Goal: Task Accomplishment & Management: Use online tool/utility

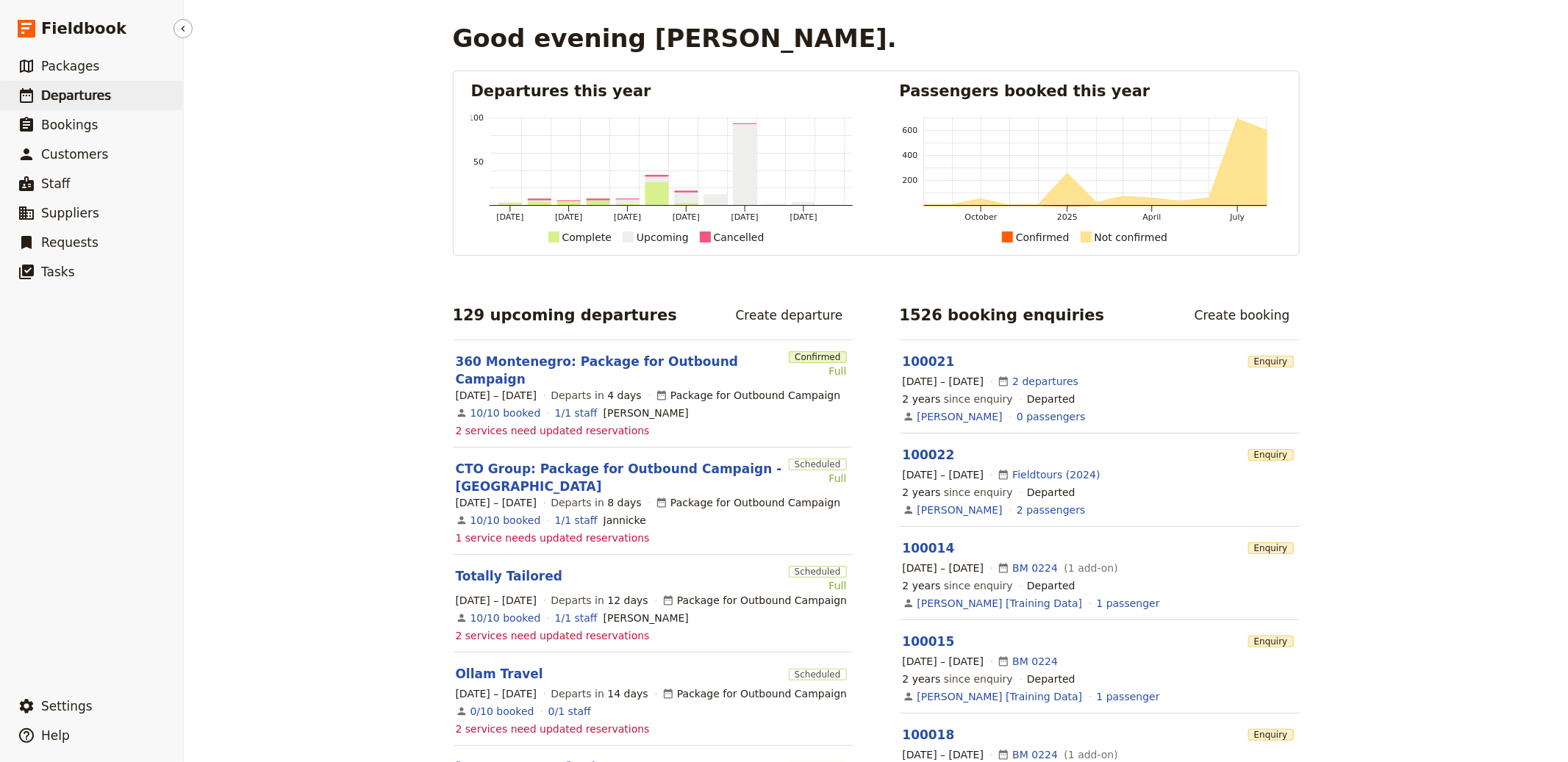
click at [92, 104] on link "​ Departures" at bounding box center [92, 95] width 183 height 30
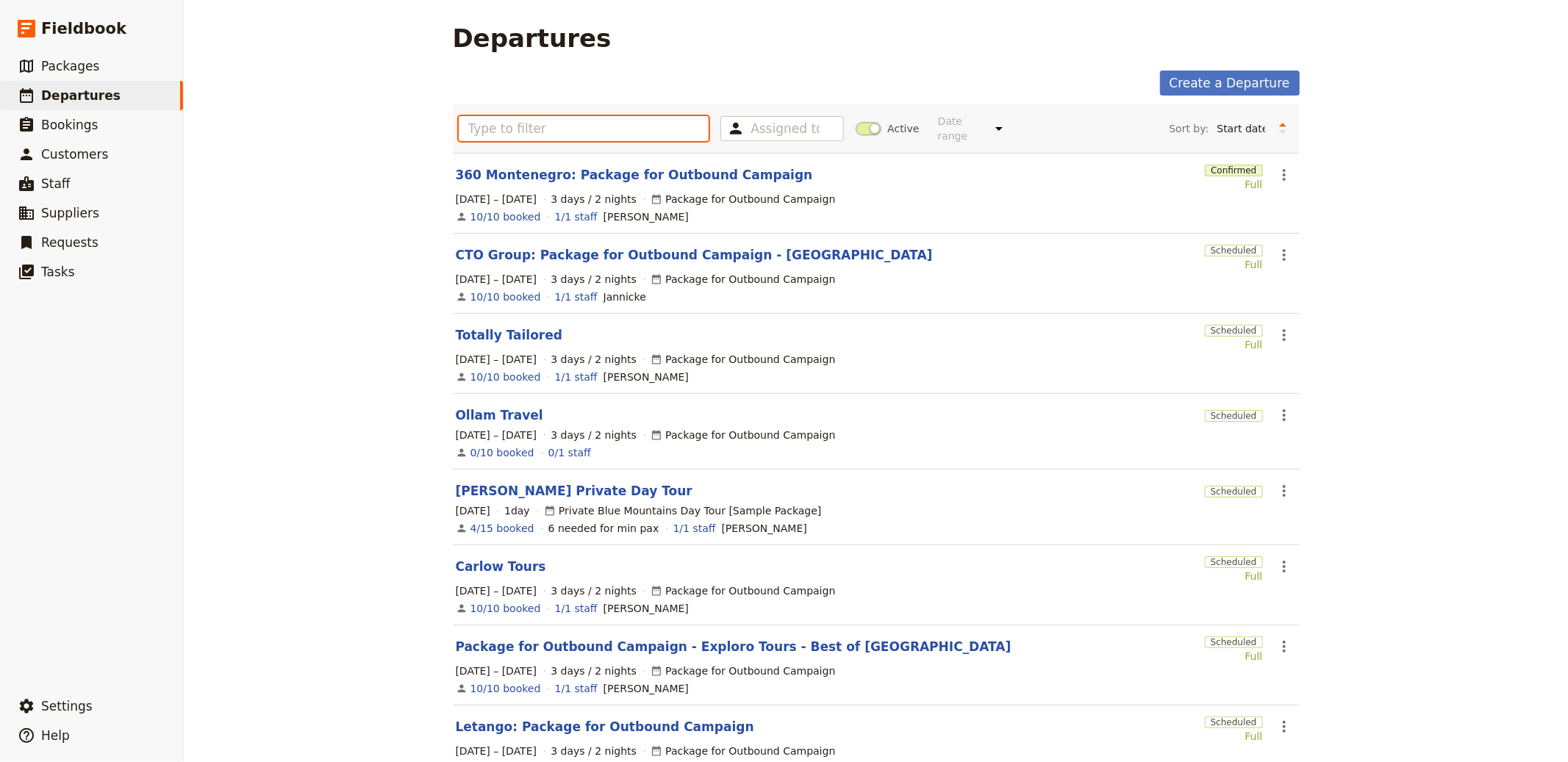
click at [585, 120] on input "text" at bounding box center [584, 128] width 251 height 25
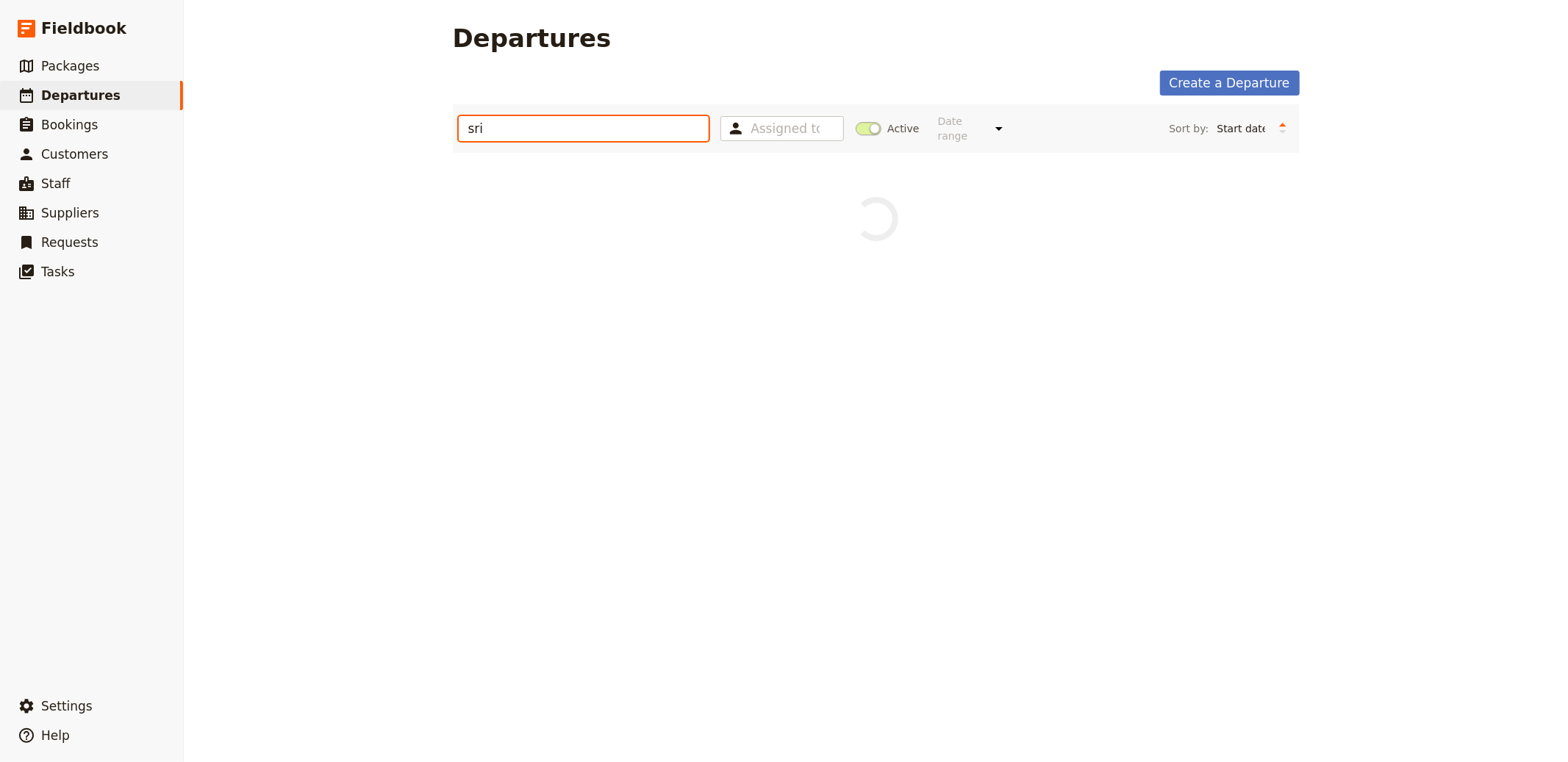
type input "sri"
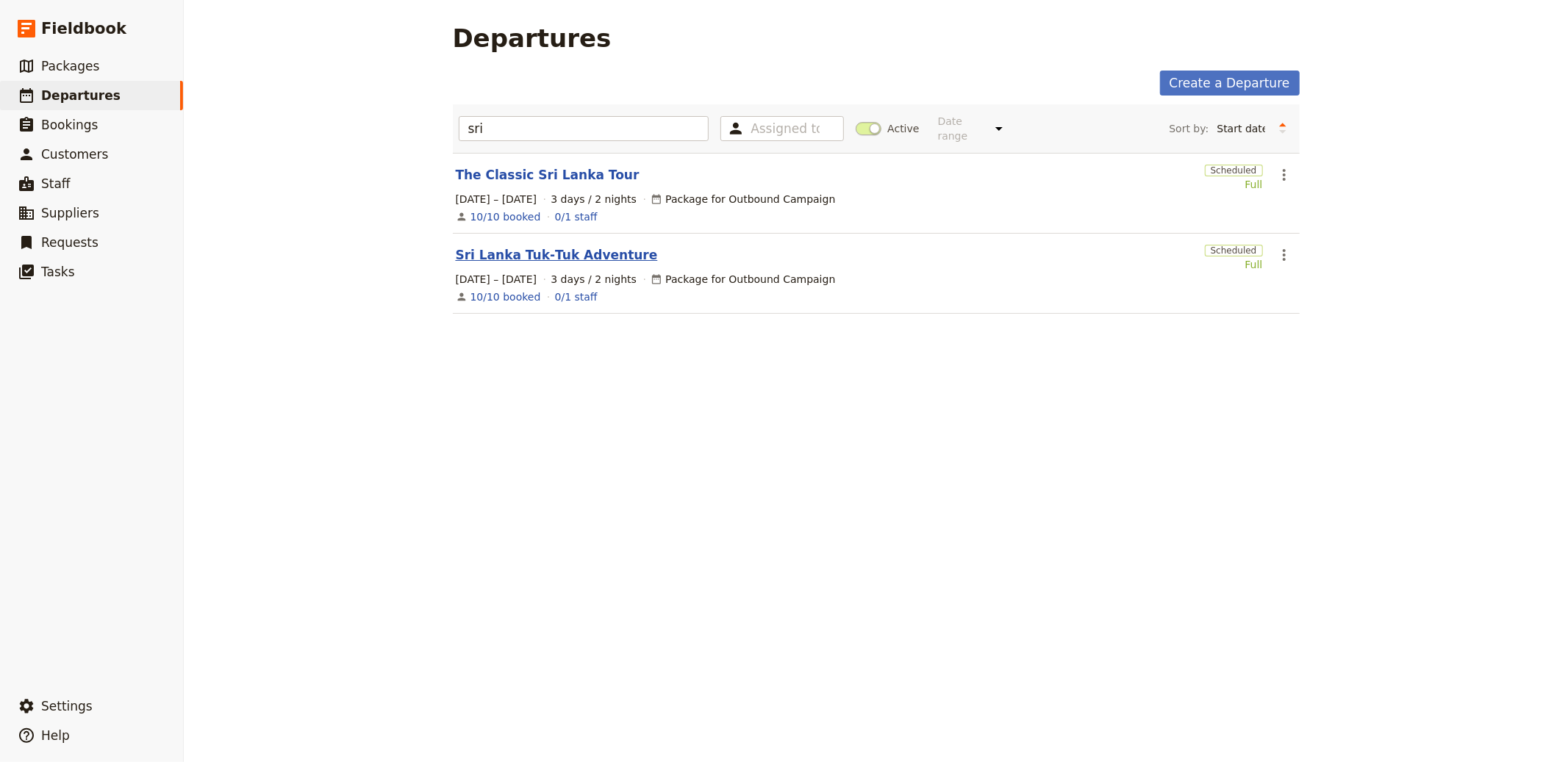
click at [552, 250] on link "Sri Lanka Tuk‑Tuk Adventure" at bounding box center [557, 255] width 202 height 18
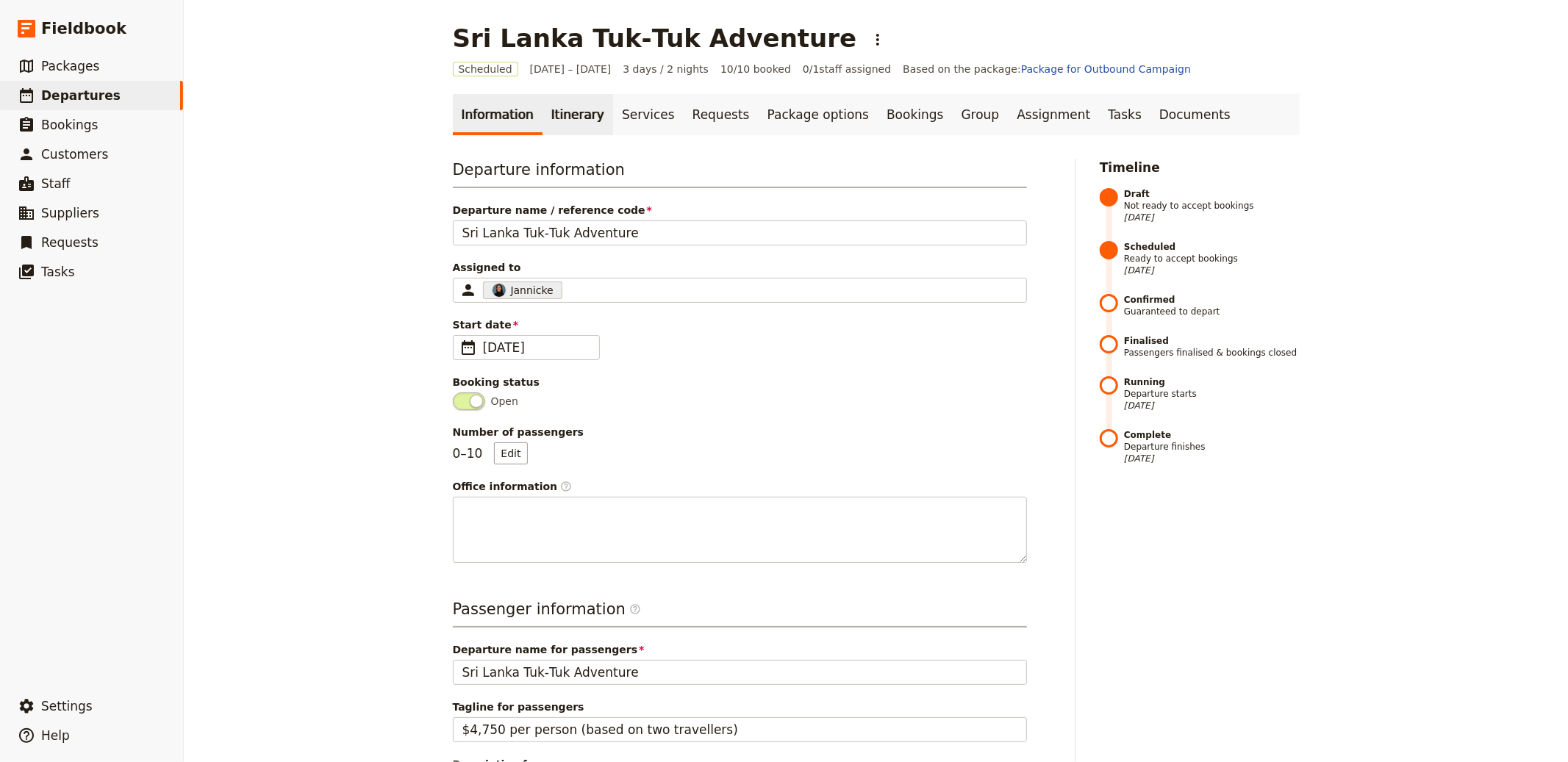
click at [542, 109] on link "Itinerary" at bounding box center [578, 114] width 70 height 41
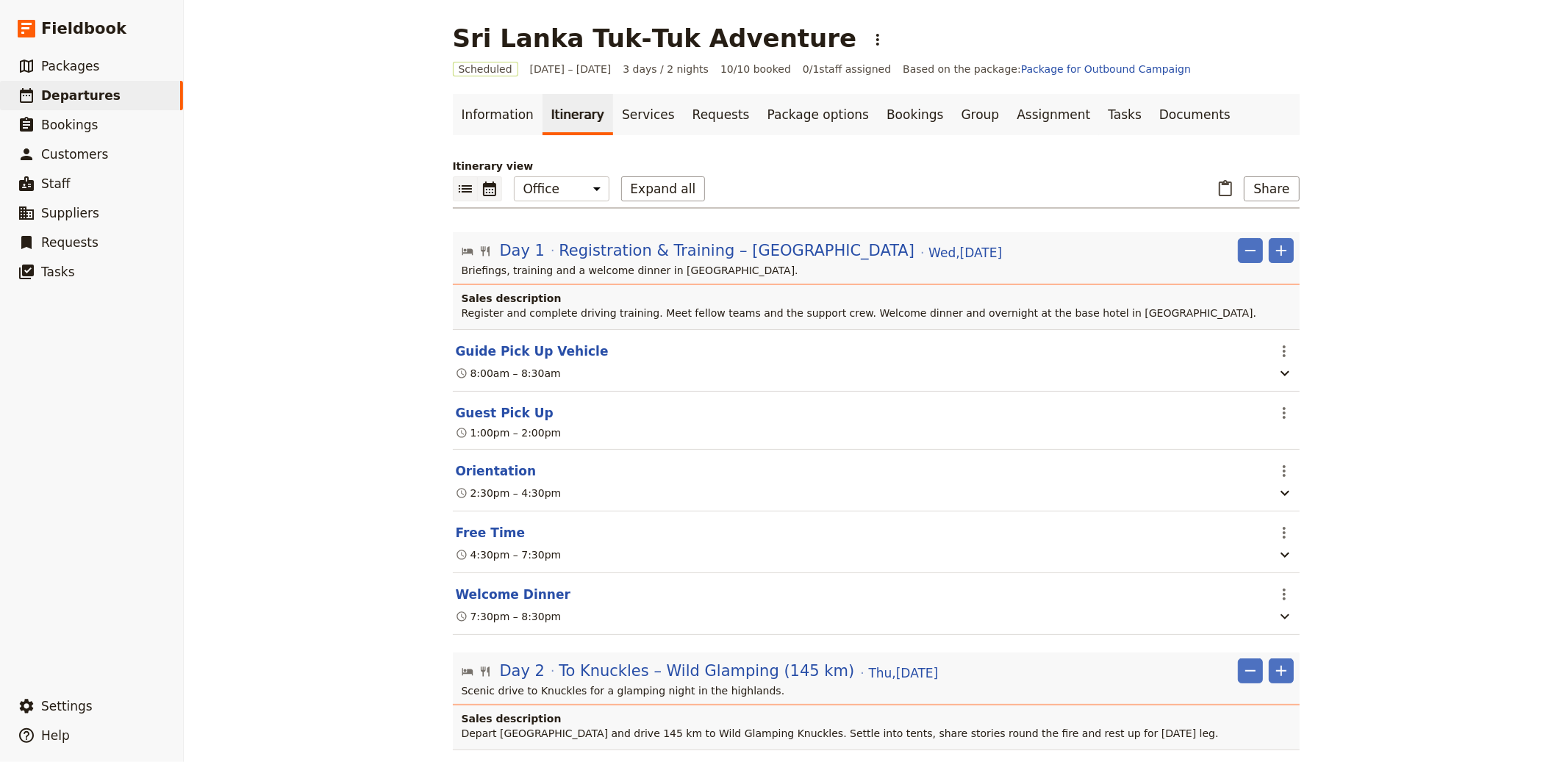
click at [481, 191] on icon "Calendar view" at bounding box center [489, 189] width 18 height 18
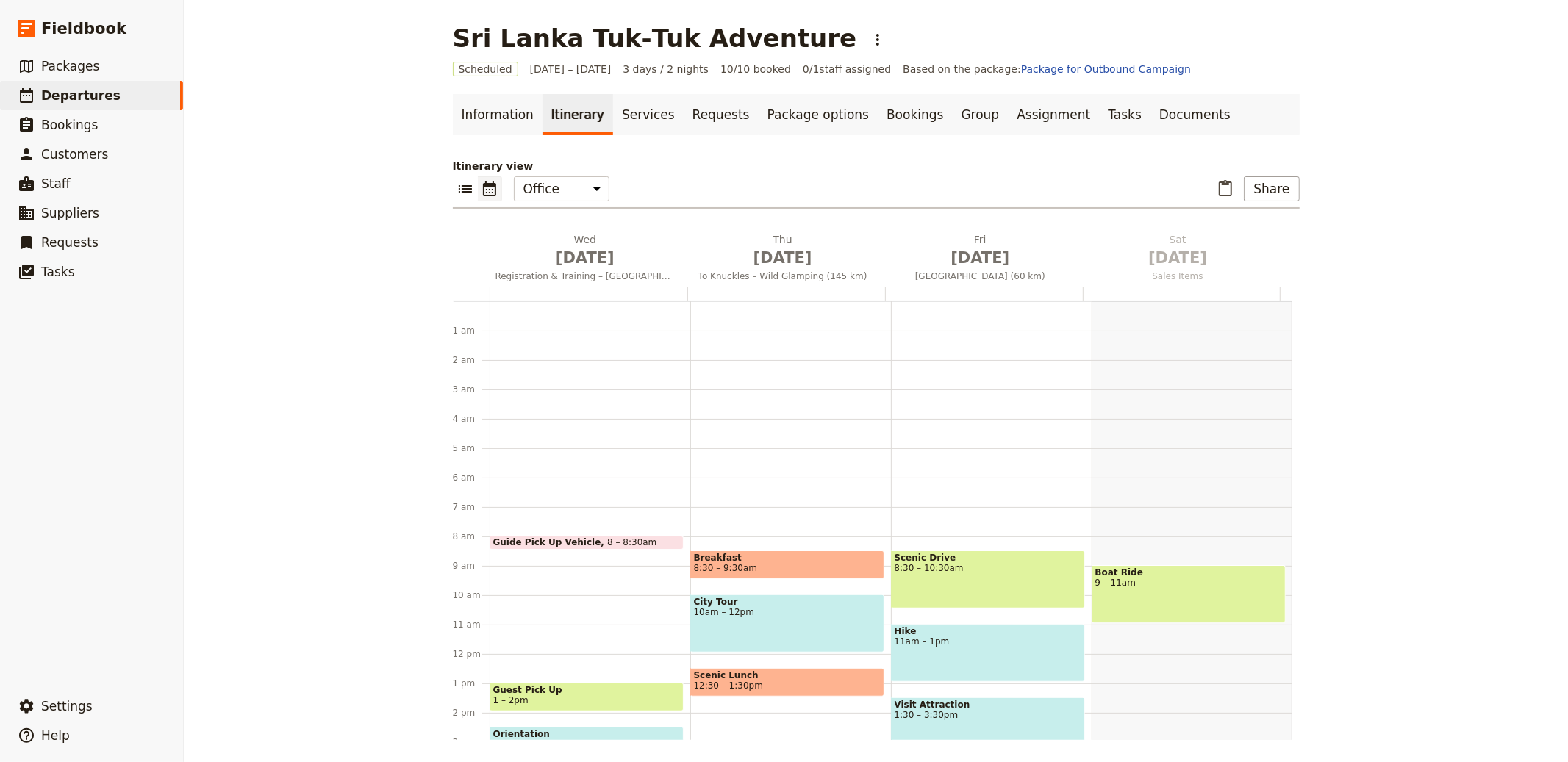
scroll to position [191, 0]
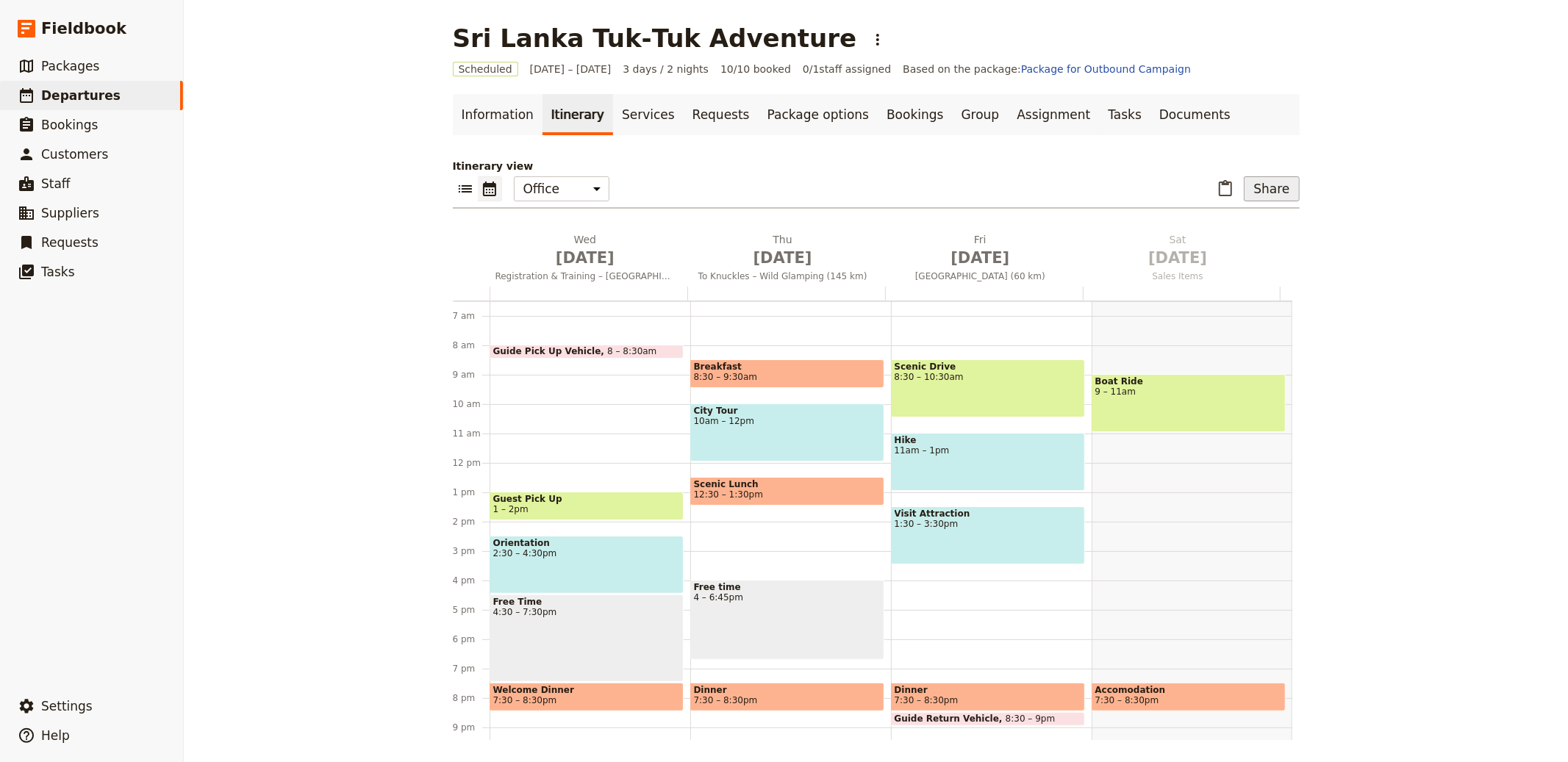
click at [1244, 192] on button "Share" at bounding box center [1271, 189] width 55 height 25
click at [1244, 260] on span "Sales Brochure" at bounding box center [1223, 262] width 77 height 15
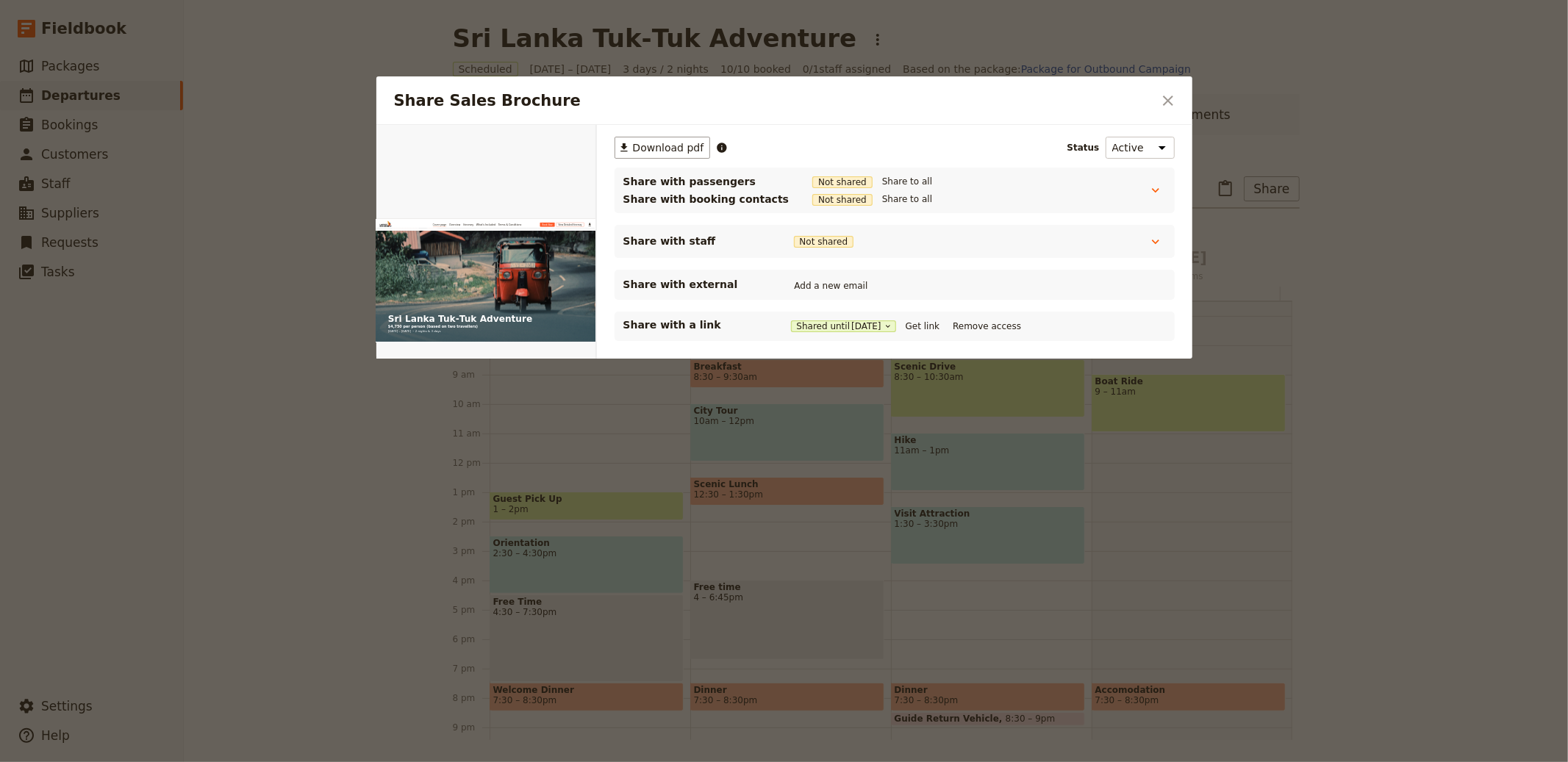
scroll to position [0, 0]
click at [586, 140] on link "​" at bounding box center [579, 142] width 22 height 22
click at [1271, 145] on div at bounding box center [784, 381] width 1568 height 762
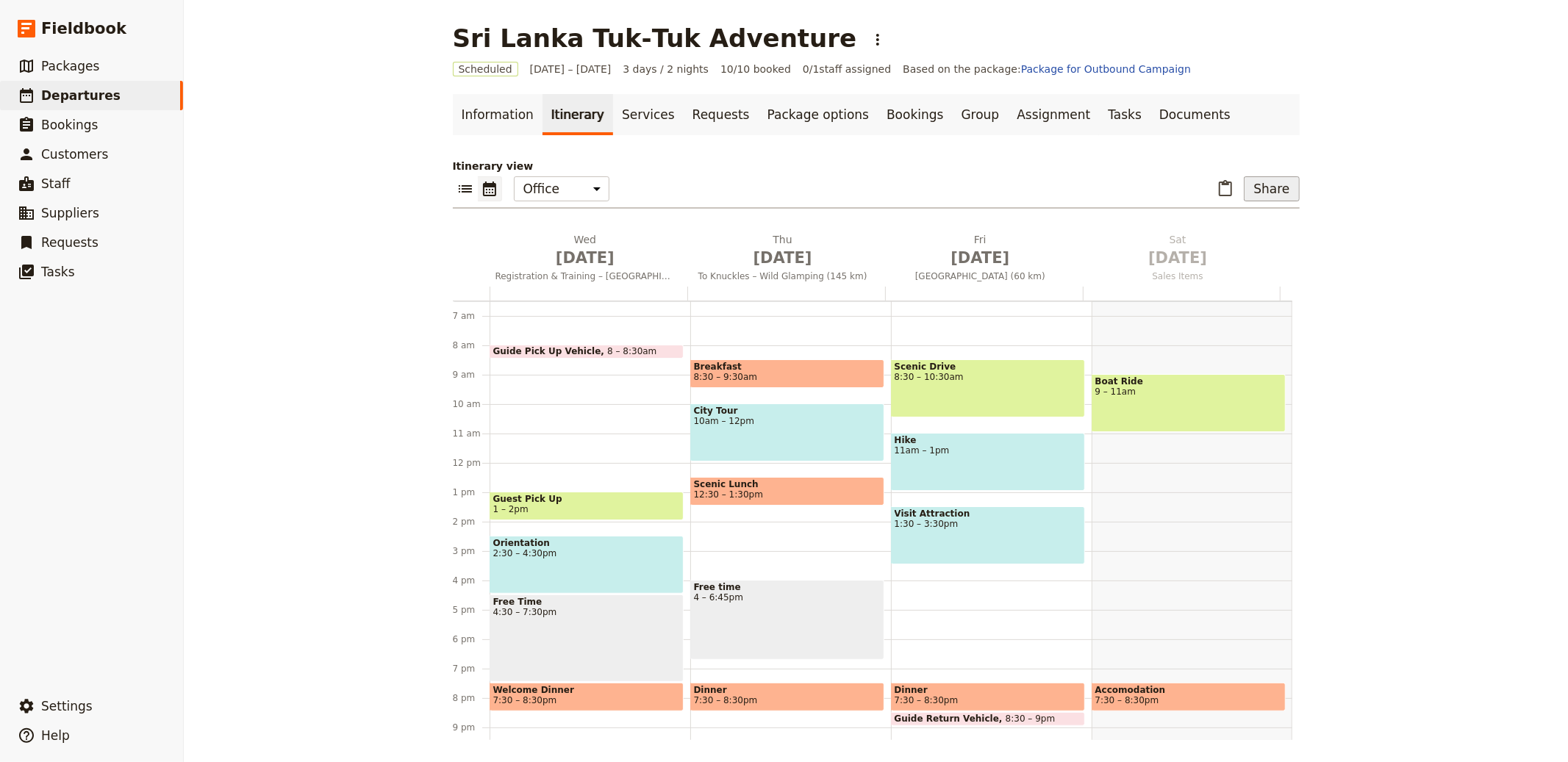
click at [1253, 191] on button "Share" at bounding box center [1271, 189] width 55 height 25
click at [1284, 239] on button "Passenger itinerary" at bounding box center [1234, 242] width 117 height 20
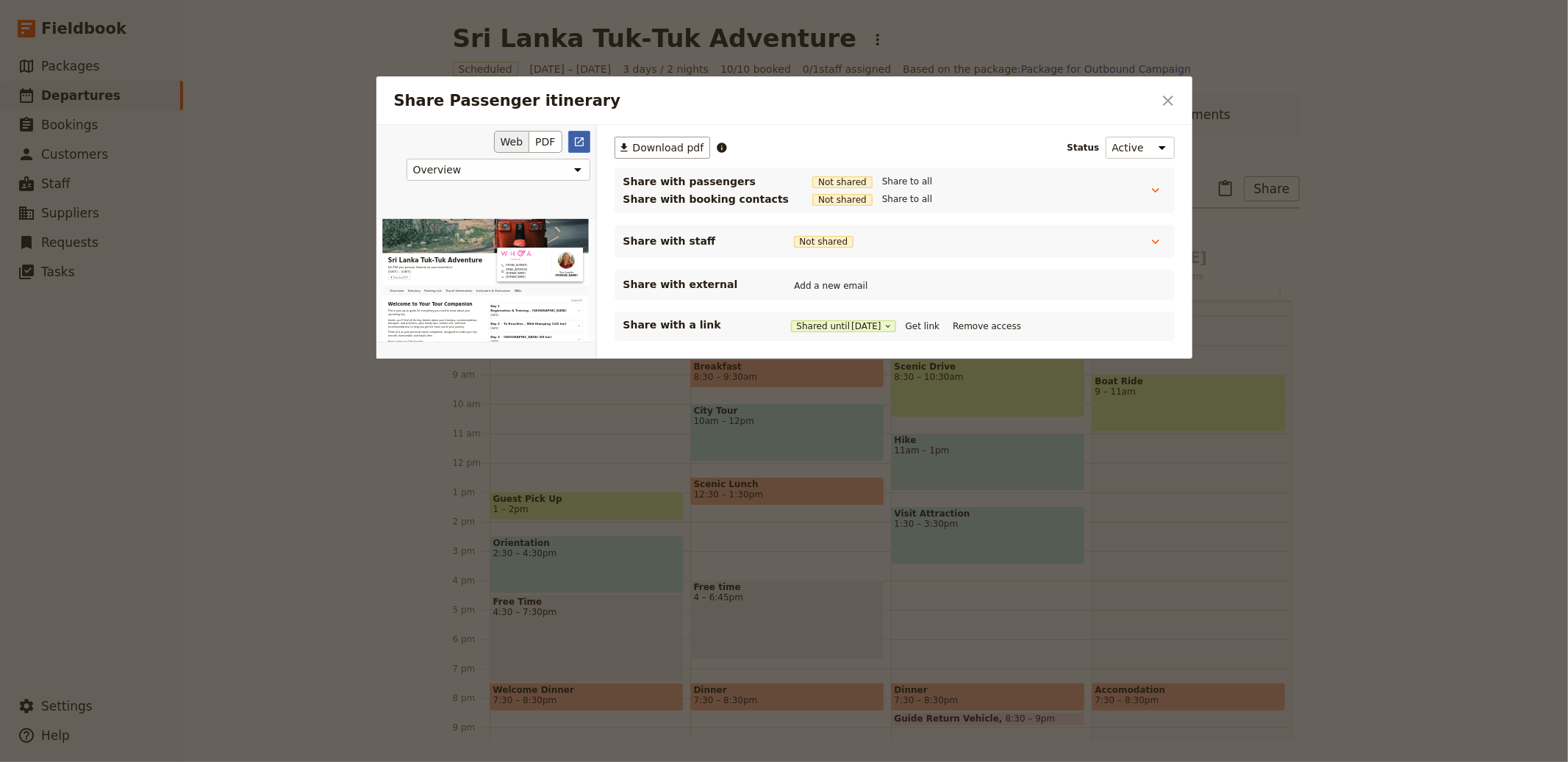
click at [575, 145] on icon "Open full preview" at bounding box center [579, 142] width 12 height 12
click at [1276, 136] on div at bounding box center [784, 381] width 1568 height 762
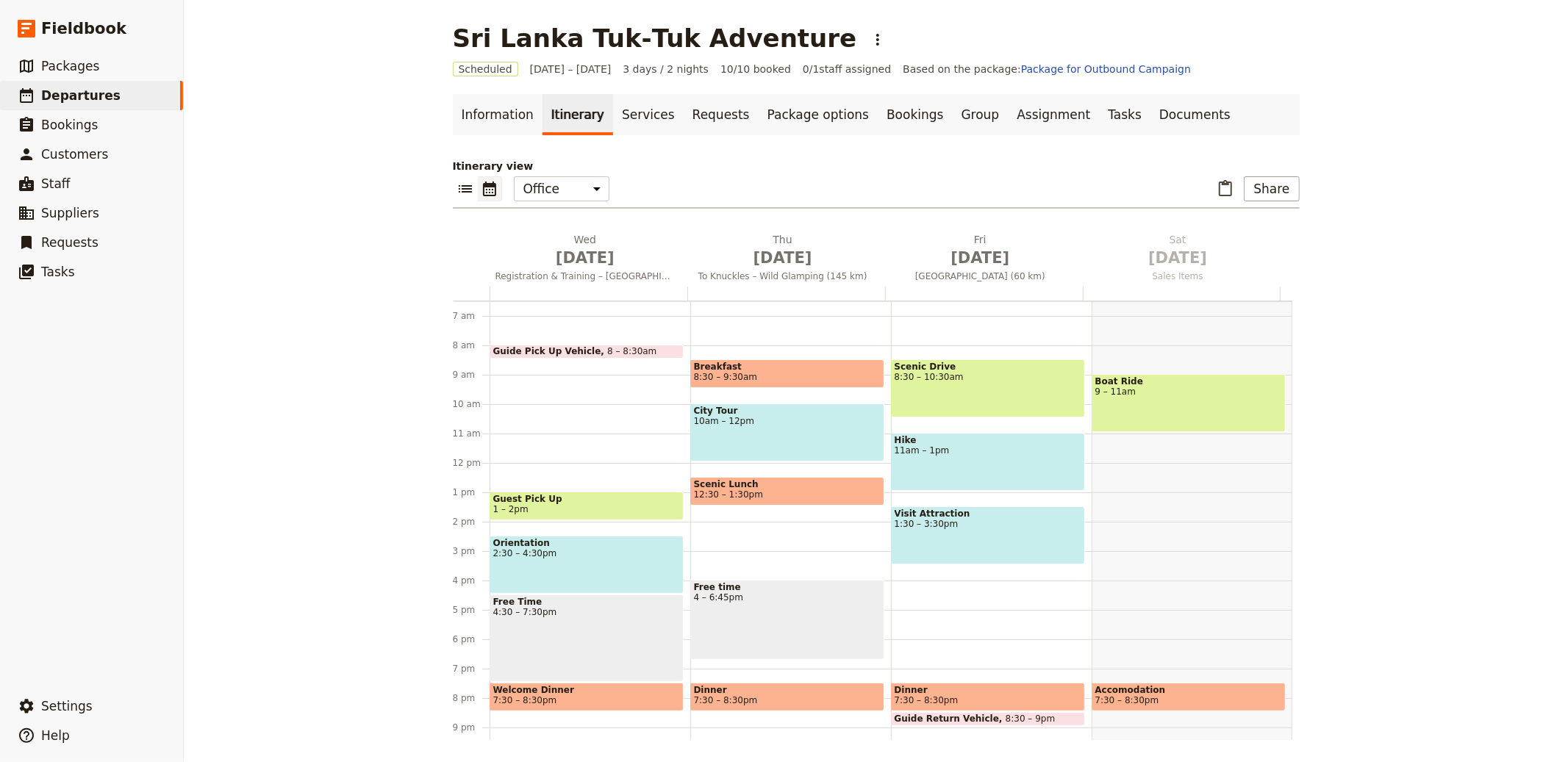
drag, startPoint x: 1123, startPoint y: 119, endPoint x: 1093, endPoint y: 149, distance: 42.4
click at [1151, 119] on link "Documents" at bounding box center [1195, 114] width 89 height 41
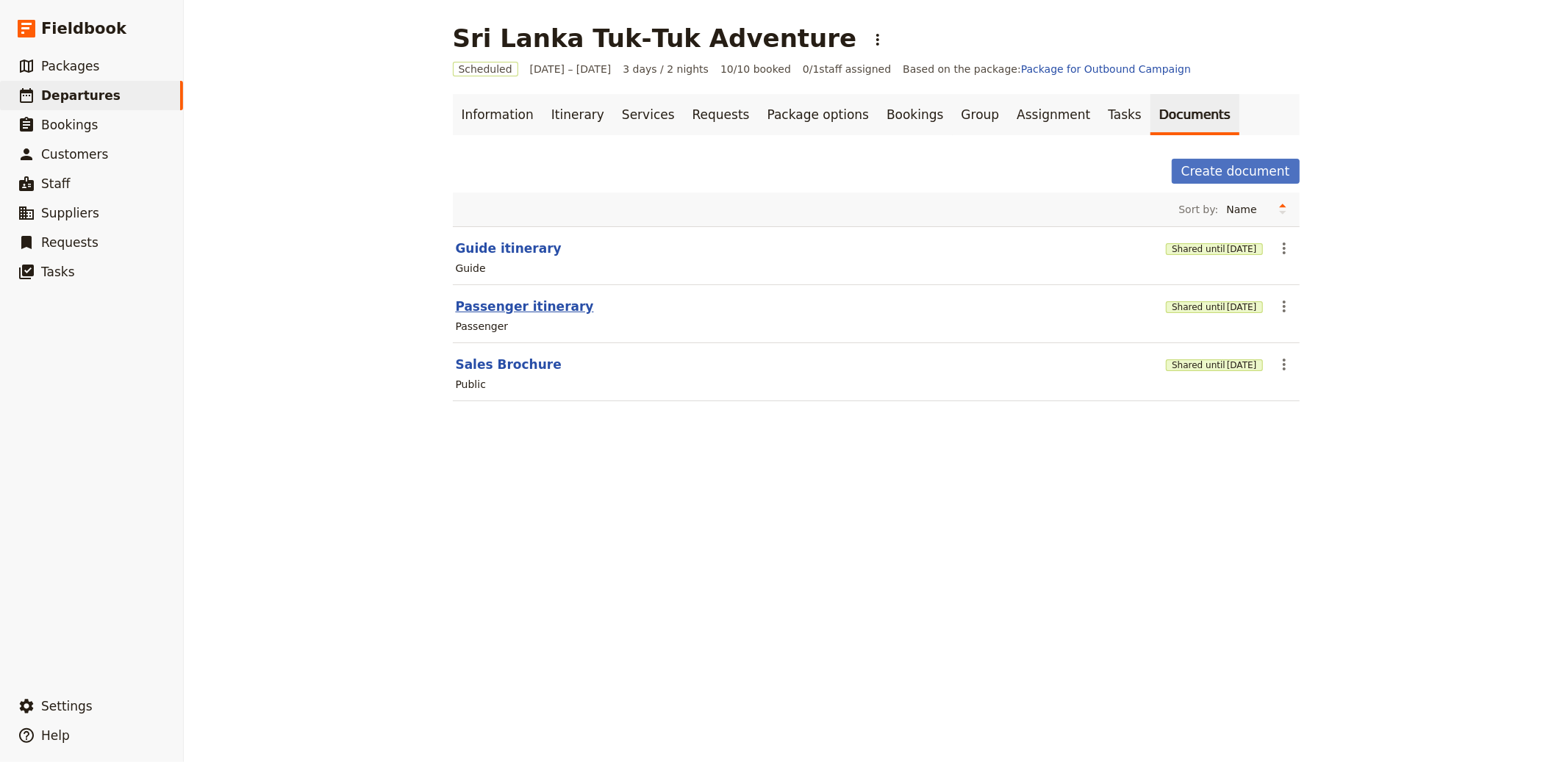
click at [501, 304] on button "Passenger itinerary" at bounding box center [524, 306] width 139 height 18
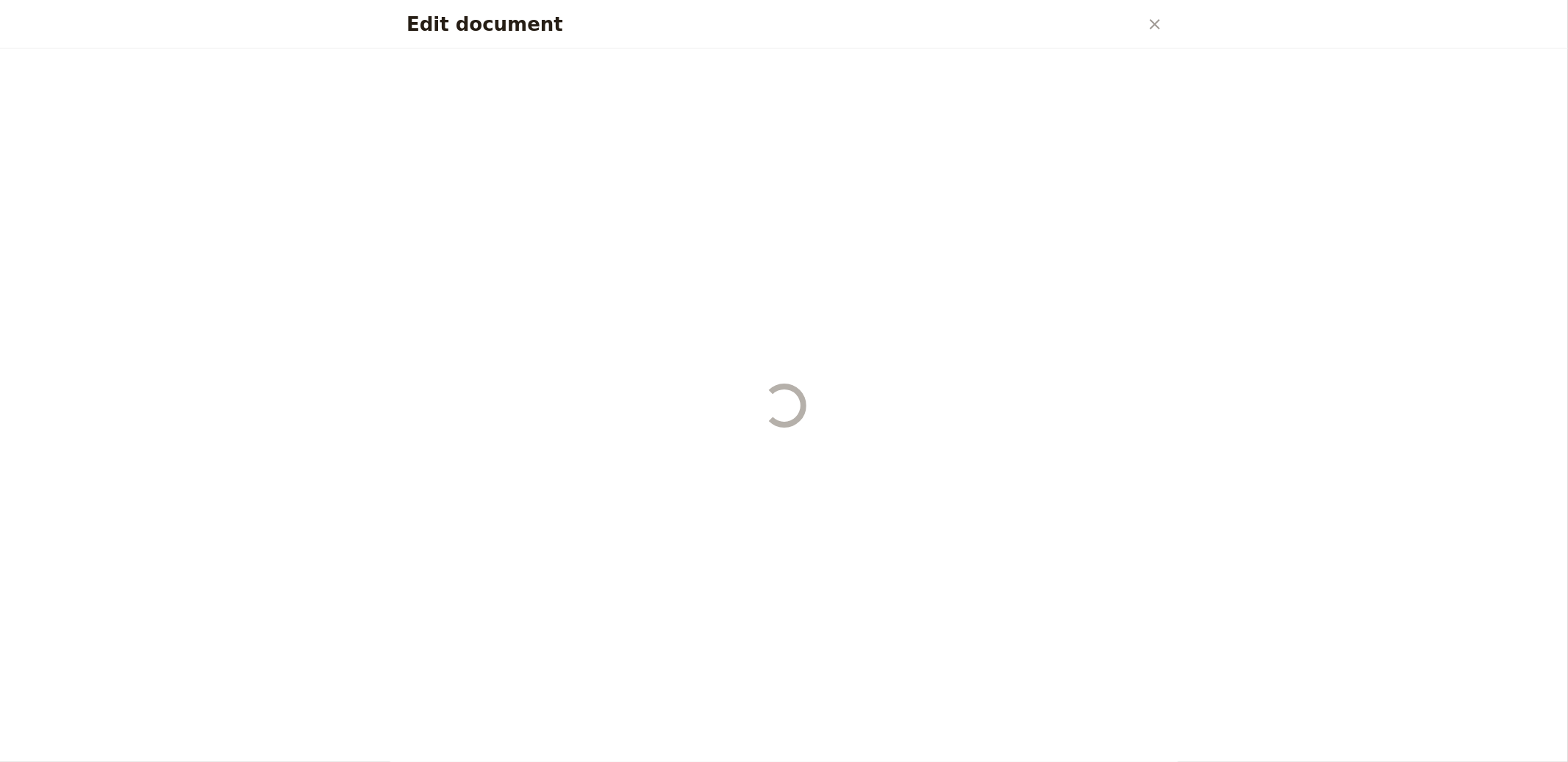
select select "PASSENGER"
select select "RUN_SHEET"
select select "LARGE"
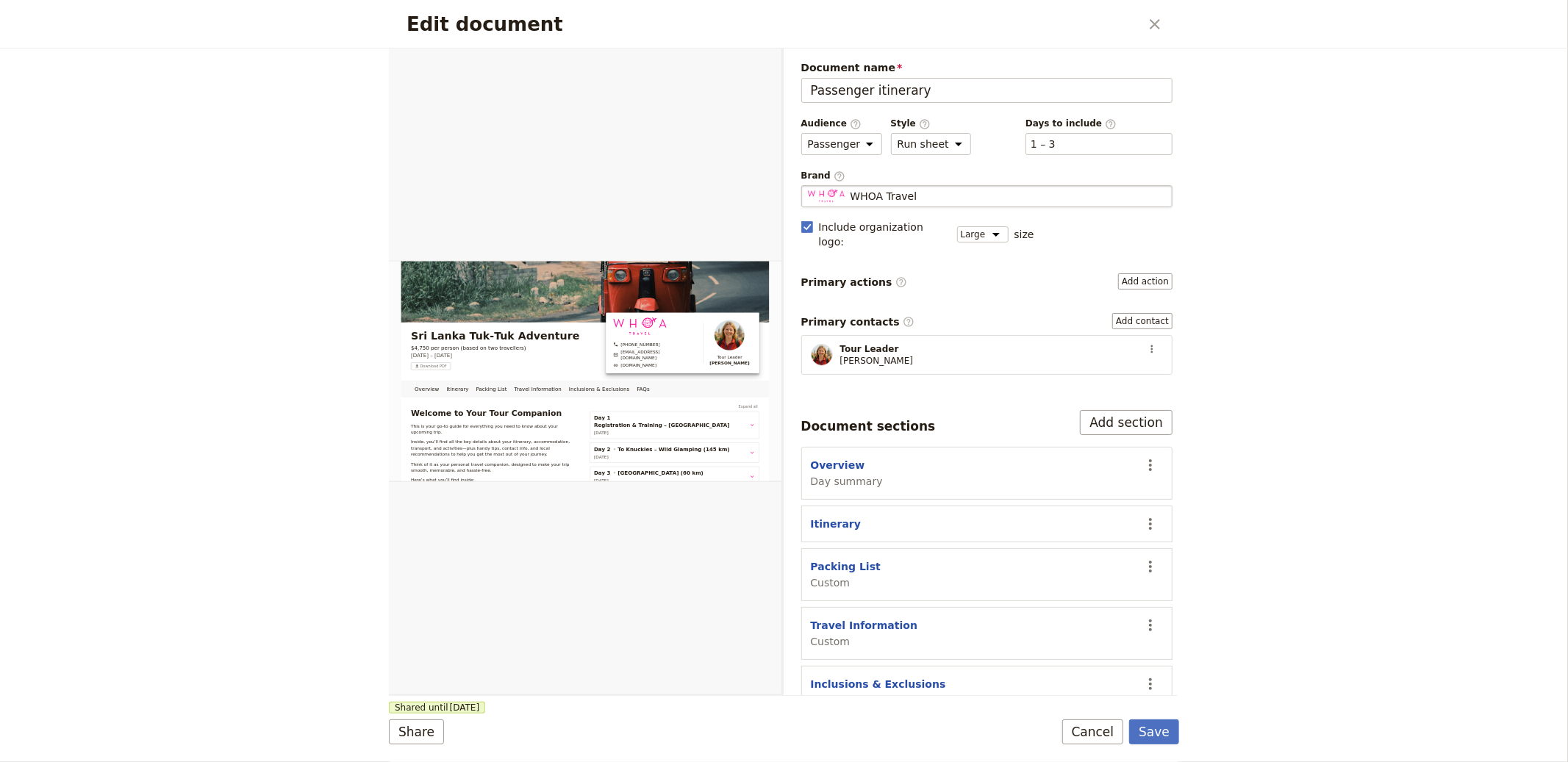
click at [896, 189] on span "WHOA Travel" at bounding box center [884, 196] width 67 height 15
click at [808, 186] on input "WHOA Travel" at bounding box center [807, 185] width 1 height 1
type input "sri"
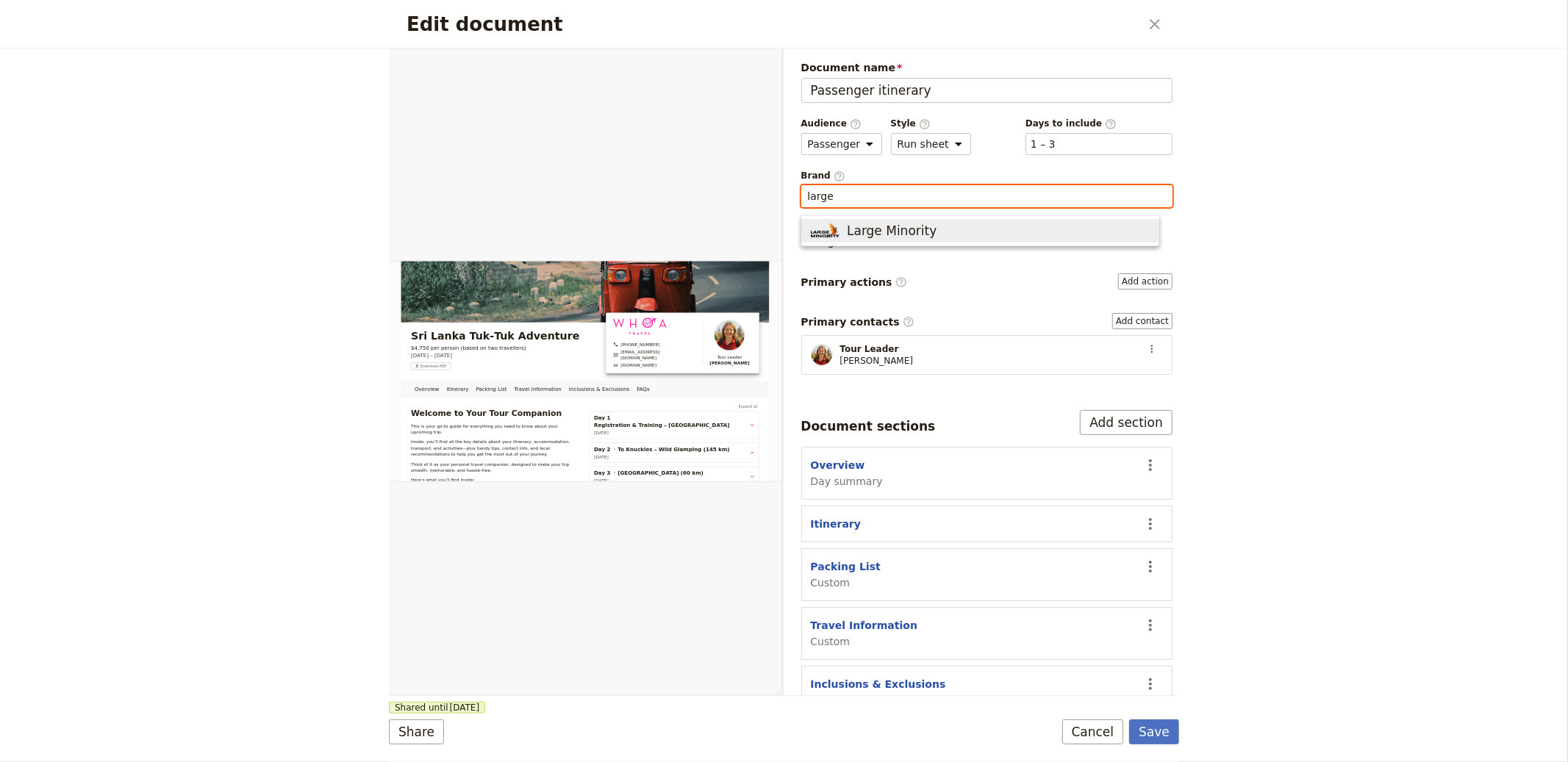
click at [979, 220] on button "Large Minority" at bounding box center [980, 231] width 356 height 23
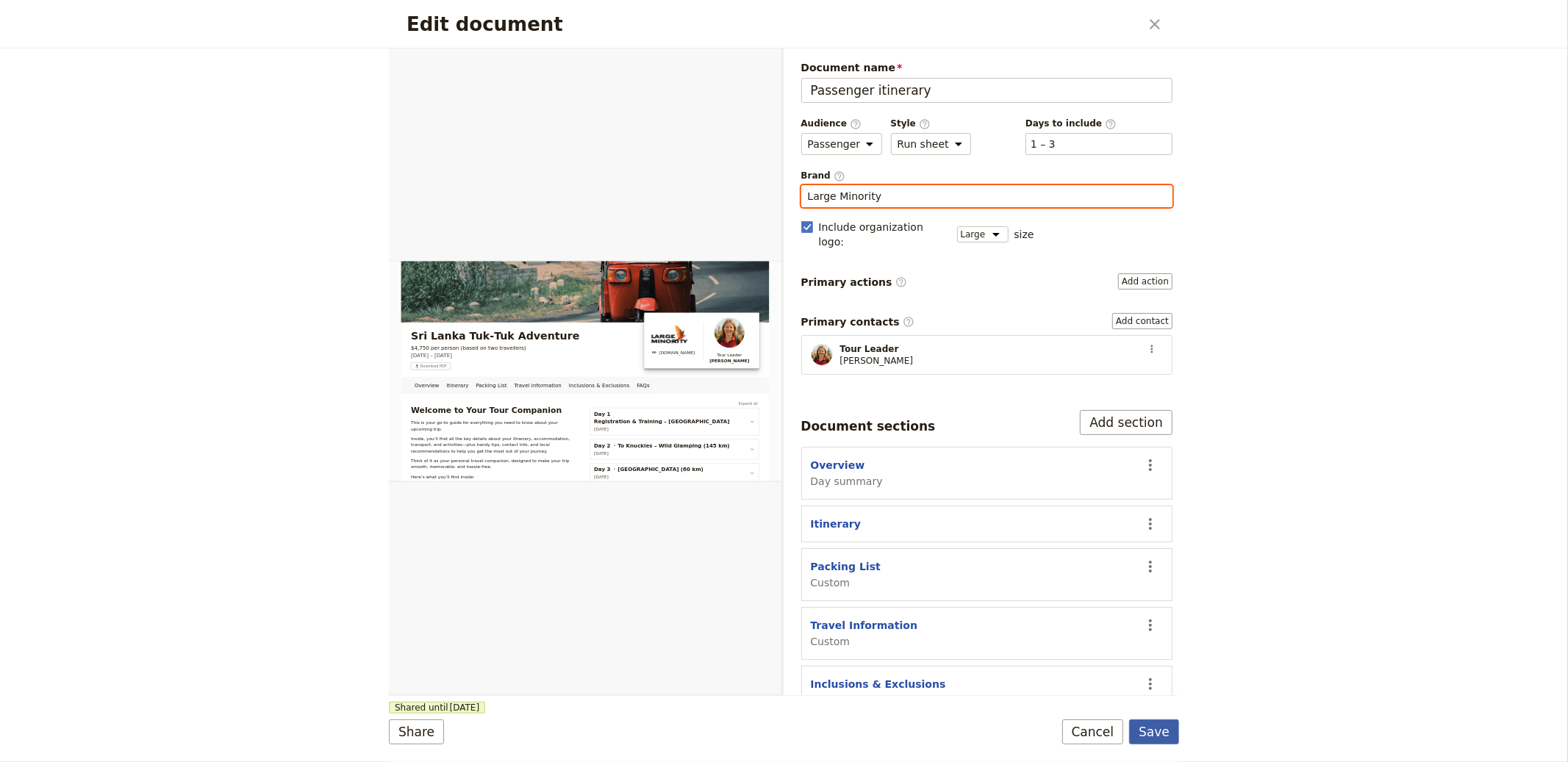
type input "Large Minority"
click at [1165, 735] on button "Save" at bounding box center [1155, 731] width 50 height 25
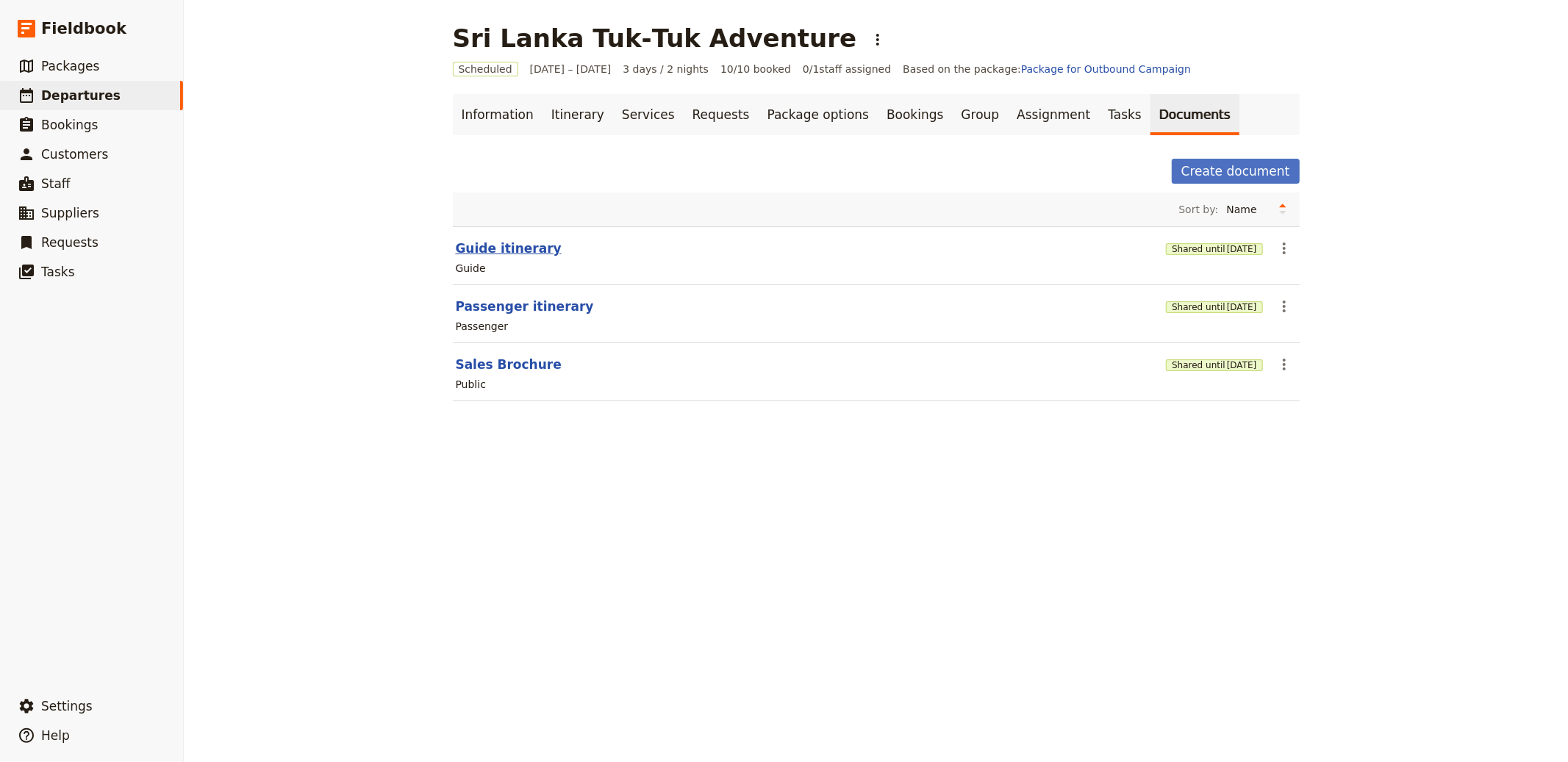
click at [497, 247] on button "Guide itinerary" at bounding box center [508, 248] width 106 height 18
select select "STAFF"
select select "RUN_SHEET"
select select "LARGE"
click at [482, 372] on button "Sales Brochure" at bounding box center [508, 365] width 106 height 18
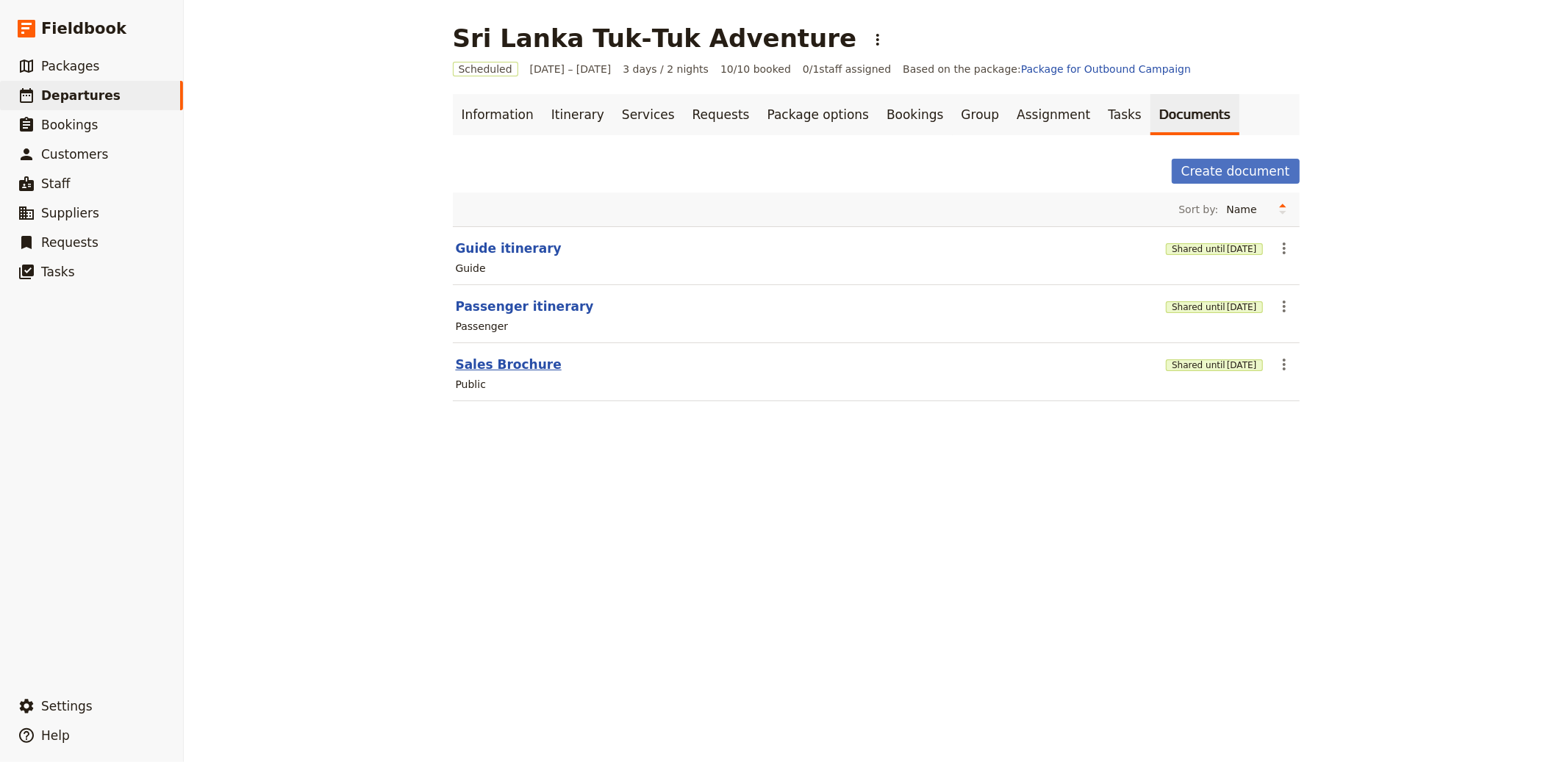
select select "DEFAULT"
click at [506, 312] on button "Passenger itinerary" at bounding box center [524, 306] width 139 height 18
select select "PASSENGER"
select select "RUN_SHEET"
select select "LARGE"
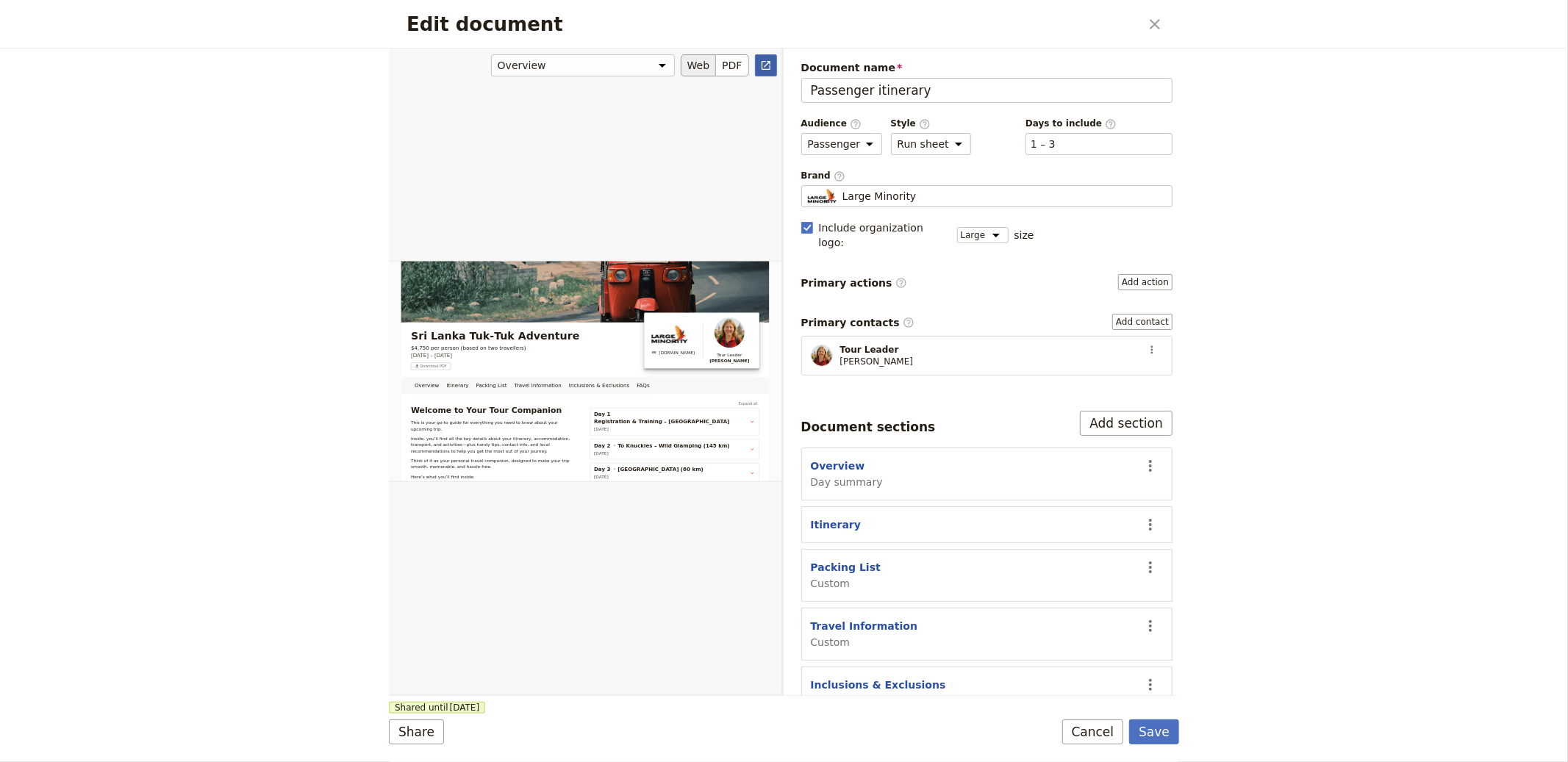
click at [763, 58] on link "​" at bounding box center [766, 65] width 22 height 22
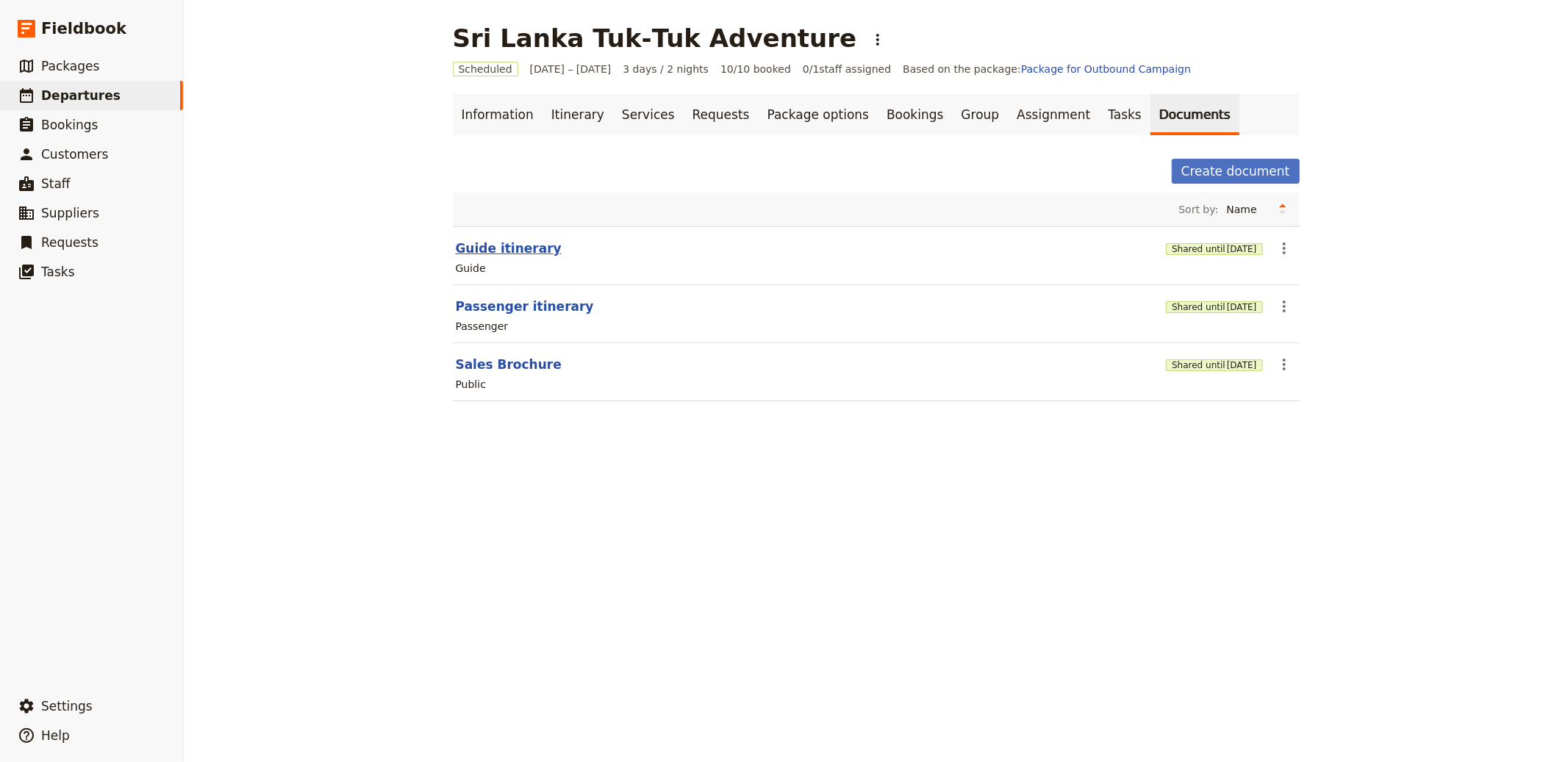
click at [510, 250] on button "Guide itinerary" at bounding box center [508, 248] width 106 height 18
select select "STAFF"
select select "RUN_SHEET"
select select "LARGE"
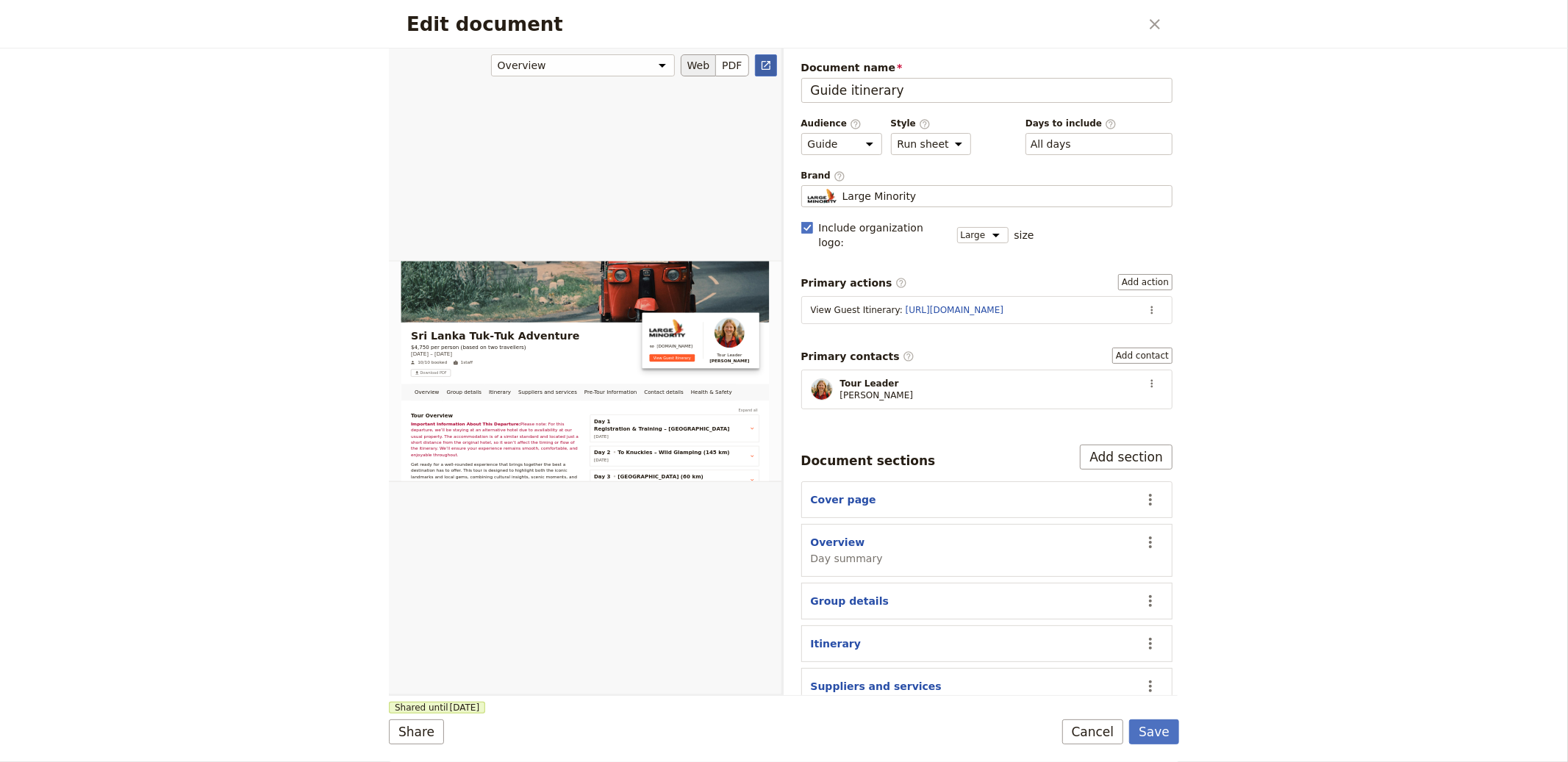
click at [763, 63] on icon "Open full preview" at bounding box center [766, 65] width 12 height 12
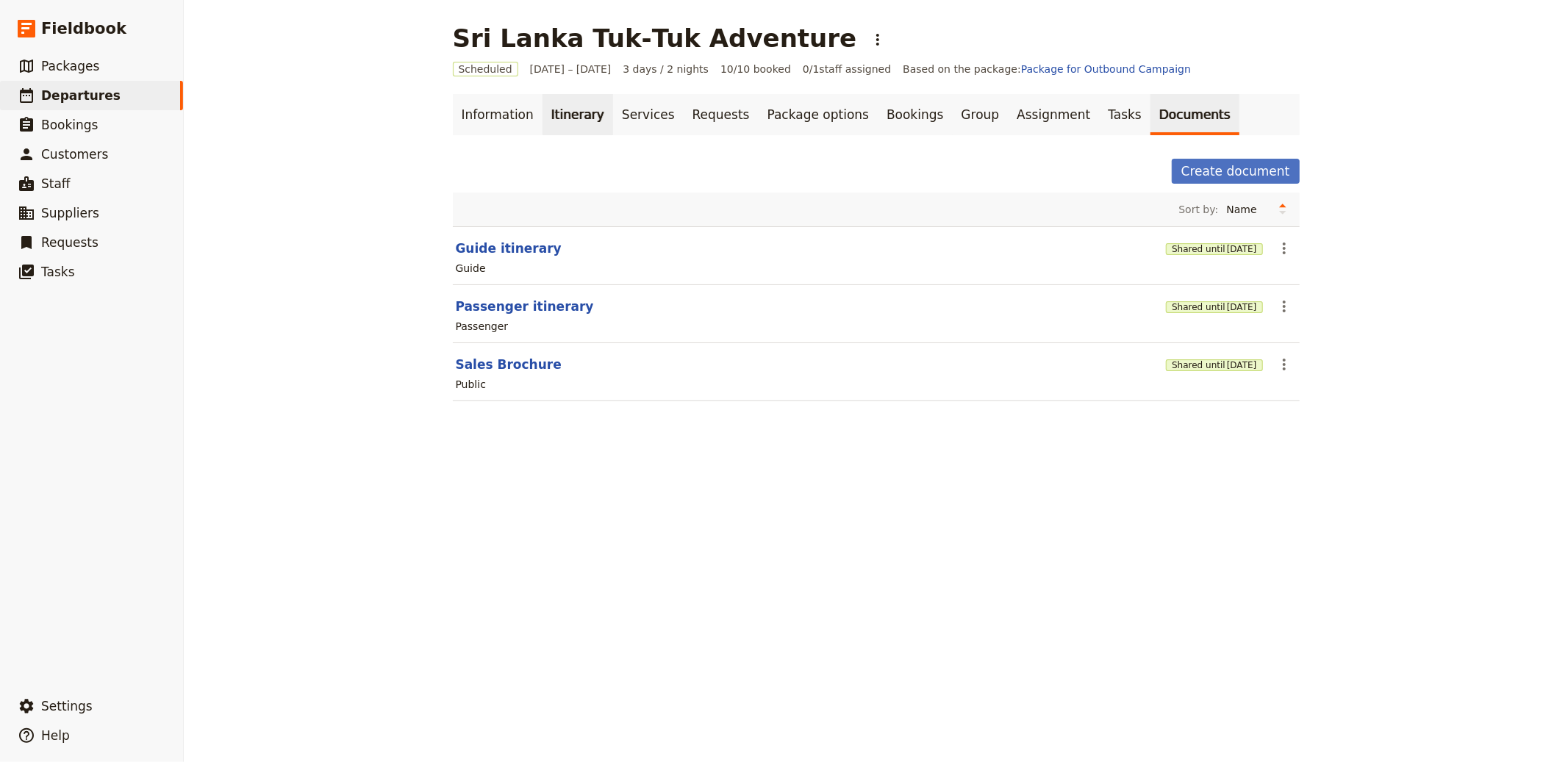
click at [567, 121] on link "Itinerary" at bounding box center [578, 114] width 70 height 41
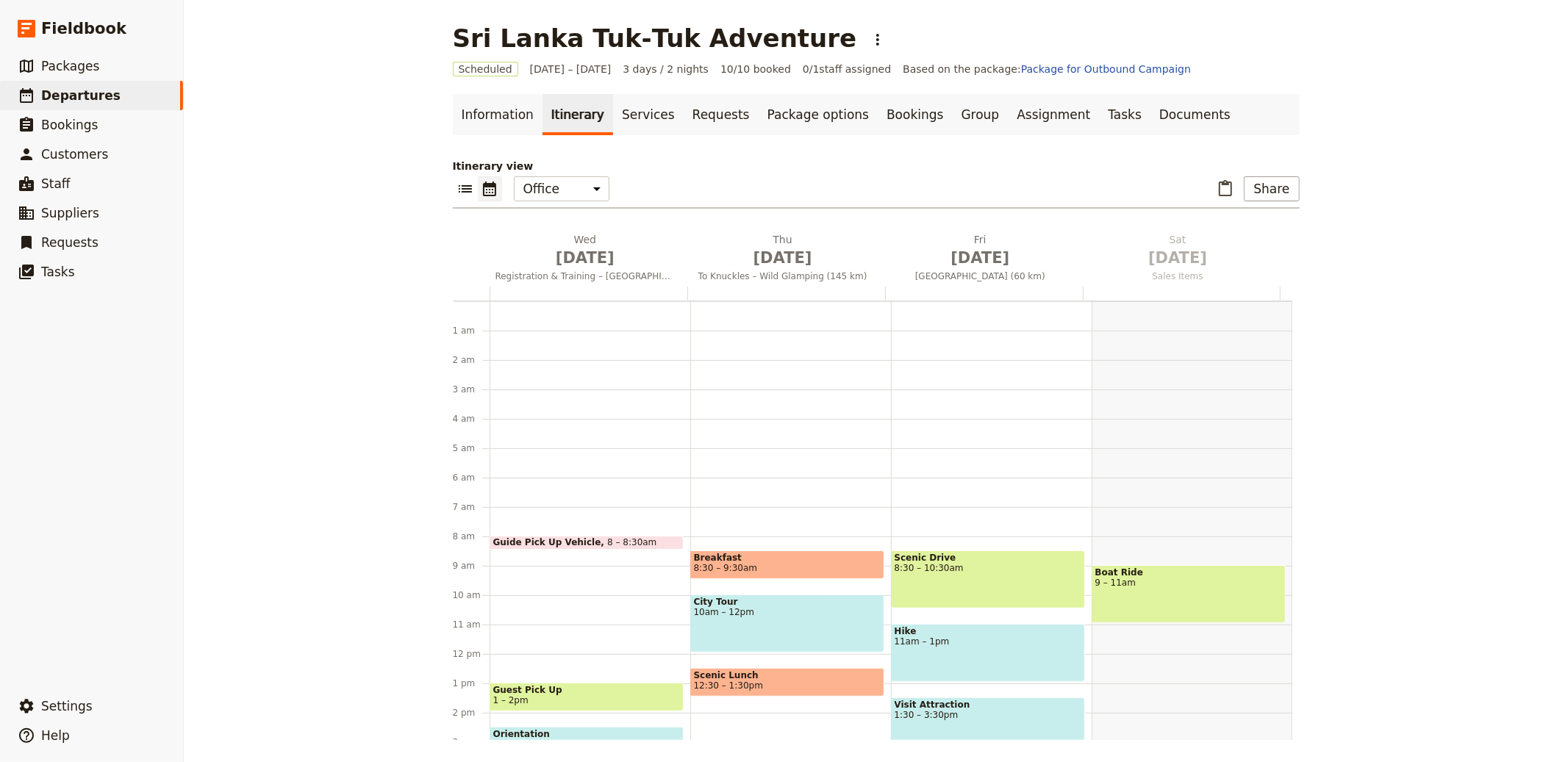
scroll to position [191, 0]
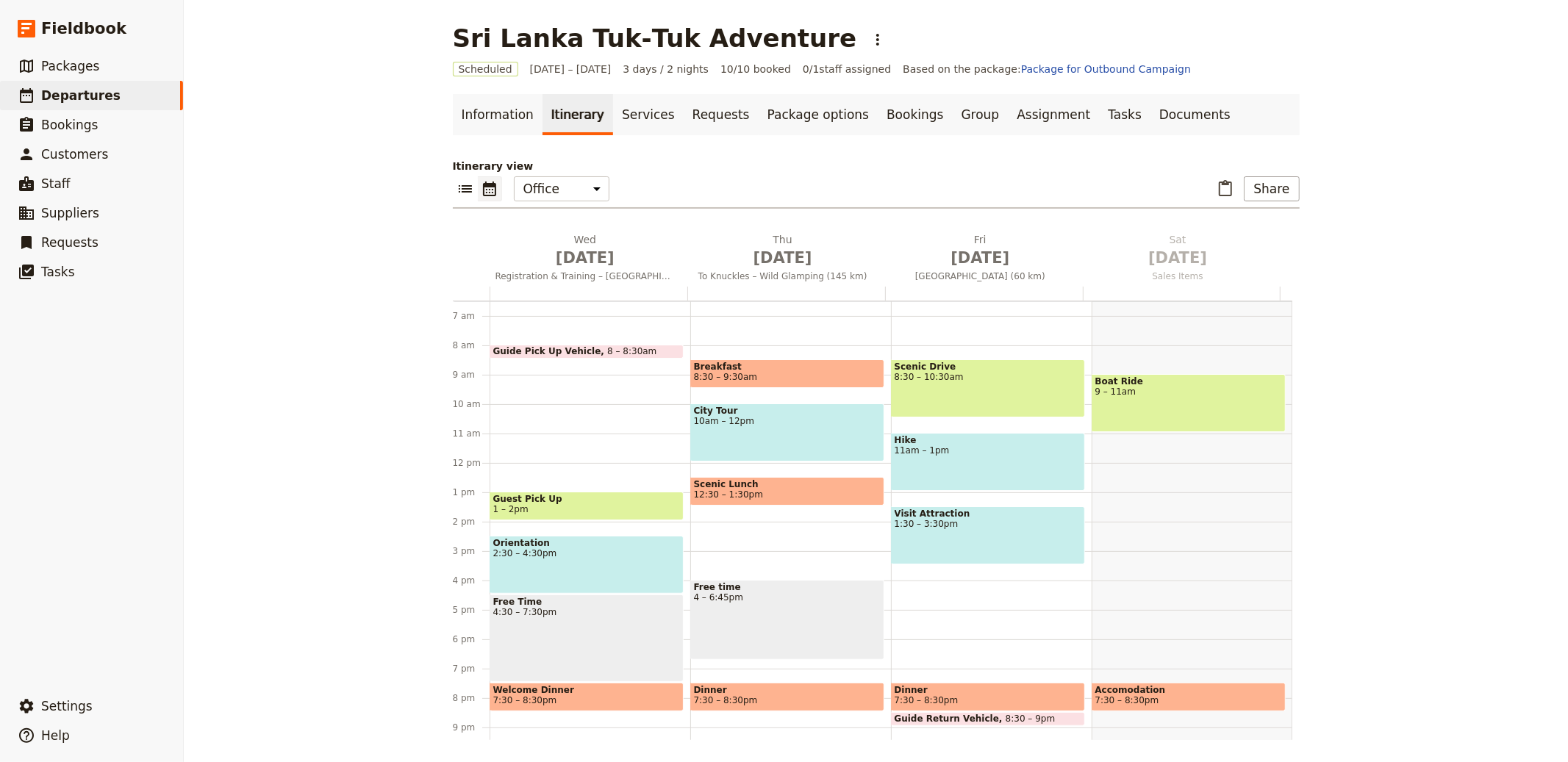
click at [1257, 225] on div "Itinerary view ​ ​ Office Guide Passenger Sales ​ Share [DATE] Registration & T…" at bounding box center [877, 449] width 847 height 581
click at [1260, 237] on icon "Delete Sat Oct 4" at bounding box center [1263, 239] width 9 height 9
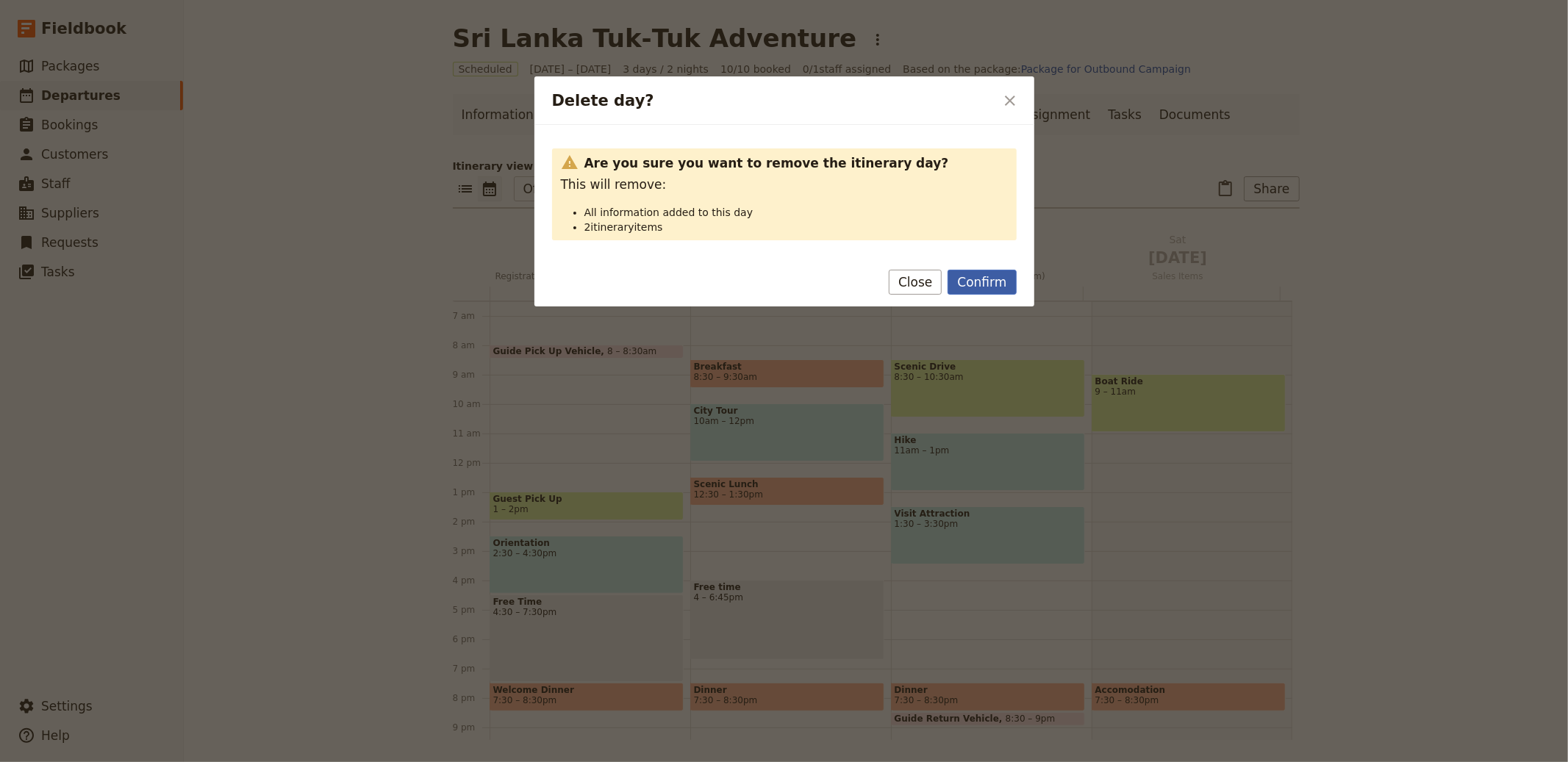
click at [972, 285] on button "Confirm" at bounding box center [982, 282] width 68 height 25
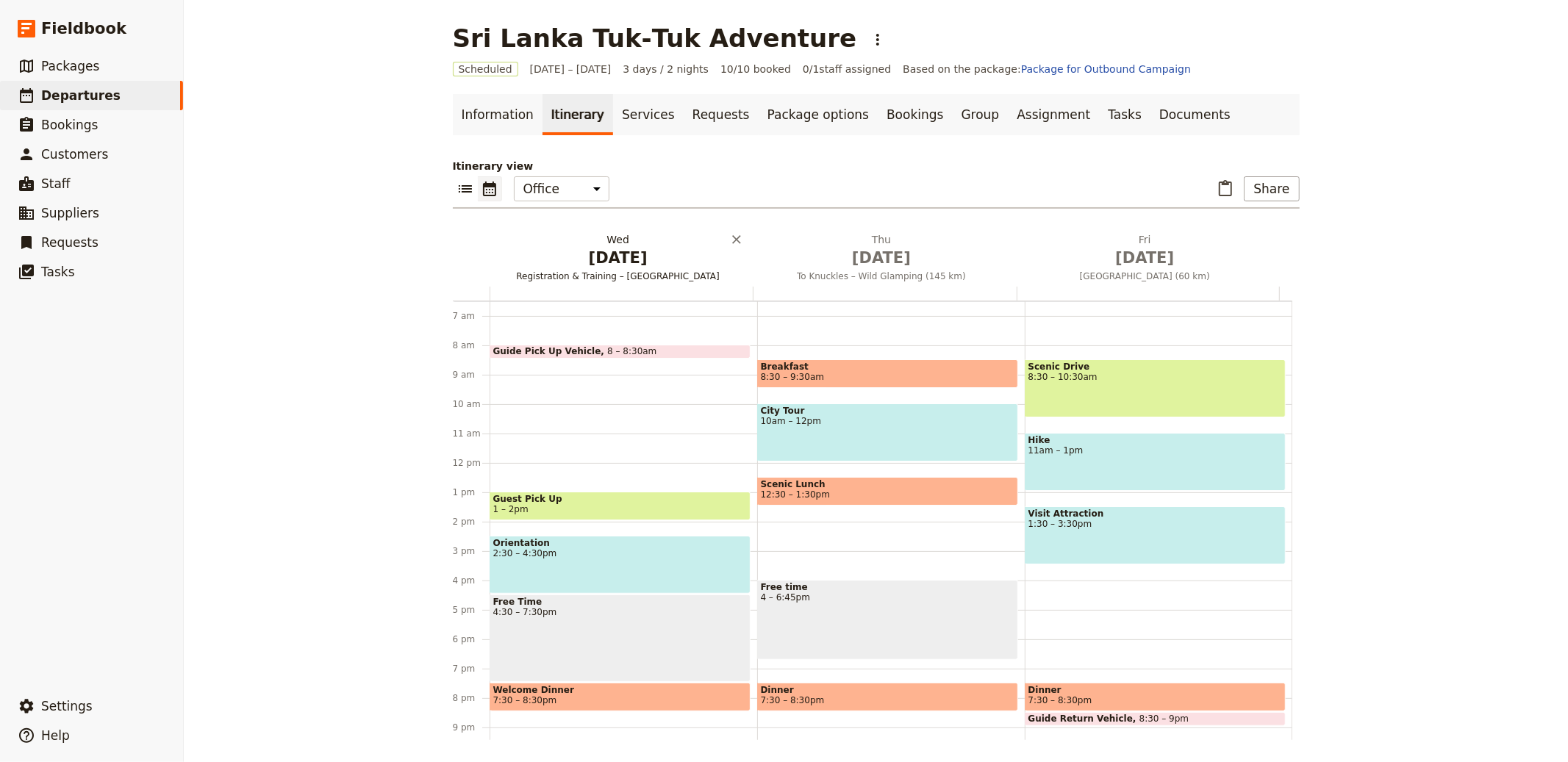
click at [623, 281] on span "Registration & Training – [GEOGRAPHIC_DATA]" at bounding box center [618, 276] width 258 height 12
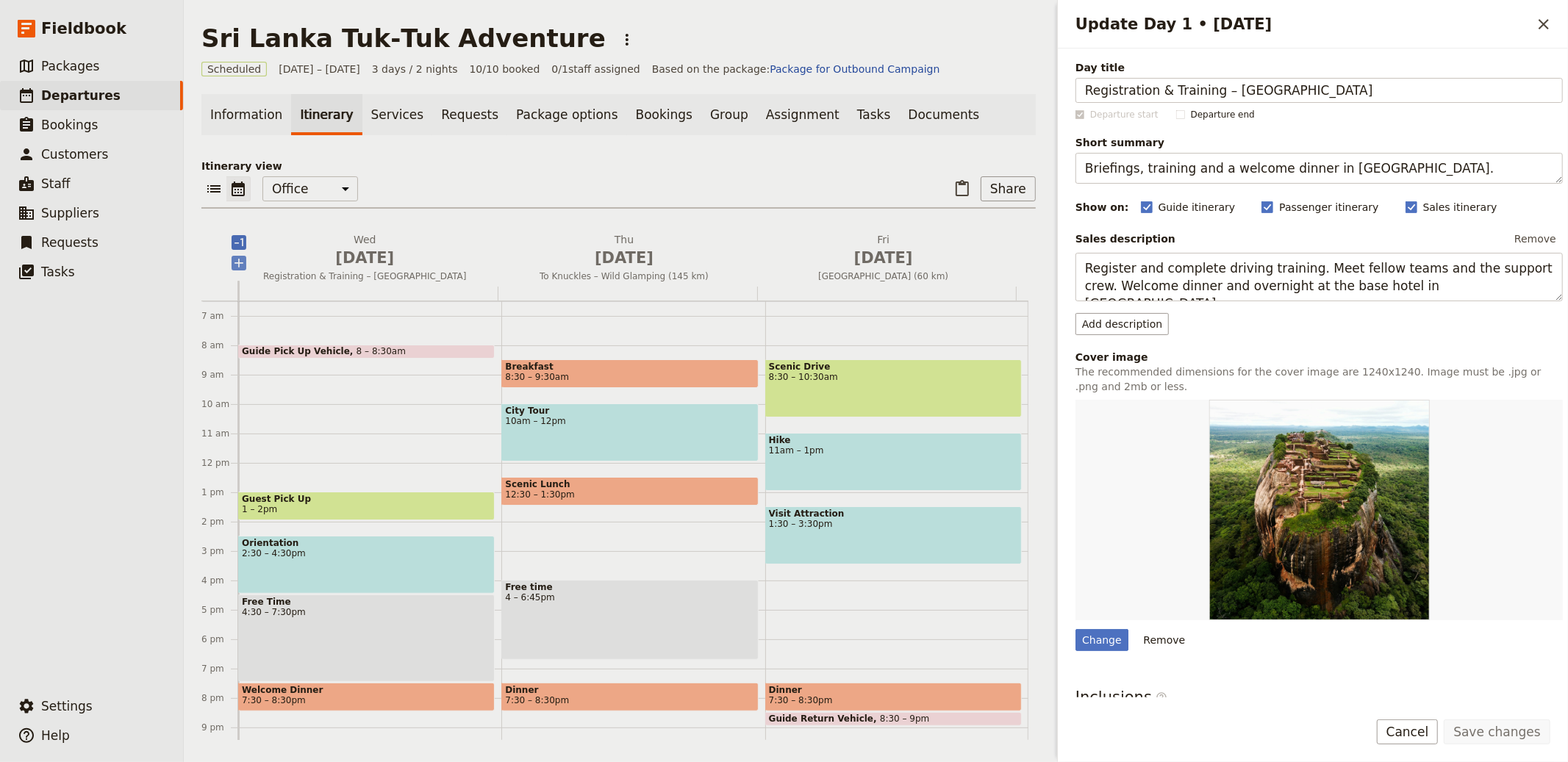
click at [245, 261] on icon "Add before day 1" at bounding box center [239, 263] width 15 height 15
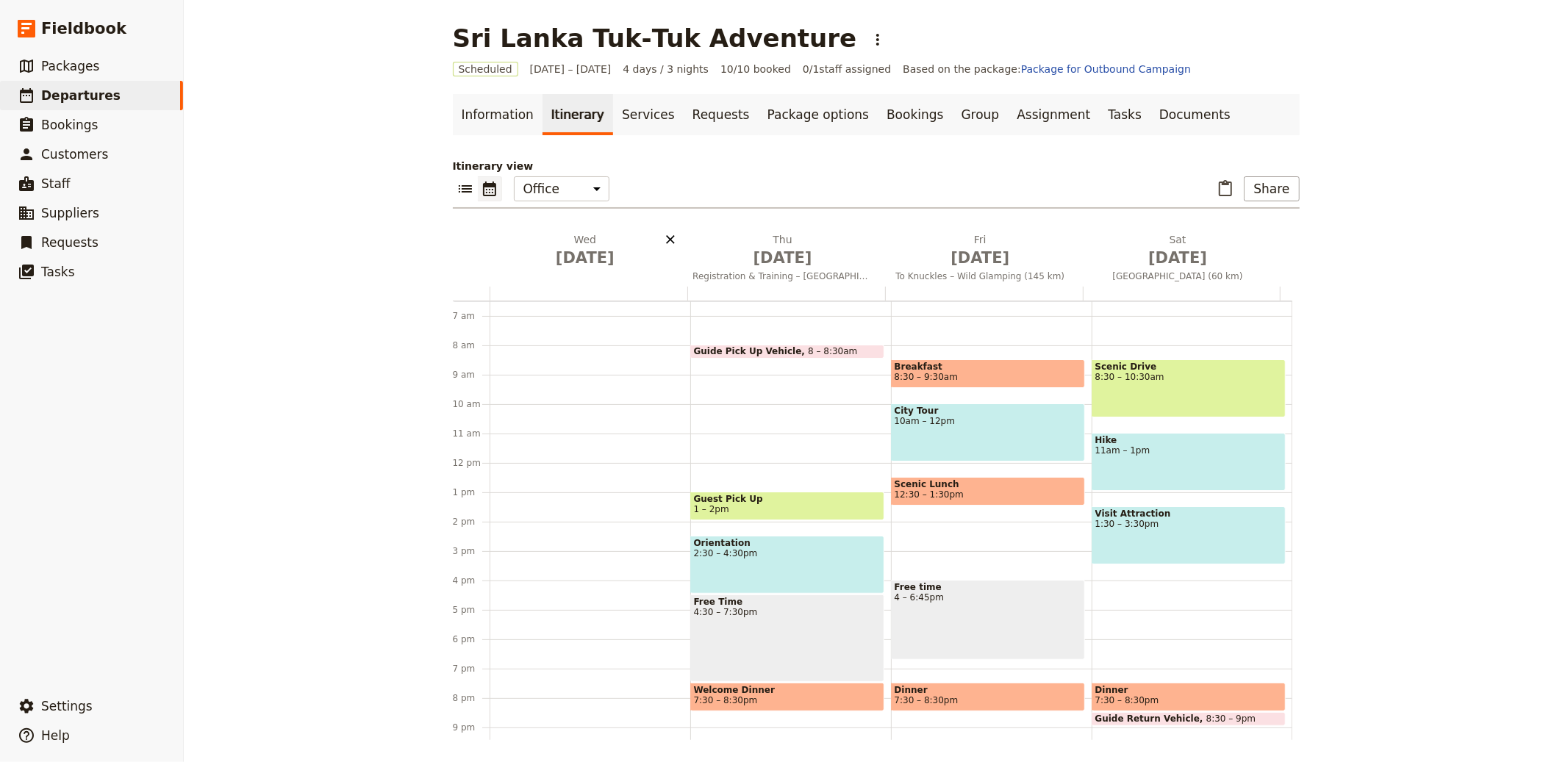
click at [668, 235] on icon "Delete Wed Oct 1" at bounding box center [670, 239] width 9 height 9
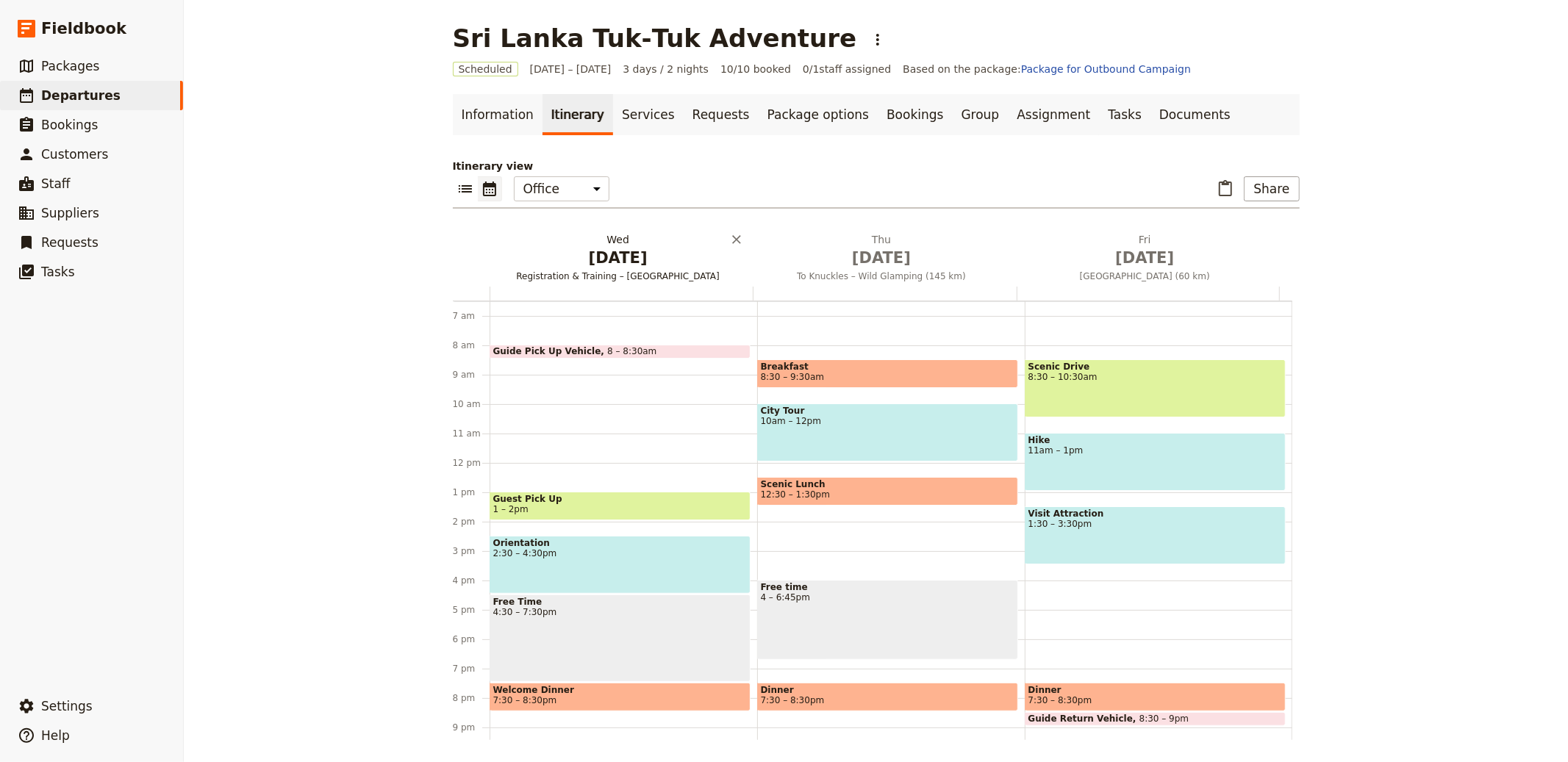
click at [632, 272] on span "Registration & Training – [GEOGRAPHIC_DATA]" at bounding box center [618, 276] width 258 height 12
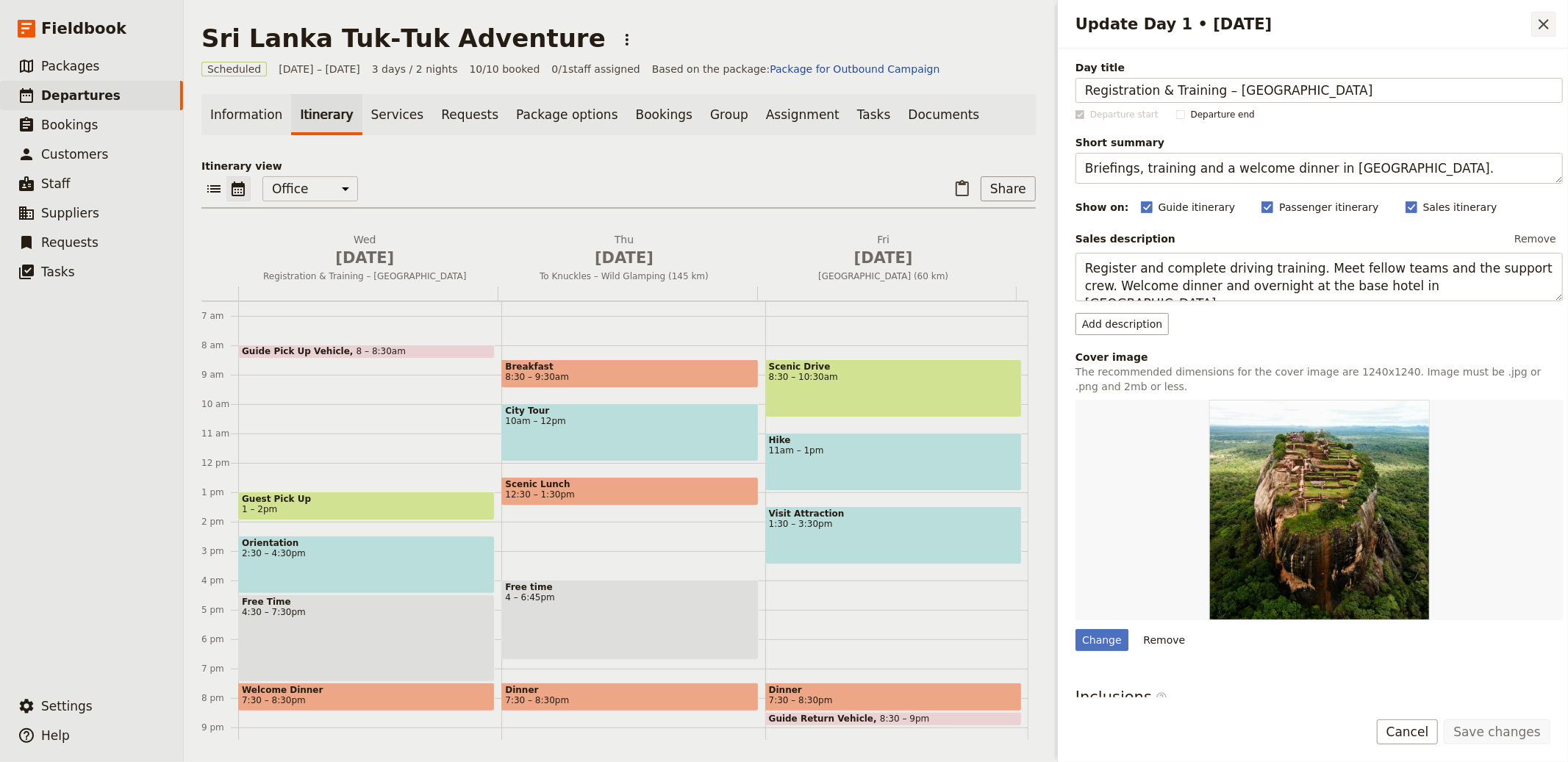
click at [1536, 19] on icon "Close drawer" at bounding box center [1544, 24] width 18 height 18
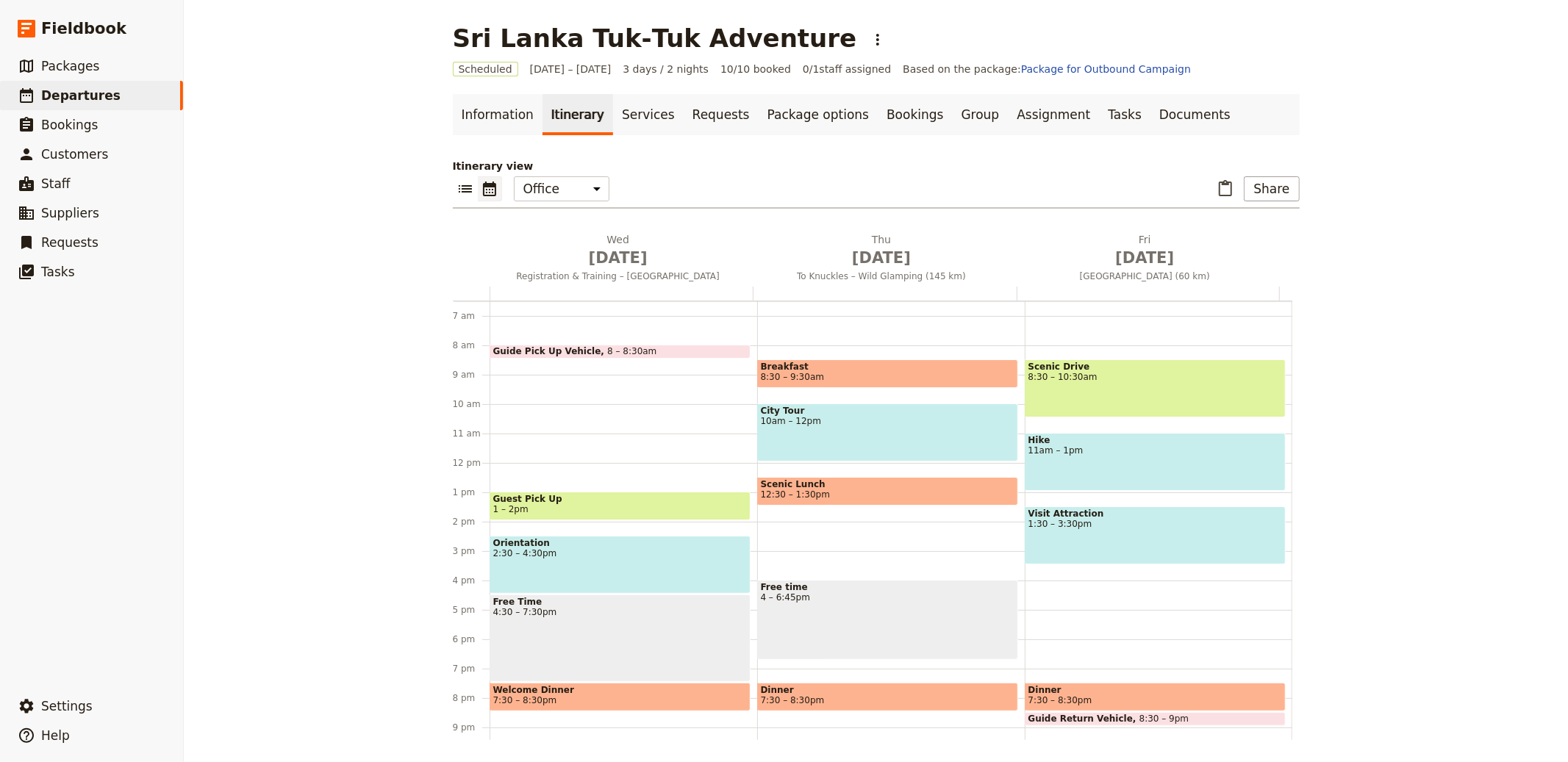
click at [587, 549] on span "2:30 – 4:30pm" at bounding box center [620, 553] width 254 height 10
click at [351, 452] on div "[GEOGRAPHIC_DATA] Tuk‑Tuk Adventure ​ Scheduled [DATE] – [DATE] 3 days / 2 nigh…" at bounding box center [876, 381] width 1384 height 762
click at [621, 263] on span "[DATE]" at bounding box center [618, 258] width 246 height 22
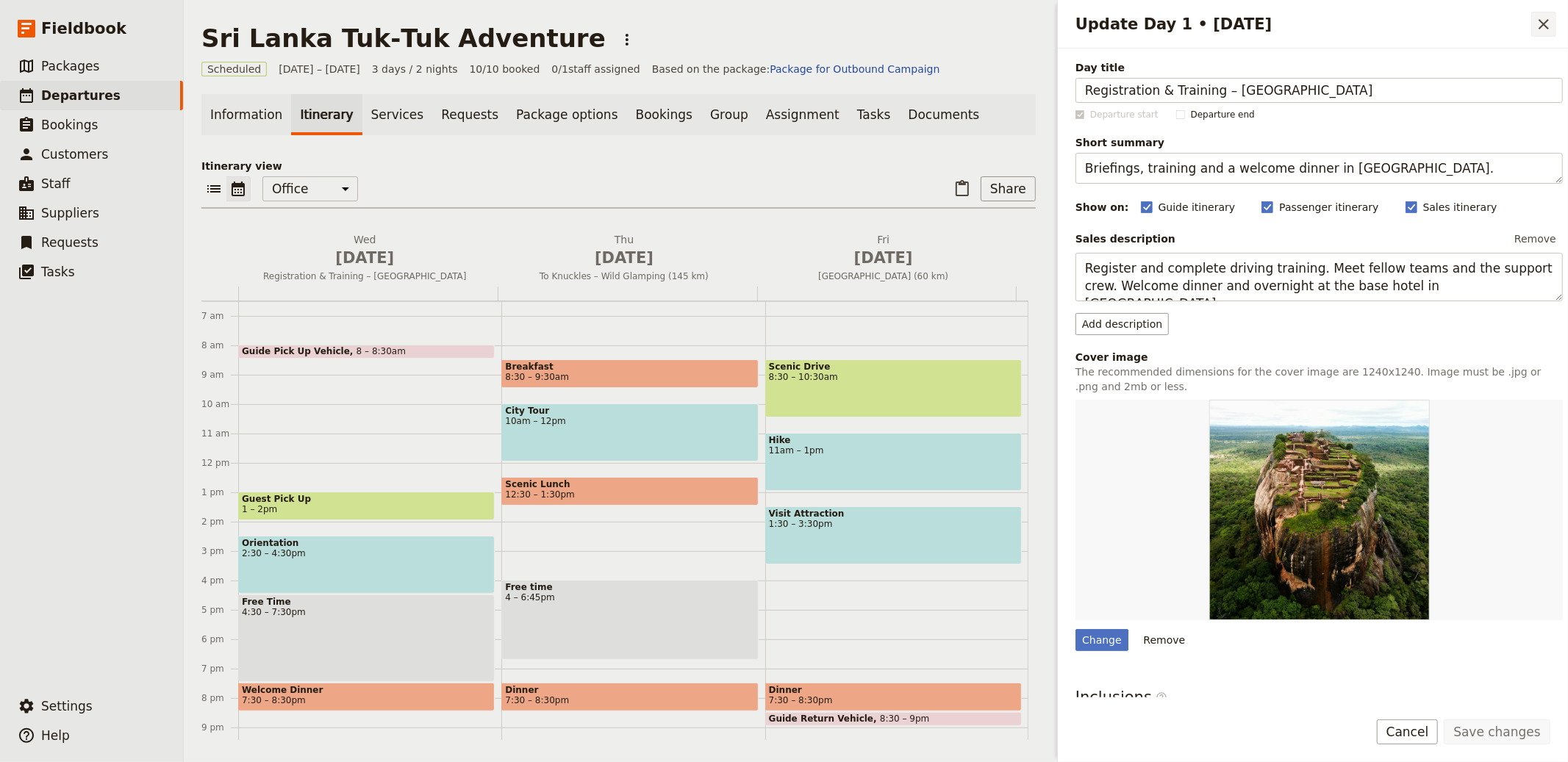
click at [1541, 19] on icon "Close drawer" at bounding box center [1544, 24] width 18 height 18
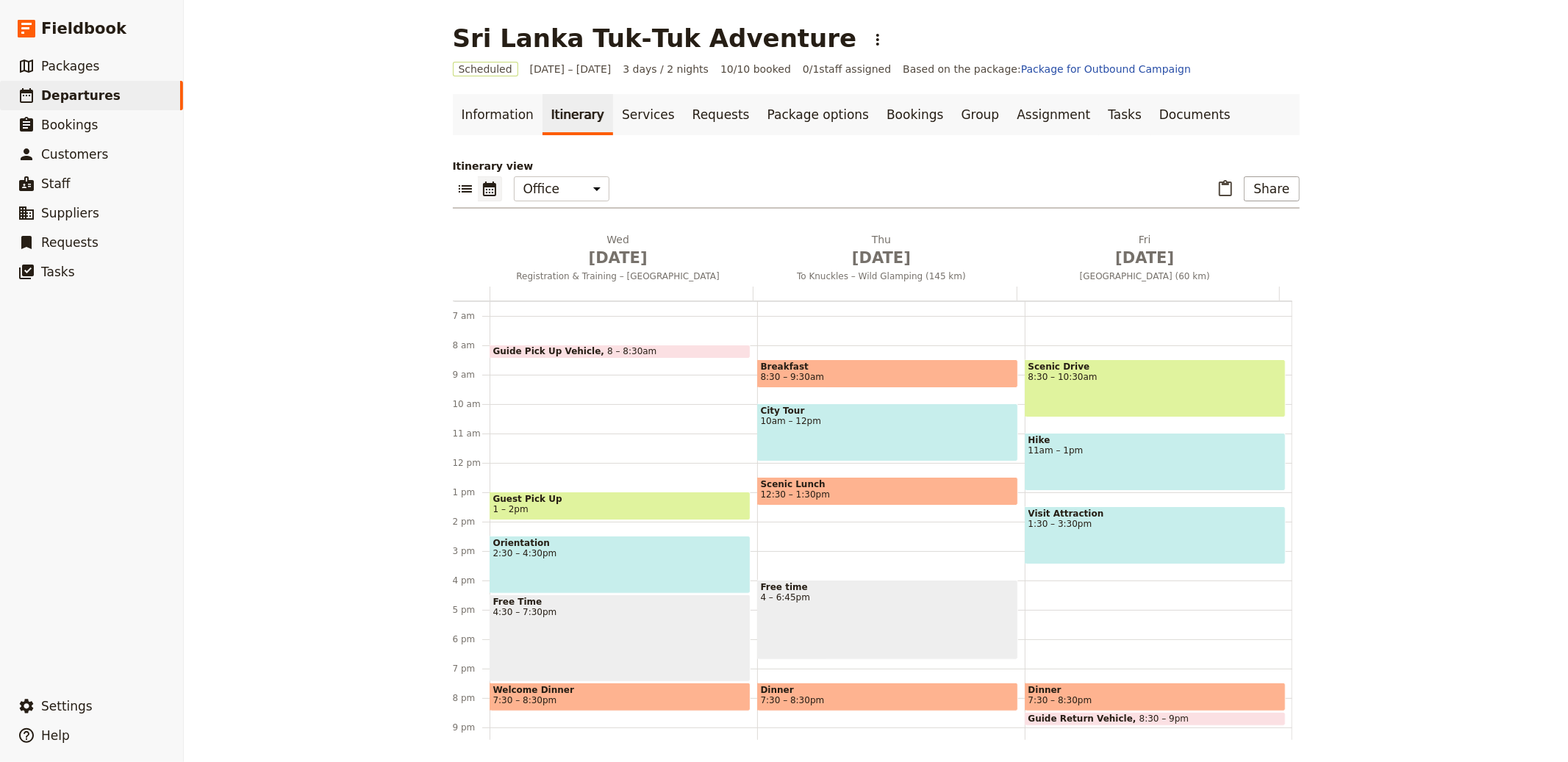
click at [646, 408] on div "Guide Pick Up Vehicle 8 – 8:30am Guest Pick Up 1 – 2pm Orientation 2:30 – 4:30p…" at bounding box center [623, 463] width 268 height 706
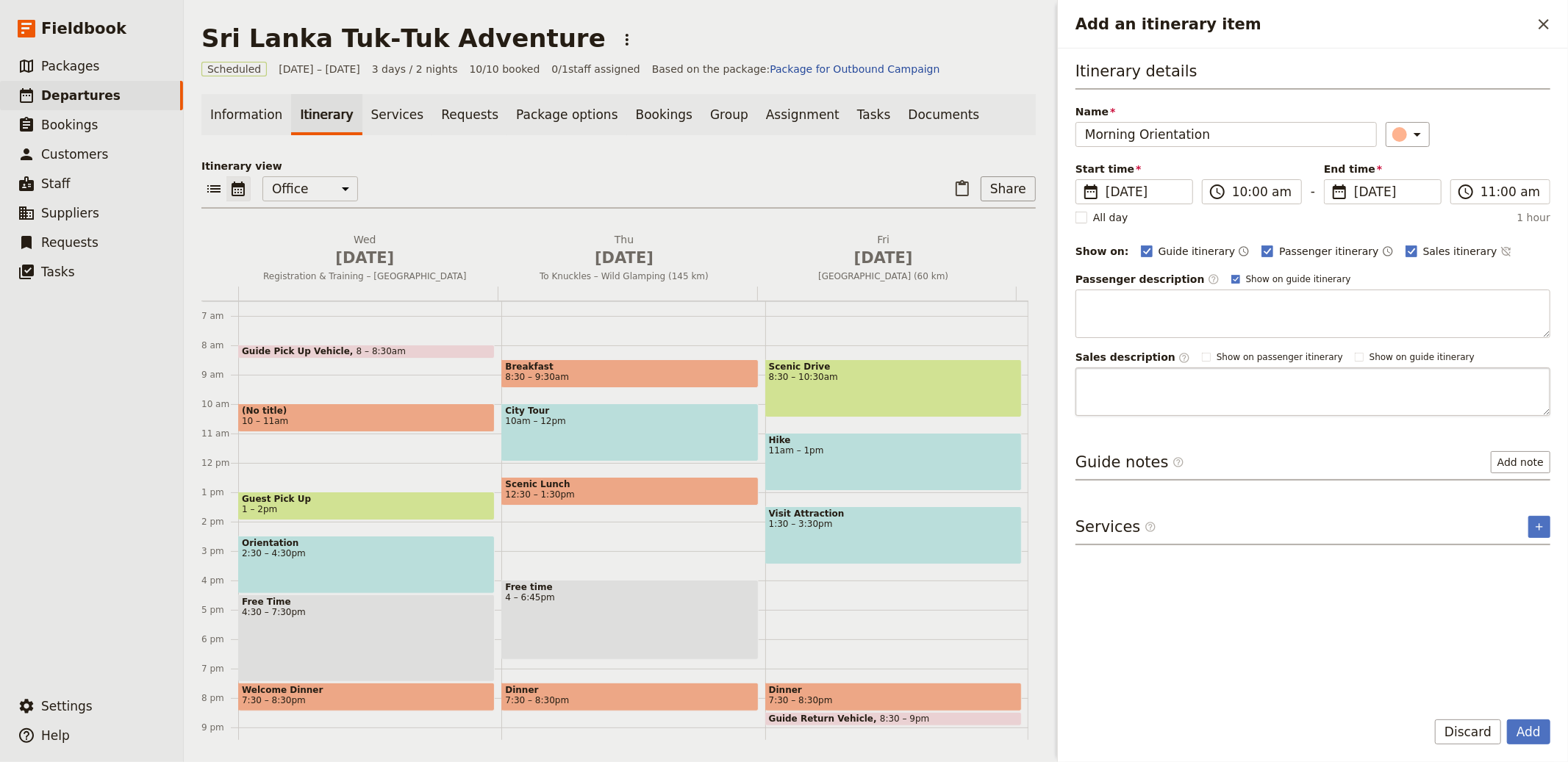
type input "Morning Orientation"
click at [1184, 383] on textarea "Add an itinerary item" at bounding box center [1313, 392] width 475 height 49
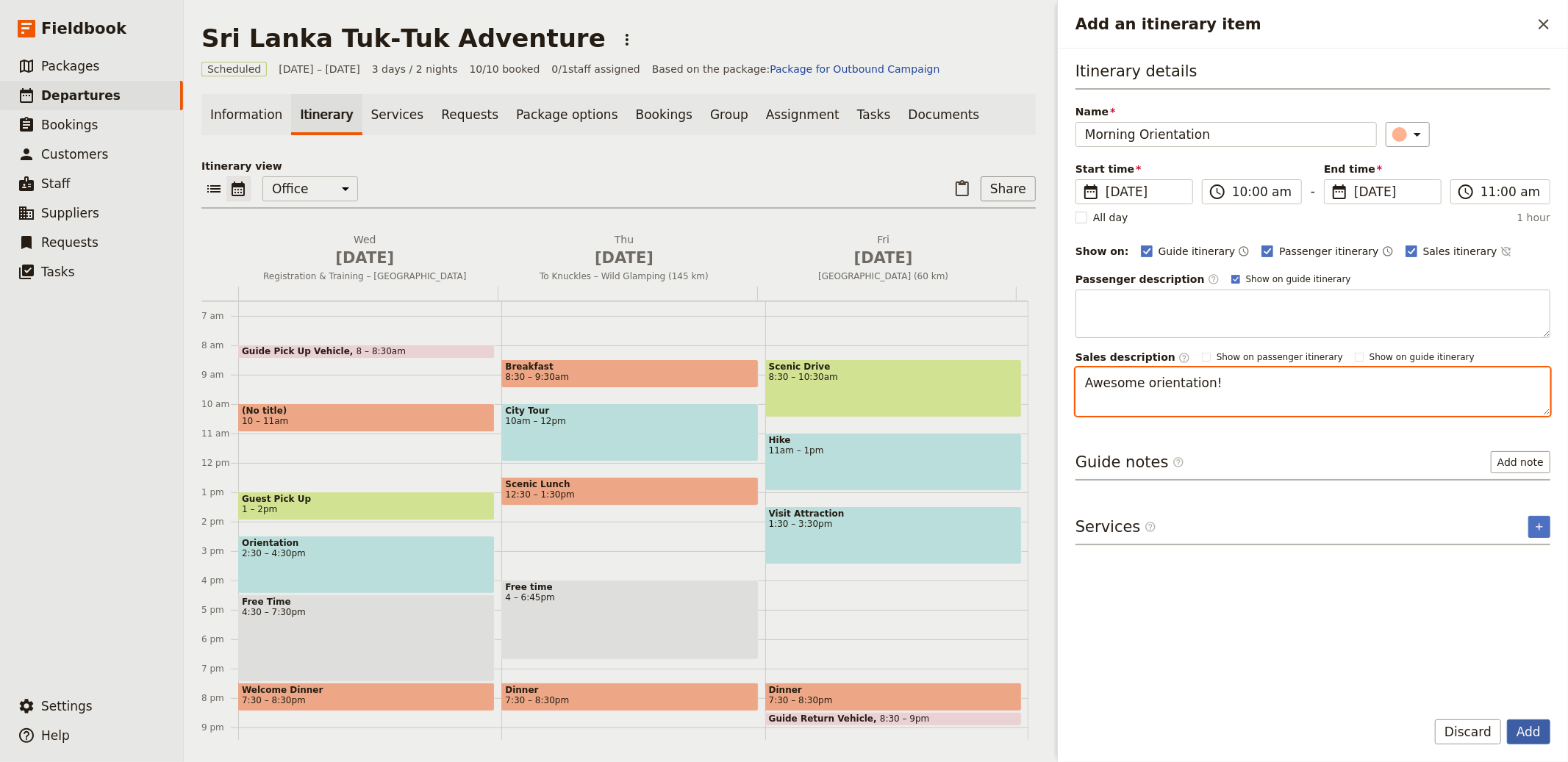
type textarea "Awesome orientation!"
click at [1538, 731] on button "Add" at bounding box center [1528, 731] width 43 height 25
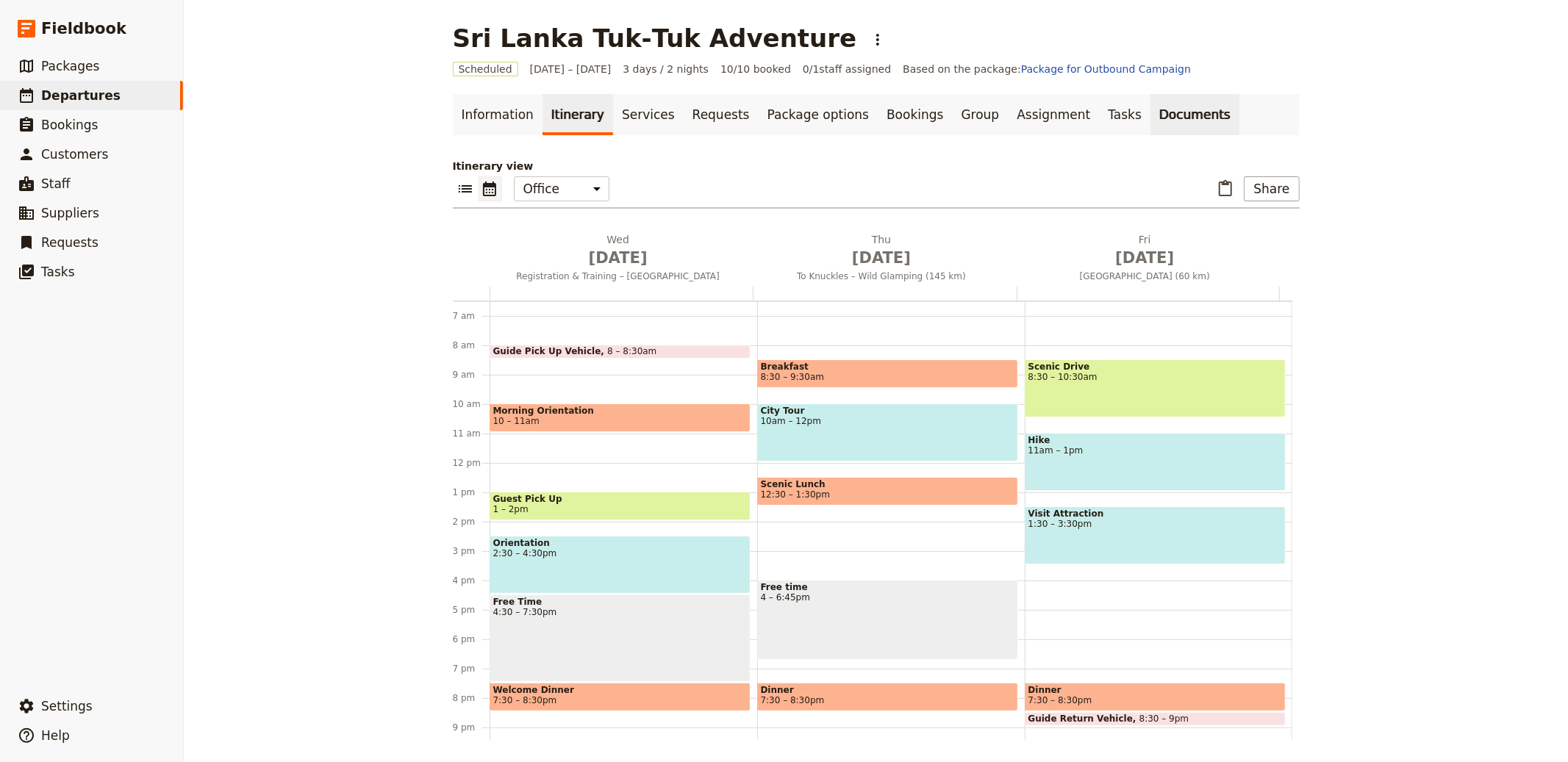
click at [1151, 124] on link "Documents" at bounding box center [1195, 114] width 89 height 41
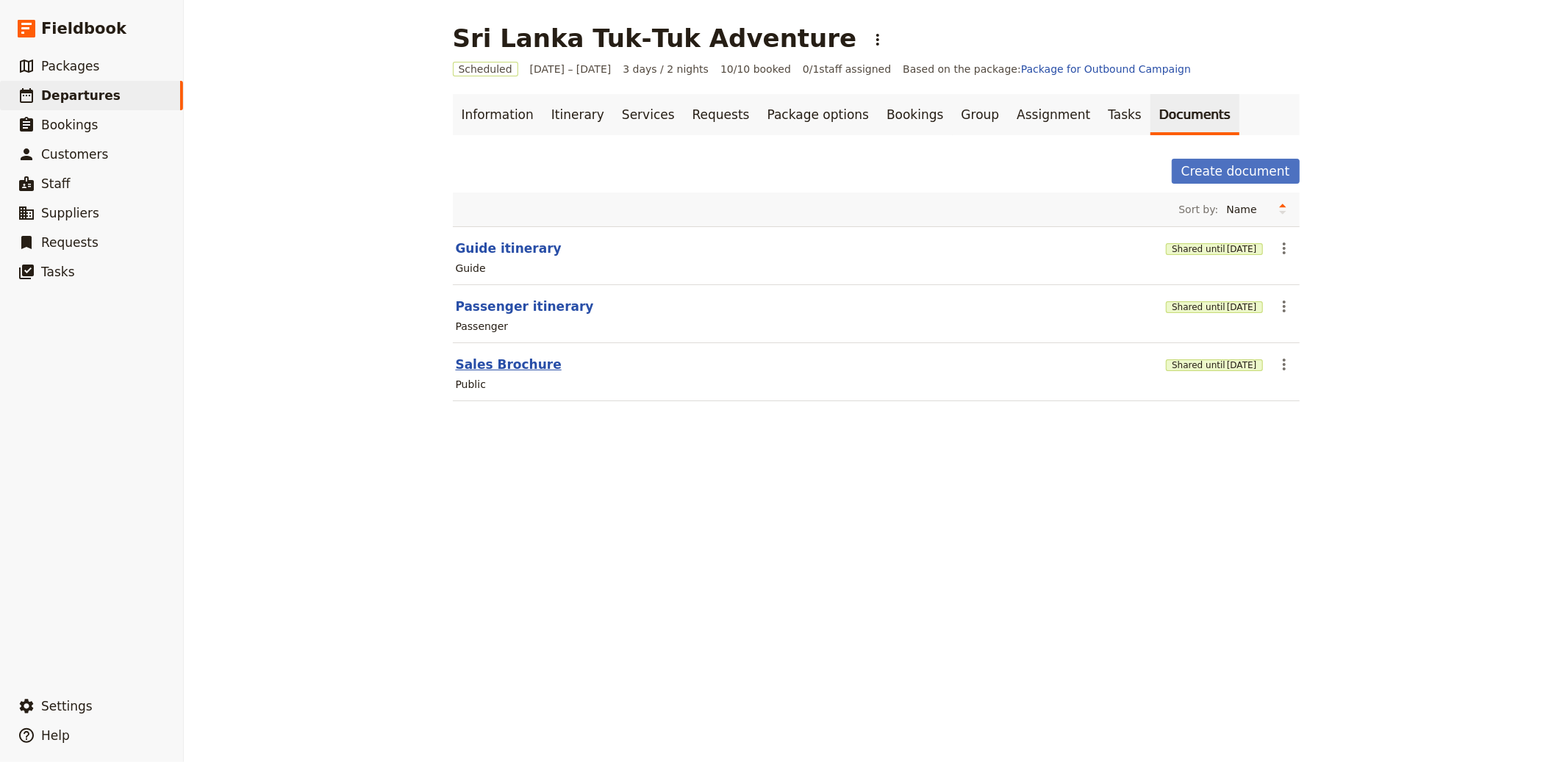
click at [510, 365] on button "Sales Brochure" at bounding box center [508, 365] width 106 height 18
select select "DEFAULT"
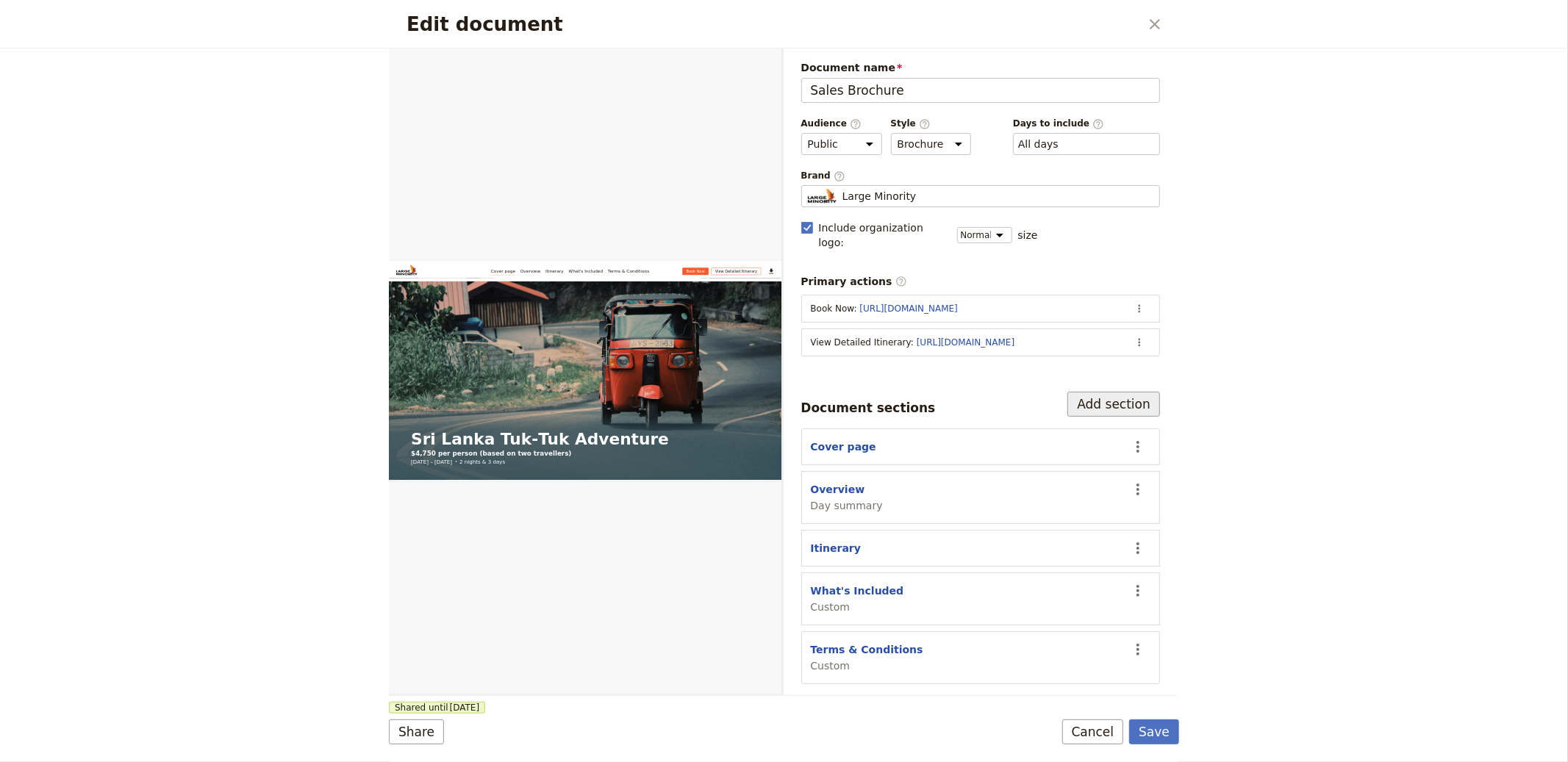
click at [1128, 397] on button "Add section" at bounding box center [1114, 404] width 92 height 25
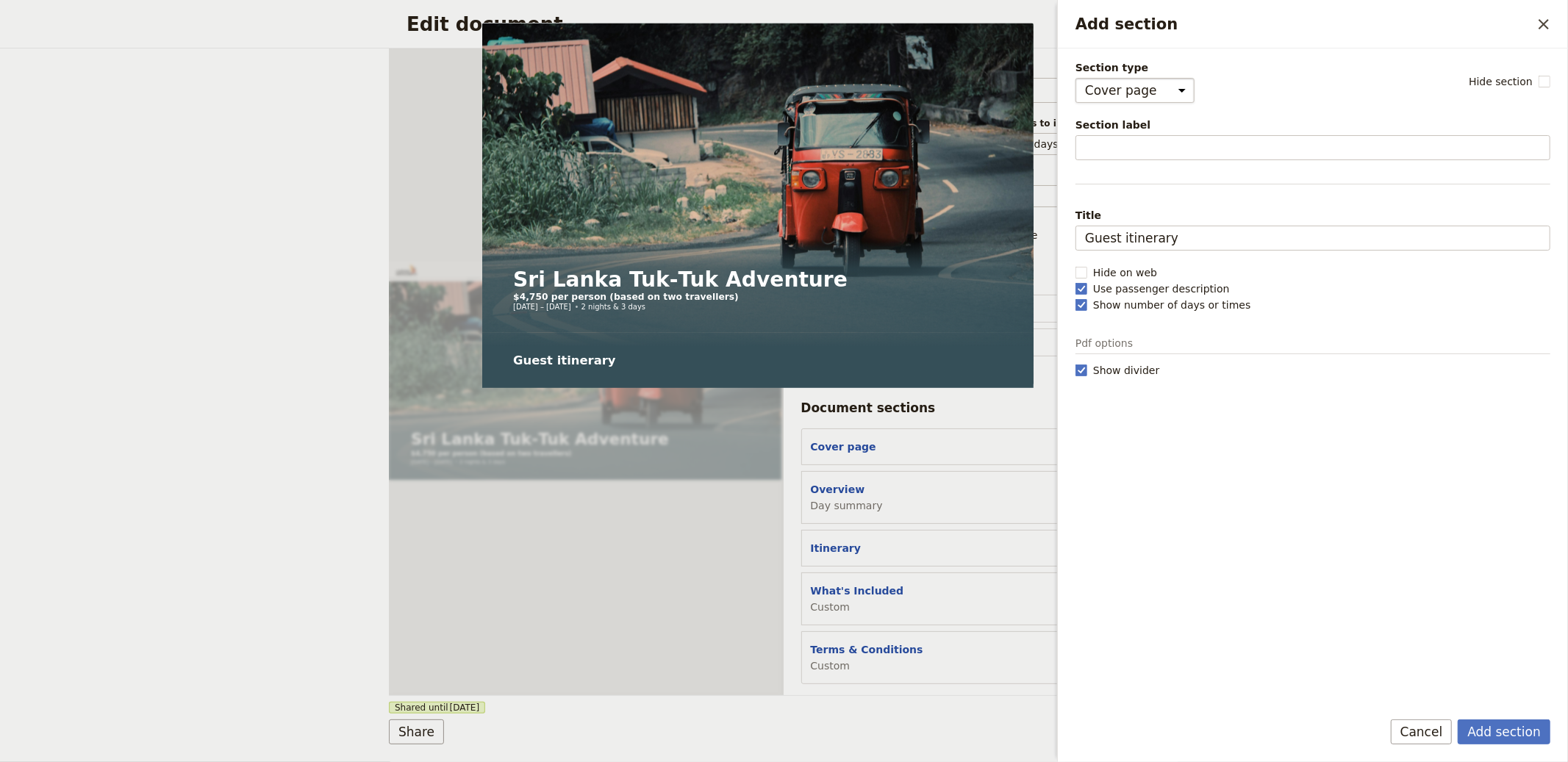
click at [1118, 91] on select "Cover page Day summary Itinerary Custom" at bounding box center [1135, 91] width 119 height 25
select select "CUSTOM"
click at [1076, 78] on select "Cover page Day summary Itinerary Custom" at bounding box center [1135, 91] width 119 height 25
select select "default"
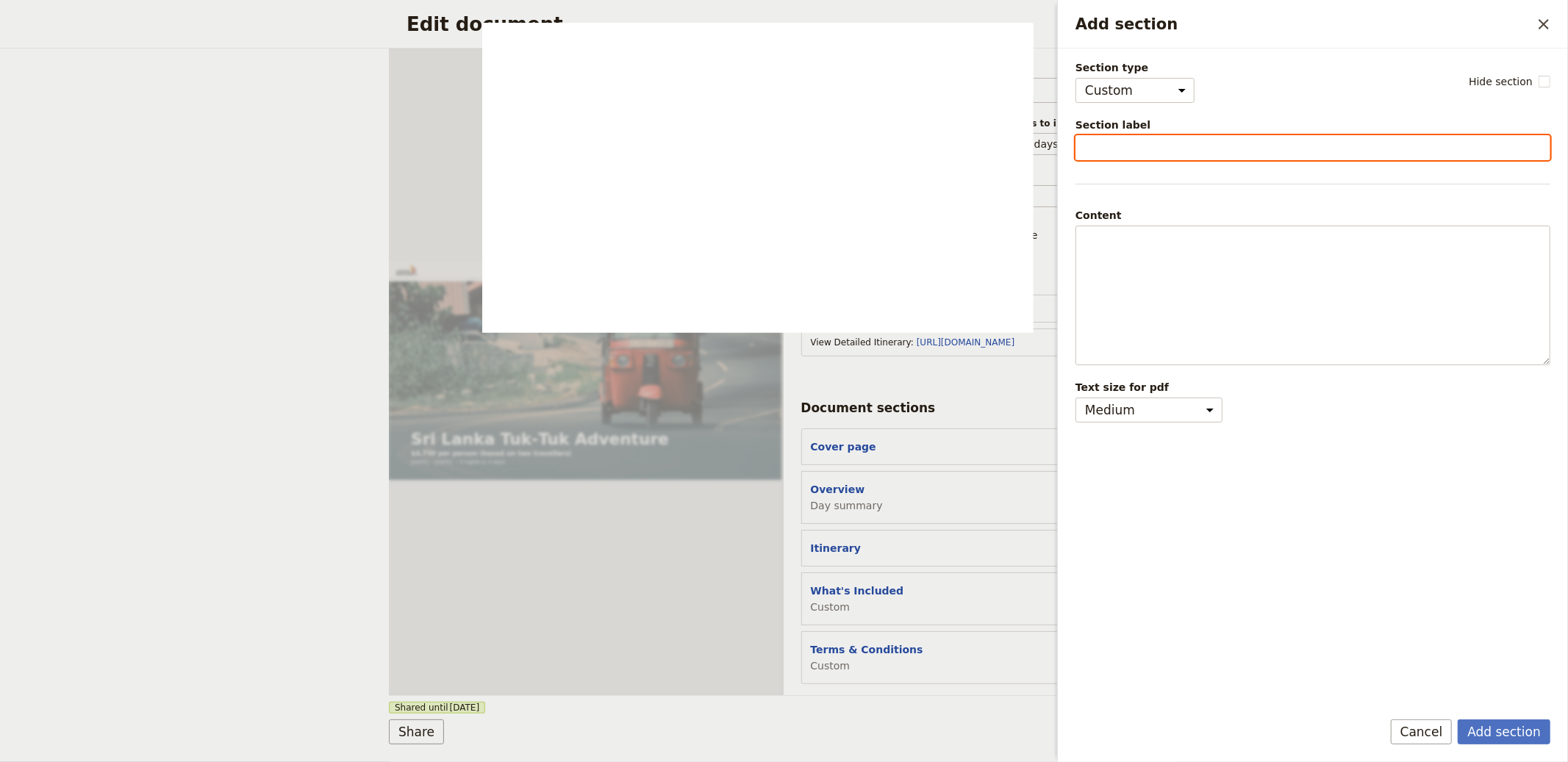
click at [1141, 152] on input "Section label" at bounding box center [1313, 148] width 475 height 25
type input "Packing List"
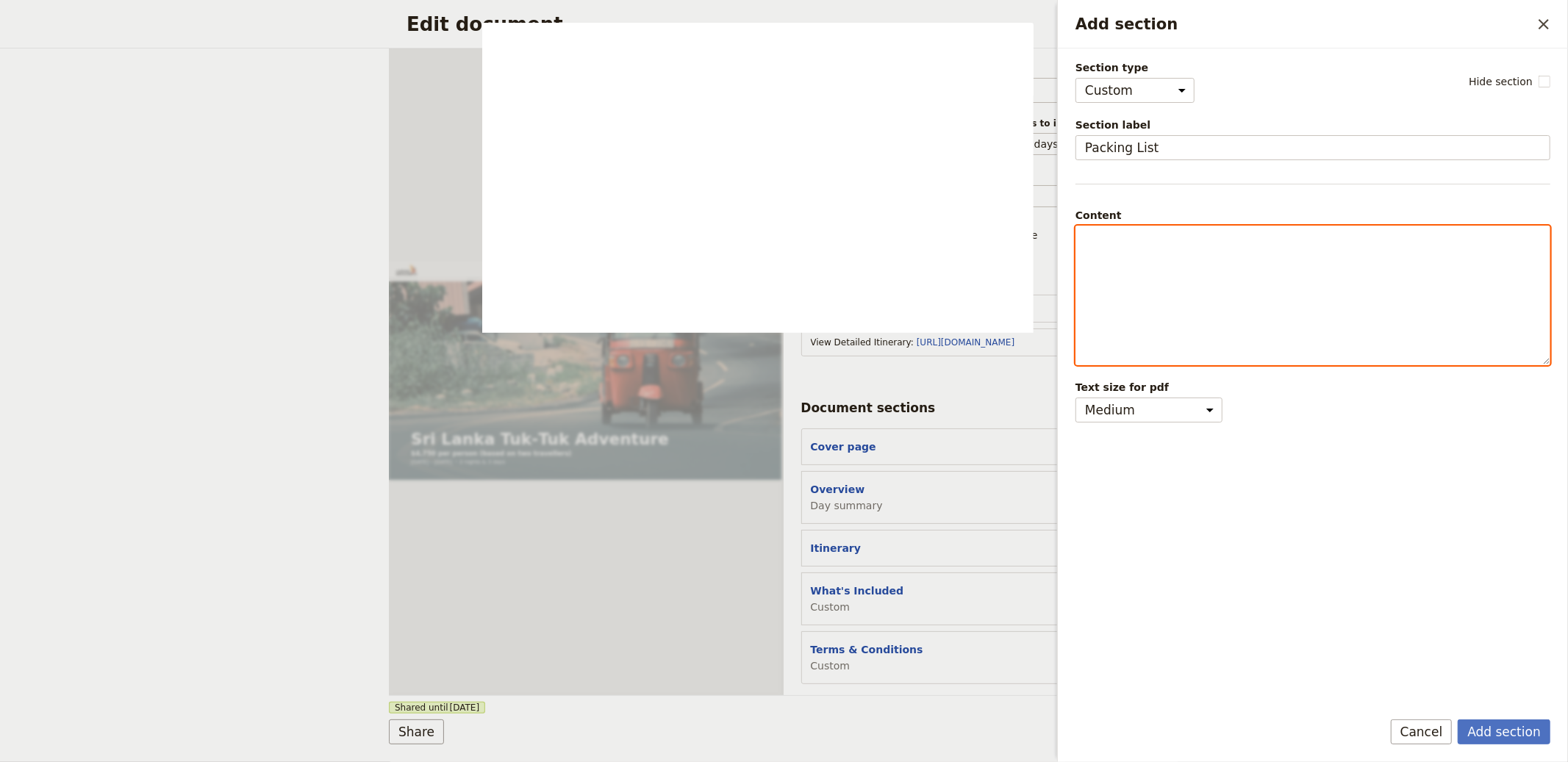
click at [1224, 256] on div "Add section" at bounding box center [1313, 295] width 474 height 138
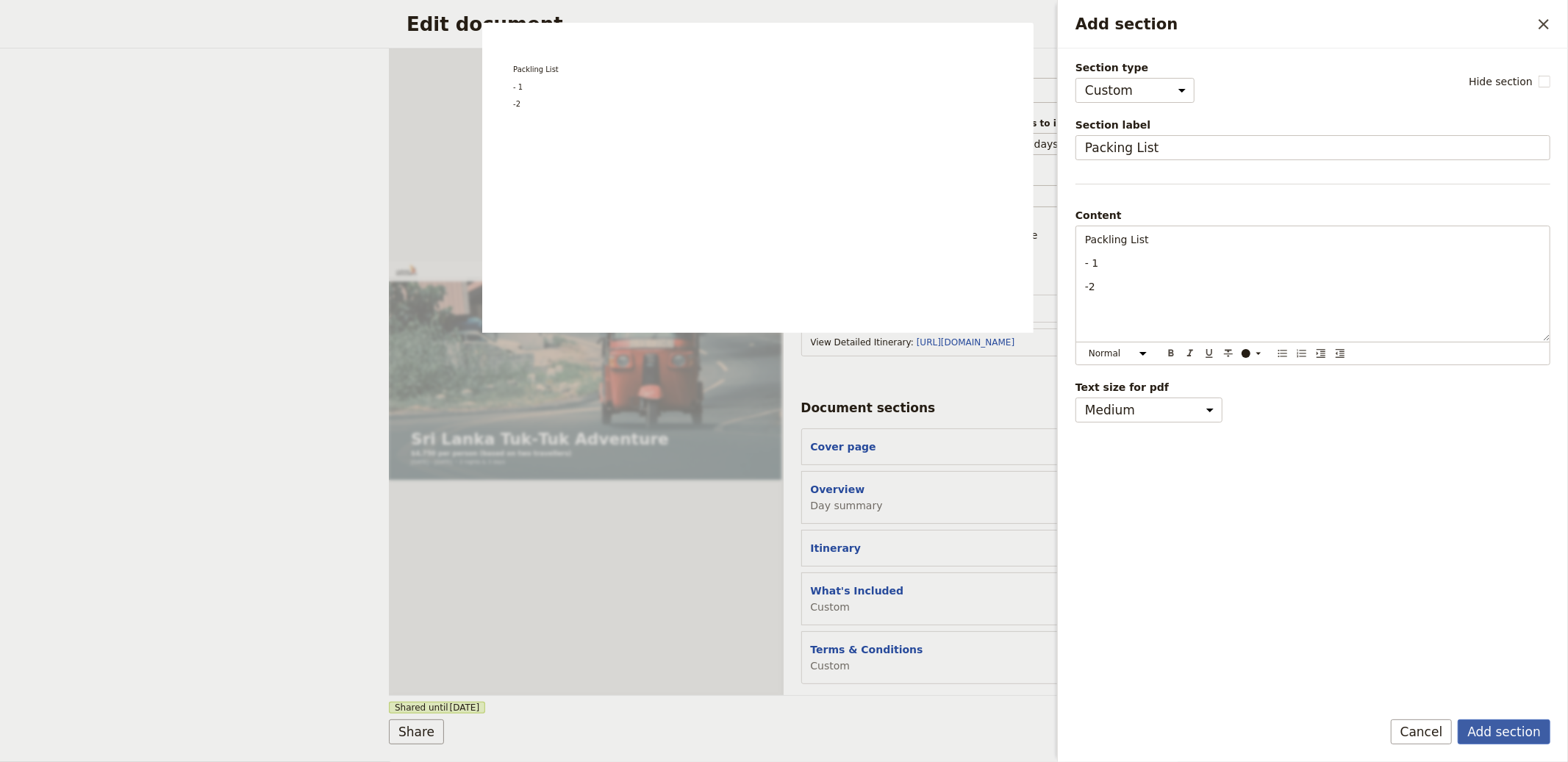
click at [1494, 722] on button "Add section" at bounding box center [1504, 731] width 92 height 25
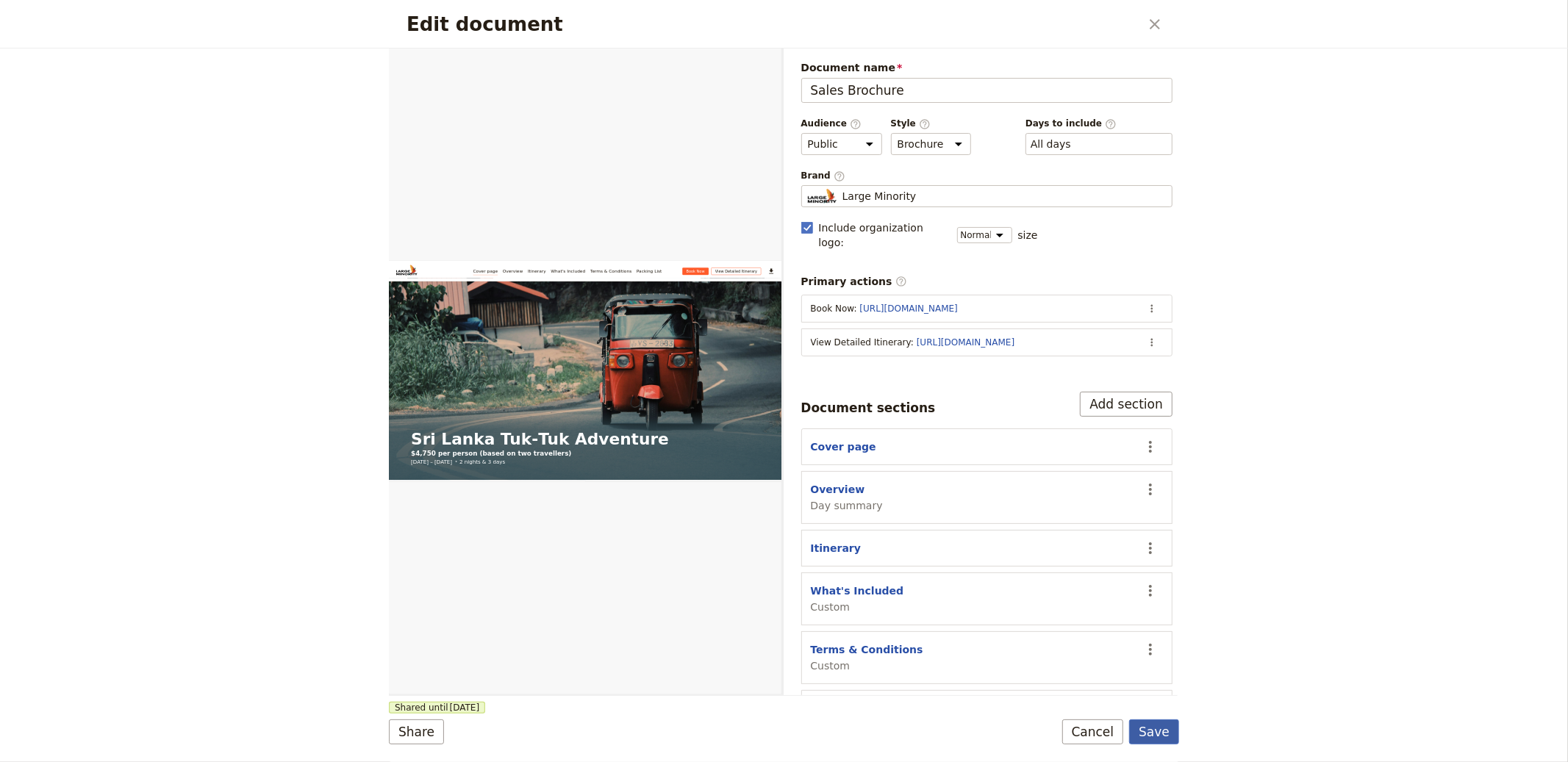
click at [1148, 732] on button "Save" at bounding box center [1155, 731] width 50 height 25
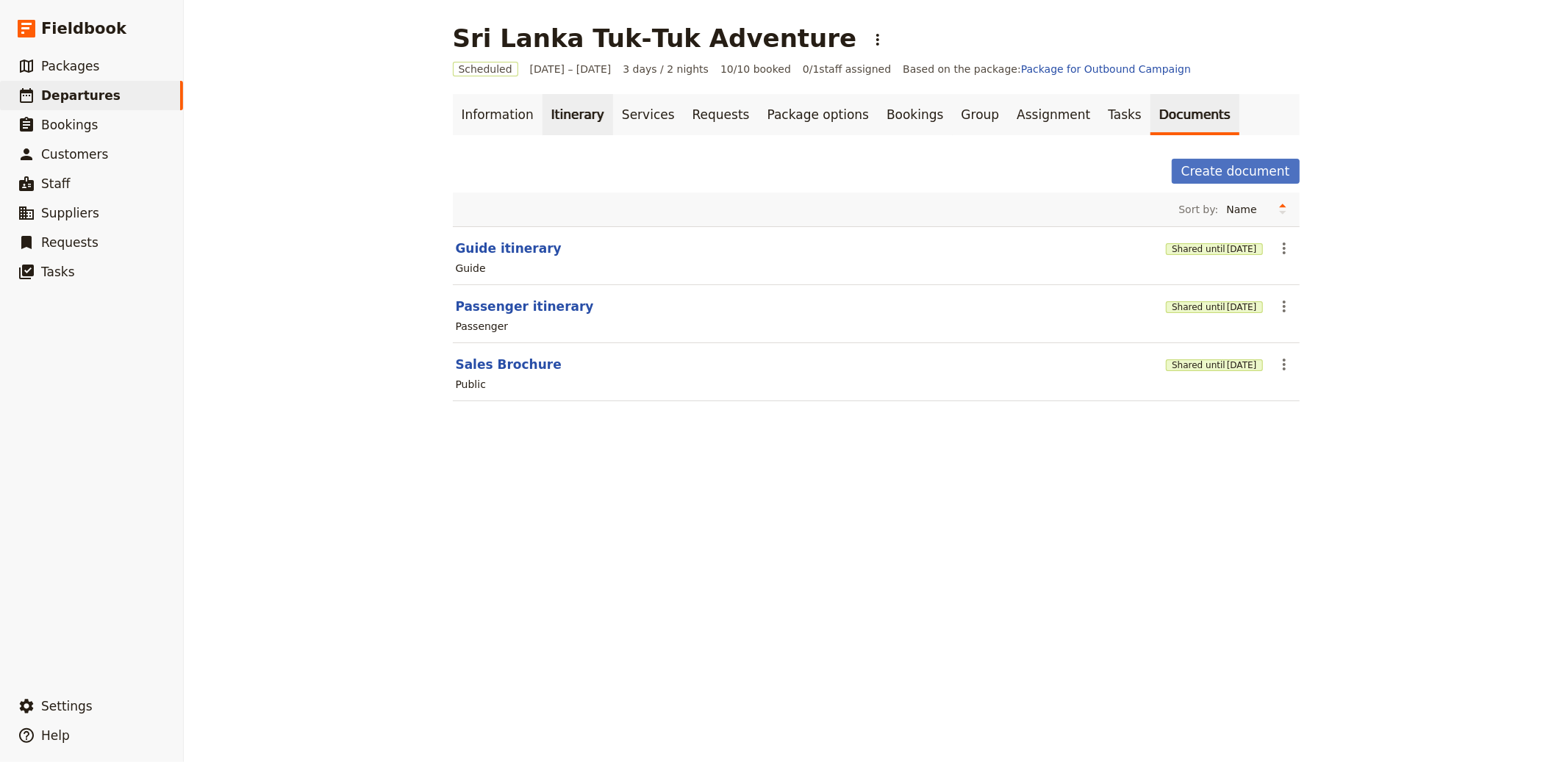
click at [547, 114] on link "Itinerary" at bounding box center [578, 114] width 70 height 41
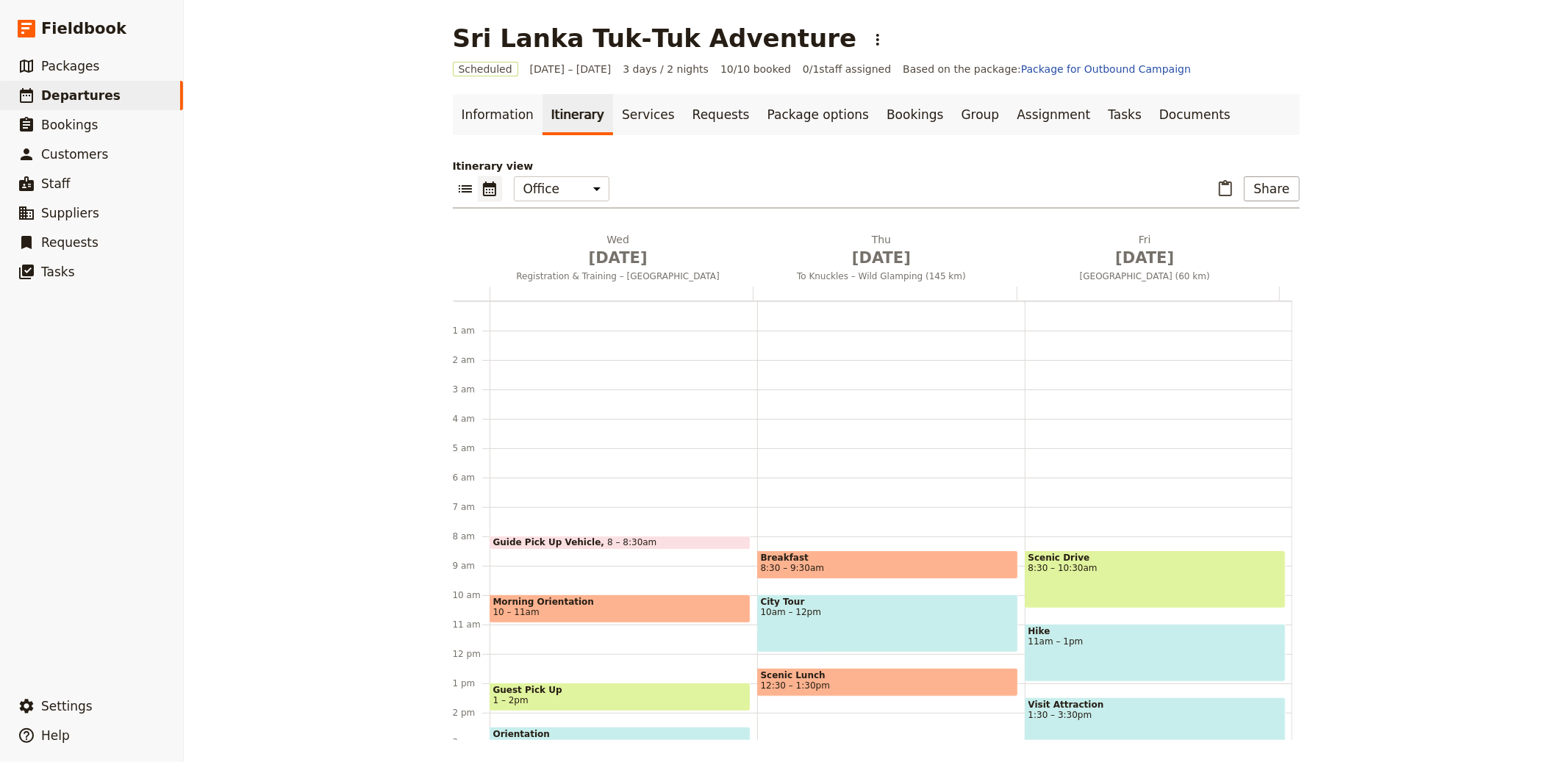
scroll to position [191, 0]
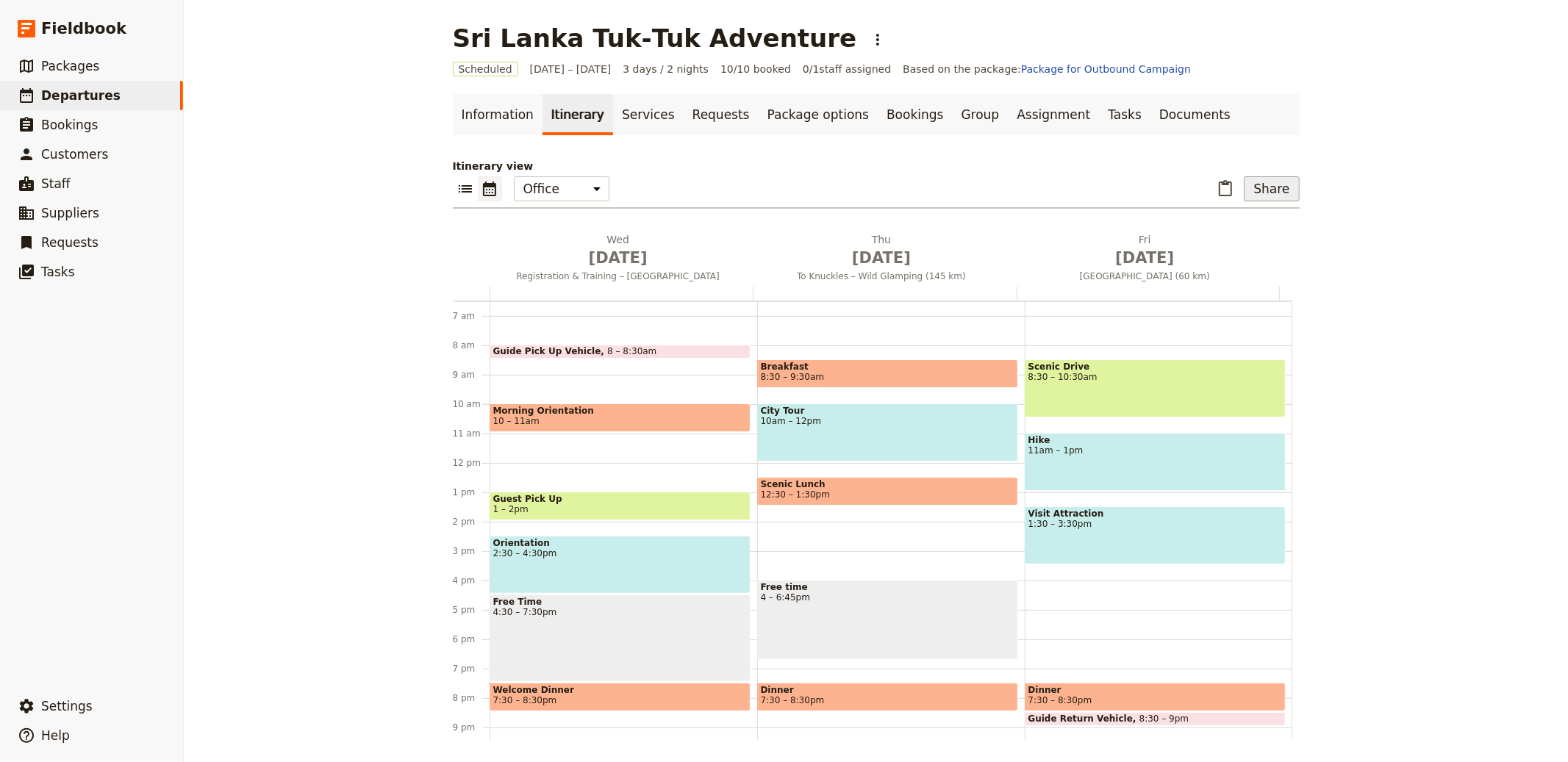
click at [1256, 183] on button "Share" at bounding box center [1271, 189] width 55 height 25
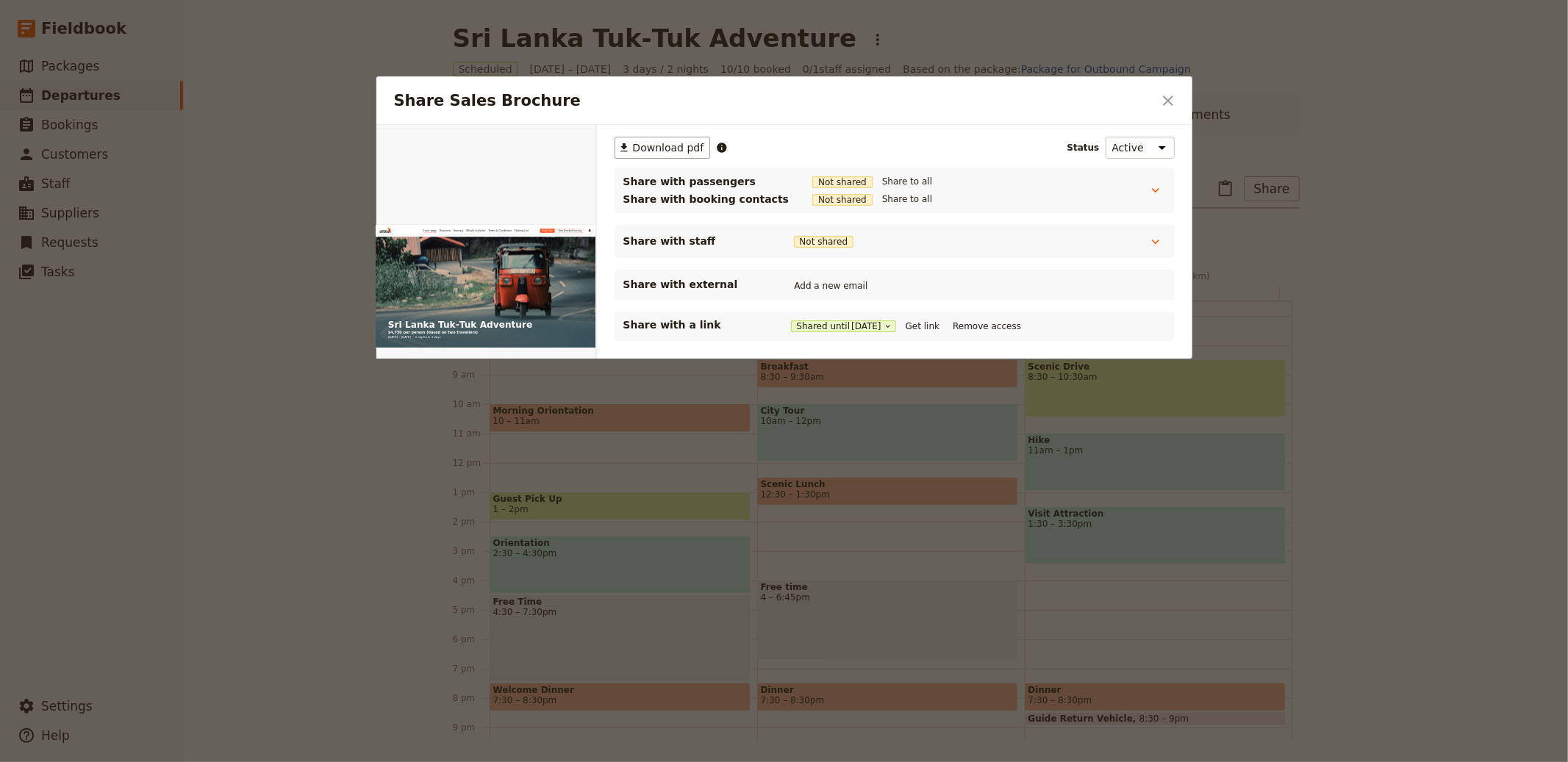
scroll to position [0, 0]
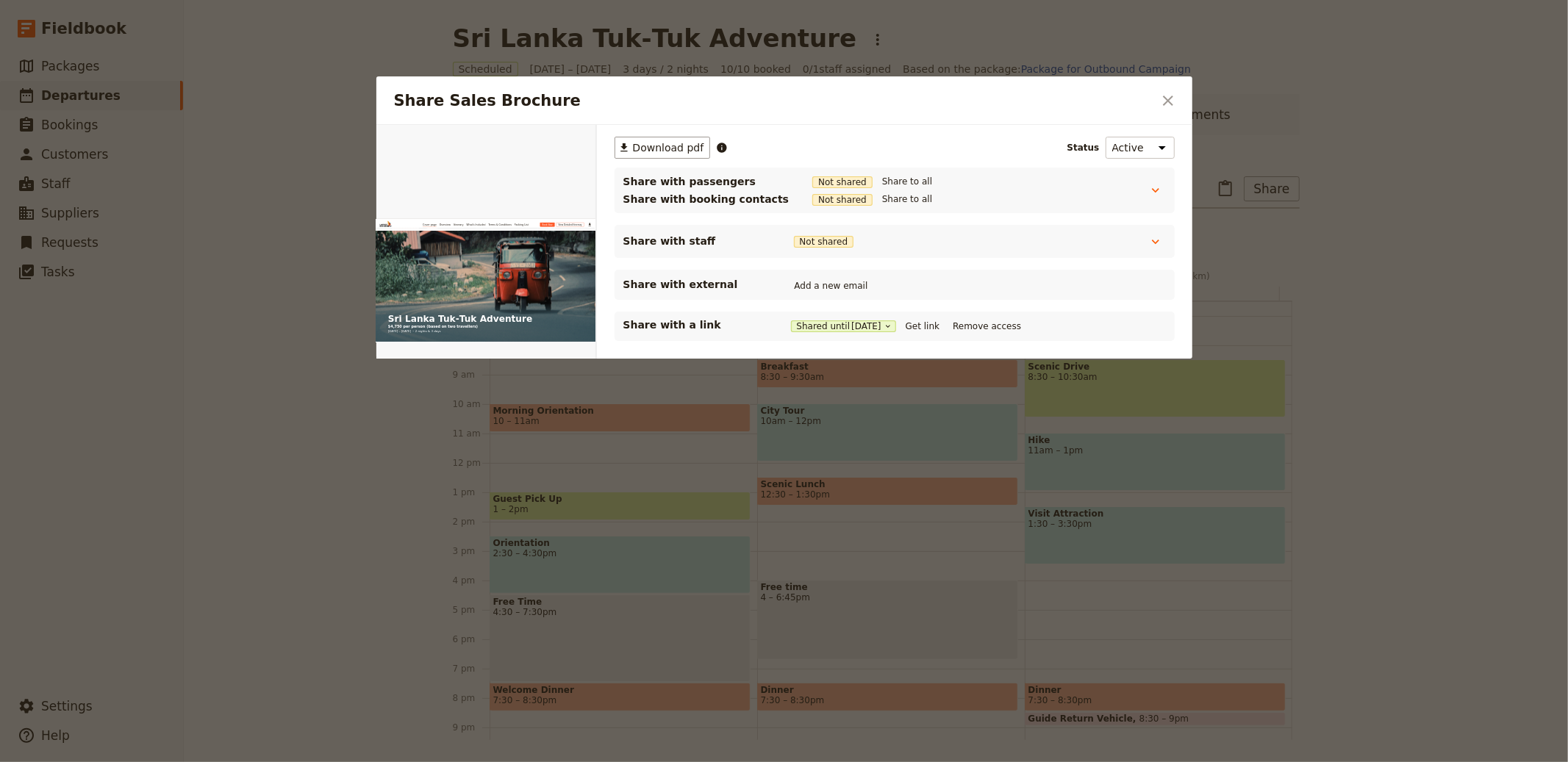
click at [615, 137] on button "​ Download pdf" at bounding box center [662, 148] width 96 height 22
click at [1284, 168] on div at bounding box center [784, 381] width 1568 height 762
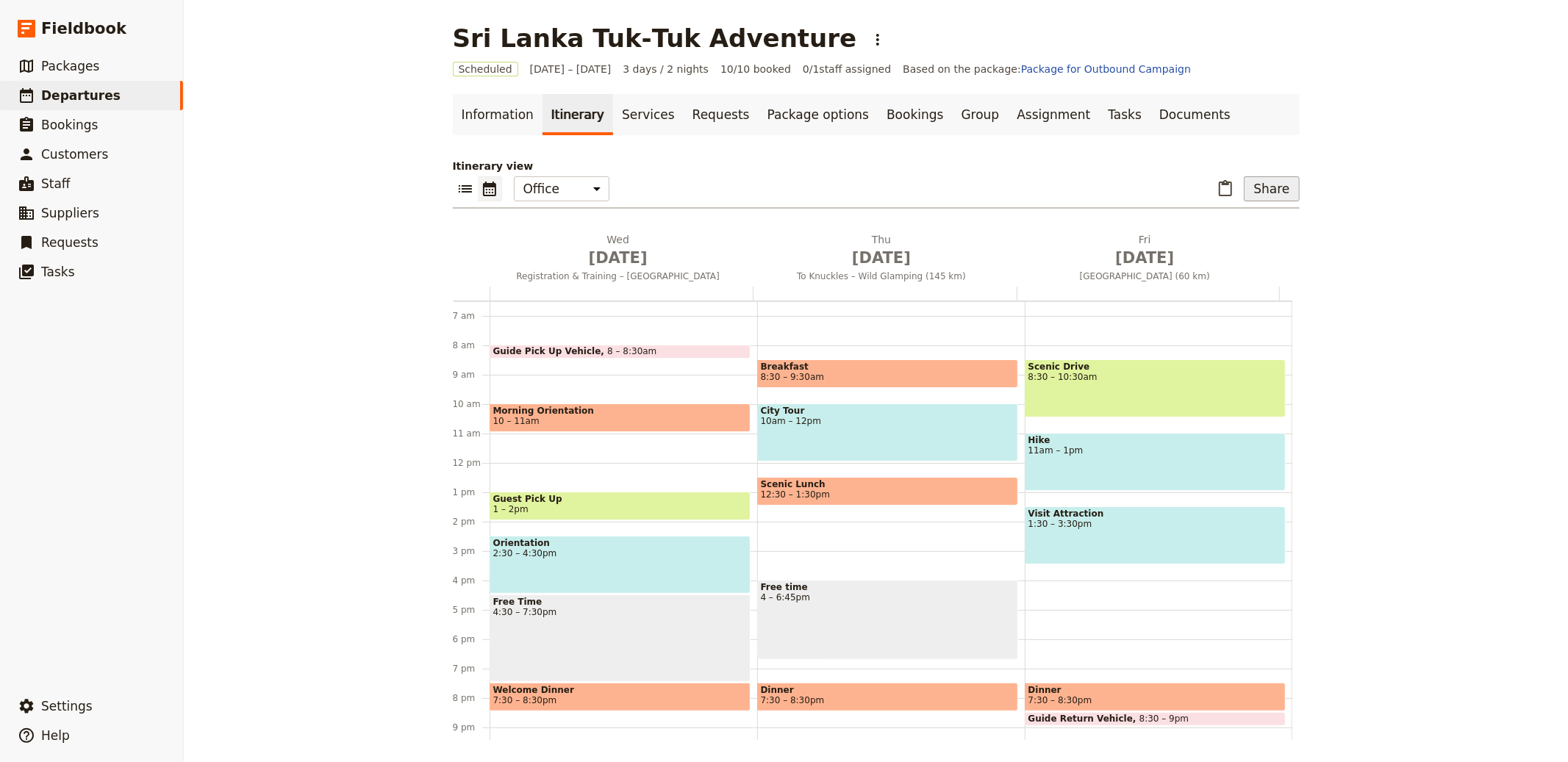
click at [1271, 187] on button "Share" at bounding box center [1271, 189] width 55 height 25
click at [568, 418] on span "10 – 11am" at bounding box center [620, 421] width 254 height 10
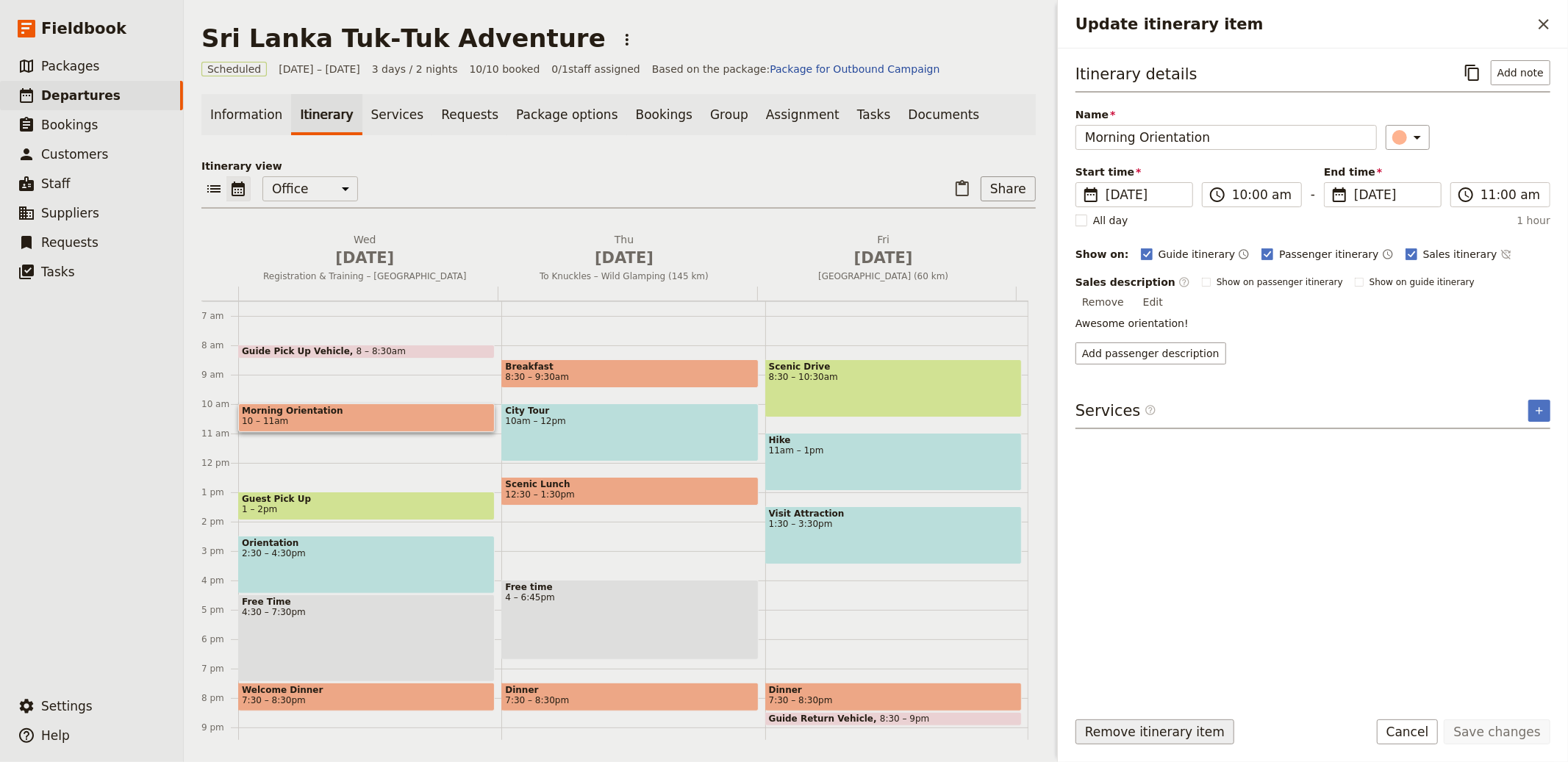
click at [1190, 730] on button "Remove itinerary item" at bounding box center [1155, 731] width 159 height 25
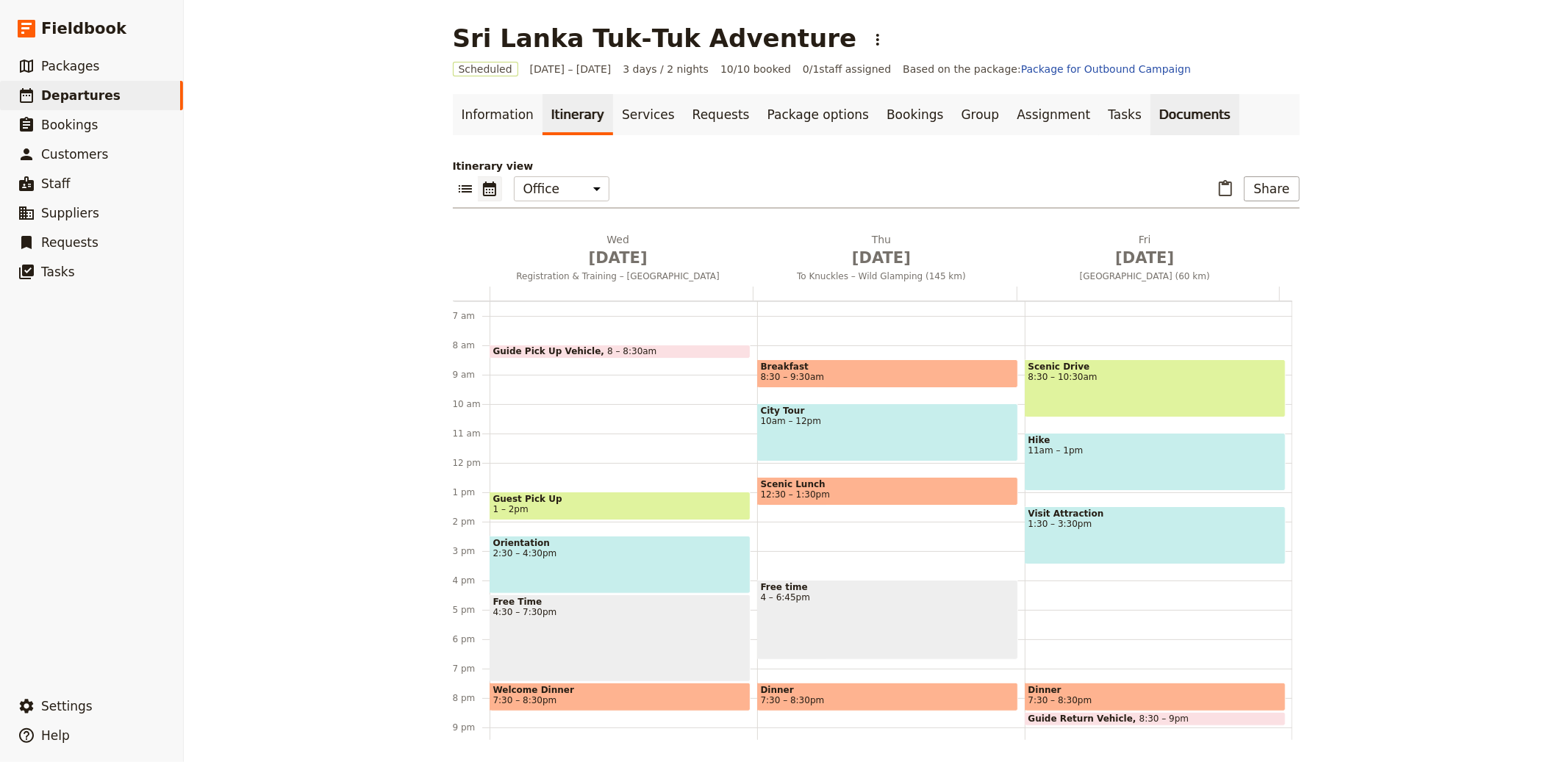
click at [1151, 106] on link "Documents" at bounding box center [1195, 114] width 89 height 41
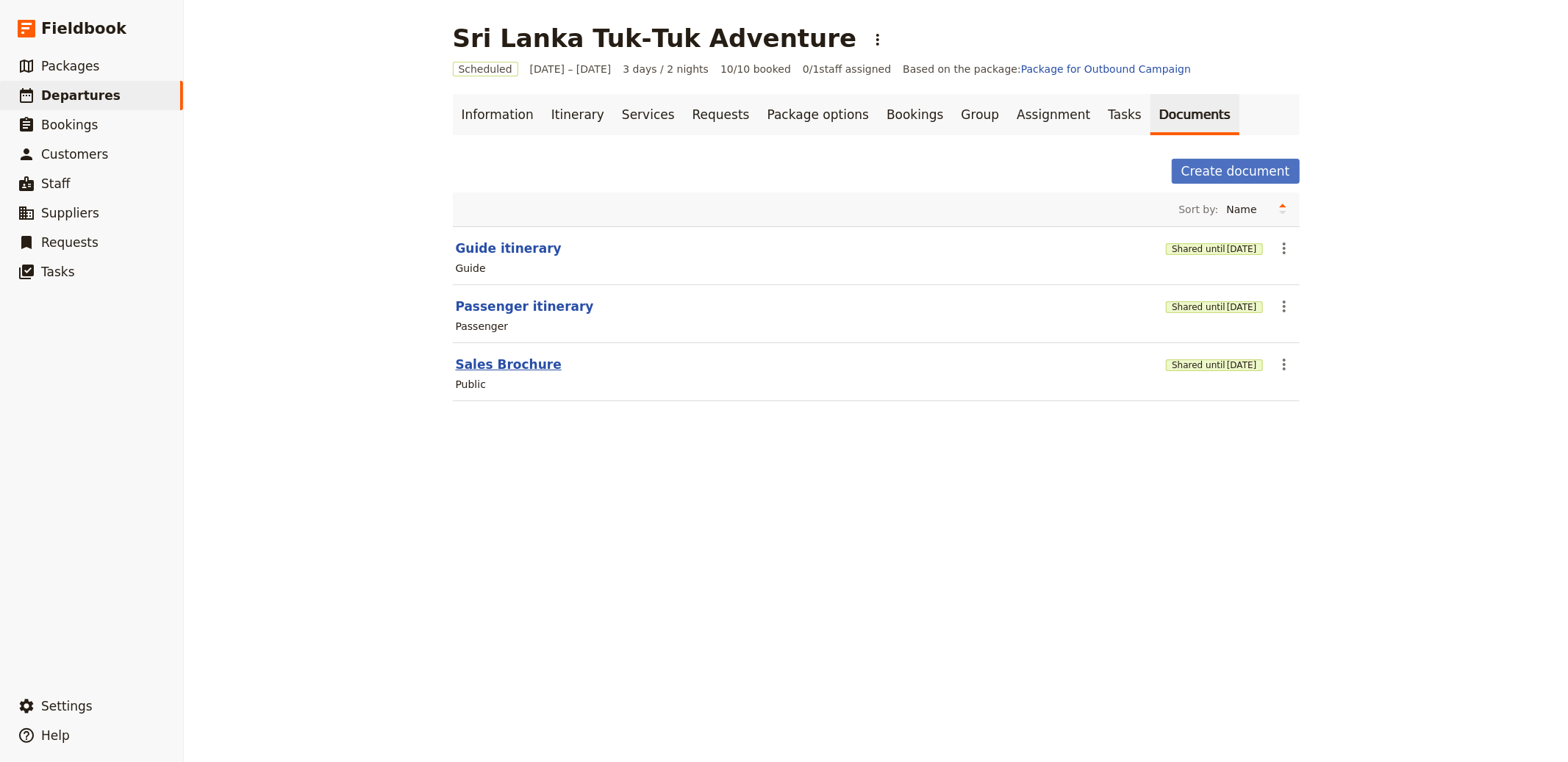
click at [520, 366] on button "Sales Brochure" at bounding box center [508, 365] width 106 height 18
select select "DEFAULT"
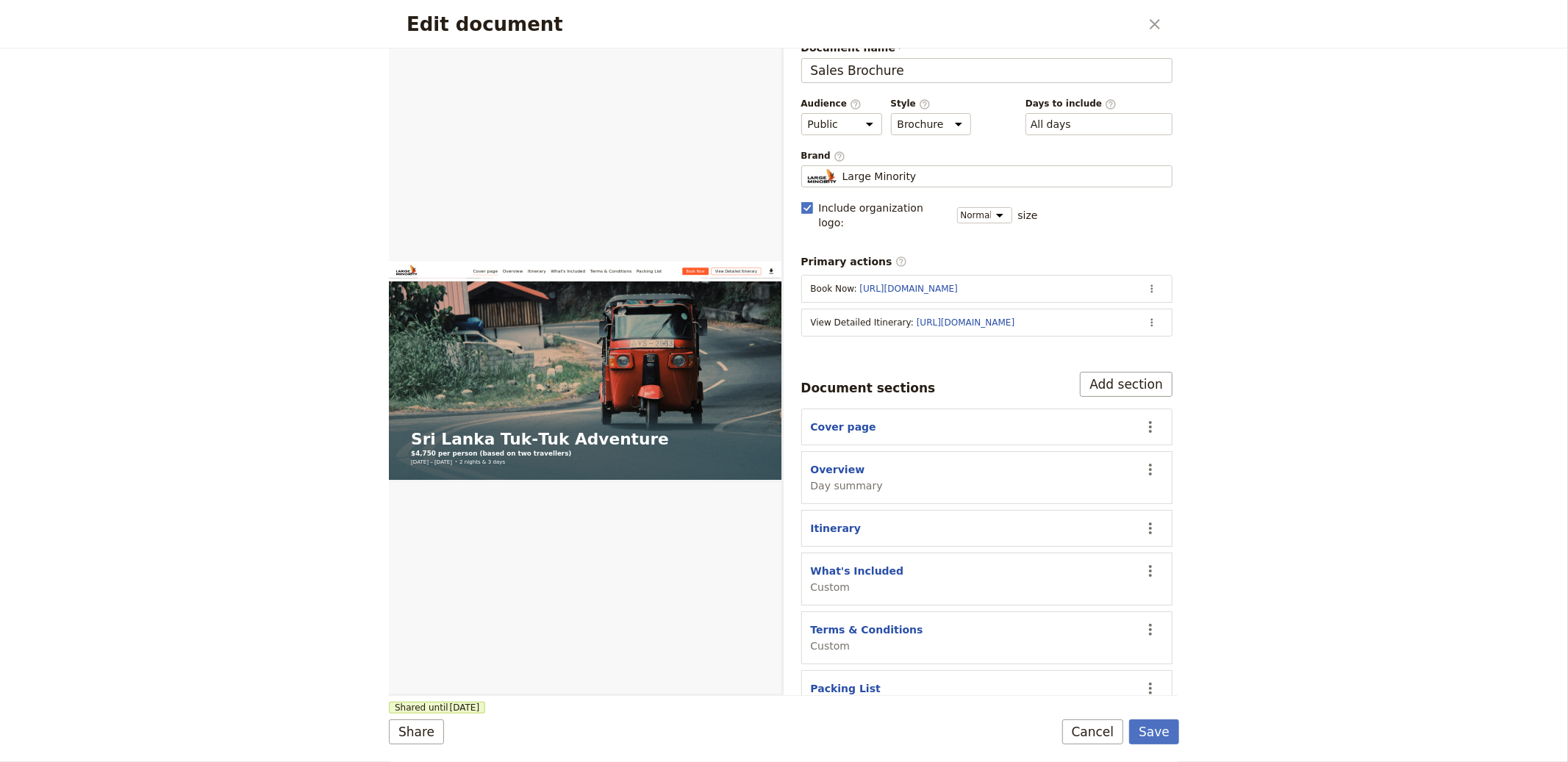
scroll to position [42, 0]
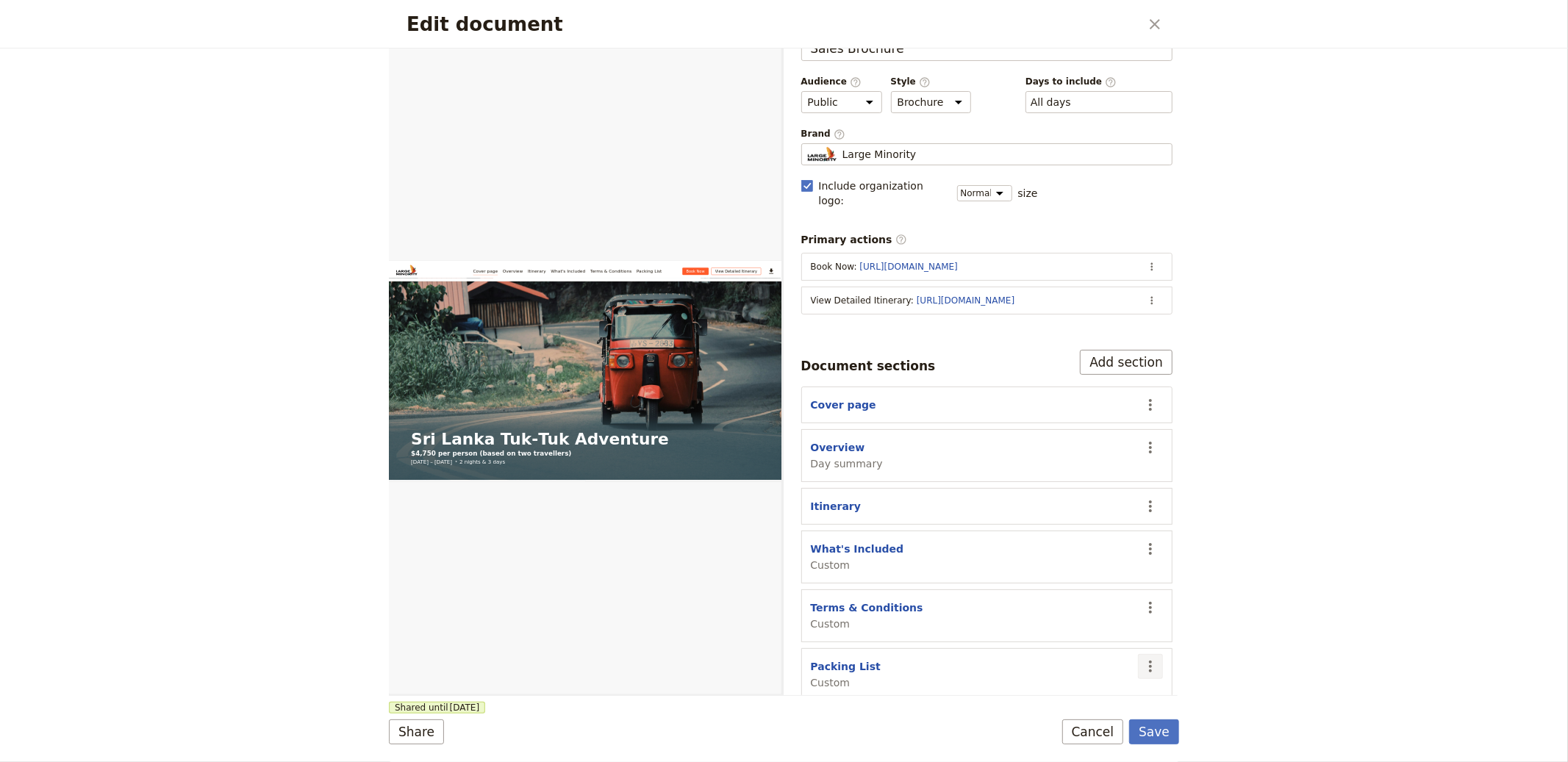
click at [1143, 658] on icon "Actions" at bounding box center [1150, 667] width 18 height 18
click at [1080, 573] on span "Remove section" at bounding box center [1062, 570] width 82 height 15
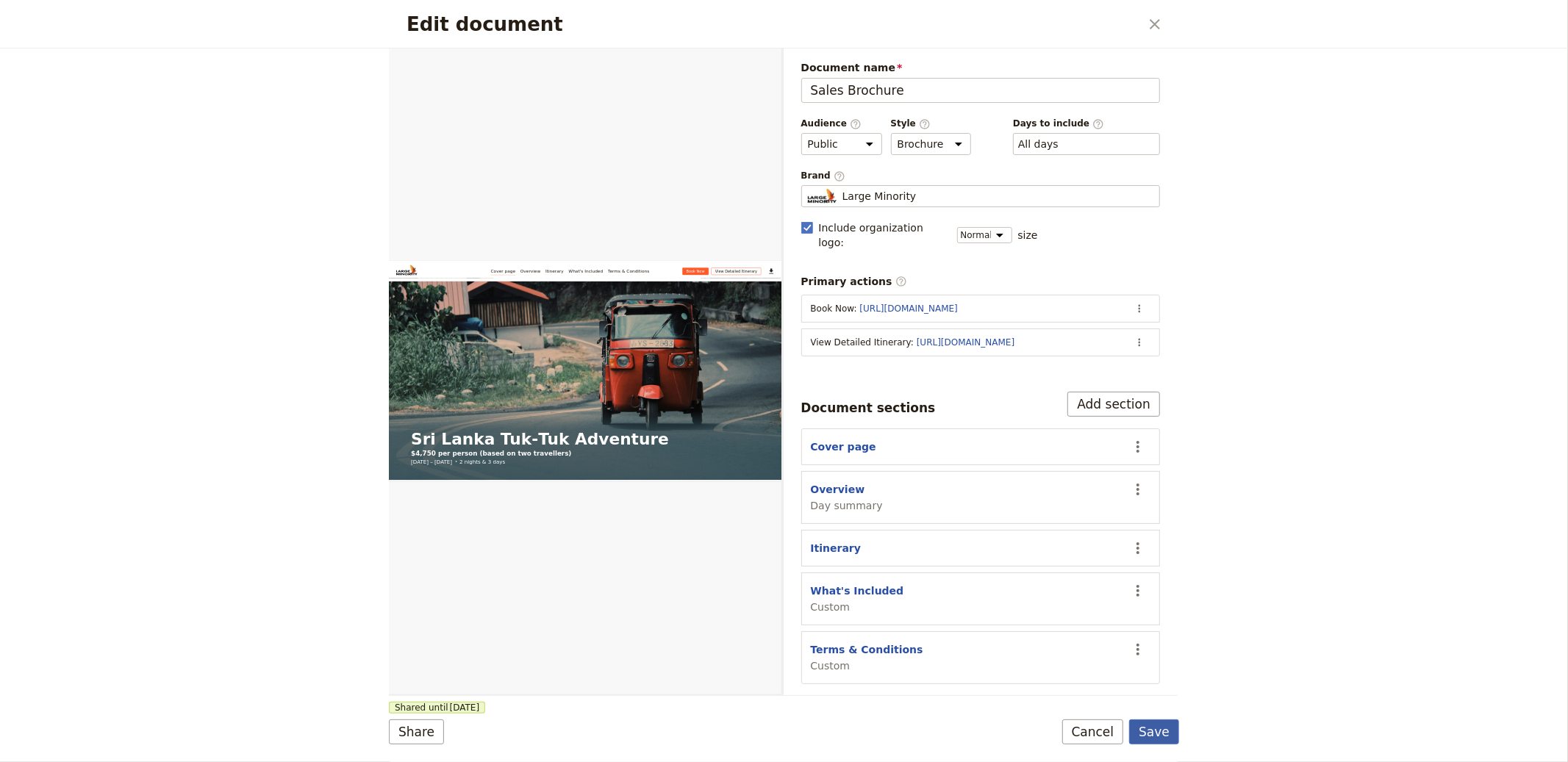
click at [1153, 741] on button "Save" at bounding box center [1155, 731] width 50 height 25
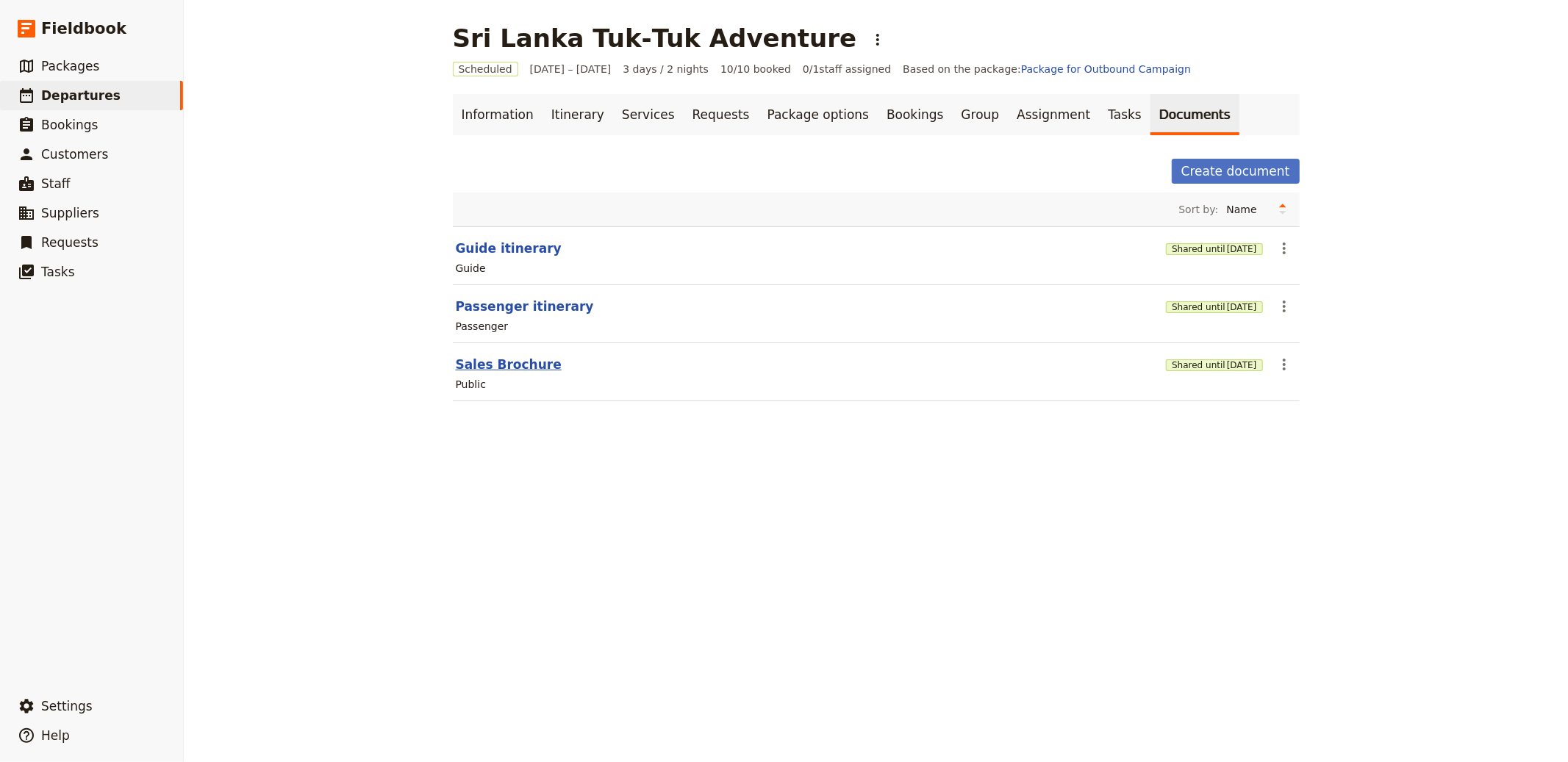
click at [497, 367] on button "Sales Brochure" at bounding box center [508, 365] width 106 height 18
select select "DEFAULT"
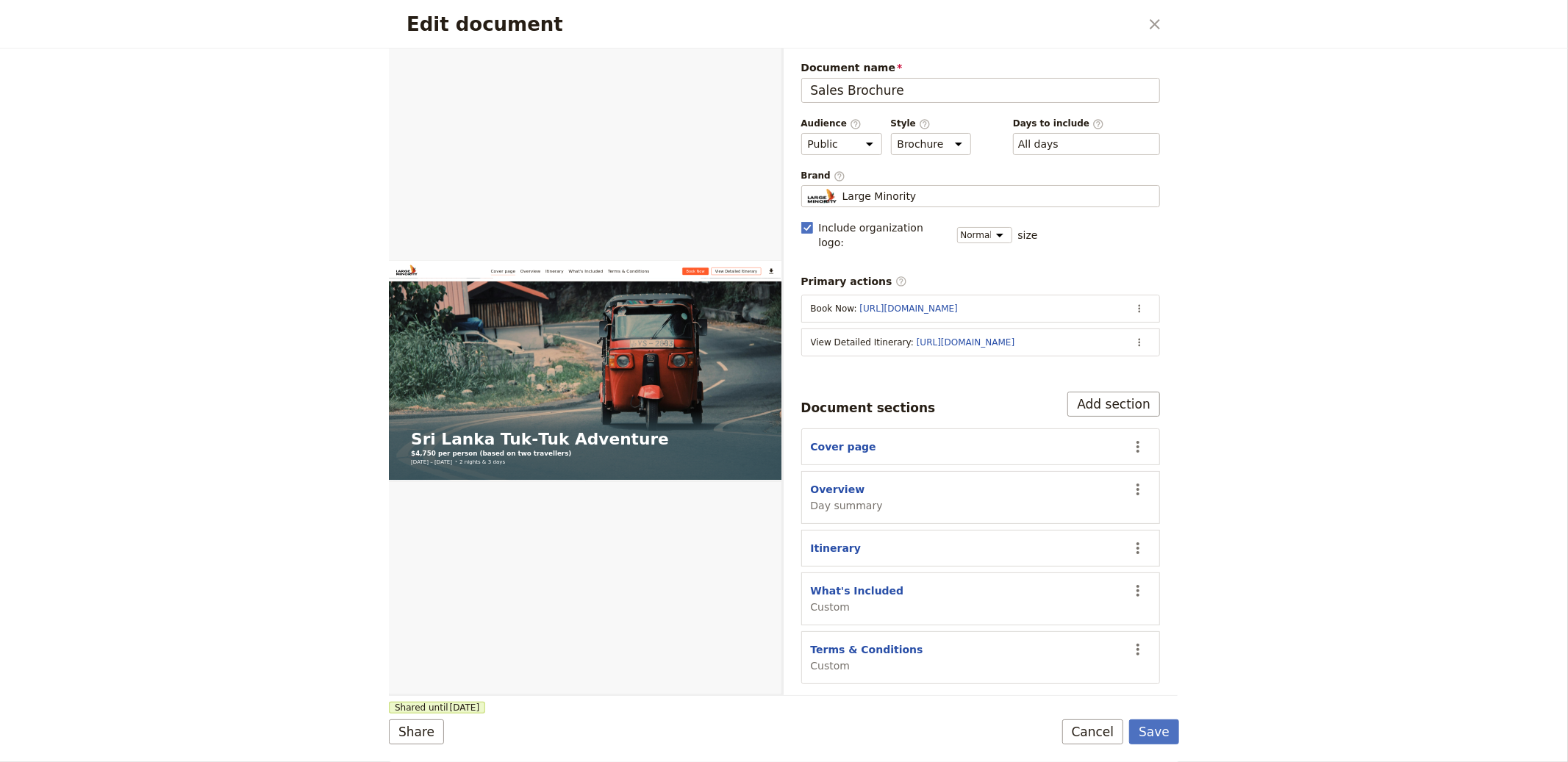
click at [1173, 24] on div "Edit document ​" at bounding box center [784, 24] width 791 height 49
click at [1159, 27] on icon "Close dialog" at bounding box center [1155, 23] width 10 height 10
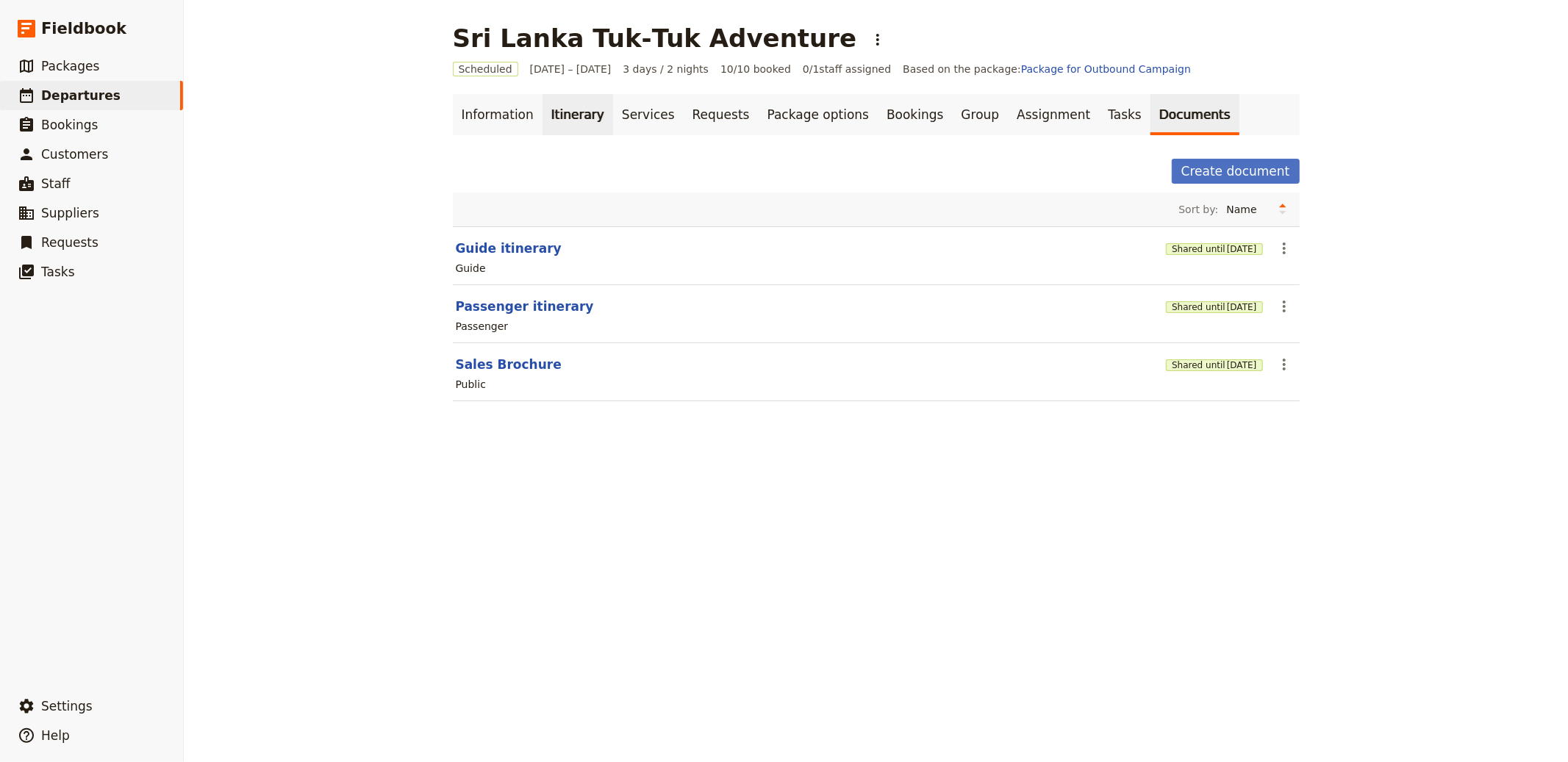
click at [542, 122] on link "Itinerary" at bounding box center [578, 114] width 70 height 41
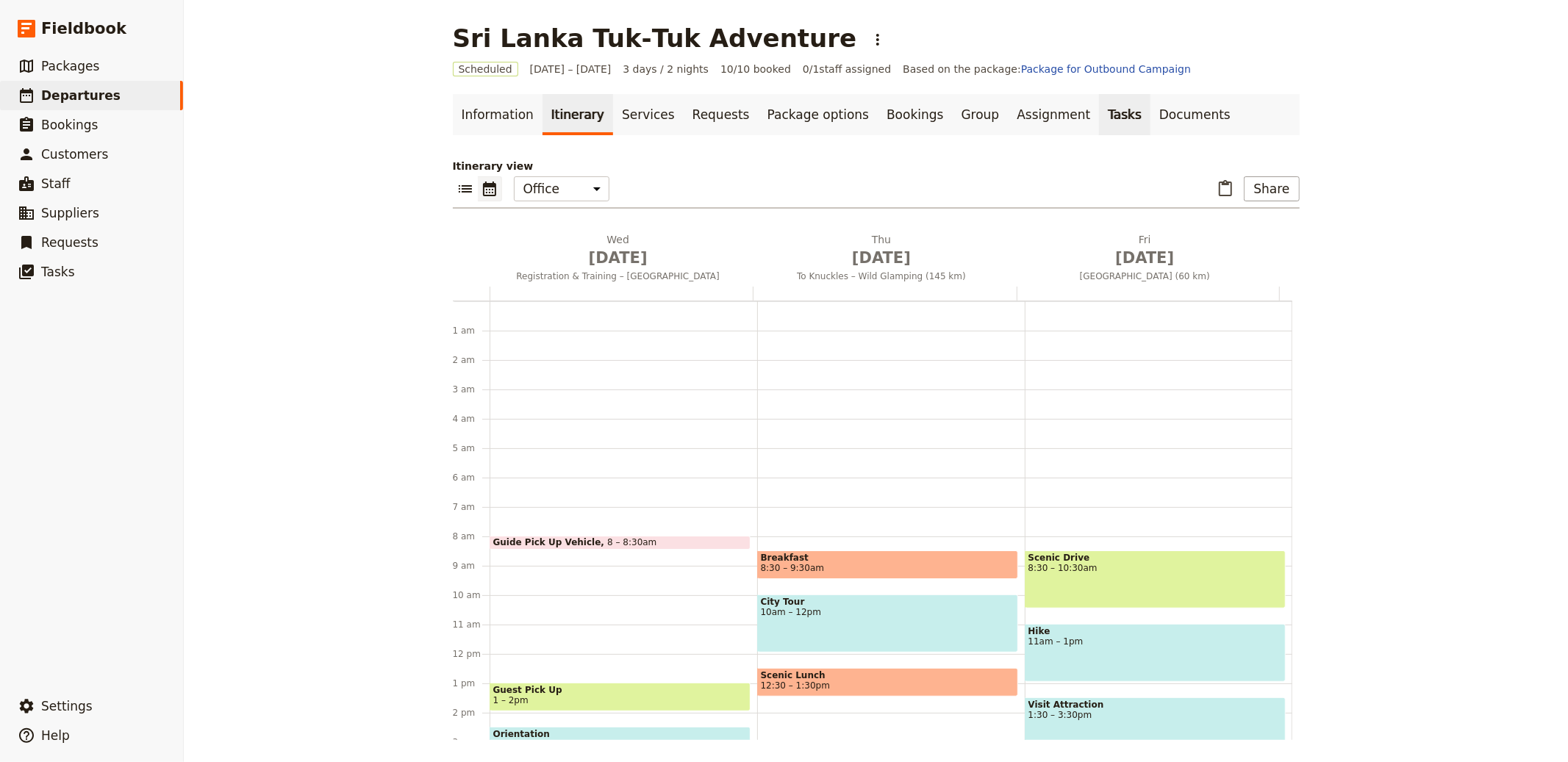
scroll to position [191, 0]
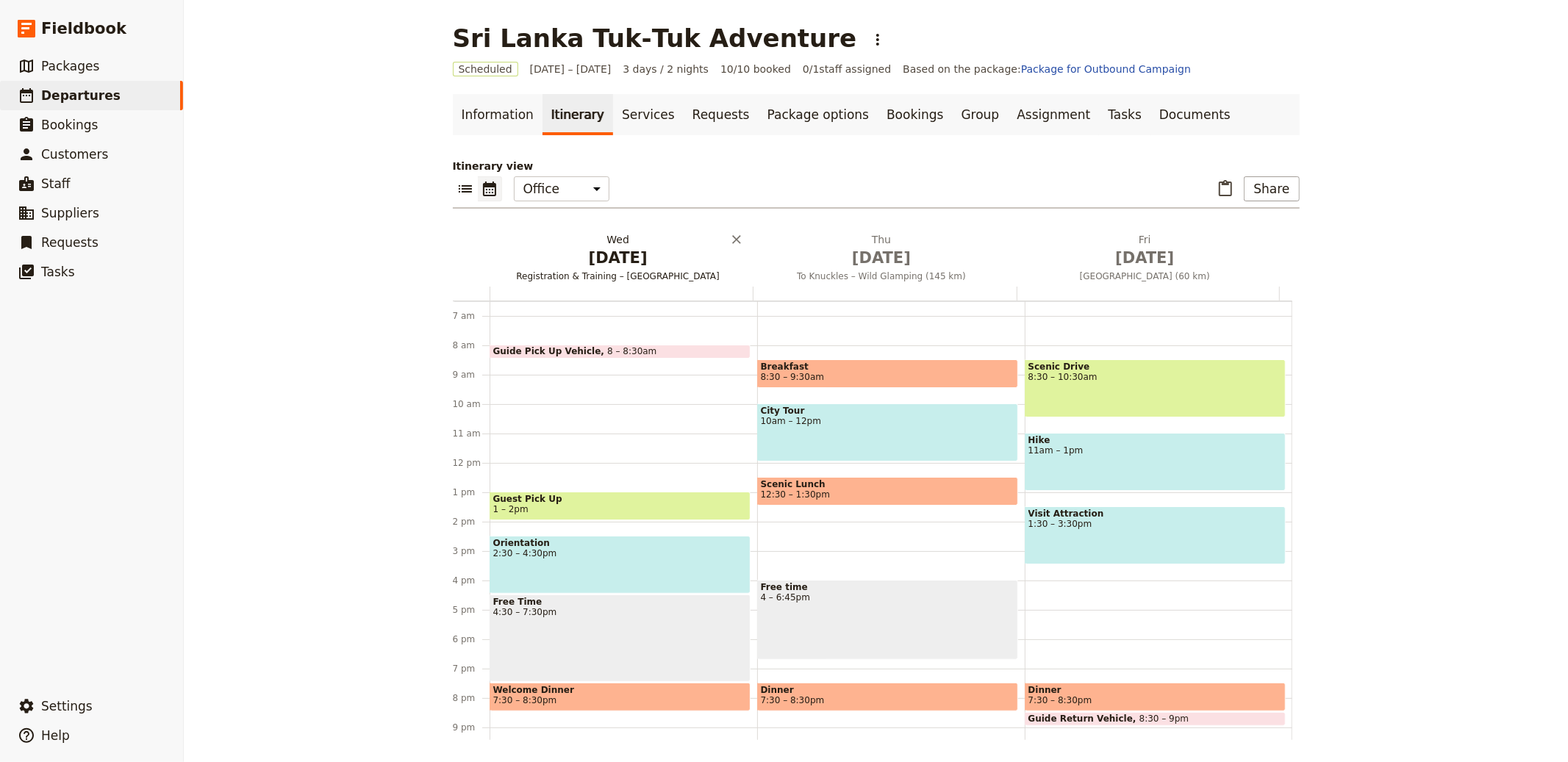
click at [603, 242] on h2 "[DATE] Registration & Training – [GEOGRAPHIC_DATA]" at bounding box center [618, 250] width 246 height 37
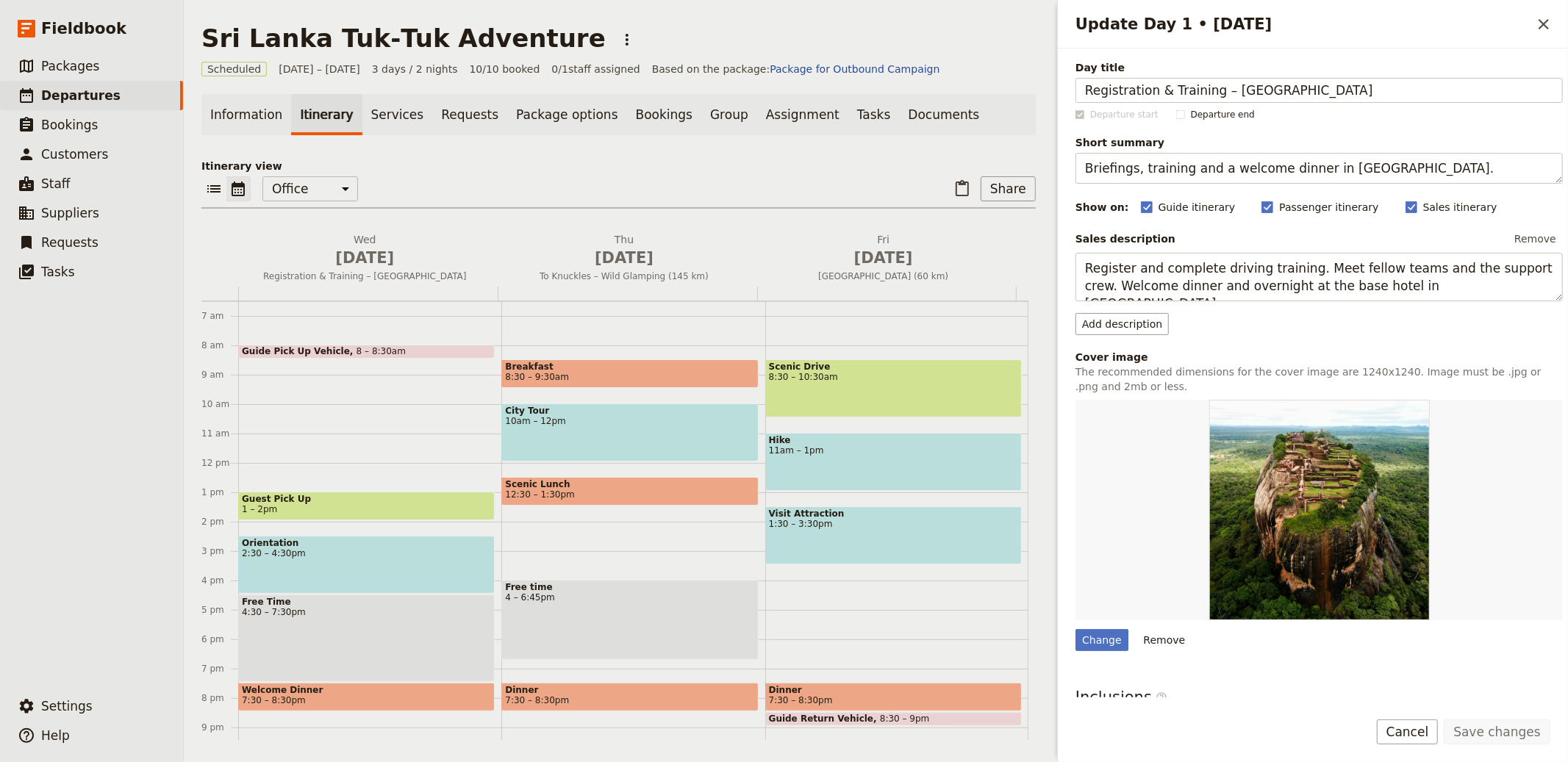
click at [778, 182] on div "​ ​ Office Guide Passenger Sales ​ Share" at bounding box center [618, 192] width 834 height 32
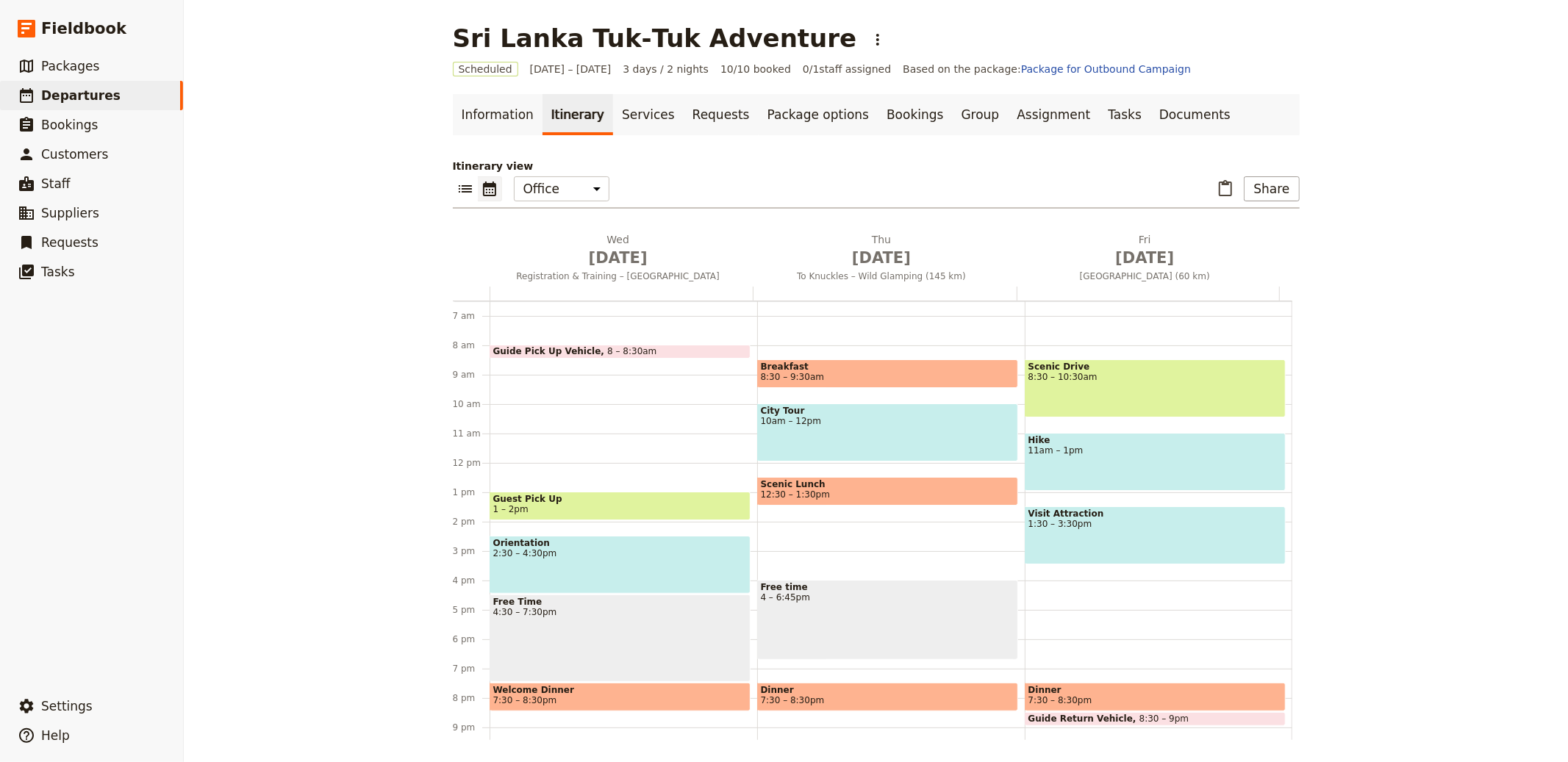
click at [593, 408] on div "Guide Pick Up Vehicle 8 – 8:30am Guest Pick Up 1 – 2pm Orientation 2:30 – 4:30p…" at bounding box center [623, 463] width 268 height 706
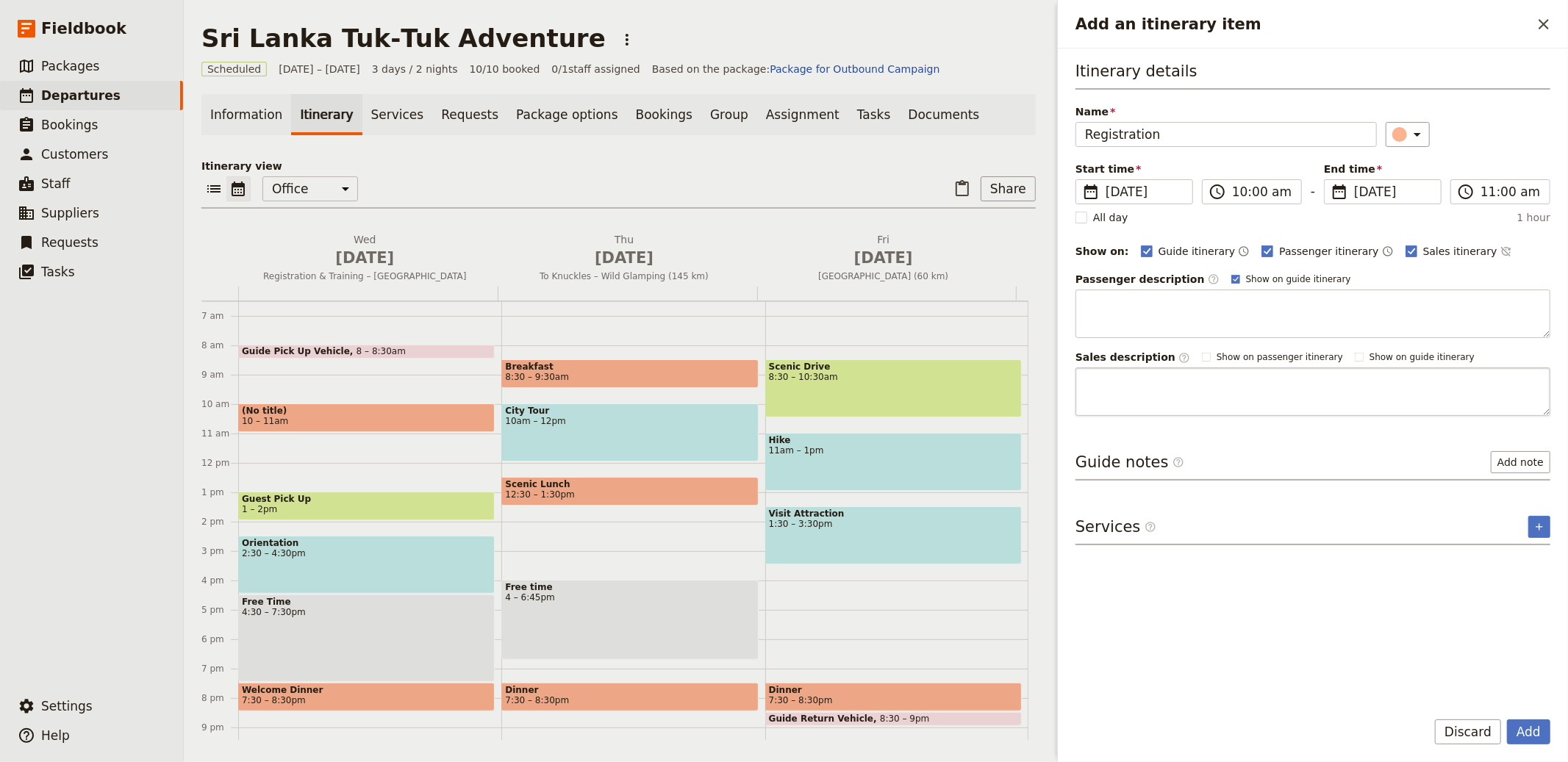
type input "Registration"
click at [1119, 404] on textarea "Add an itinerary item" at bounding box center [1313, 392] width 475 height 49
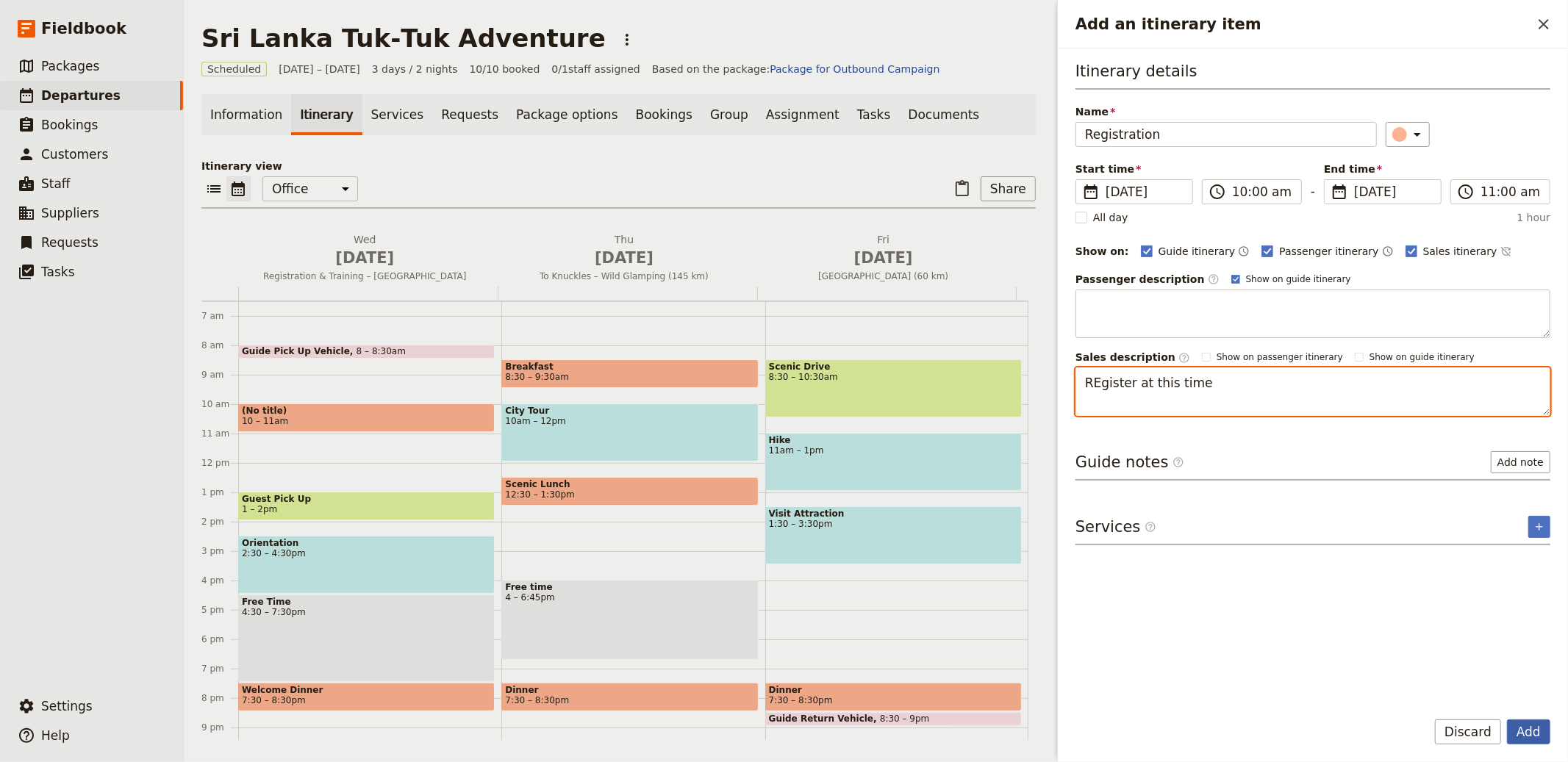
type textarea "REgister at this time"
click at [1516, 726] on button "Add" at bounding box center [1528, 731] width 43 height 25
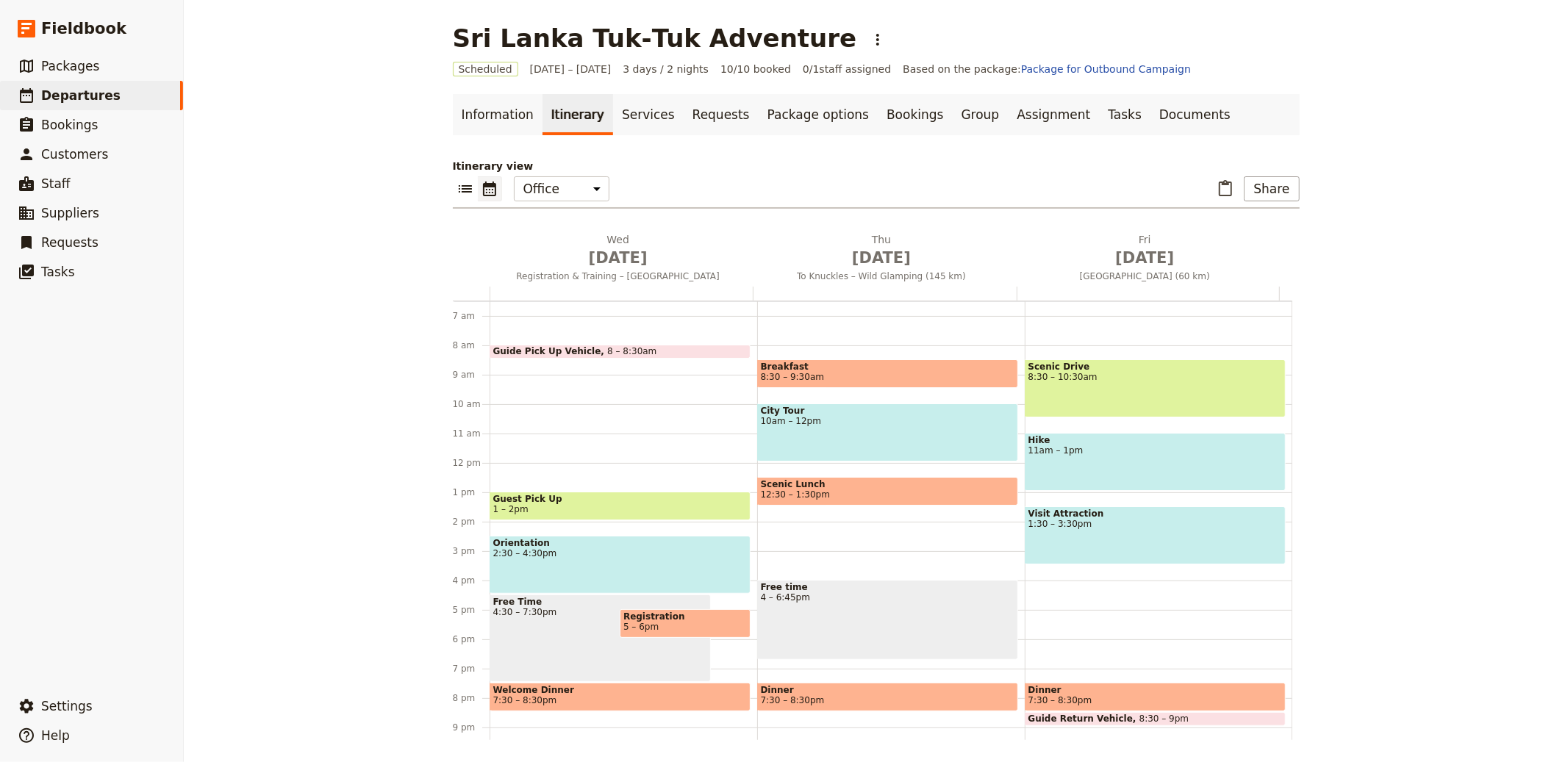
drag, startPoint x: 707, startPoint y: 602, endPoint x: 409, endPoint y: 15, distance: 658.3
click at [668, 632] on span at bounding box center [685, 634] width 129 height 6
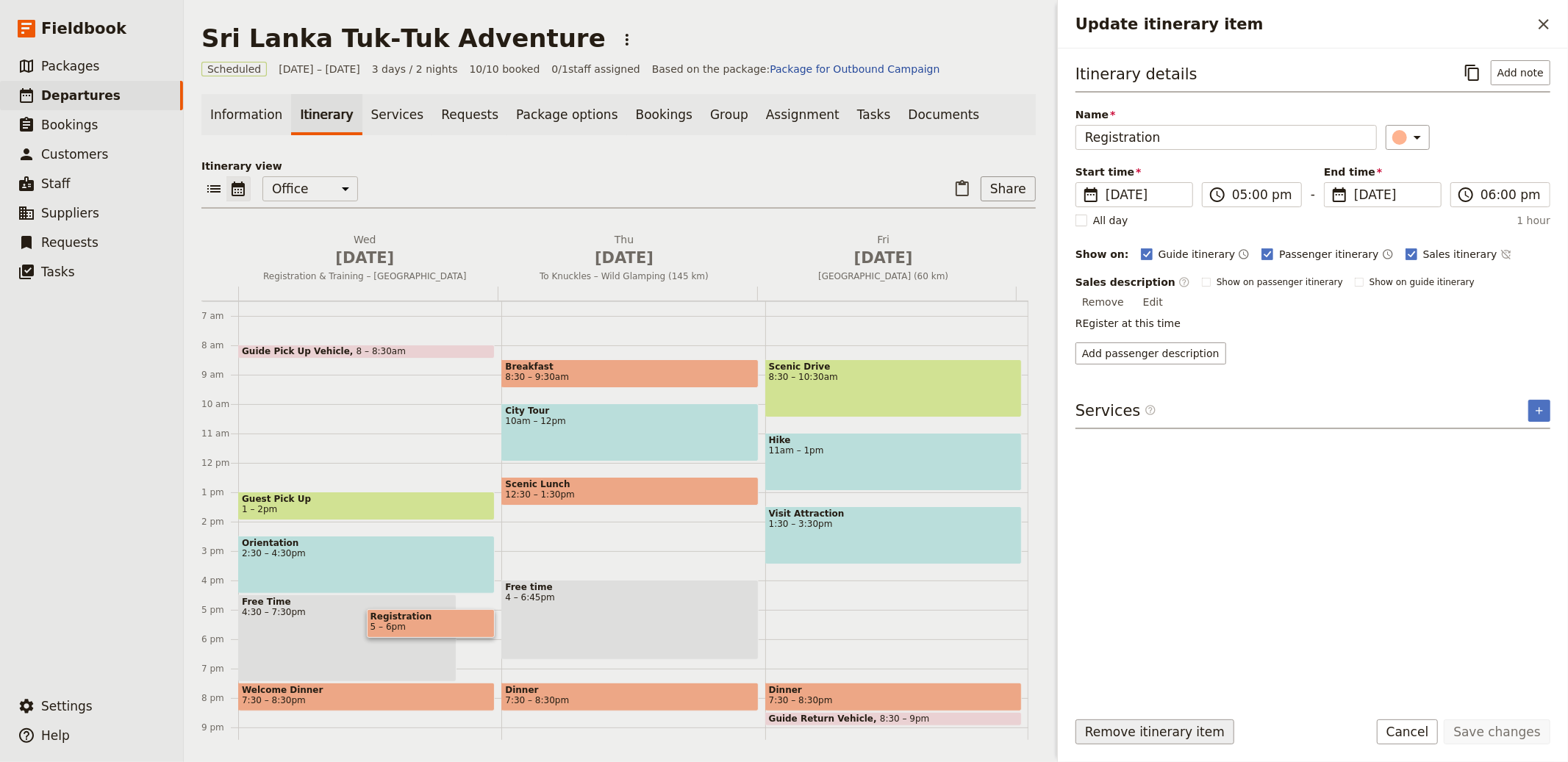
click at [1164, 723] on button "Remove itinerary item" at bounding box center [1155, 731] width 159 height 25
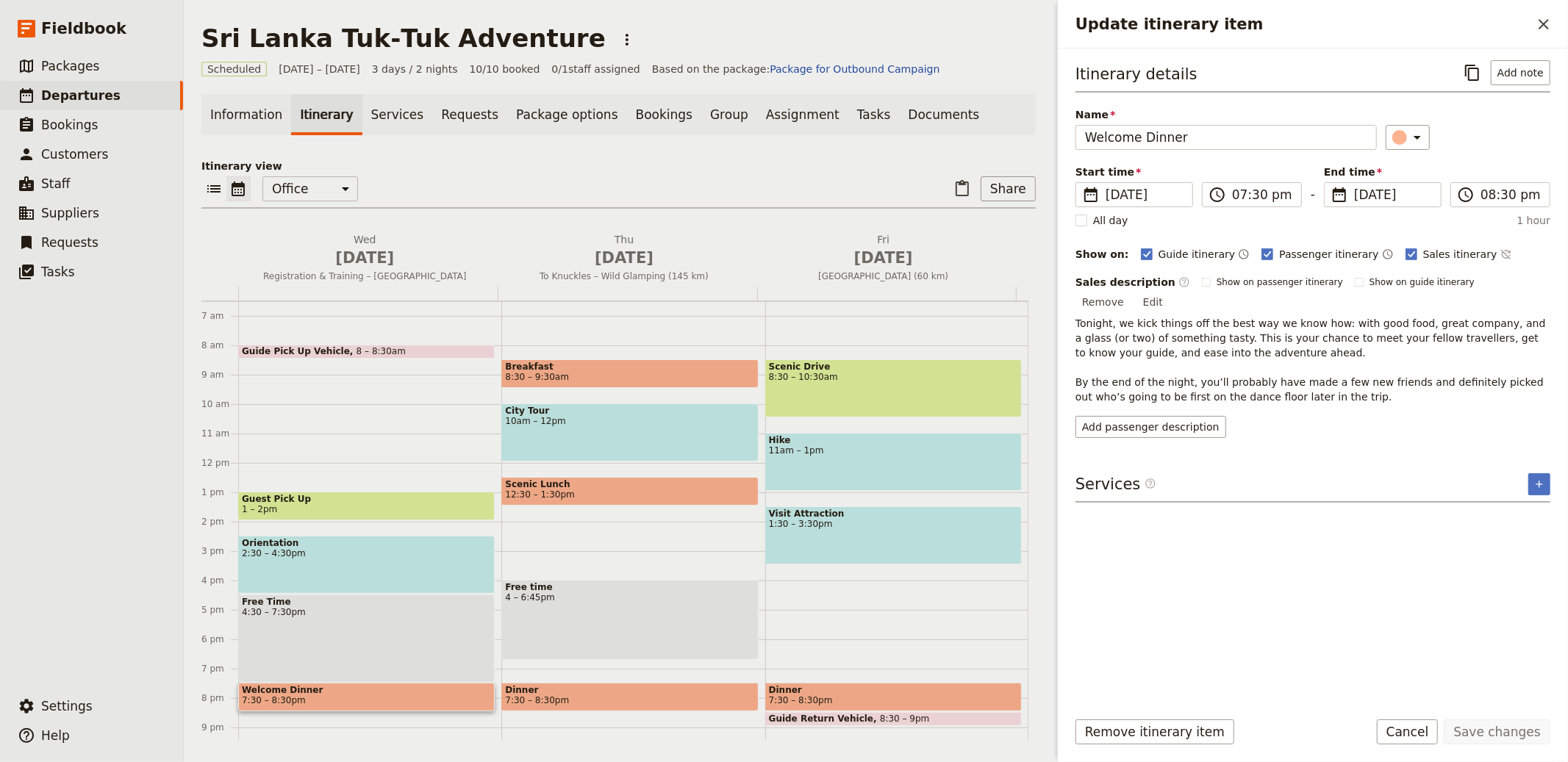
click at [1460, 60] on button "​" at bounding box center [1472, 73] width 25 height 25
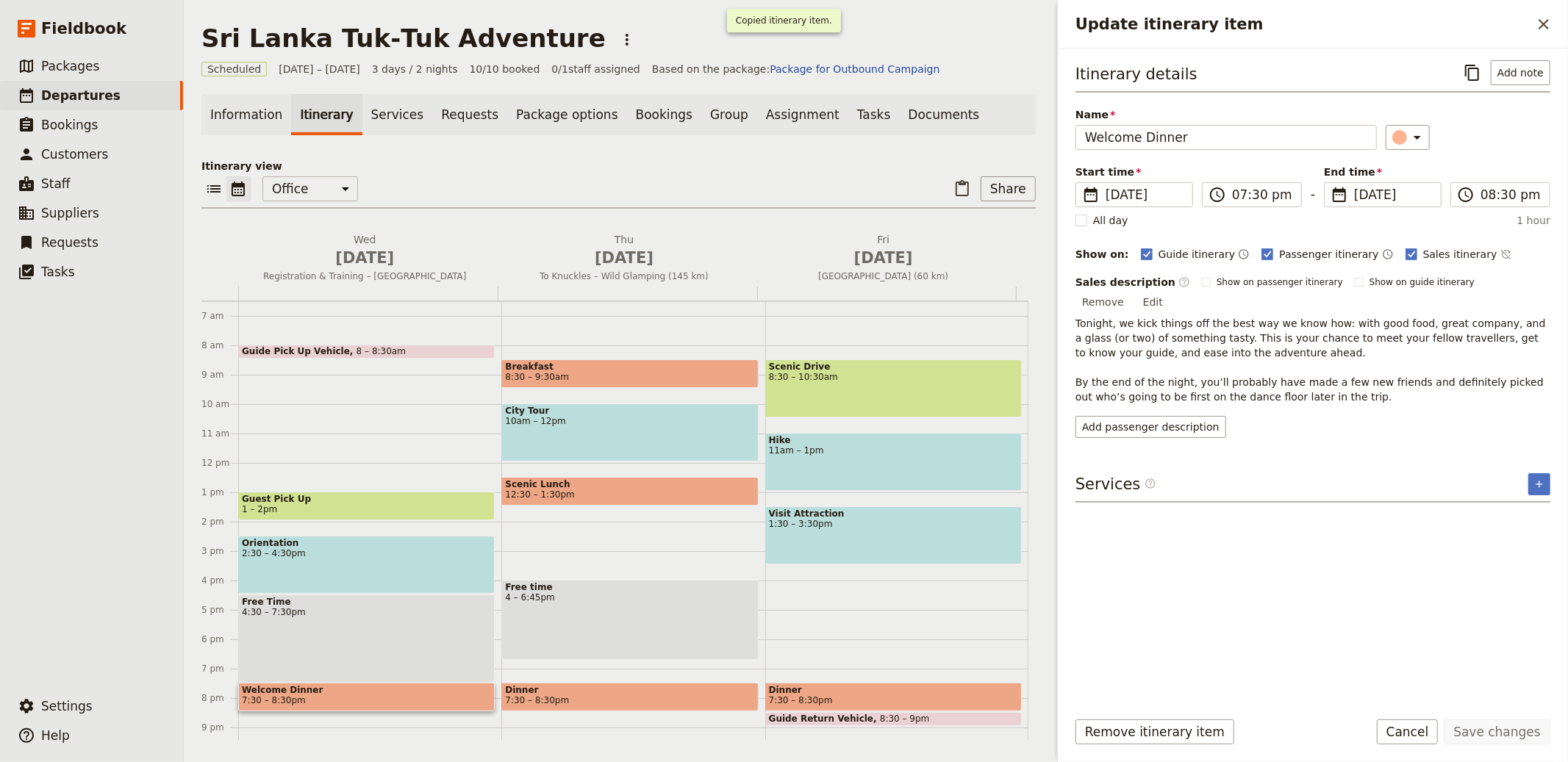
click at [1460, 60] on button "​" at bounding box center [1472, 73] width 25 height 25
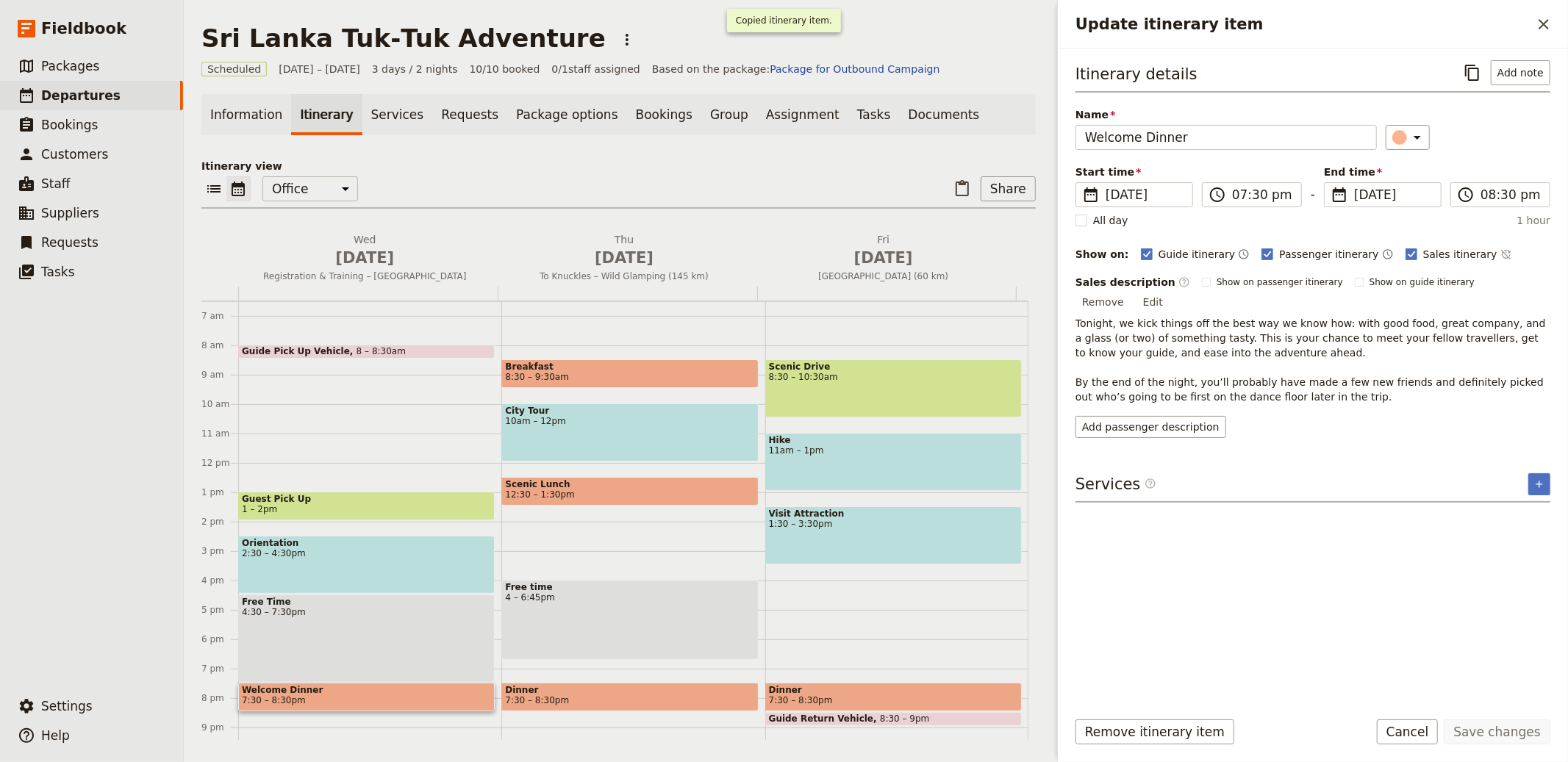
click at [1460, 60] on button "​" at bounding box center [1472, 73] width 25 height 25
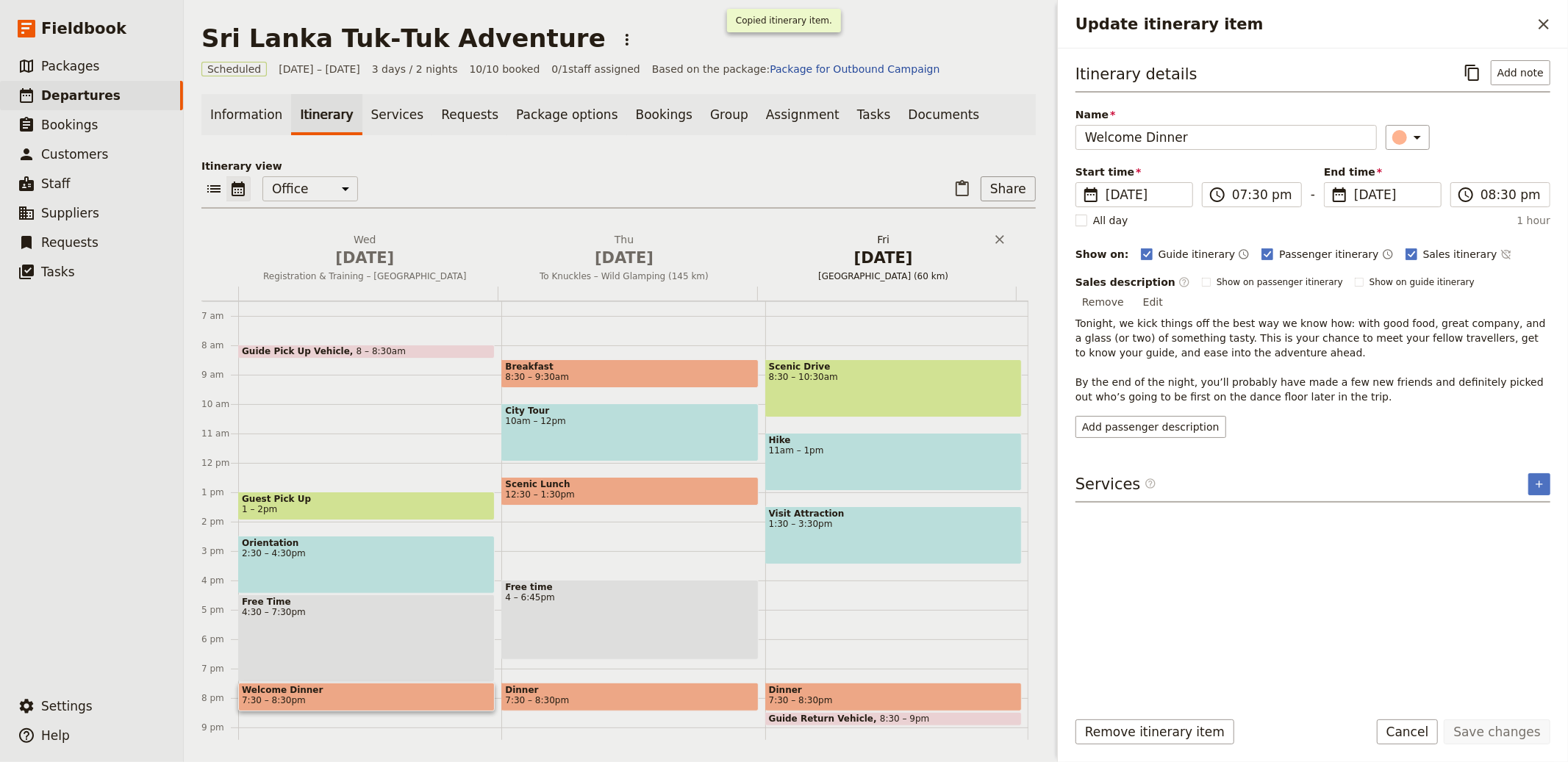
click at [1460, 60] on button "​" at bounding box center [1472, 73] width 25 height 25
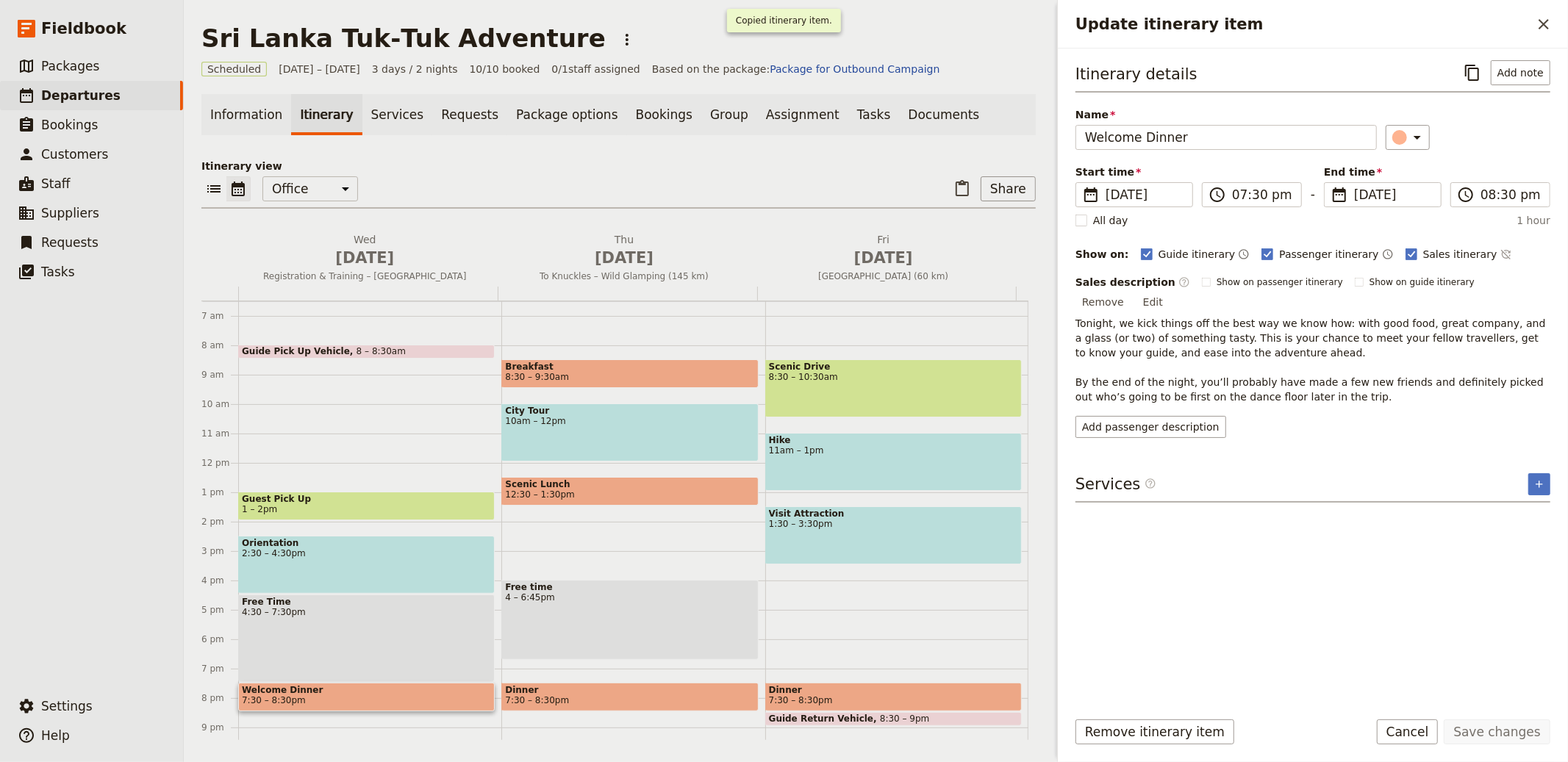
click at [1460, 60] on button "​" at bounding box center [1472, 73] width 25 height 25
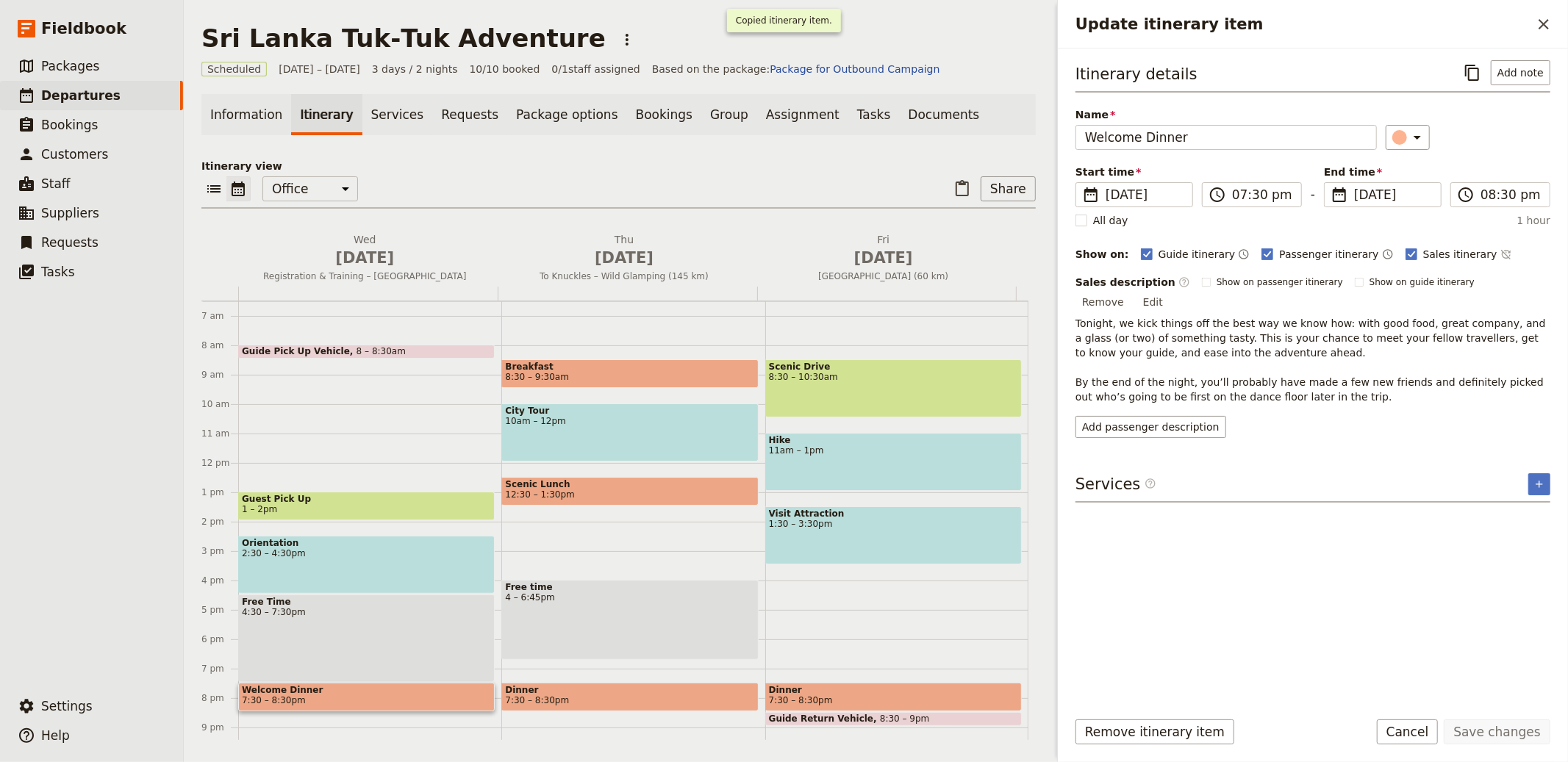
click at [1460, 60] on button "​" at bounding box center [1472, 73] width 25 height 25
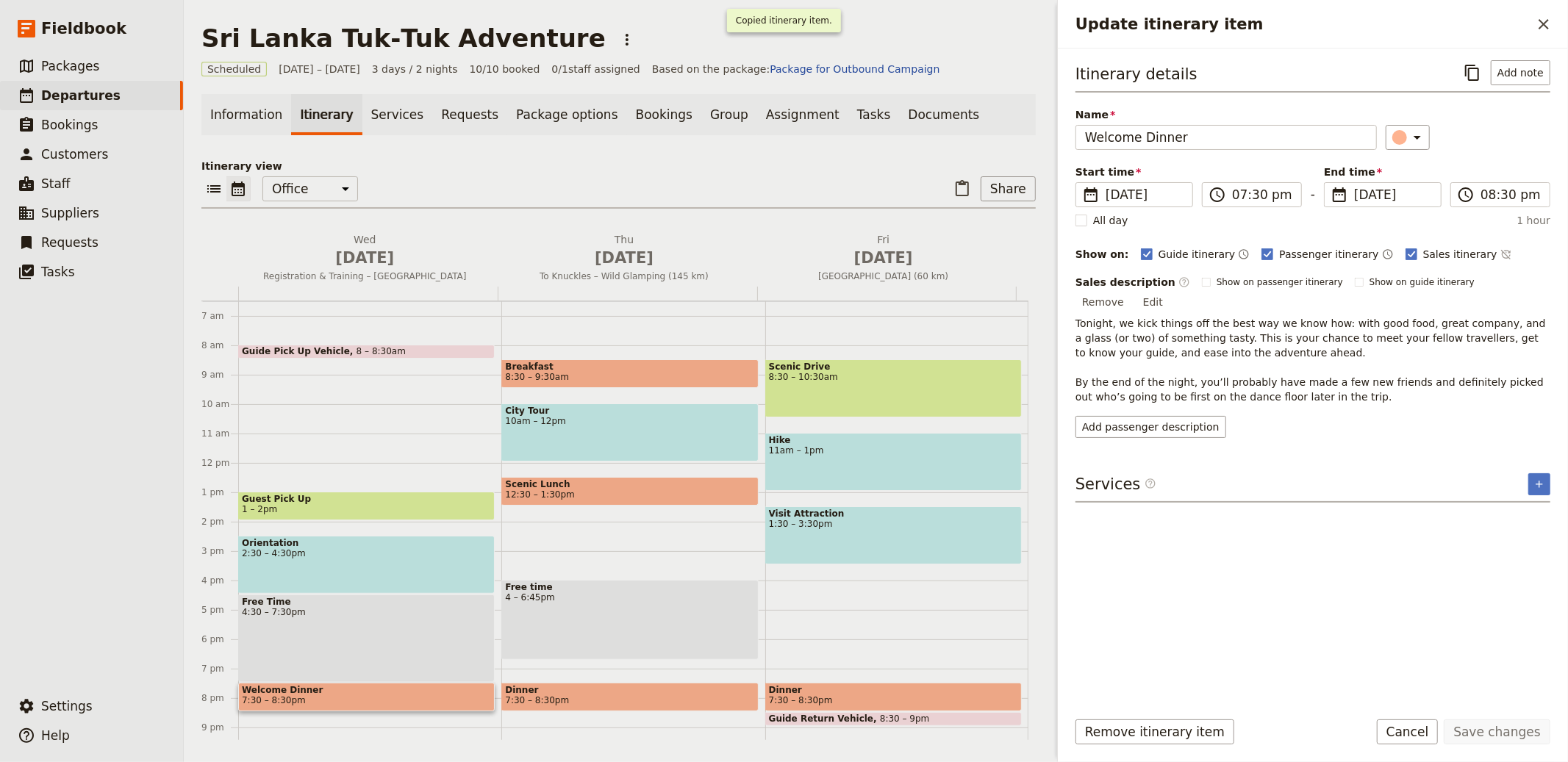
click at [1460, 60] on button "​" at bounding box center [1472, 73] width 25 height 25
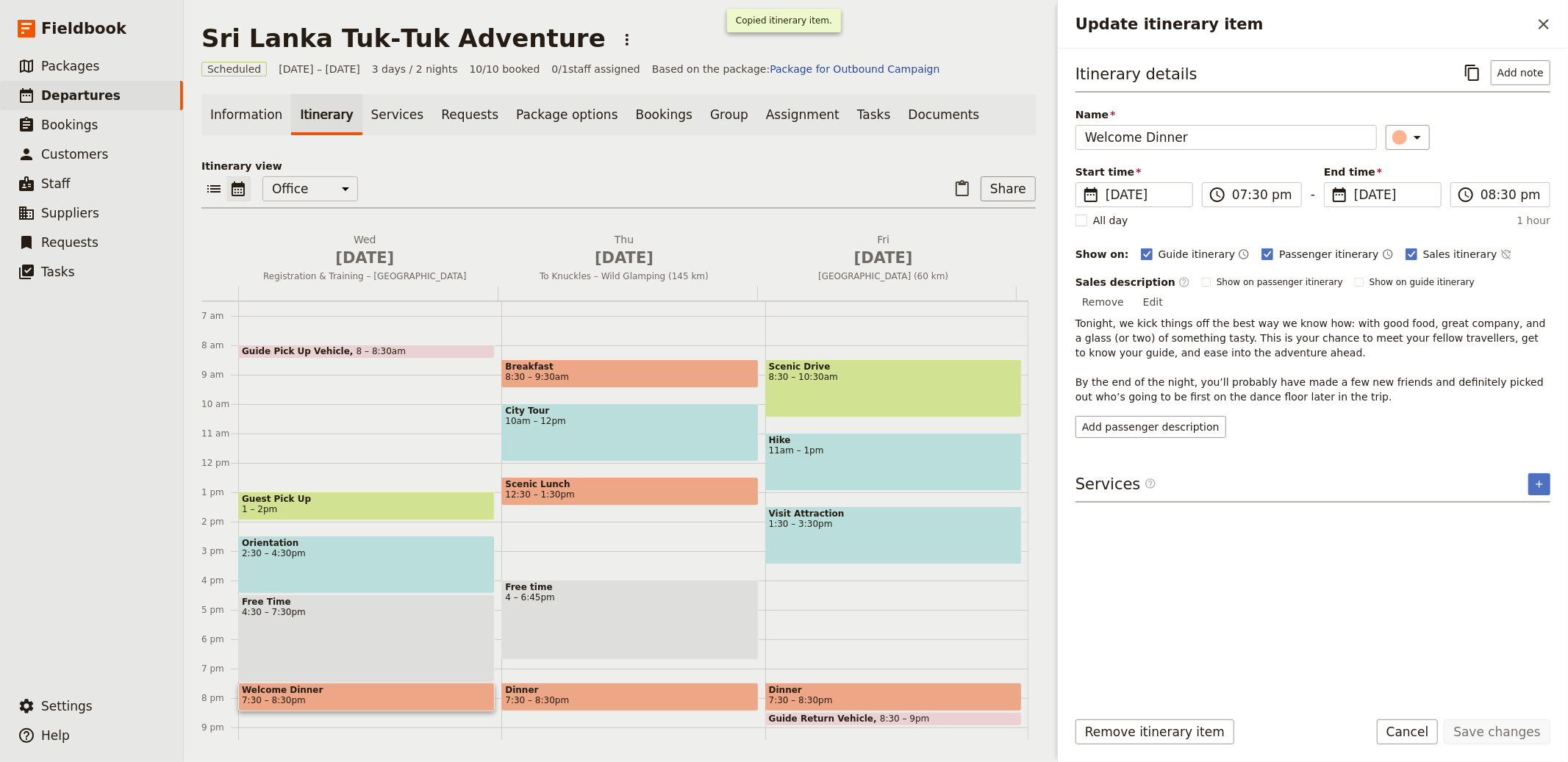
click at [1460, 60] on button "​" at bounding box center [1472, 73] width 25 height 25
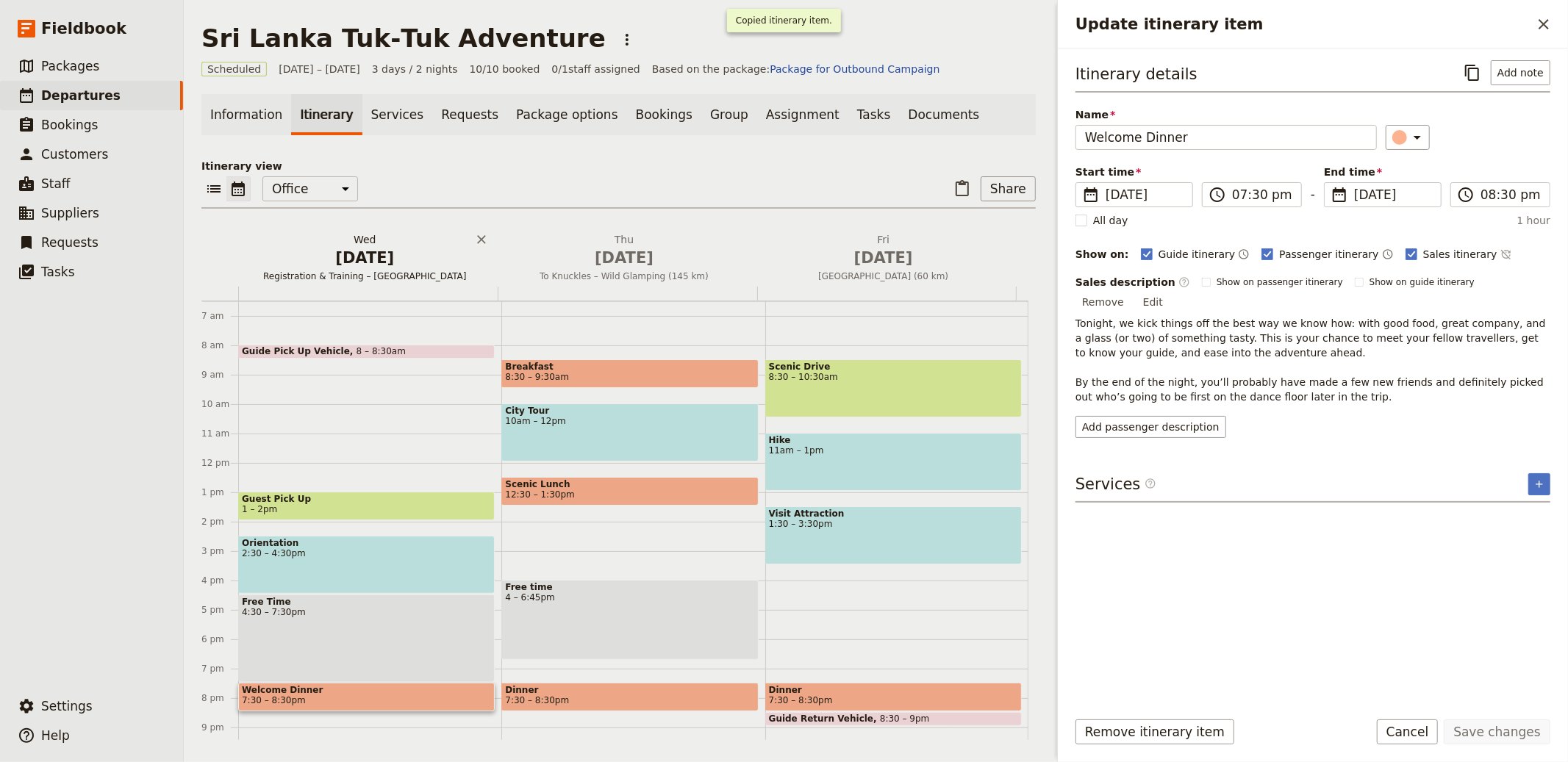
click at [1460, 60] on button "​" at bounding box center [1472, 73] width 25 height 25
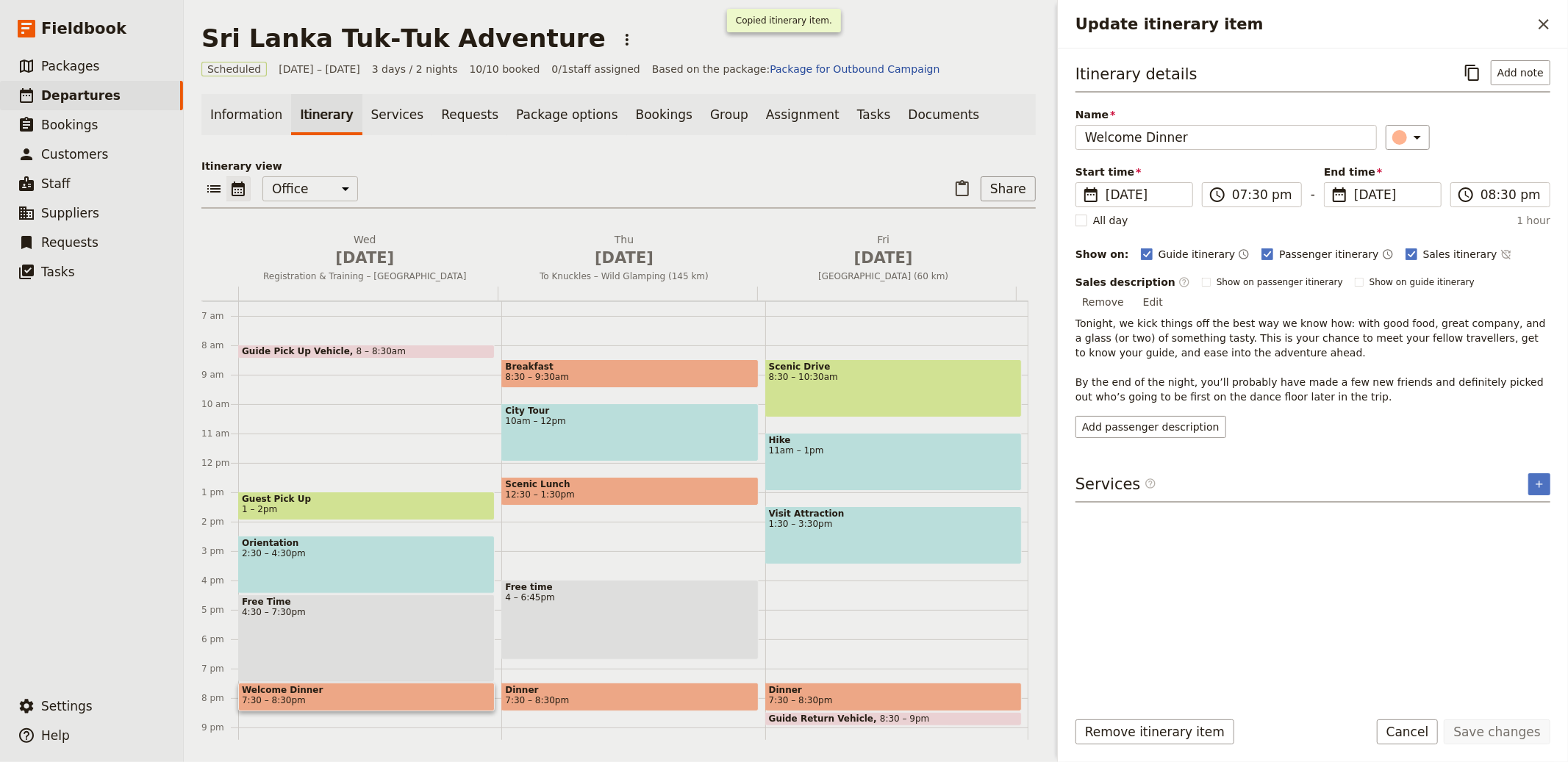
click at [1460, 60] on button "​" at bounding box center [1472, 73] width 25 height 25
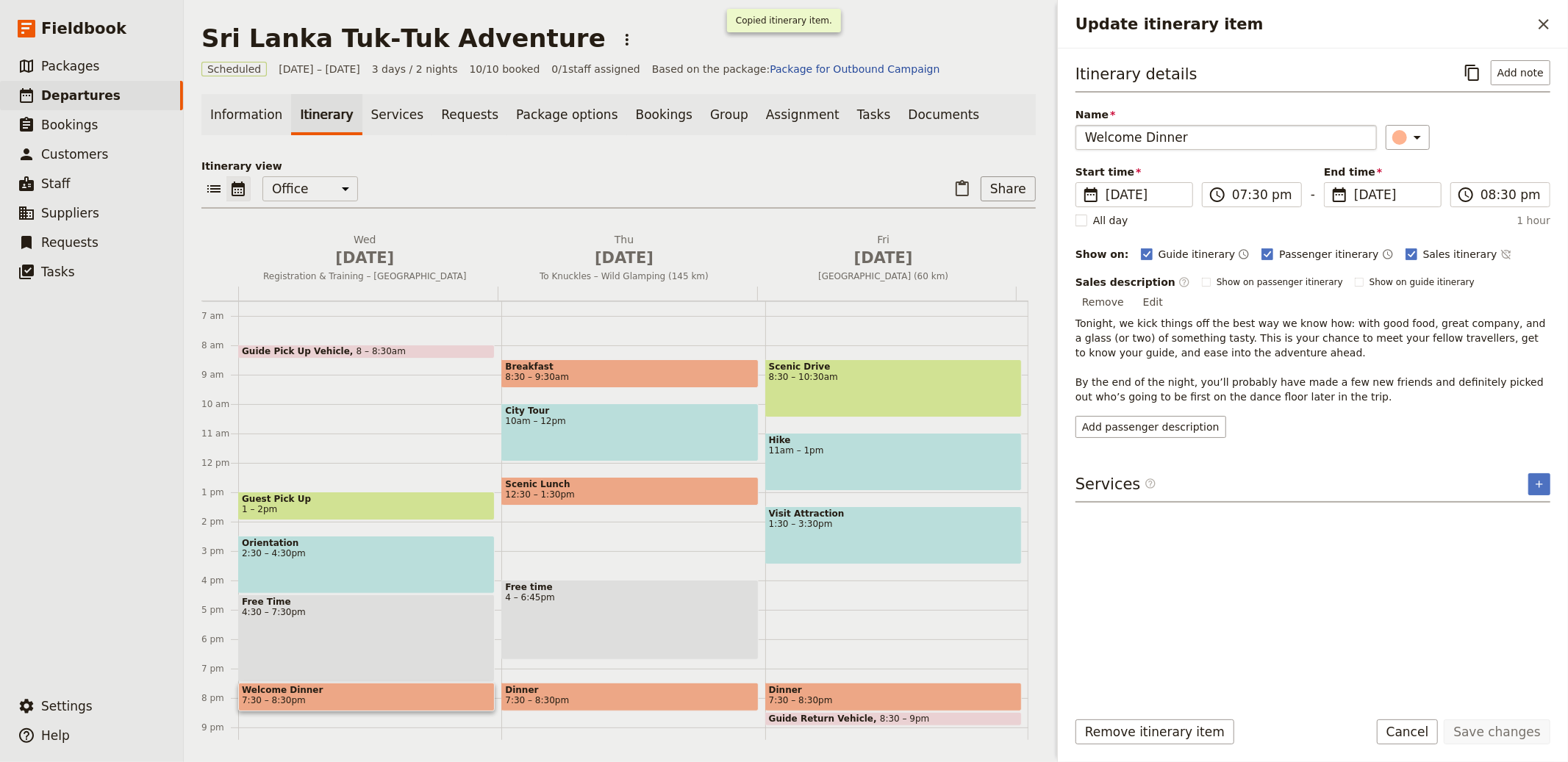
click at [1460, 60] on button "​" at bounding box center [1472, 73] width 25 height 25
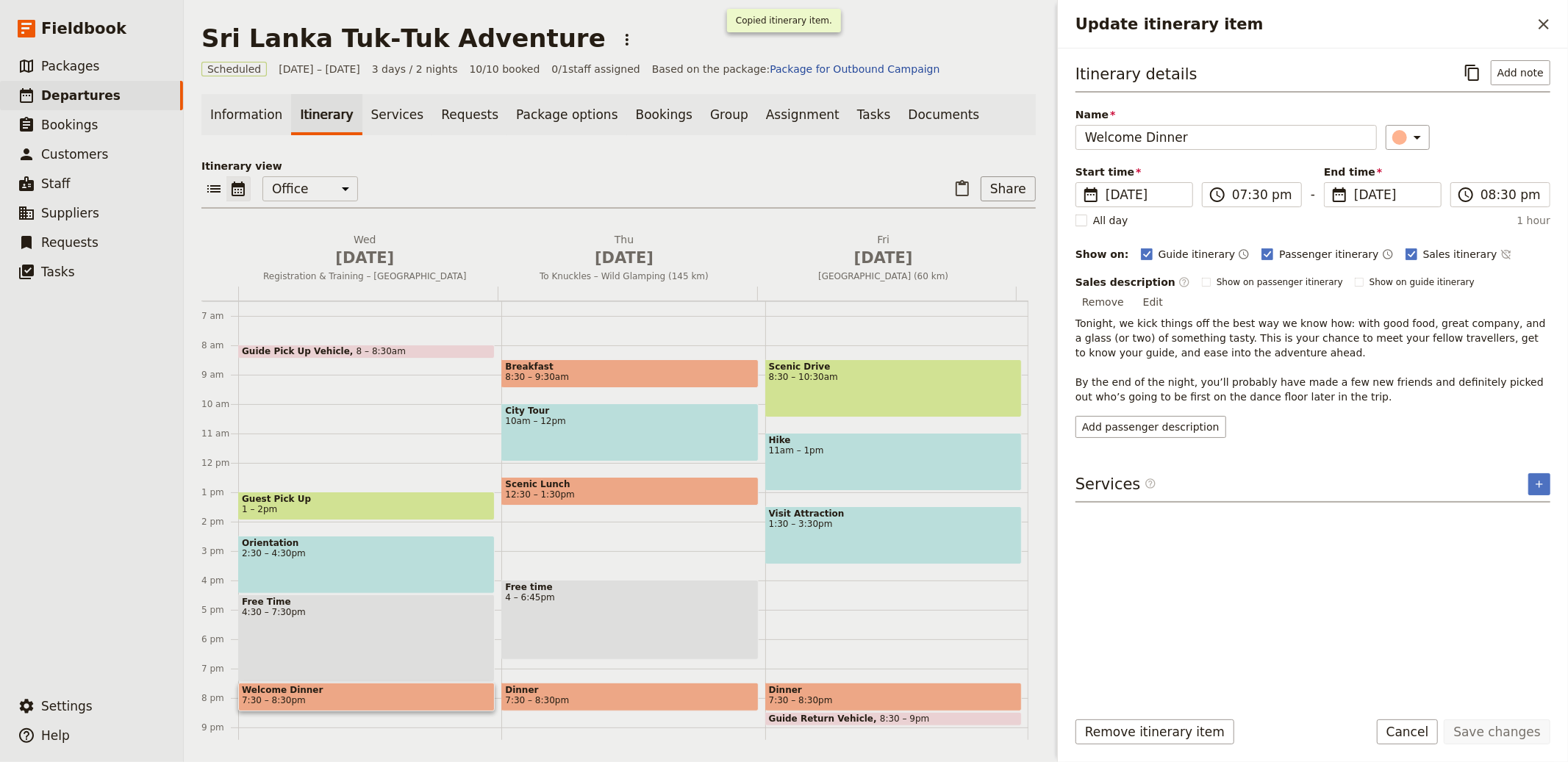
click at [1460, 60] on button "​" at bounding box center [1472, 73] width 25 height 25
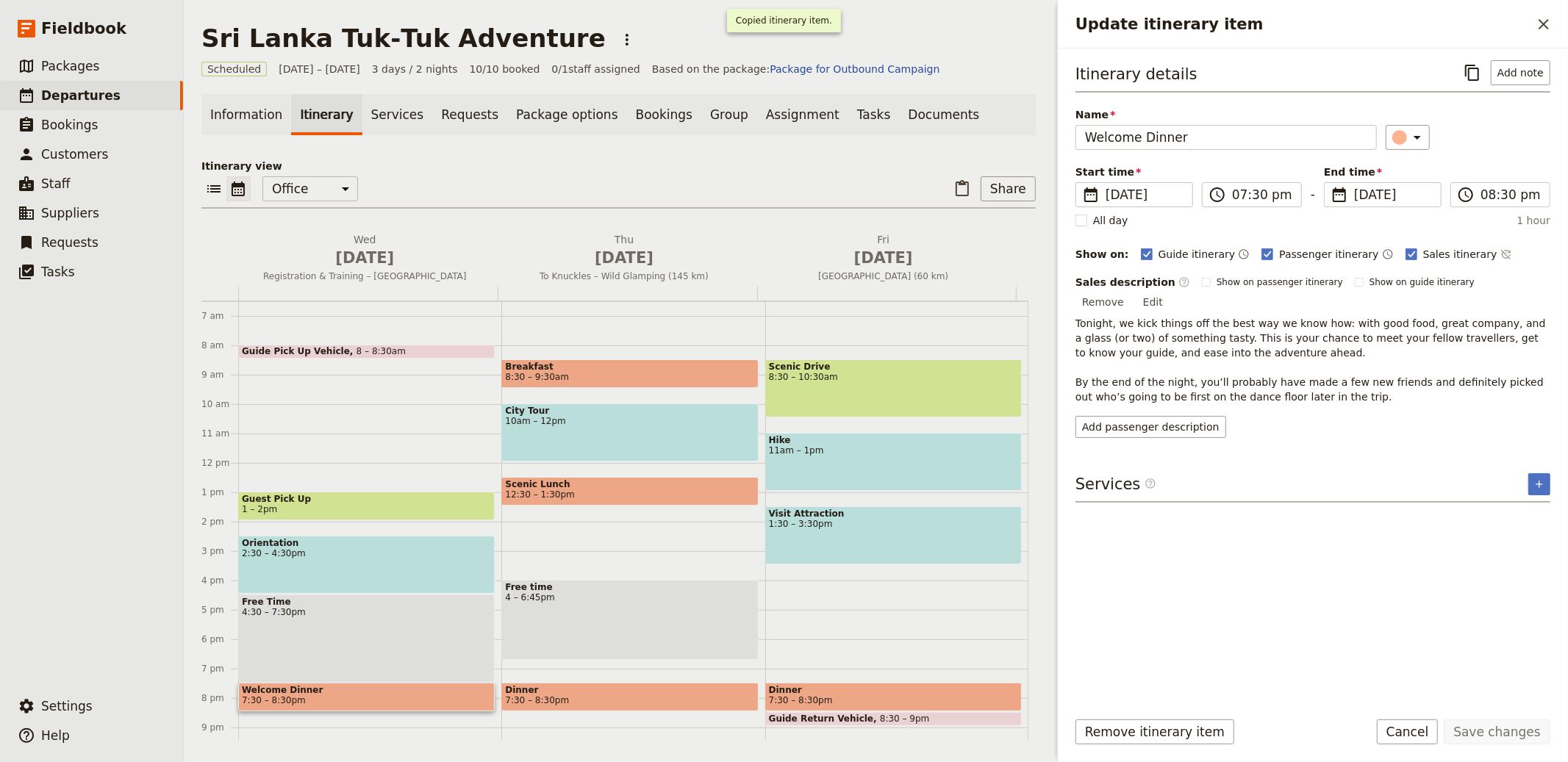
click at [1460, 60] on button "​" at bounding box center [1472, 73] width 25 height 25
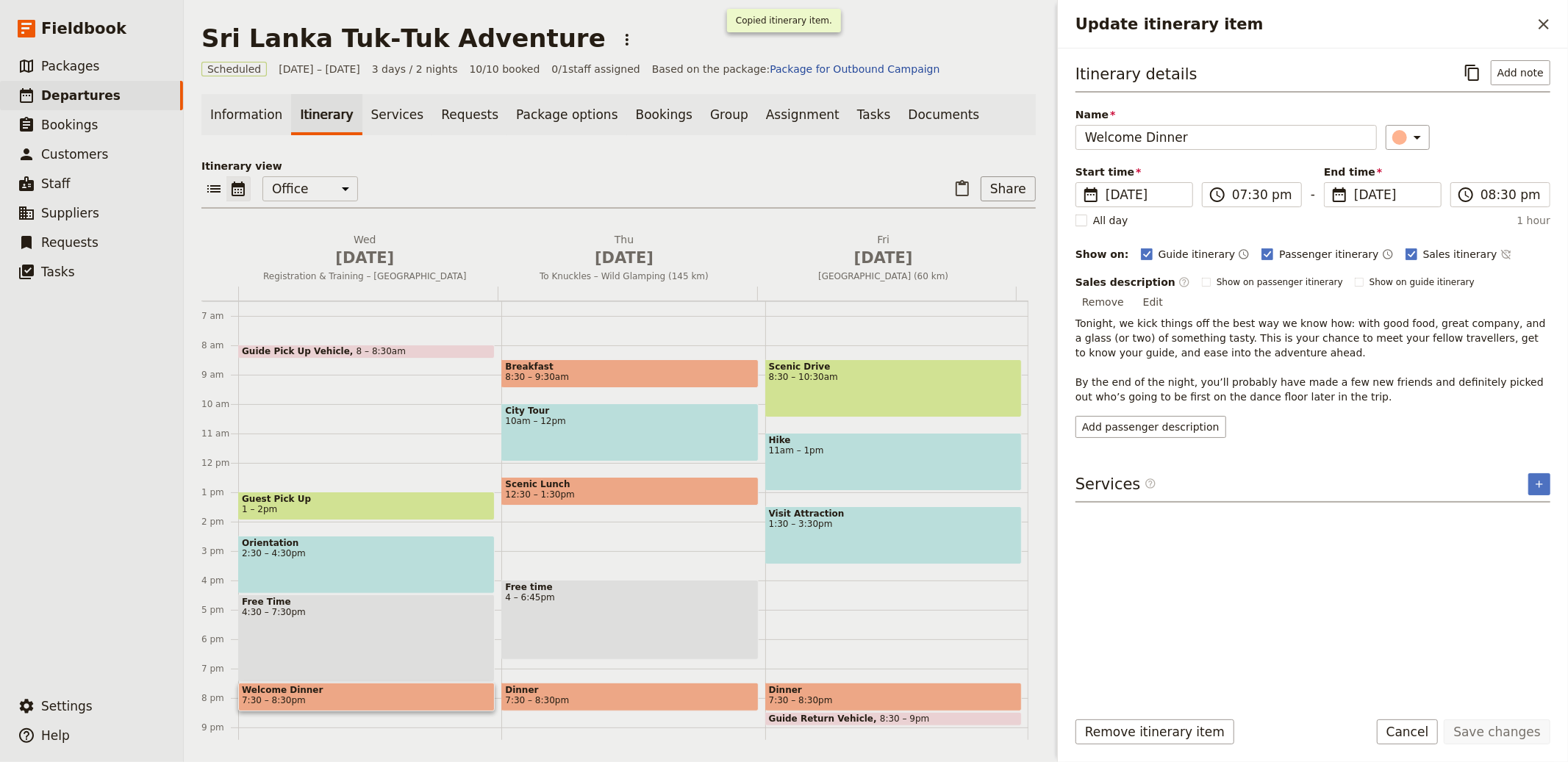
click at [1460, 60] on button "​" at bounding box center [1472, 73] width 25 height 25
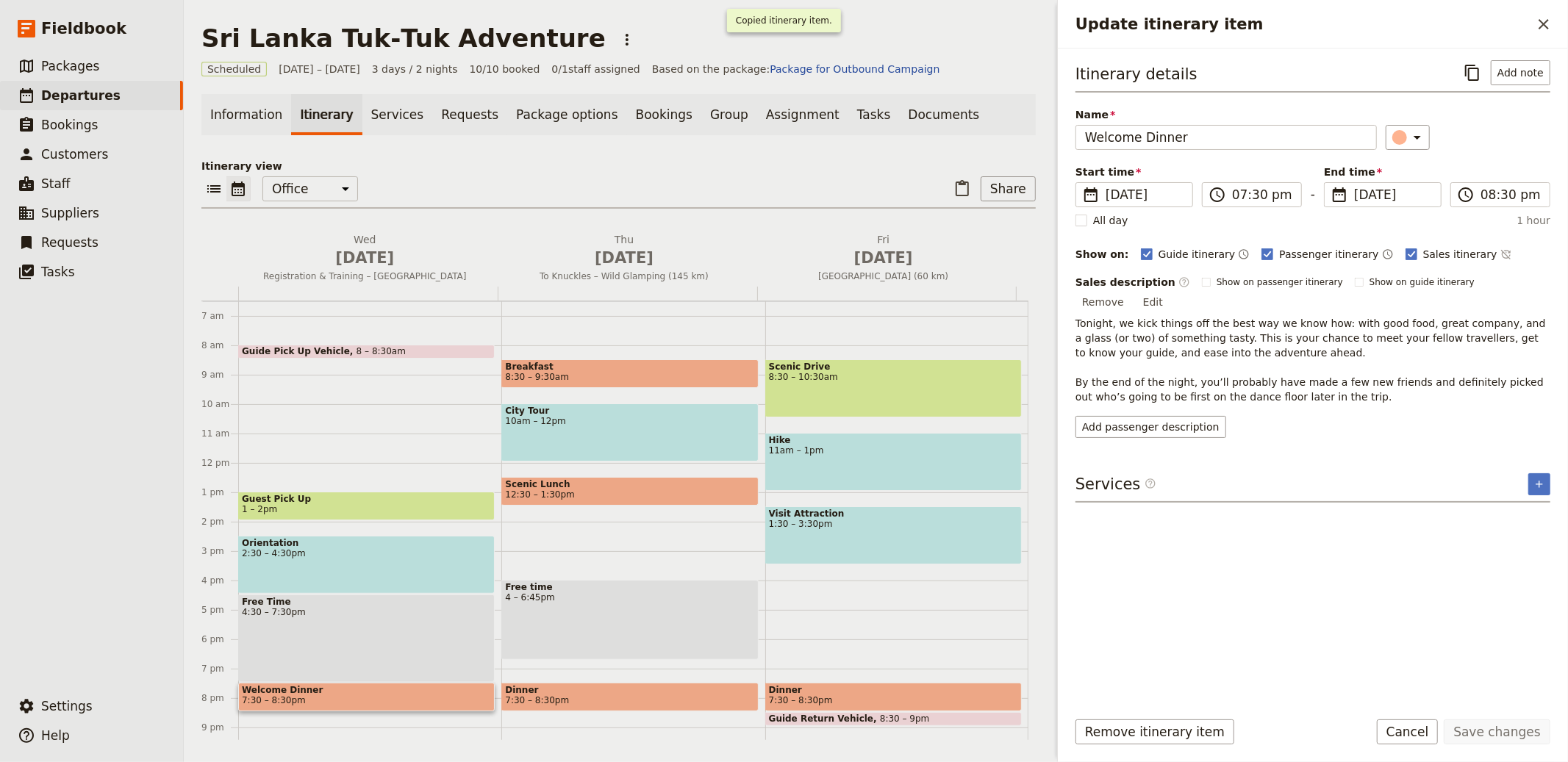
click at [1460, 60] on button "​" at bounding box center [1472, 73] width 25 height 25
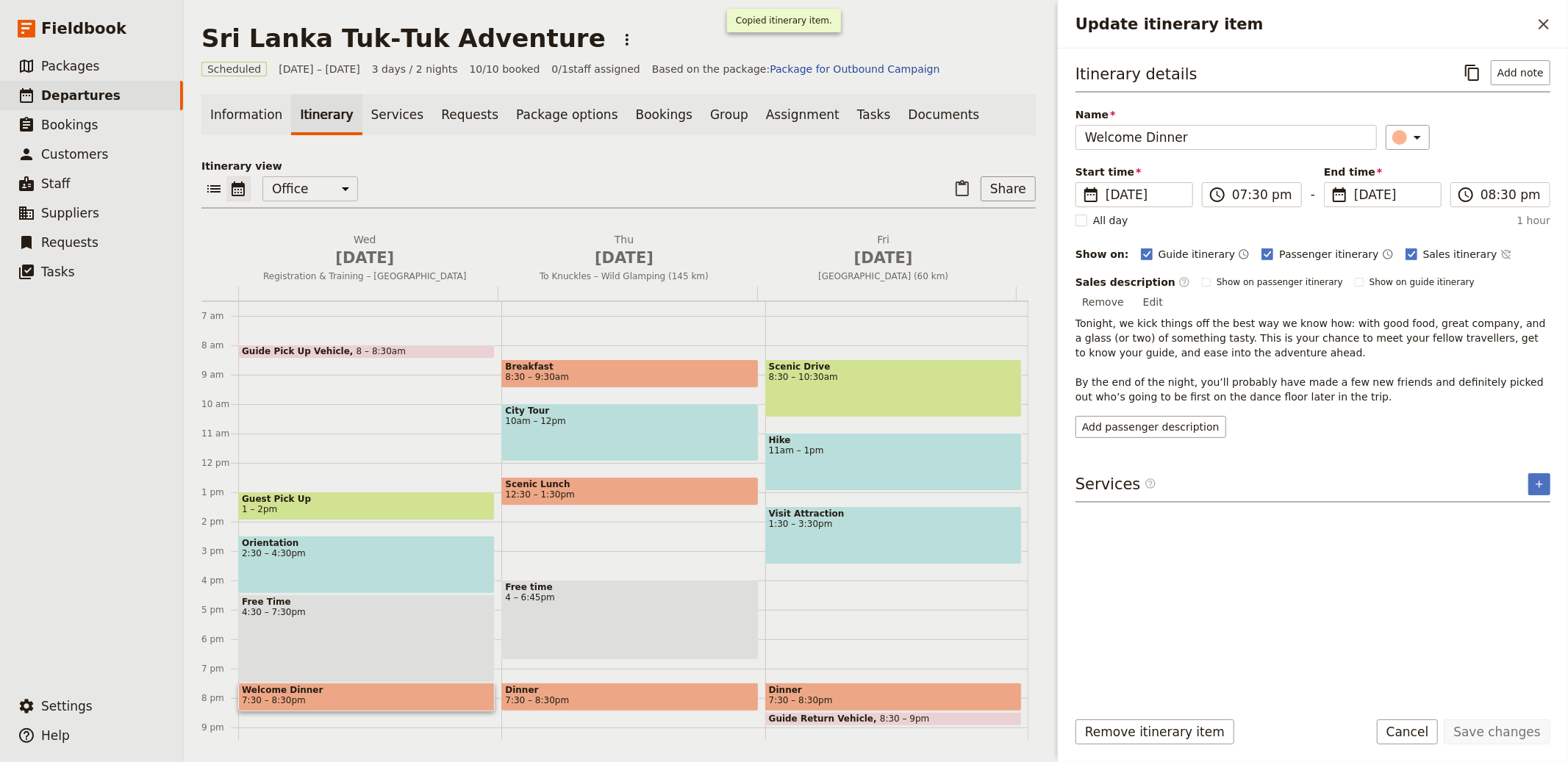
click at [1460, 60] on button "​" at bounding box center [1472, 73] width 25 height 25
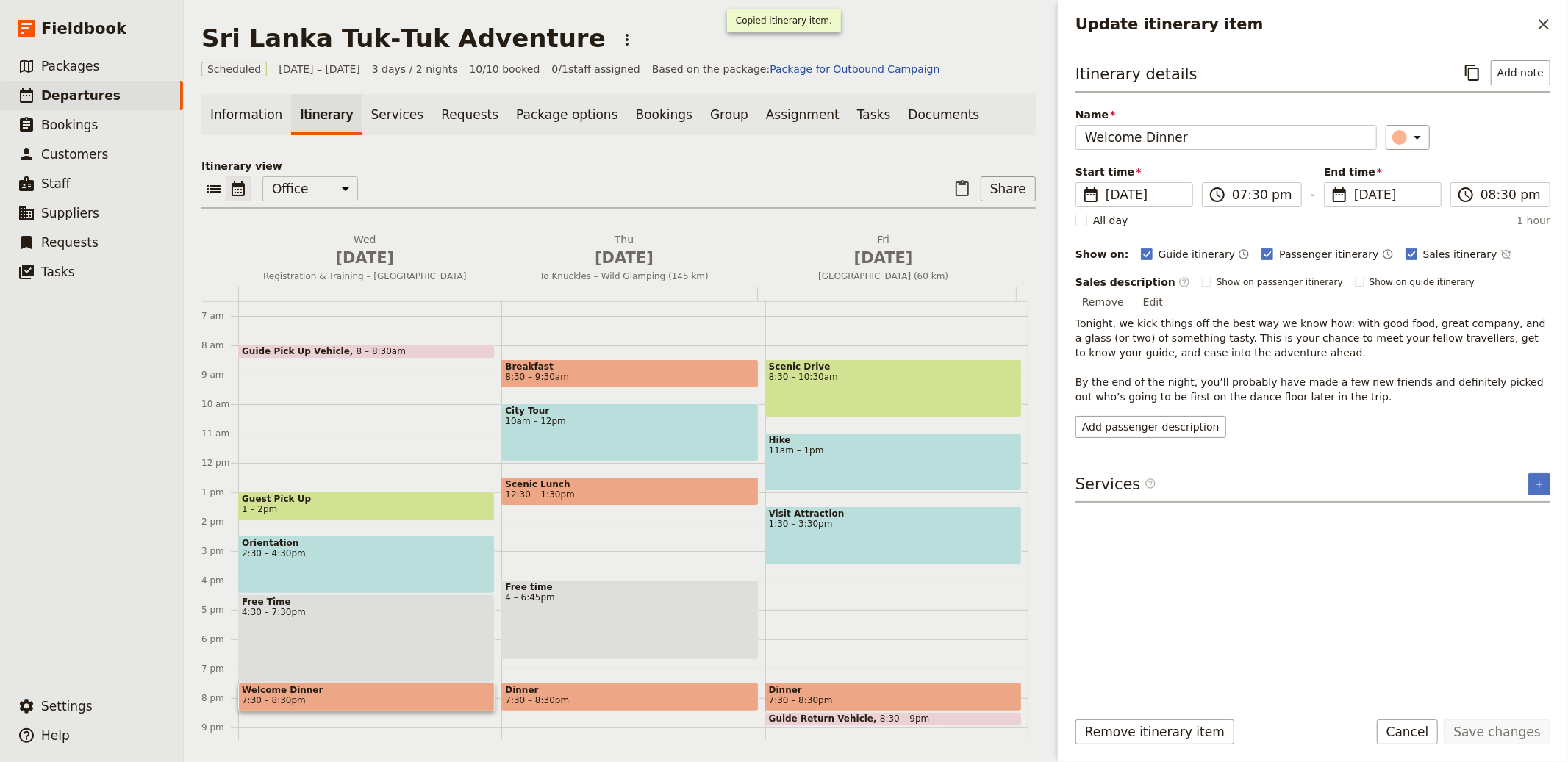
click at [1460, 60] on button "​" at bounding box center [1472, 73] width 25 height 25
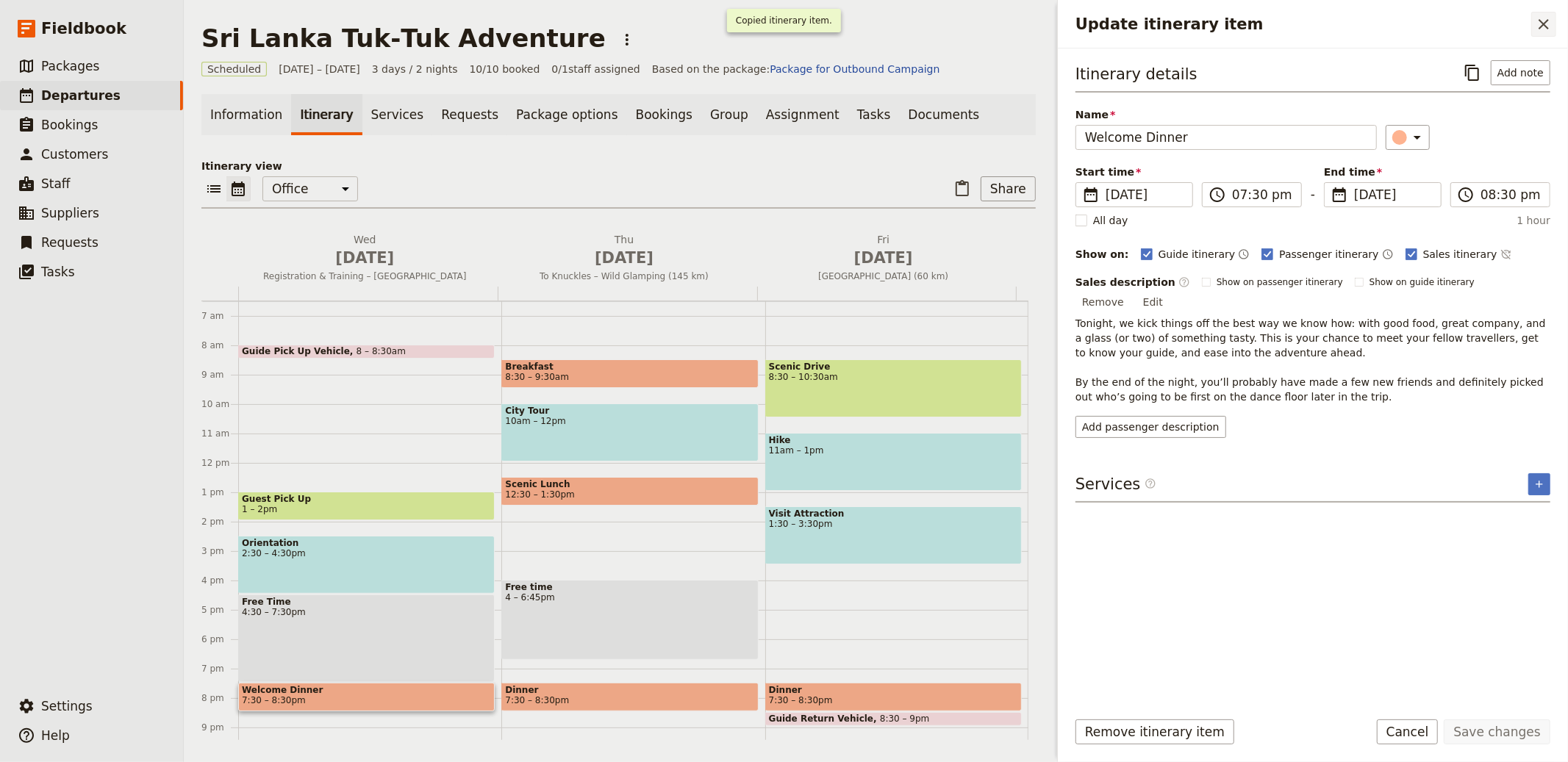
click at [1460, 60] on button "​" at bounding box center [1472, 73] width 25 height 25
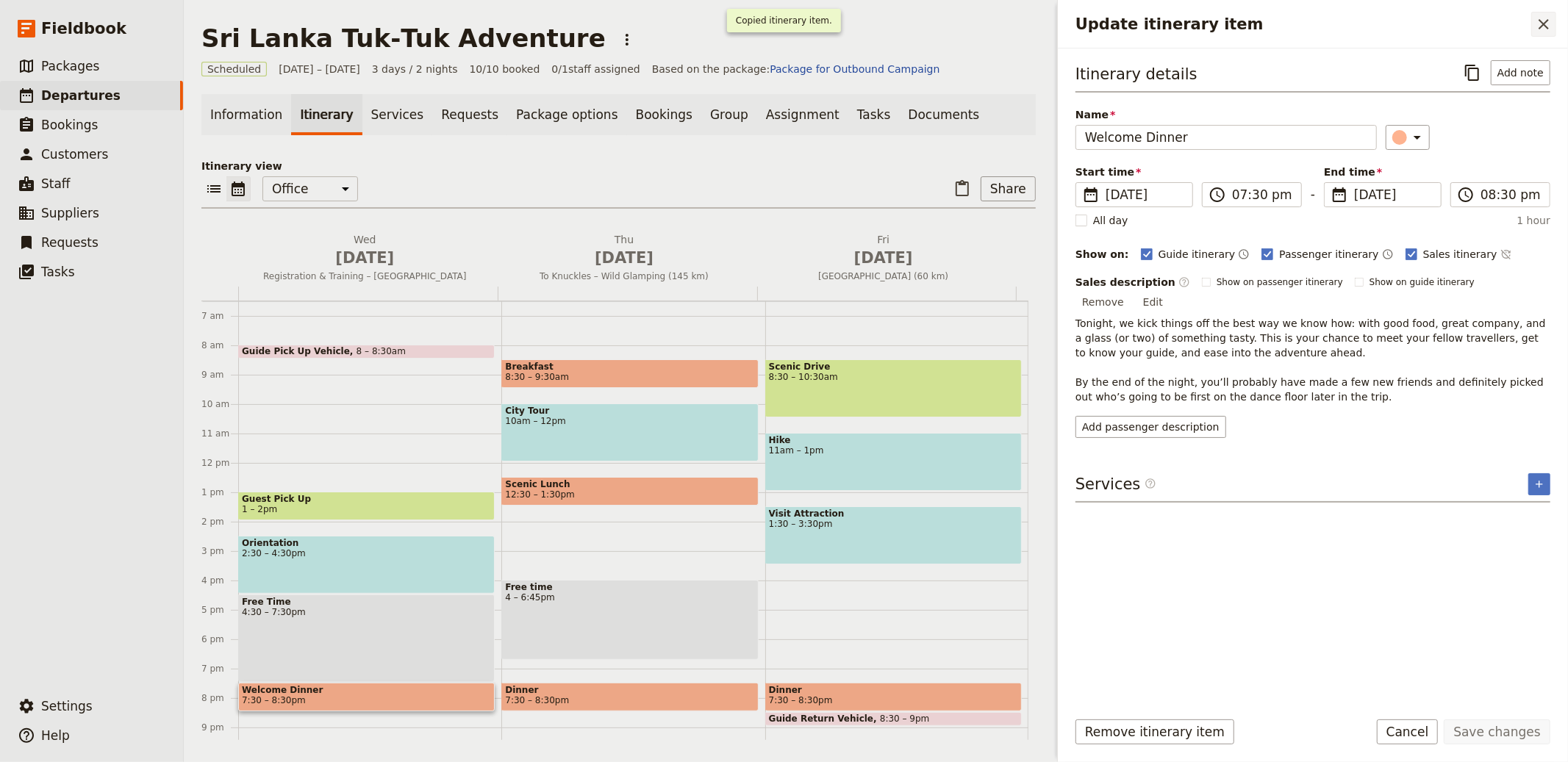
click at [1531, 12] on button "​" at bounding box center [1544, 24] width 25 height 25
click at [1540, 20] on div "Update itinerary item ​" at bounding box center [1313, 24] width 510 height 49
click at [1531, 12] on button "​" at bounding box center [1544, 24] width 25 height 25
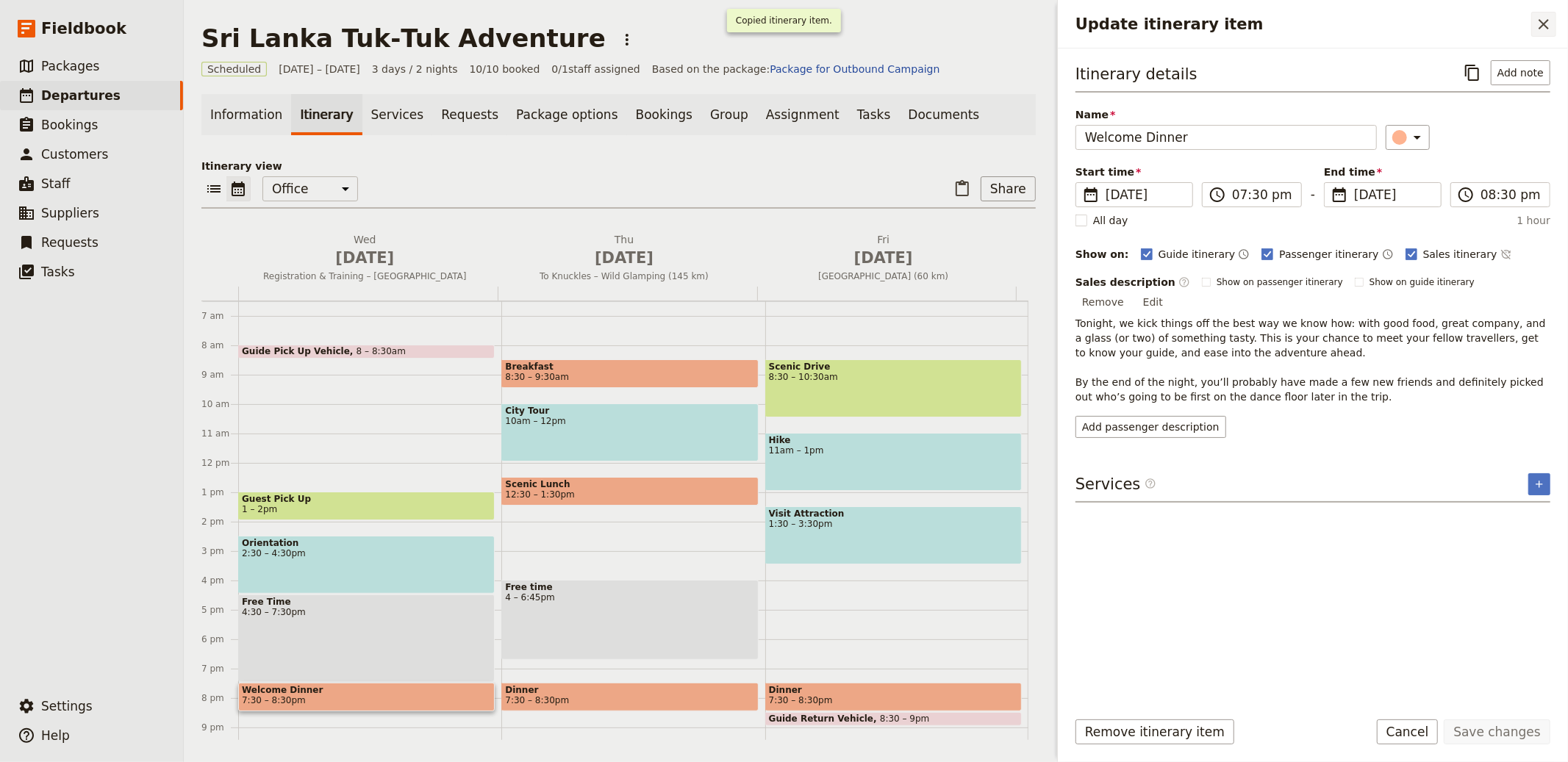
click at [1531, 12] on button "​" at bounding box center [1544, 24] width 25 height 25
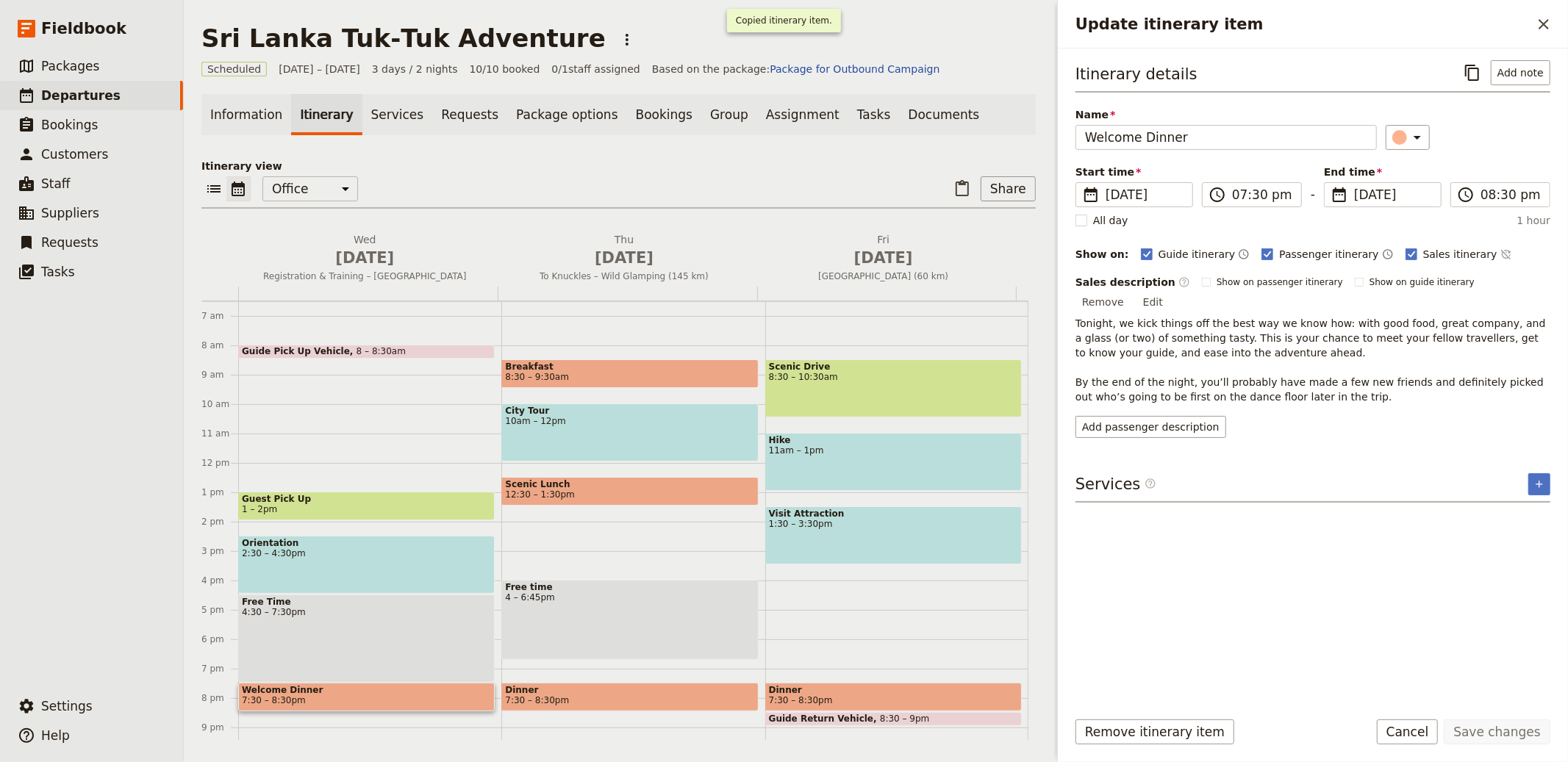
click at [1460, 60] on button "​" at bounding box center [1472, 73] width 25 height 25
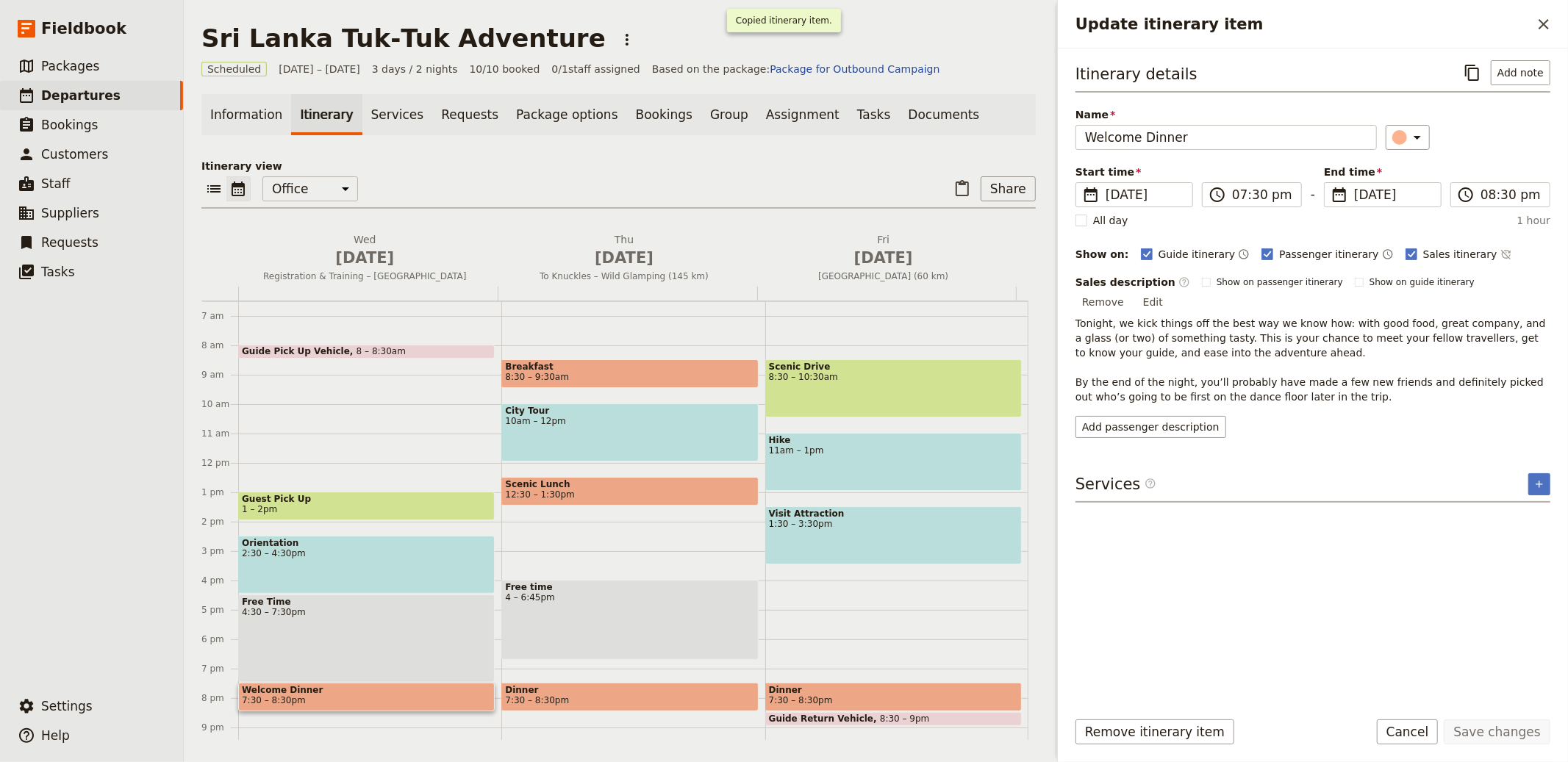
click at [1460, 60] on button "​" at bounding box center [1472, 73] width 25 height 25
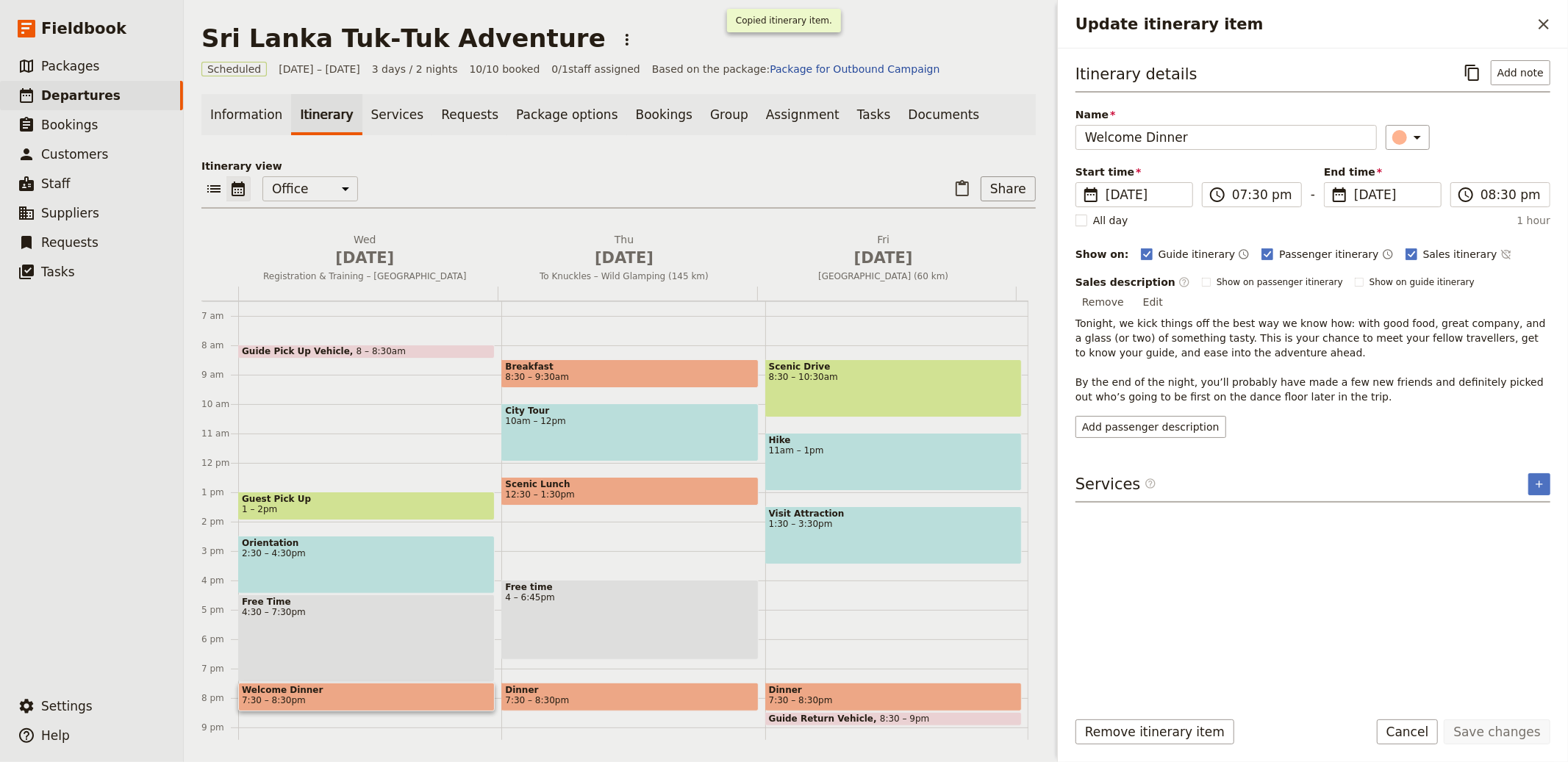
click at [1460, 60] on button "​" at bounding box center [1472, 73] width 25 height 25
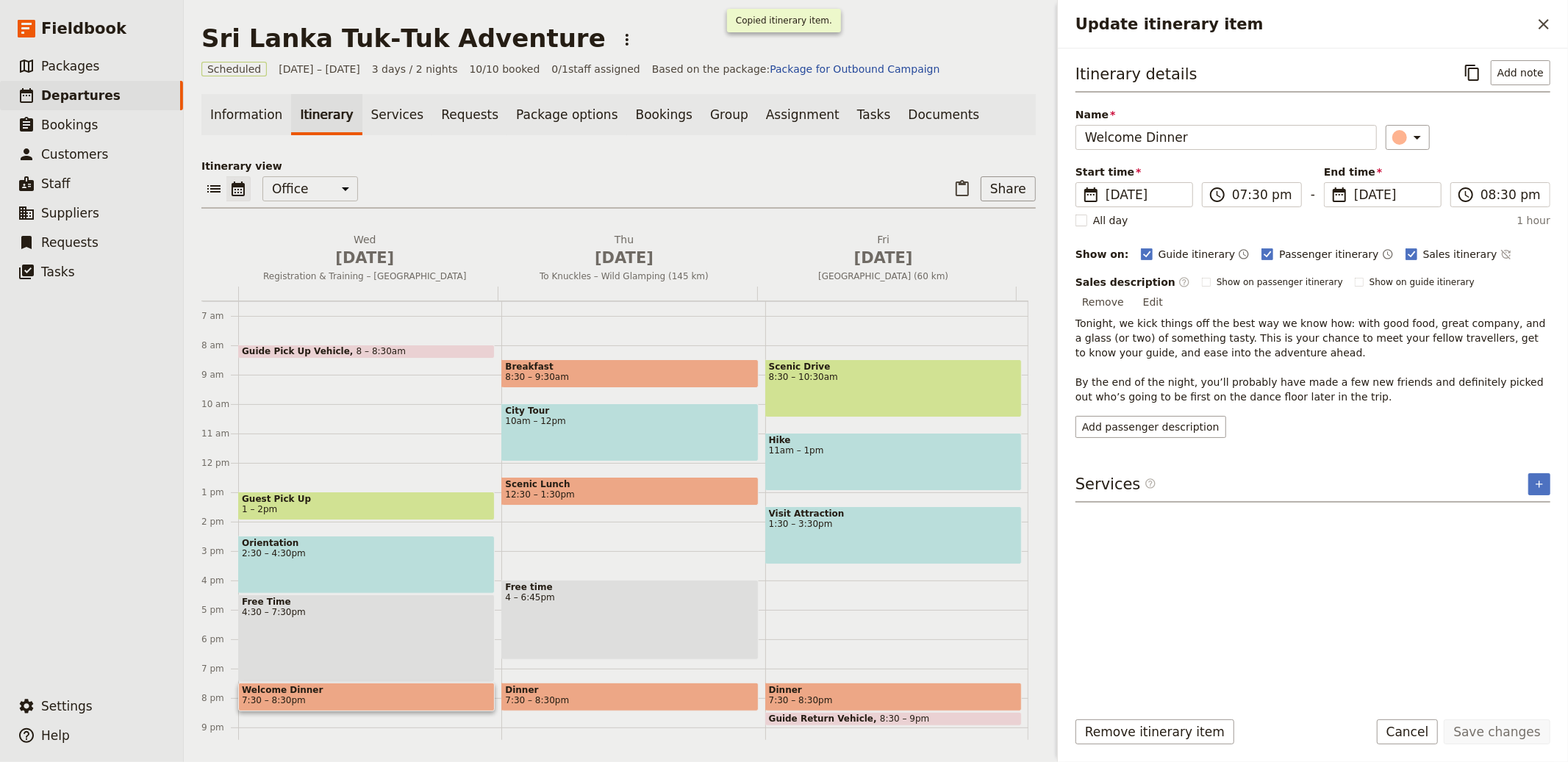
click at [1460, 60] on button "​" at bounding box center [1472, 73] width 25 height 25
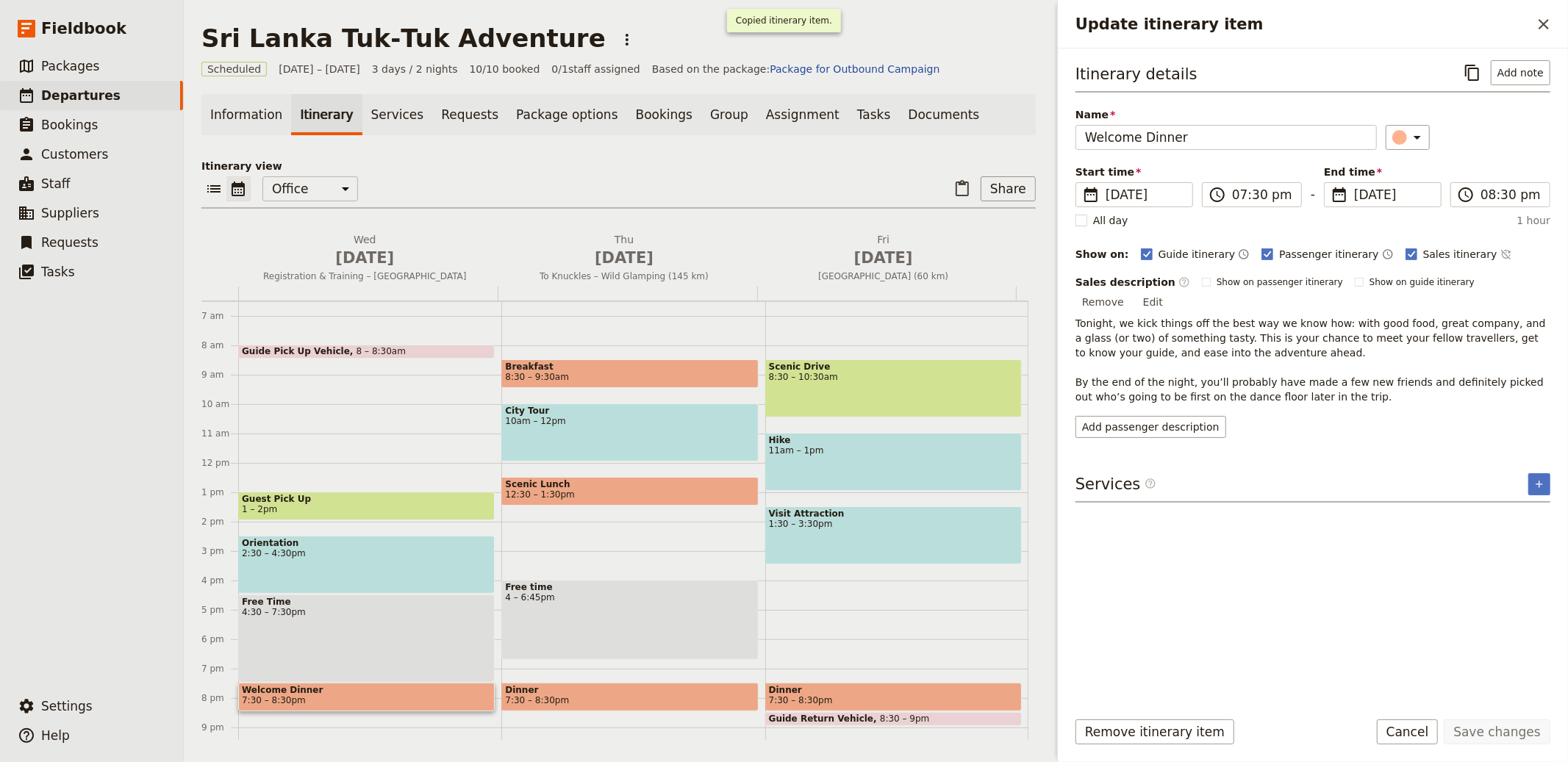
click at [1460, 60] on button "​" at bounding box center [1472, 73] width 25 height 25
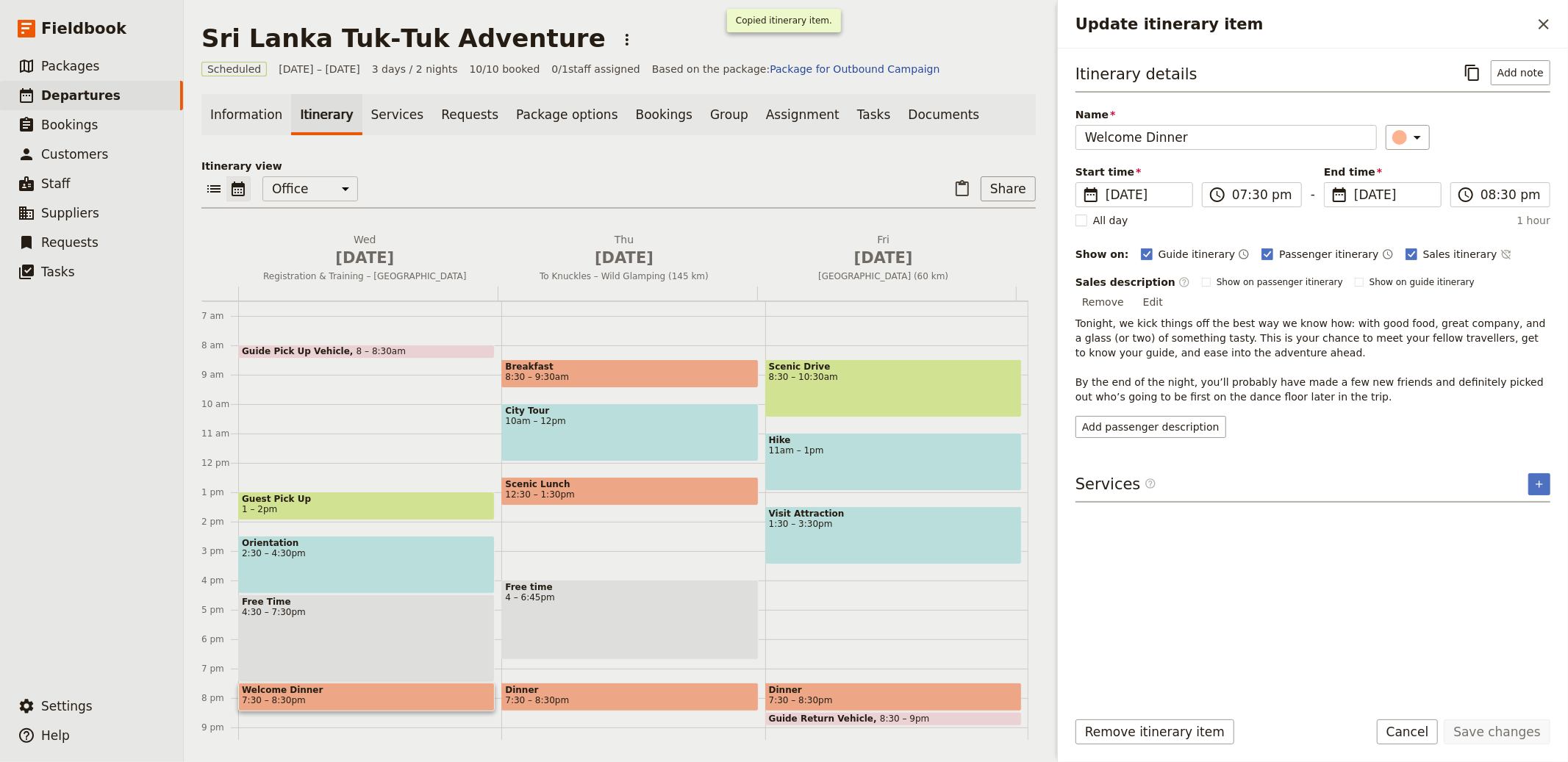
click at [1460, 60] on button "​" at bounding box center [1472, 73] width 25 height 25
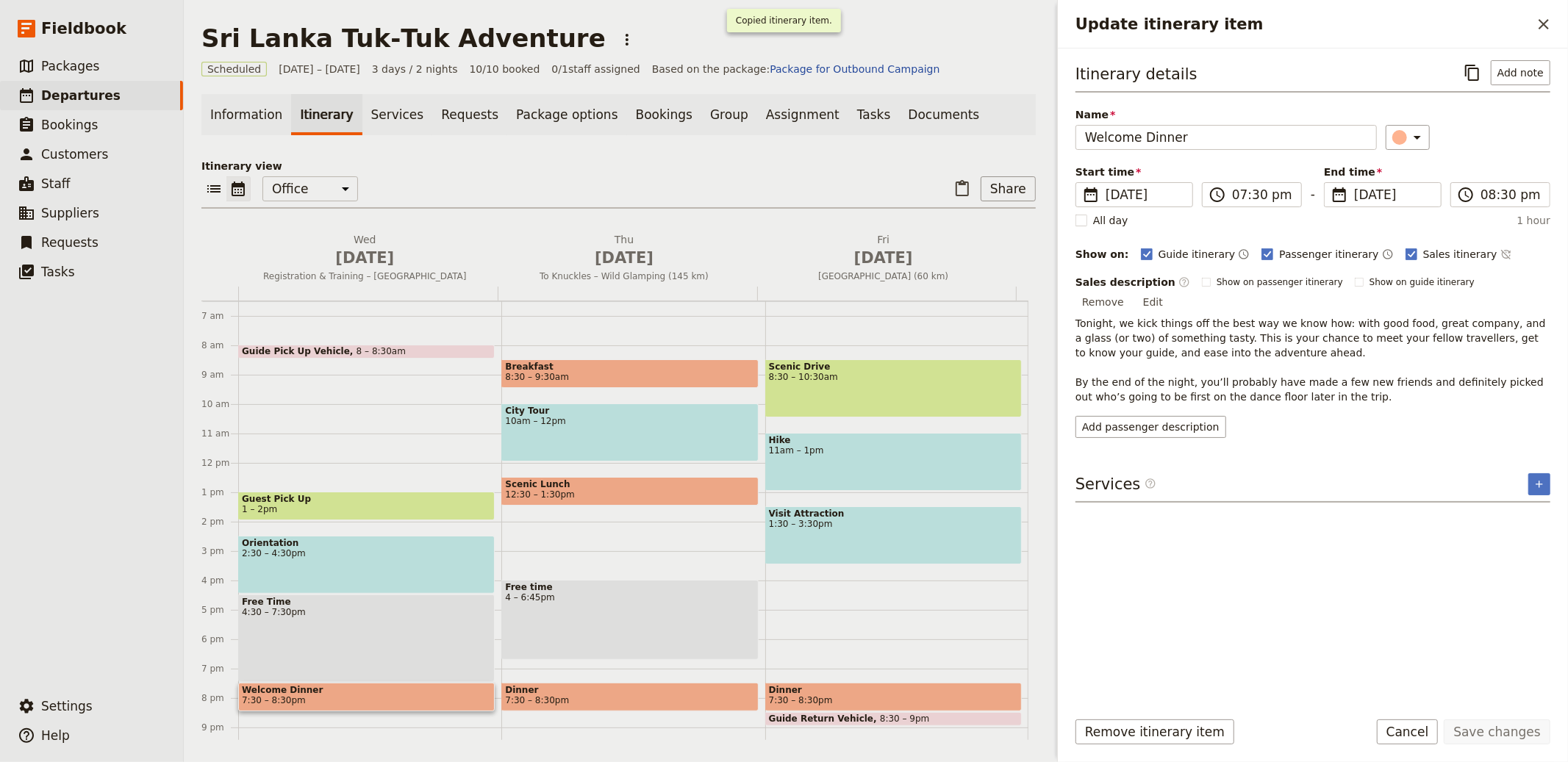
click at [1460, 60] on button "​" at bounding box center [1472, 73] width 25 height 25
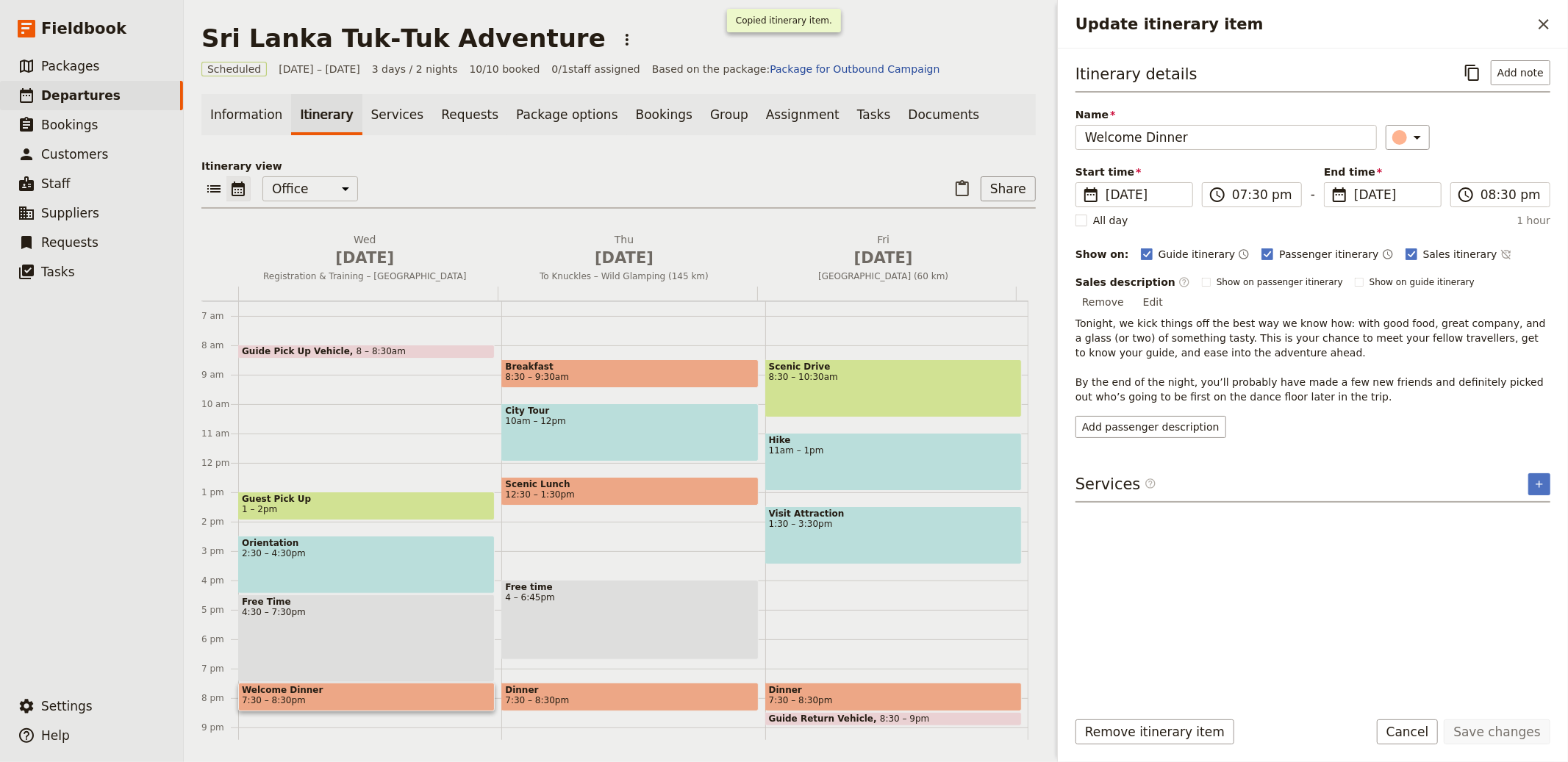
click at [1460, 60] on button "​" at bounding box center [1472, 73] width 25 height 25
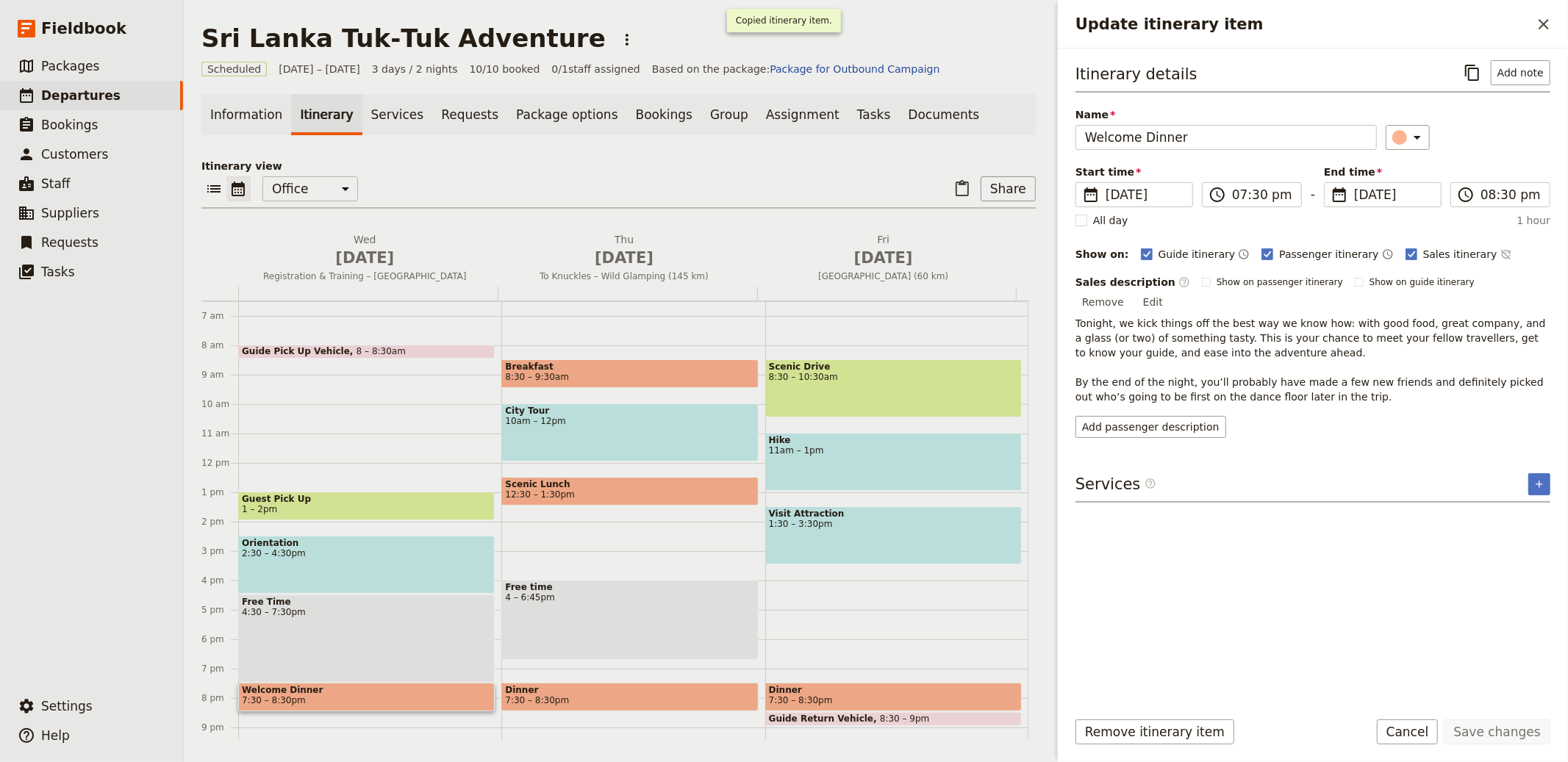
click at [1460, 60] on button "​" at bounding box center [1472, 73] width 25 height 25
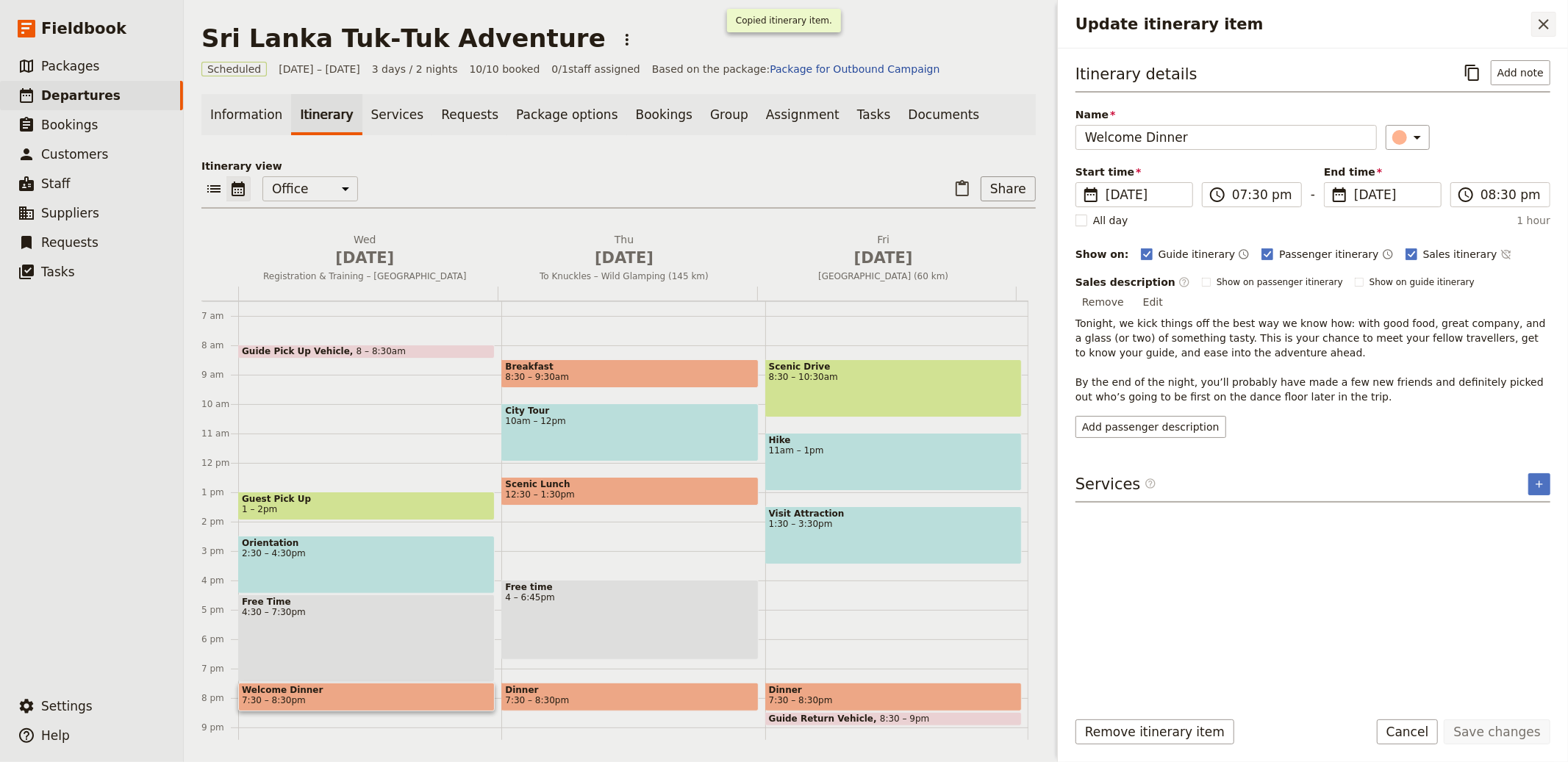
click at [1460, 60] on button "​" at bounding box center [1472, 73] width 25 height 25
click at [1548, 34] on button "​" at bounding box center [1544, 24] width 25 height 25
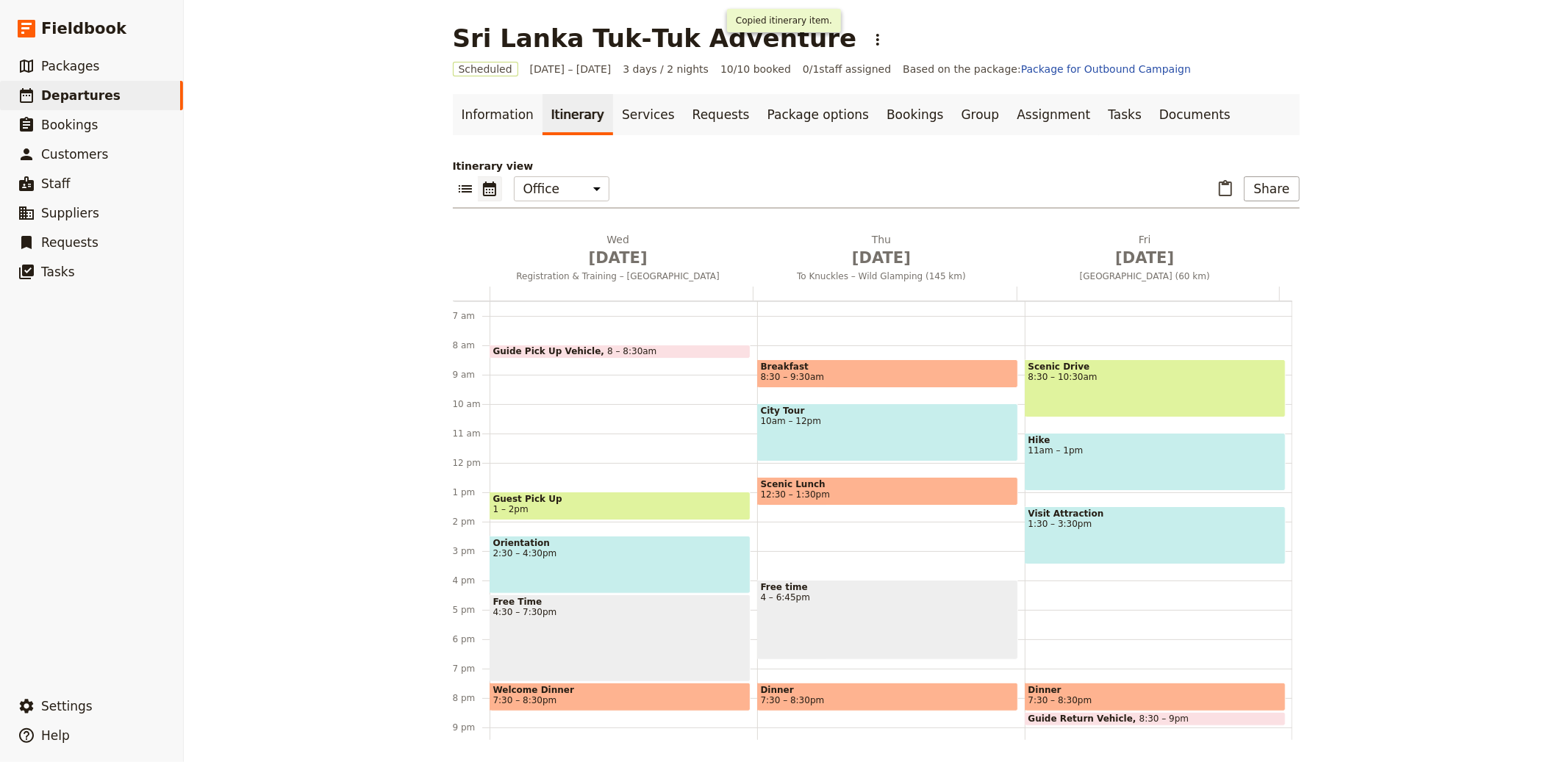
click at [817, 32] on div "Sri Lanka Tuk‑Tuk Adventure ​" at bounding box center [877, 38] width 847 height 30
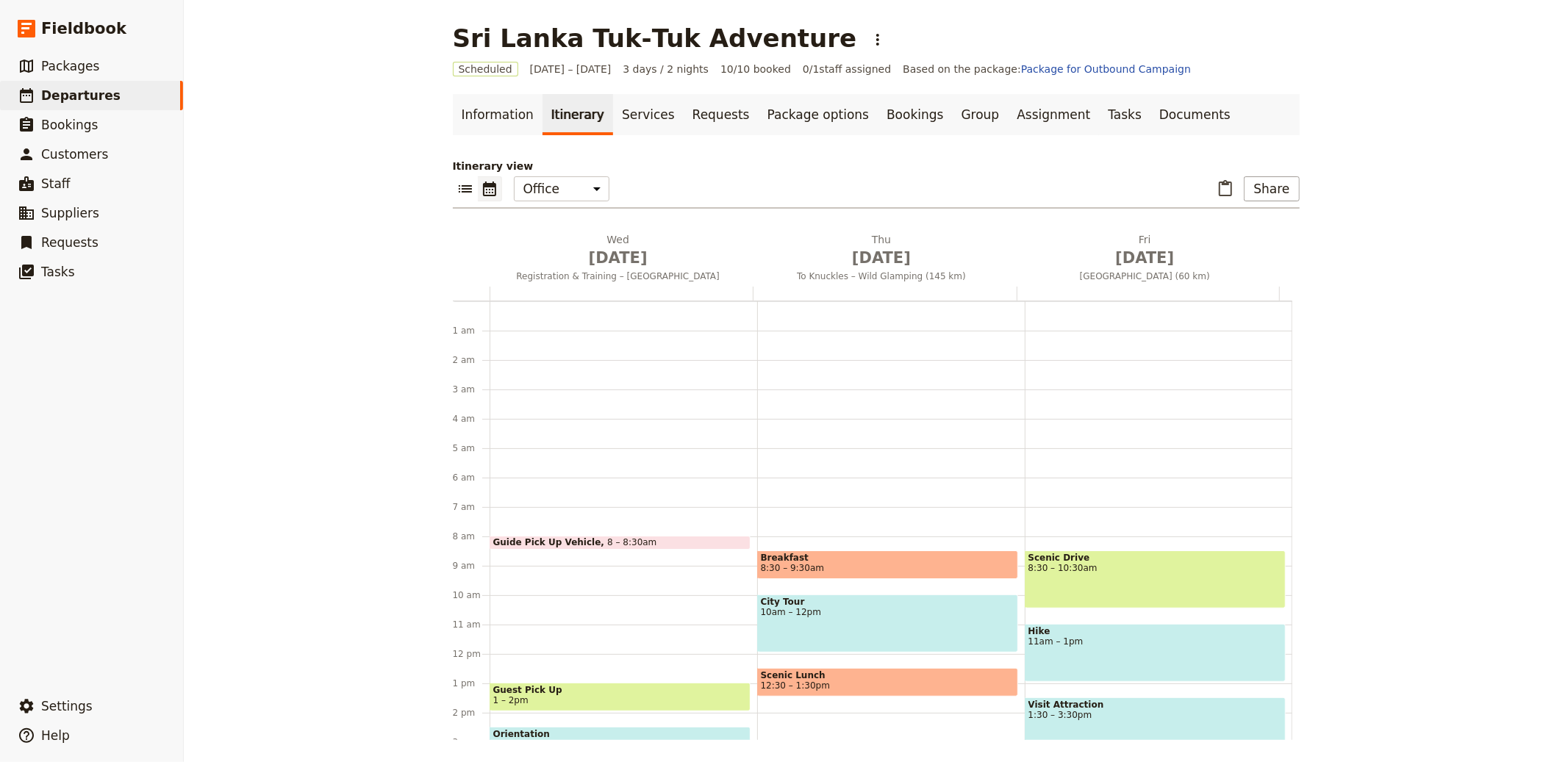
scroll to position [191, 0]
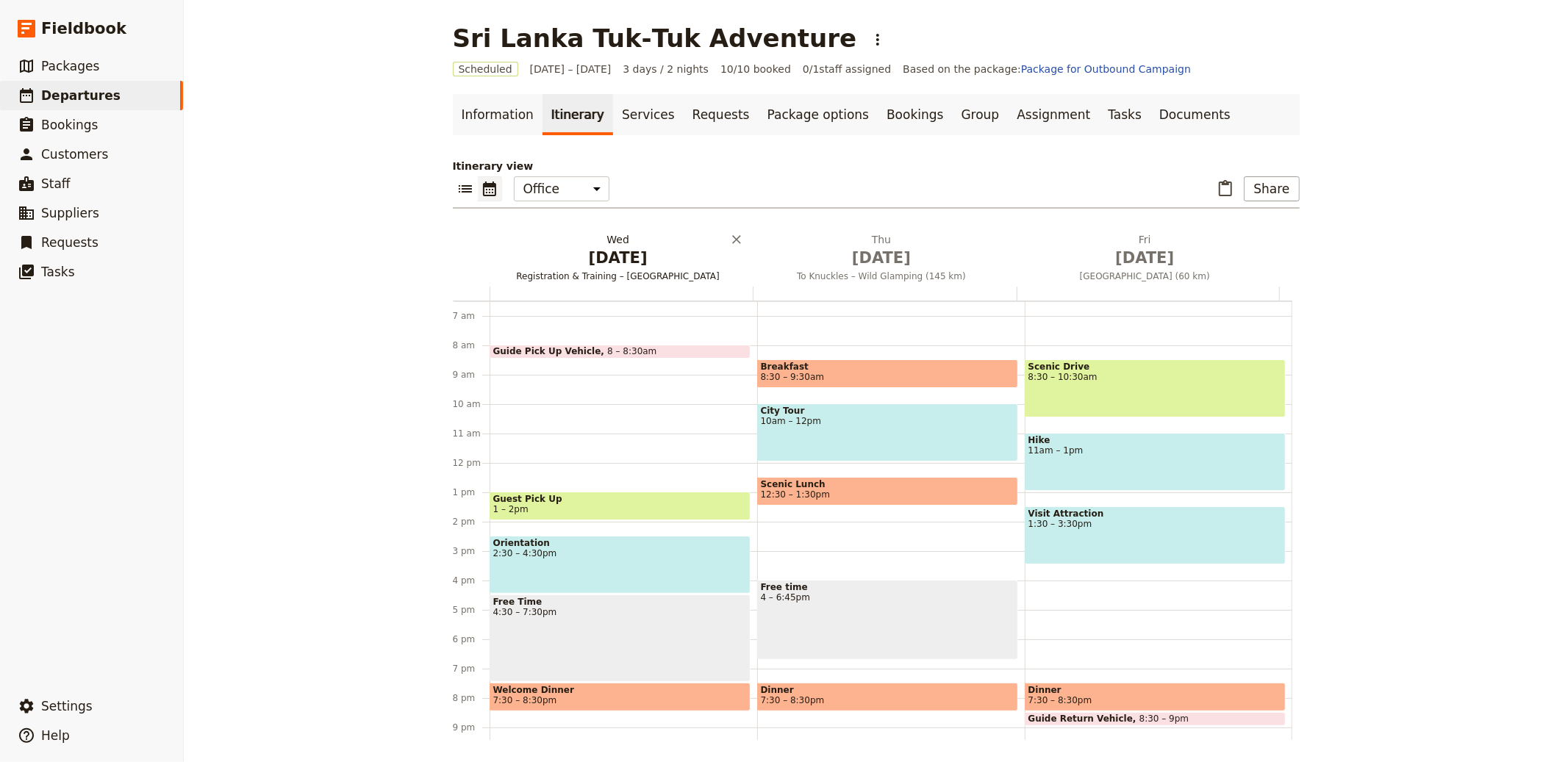
click at [586, 272] on span "Registration & Training – [GEOGRAPHIC_DATA]" at bounding box center [618, 276] width 258 height 12
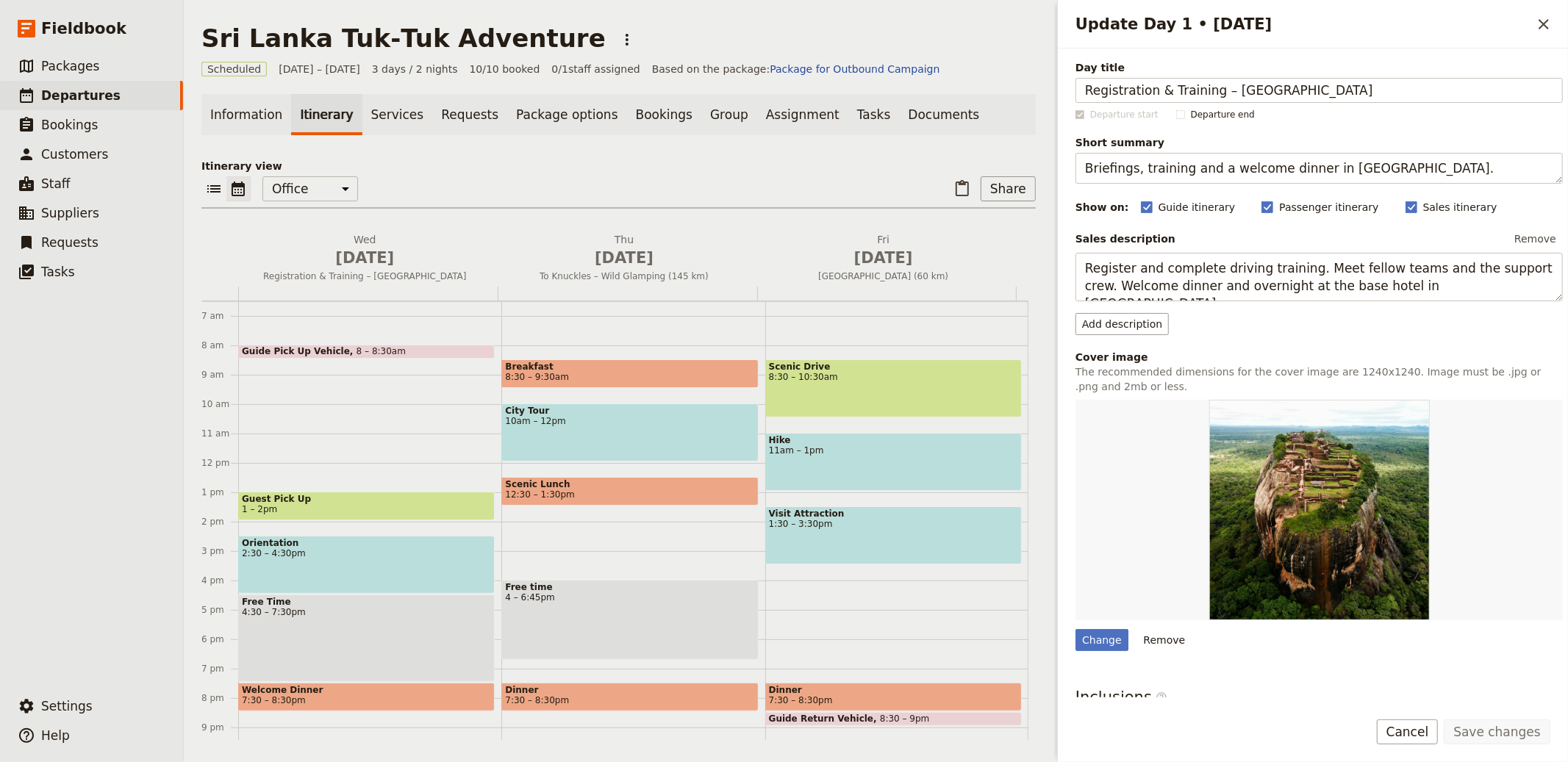
click at [784, 180] on div "​ ​ Office Guide Passenger Sales ​ Share" at bounding box center [618, 192] width 834 height 32
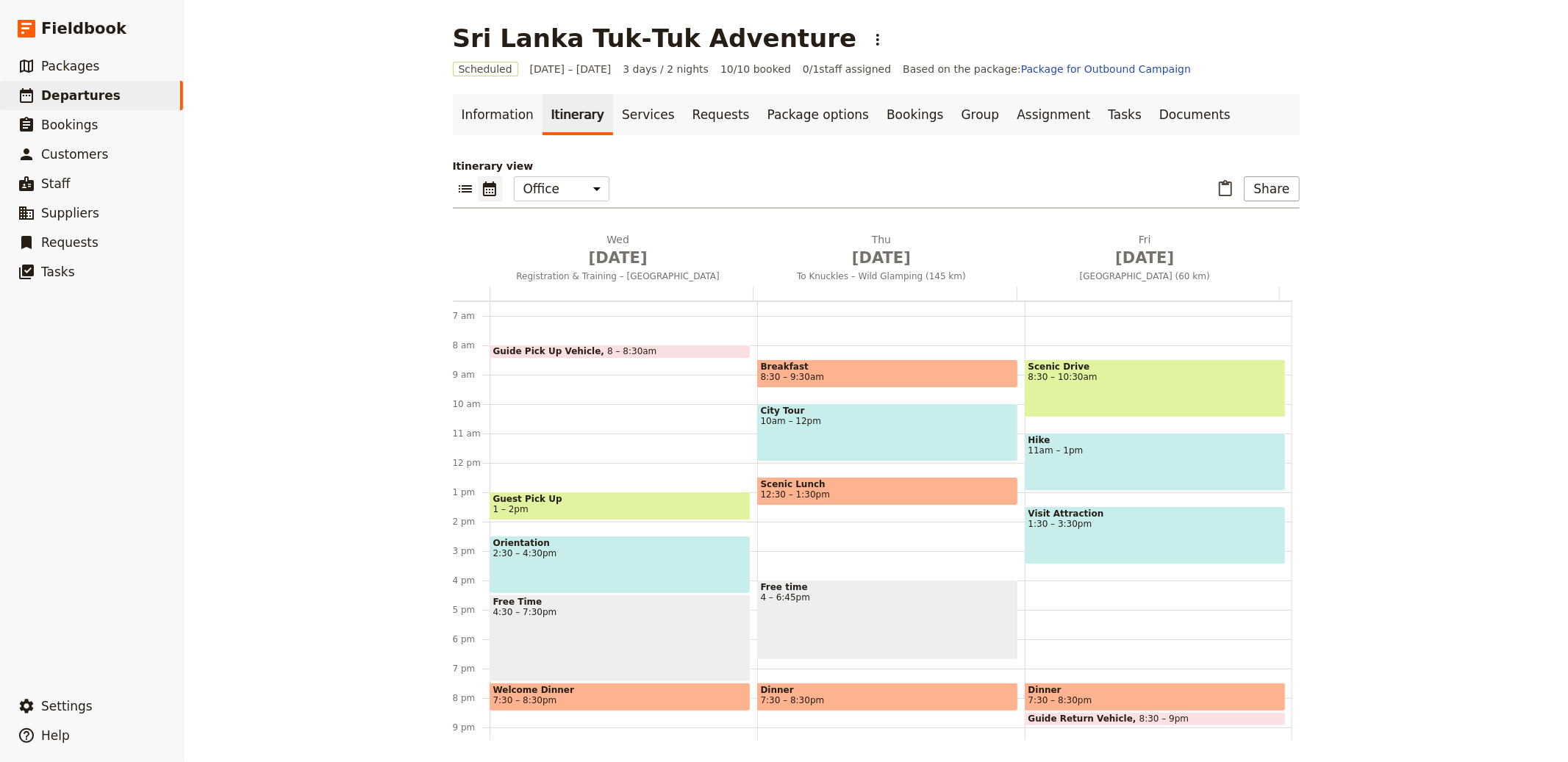
click at [590, 405] on div "Guide Pick Up Vehicle 8 – 8:30am Guest Pick Up 1 – 2pm Orientation 2:30 – 4:30p…" at bounding box center [623, 463] width 268 height 706
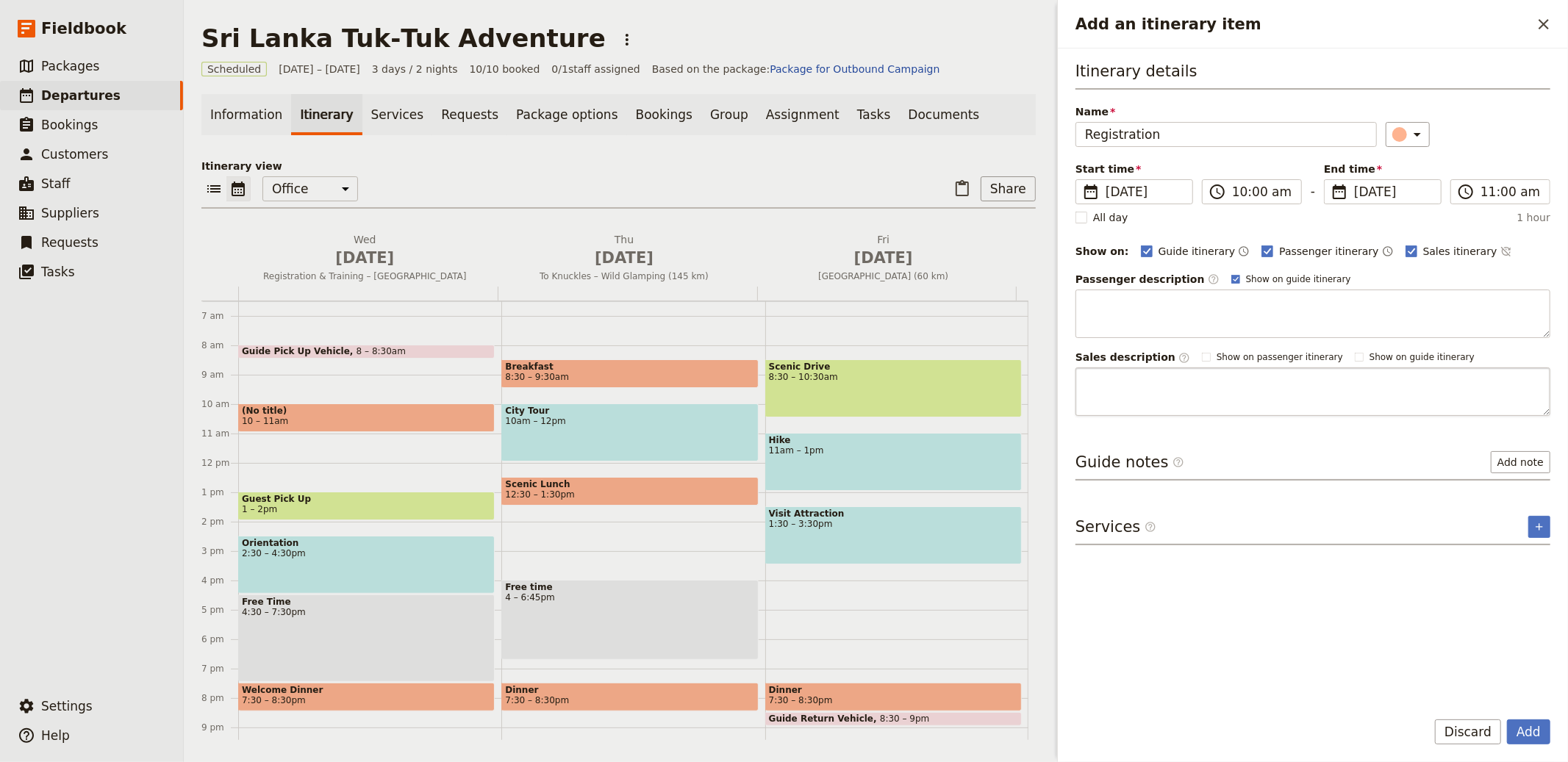
type input "Registration"
click at [1150, 381] on textarea "Add an itinerary item" at bounding box center [1313, 392] width 475 height 49
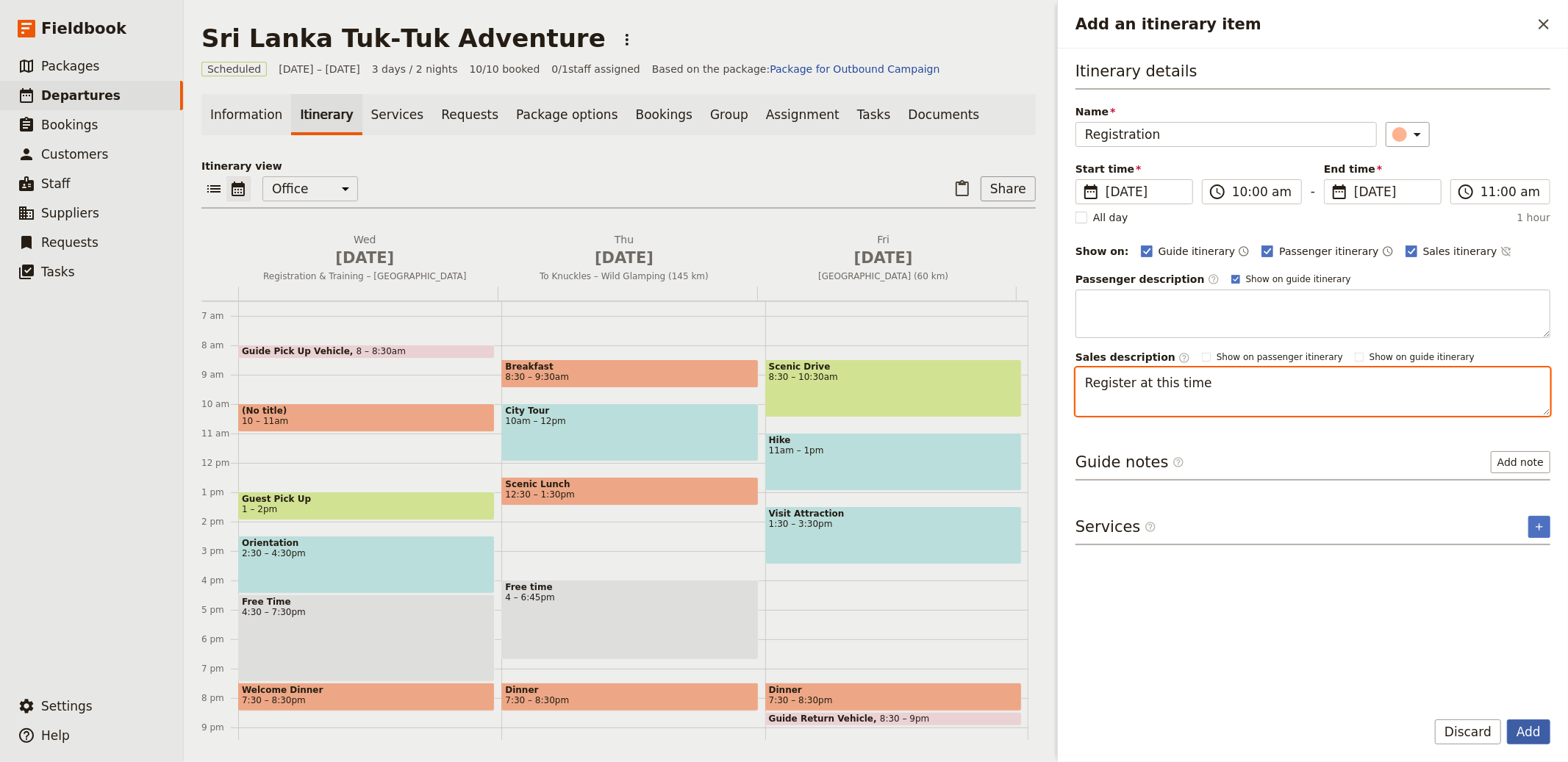
type textarea "Register at this time"
click at [1529, 724] on button "Add" at bounding box center [1528, 731] width 43 height 25
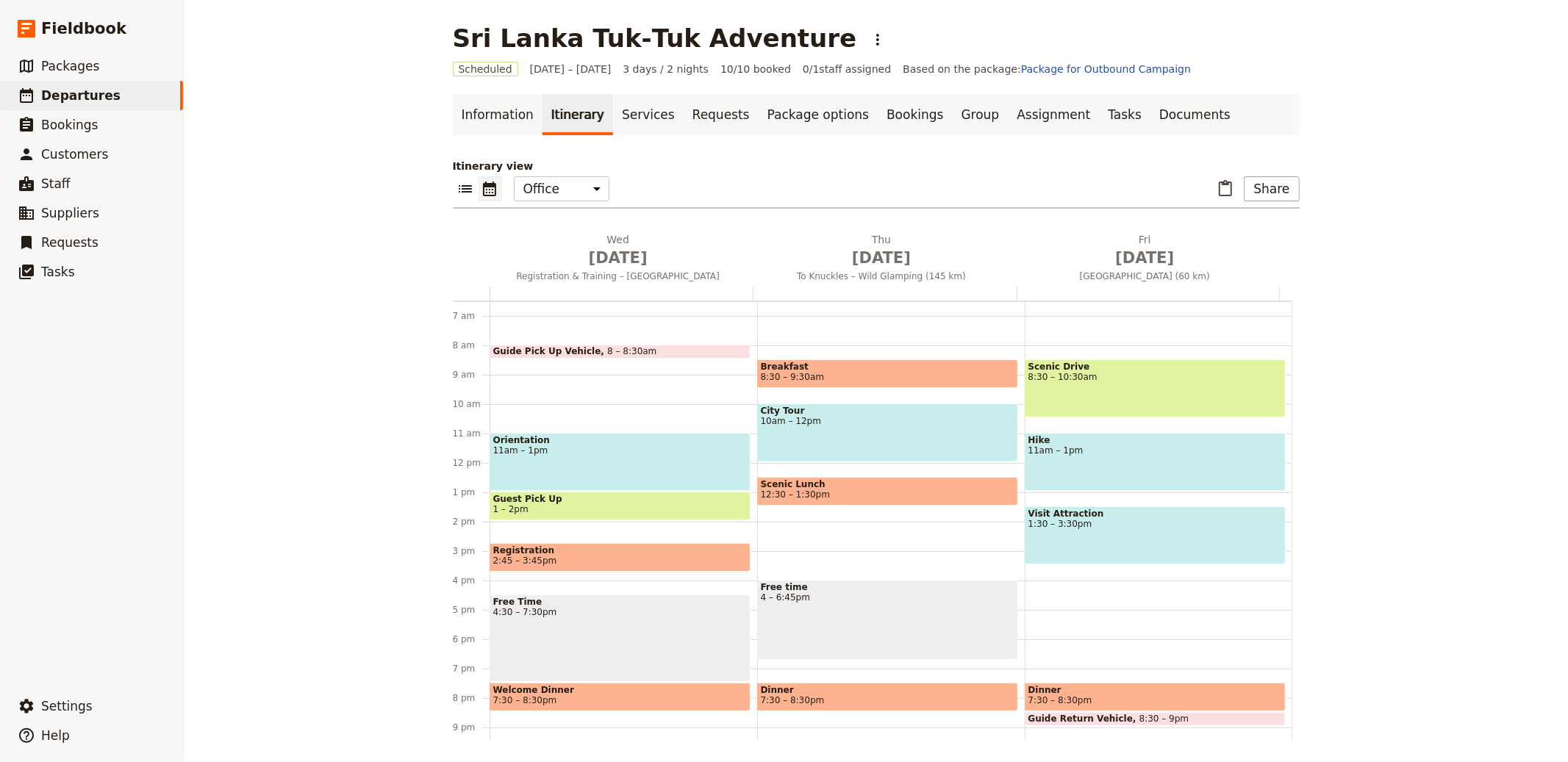
drag, startPoint x: 553, startPoint y: 412, endPoint x: 392, endPoint y: 5, distance: 437.7
click at [1151, 104] on link "Documents" at bounding box center [1195, 114] width 89 height 41
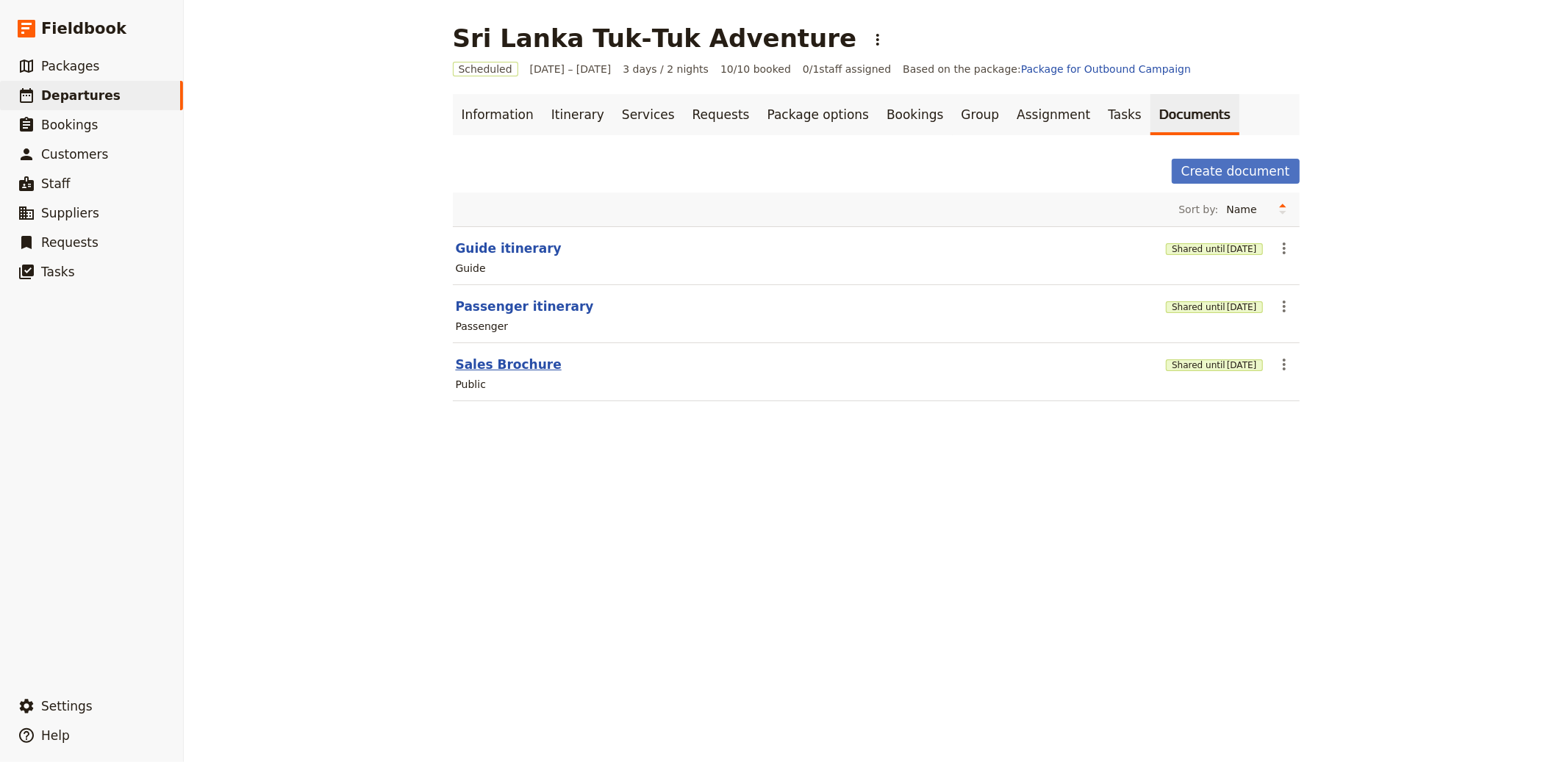
click at [480, 371] on button "Sales Brochure" at bounding box center [508, 365] width 106 height 18
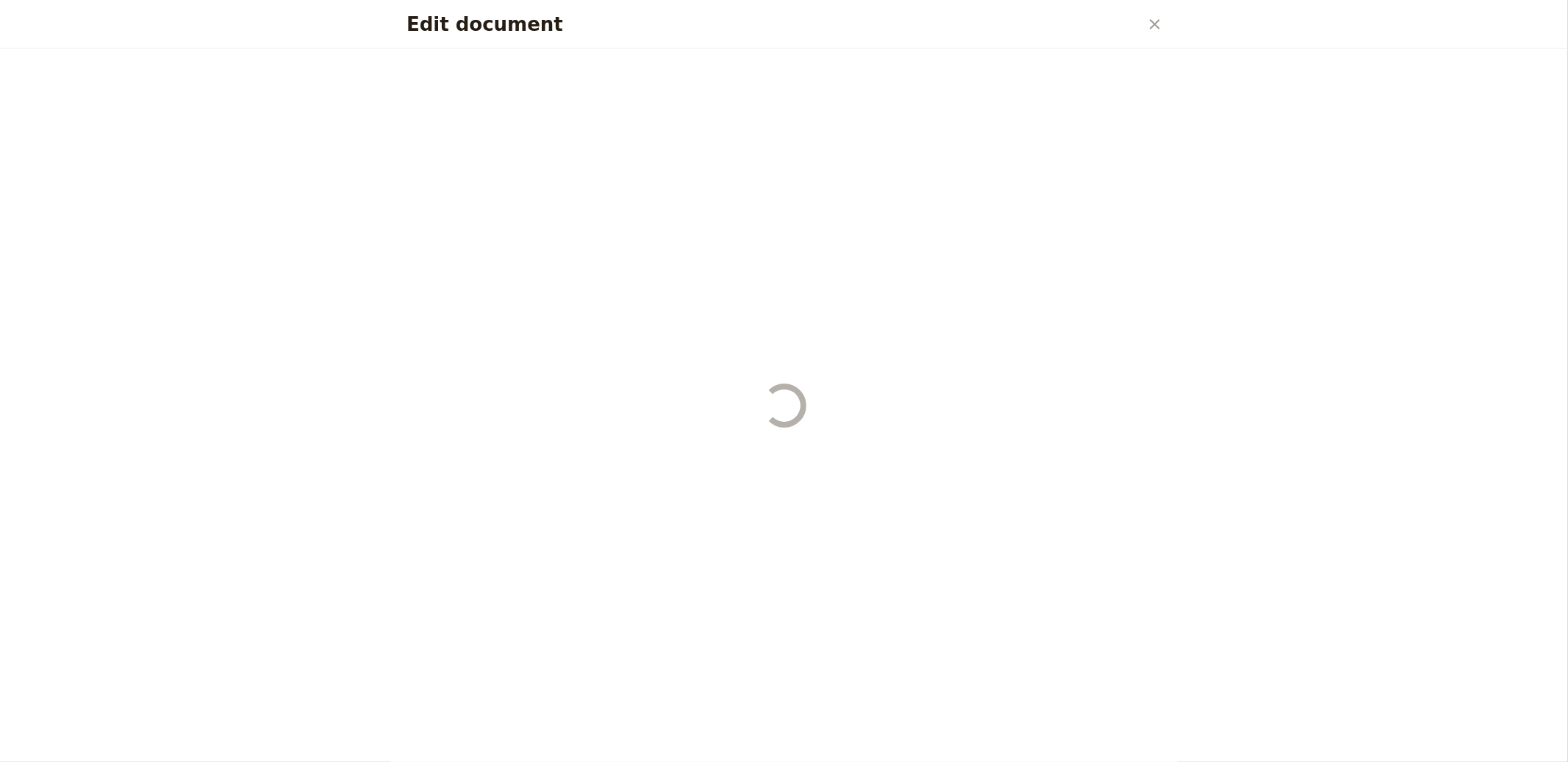
select select "DEFAULT"
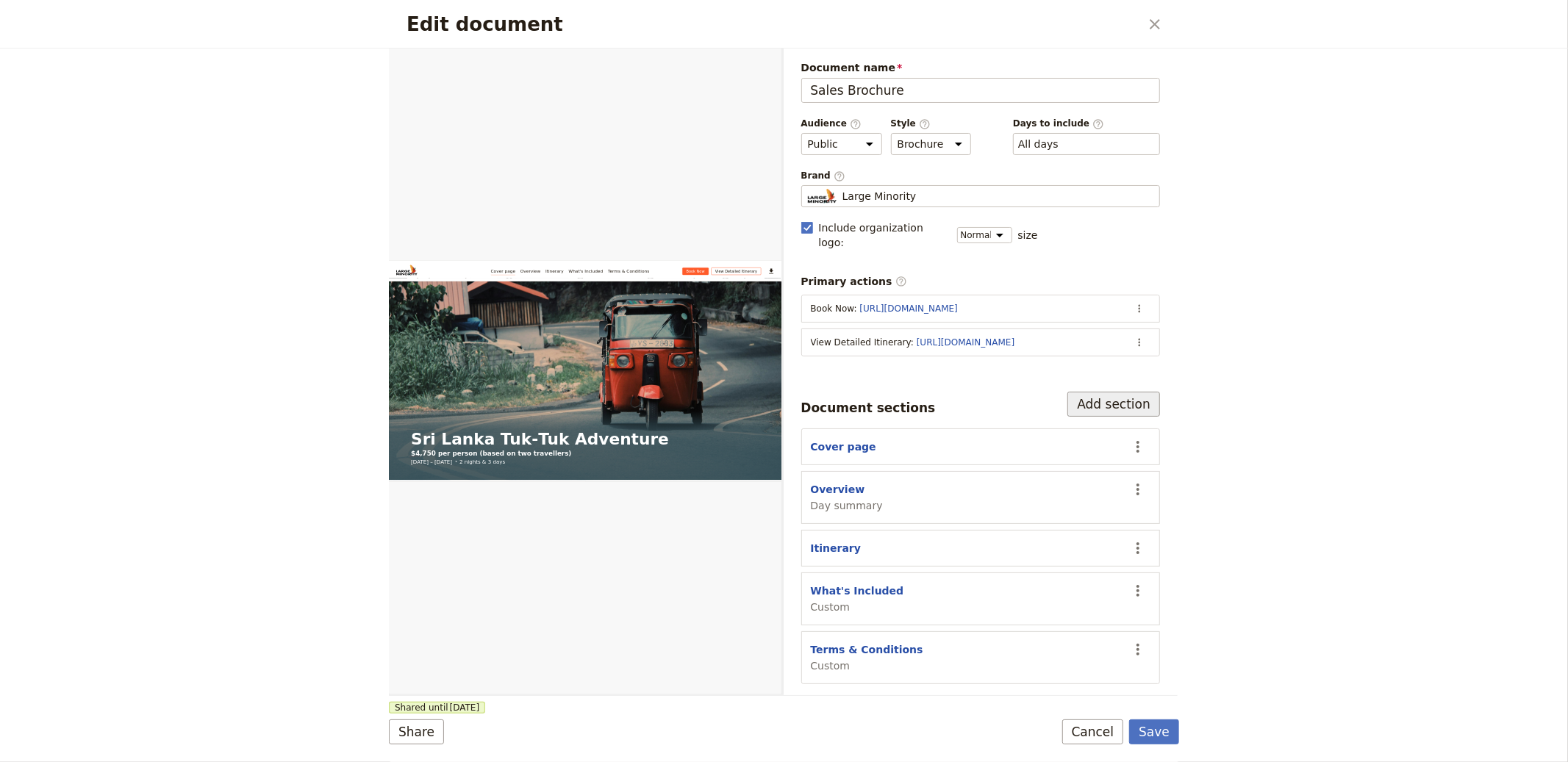
click at [1135, 398] on button "Add section" at bounding box center [1114, 404] width 92 height 25
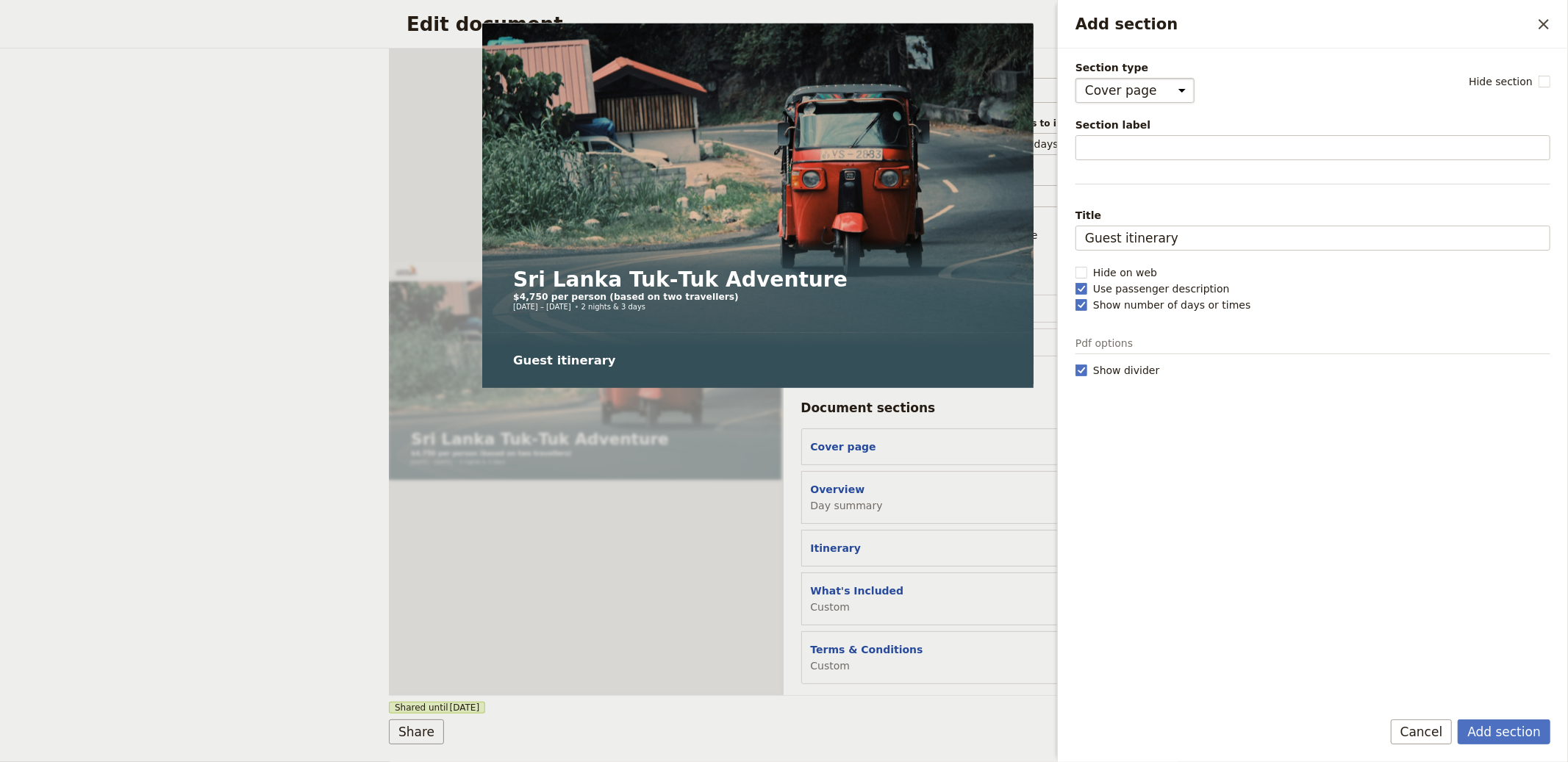
click at [1123, 99] on select "Cover page Day summary Itinerary Custom" at bounding box center [1135, 91] width 119 height 25
select select "CUSTOM"
click at [1076, 78] on select "Cover page Day summary Itinerary Custom" at bounding box center [1135, 91] width 119 height 25
click at [1155, 146] on input "Section label" at bounding box center [1313, 148] width 475 height 25
select select "default"
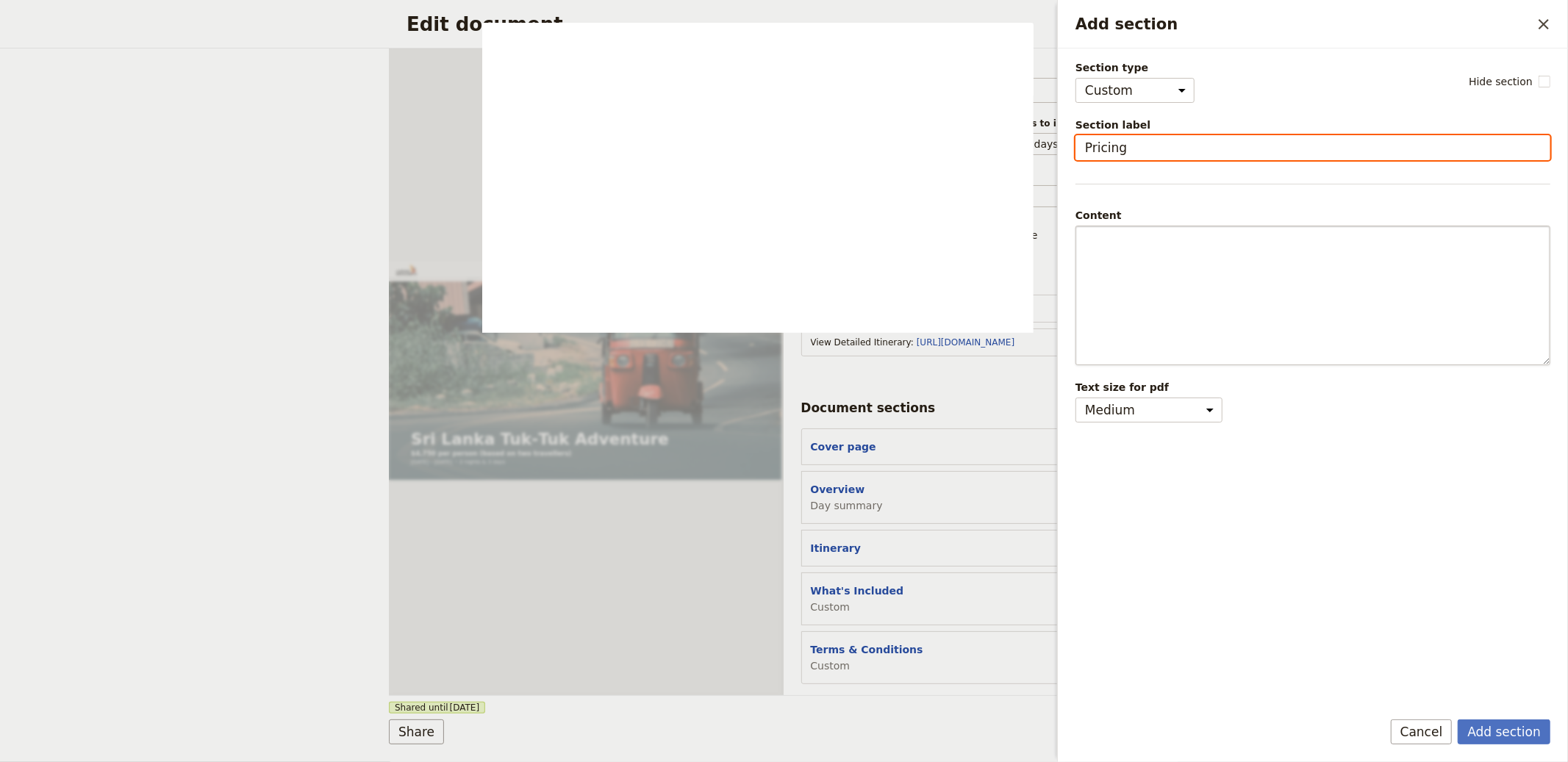
type input "Pricing"
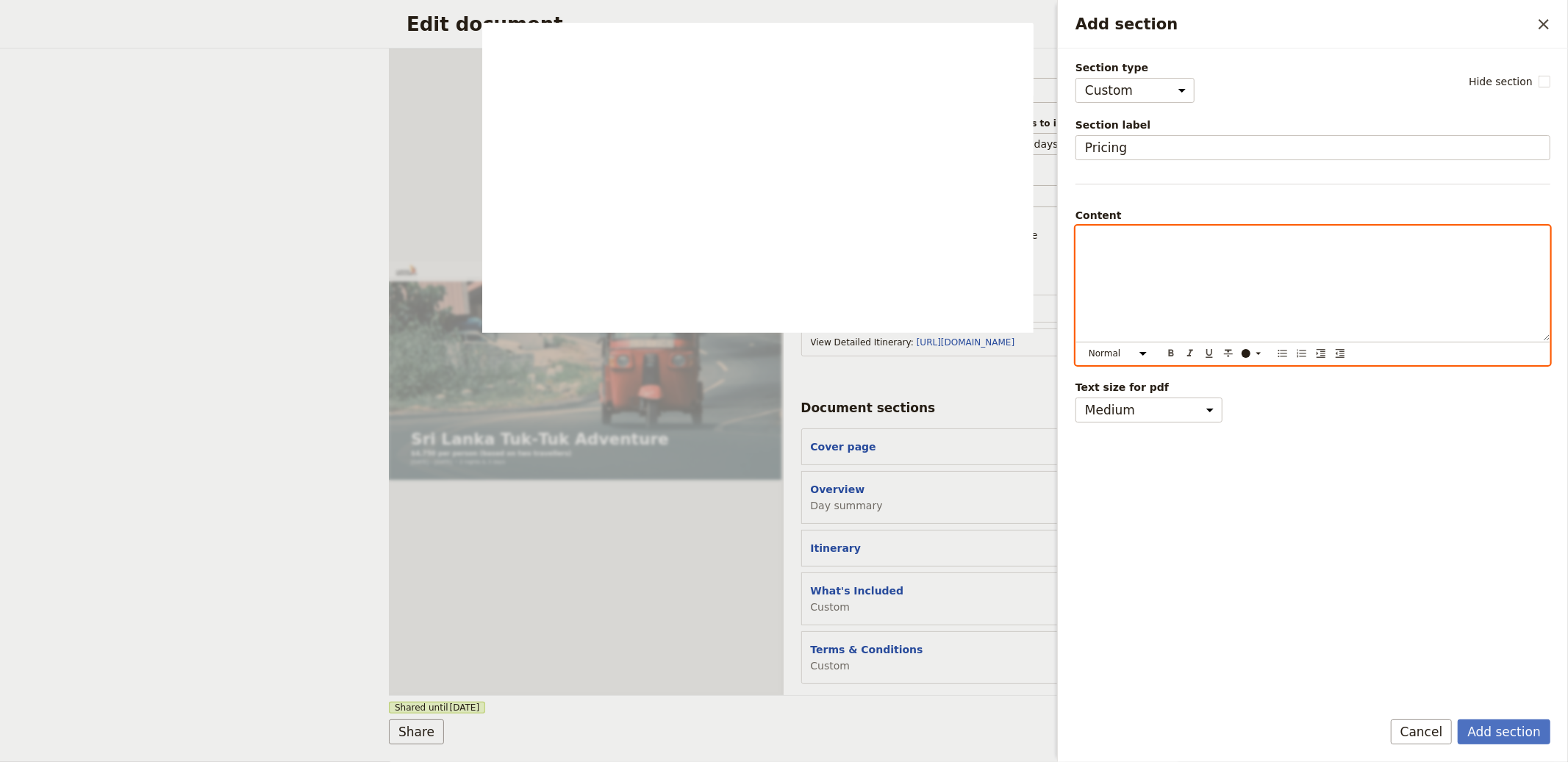
click at [1213, 340] on div "Add section" at bounding box center [1313, 283] width 474 height 115
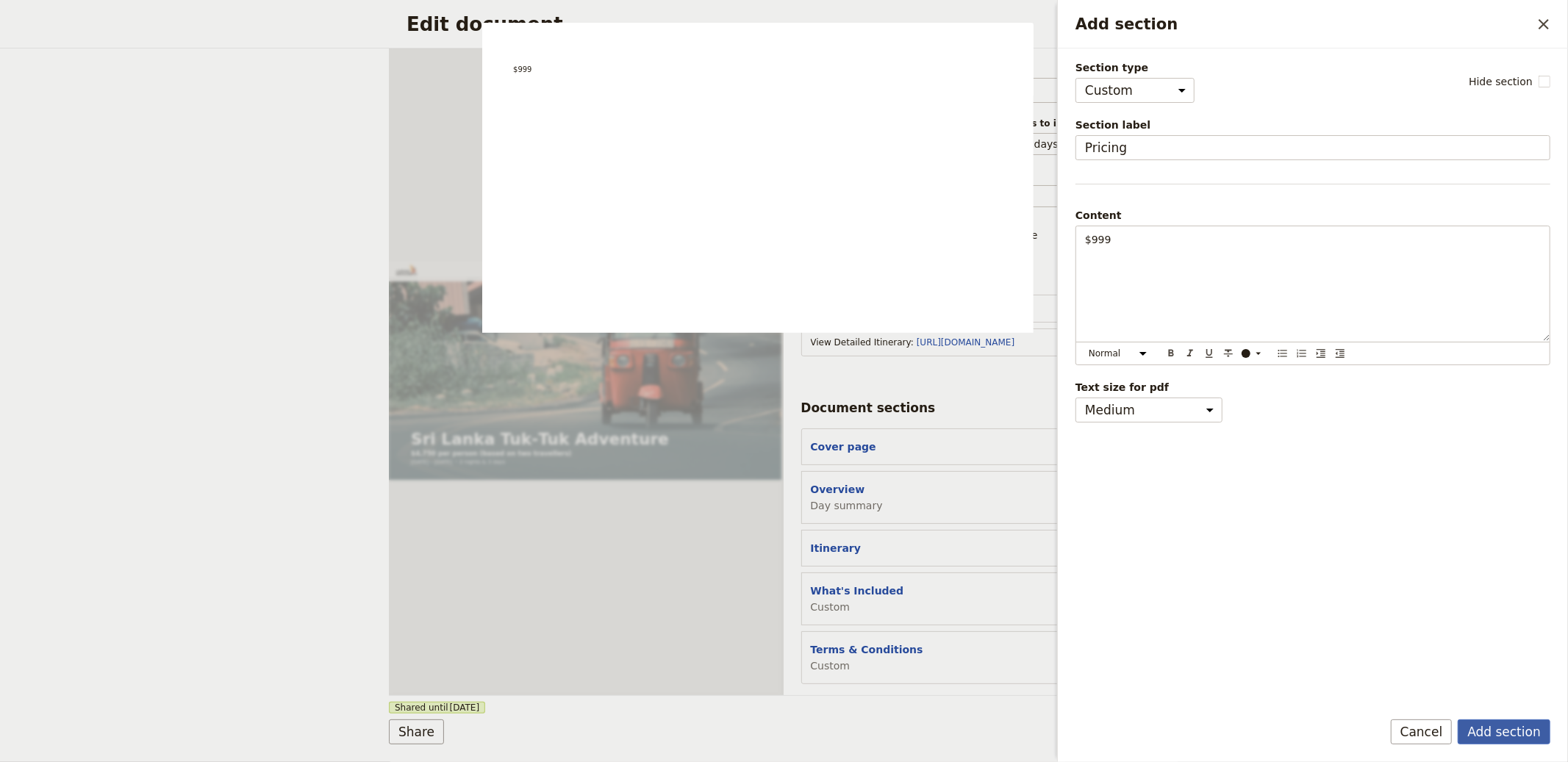
click at [1512, 731] on button "Add section" at bounding box center [1504, 731] width 92 height 25
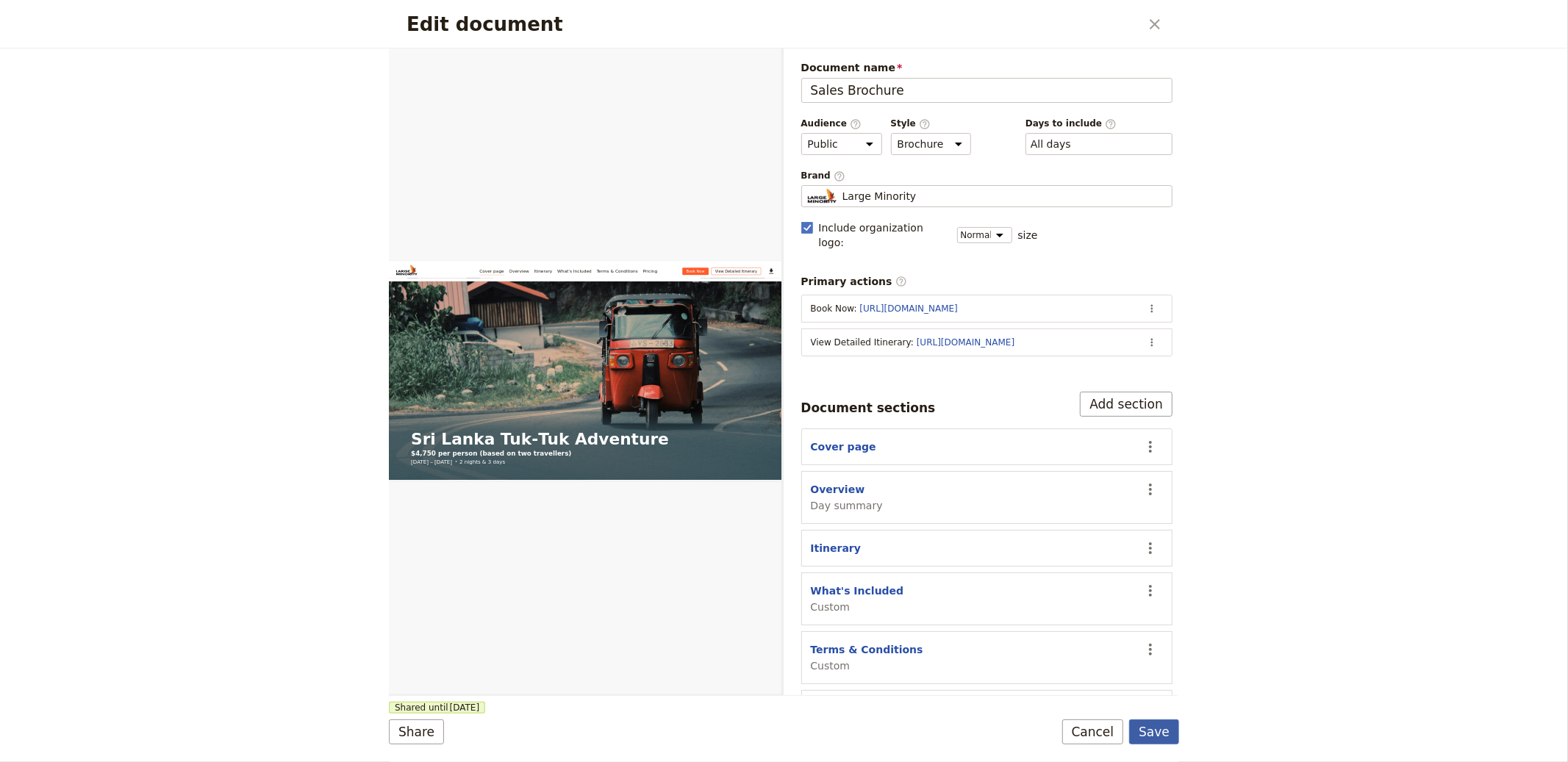
click at [1165, 730] on button "Save" at bounding box center [1155, 731] width 50 height 25
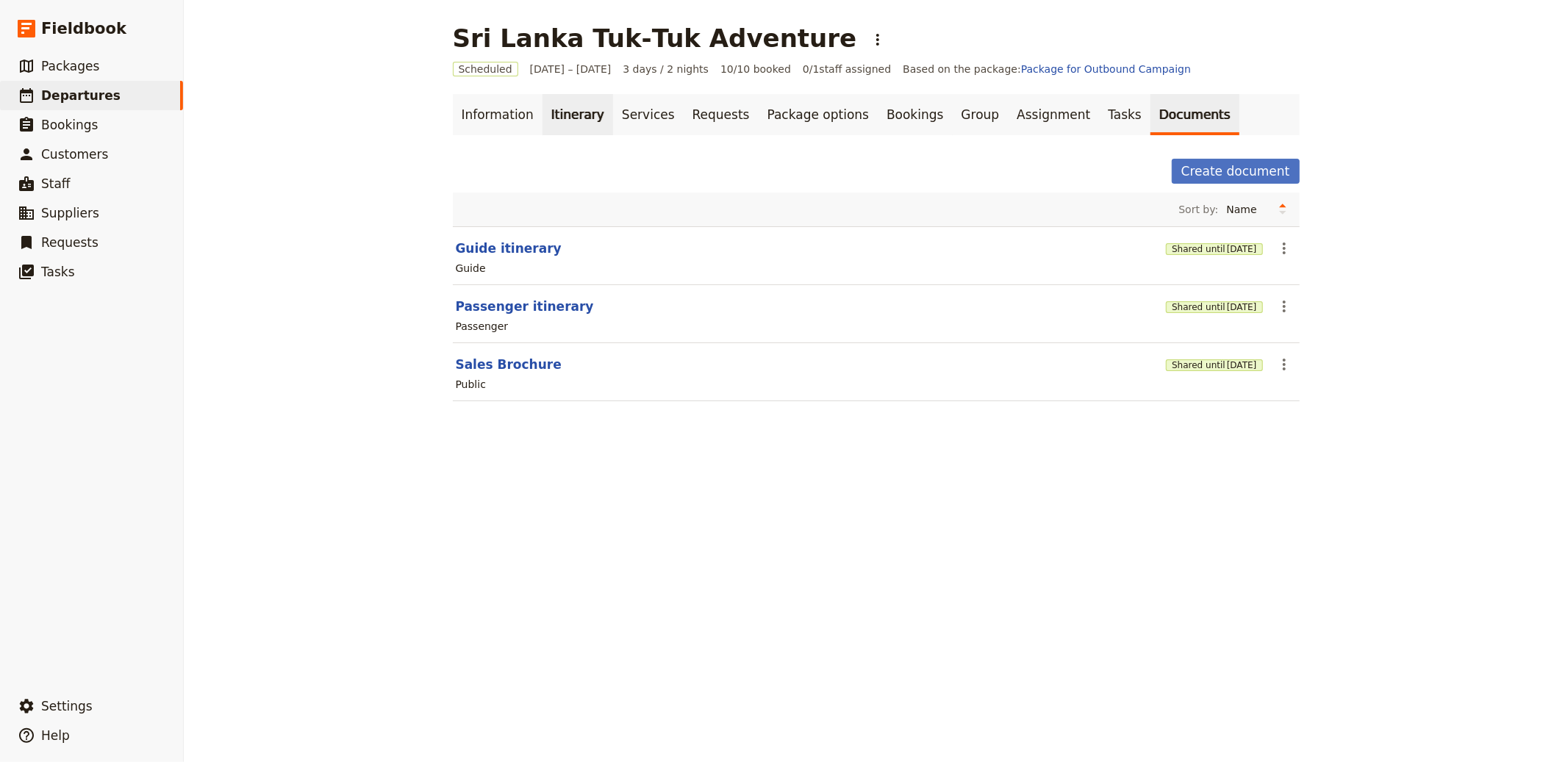
click at [566, 110] on link "Itinerary" at bounding box center [578, 114] width 70 height 41
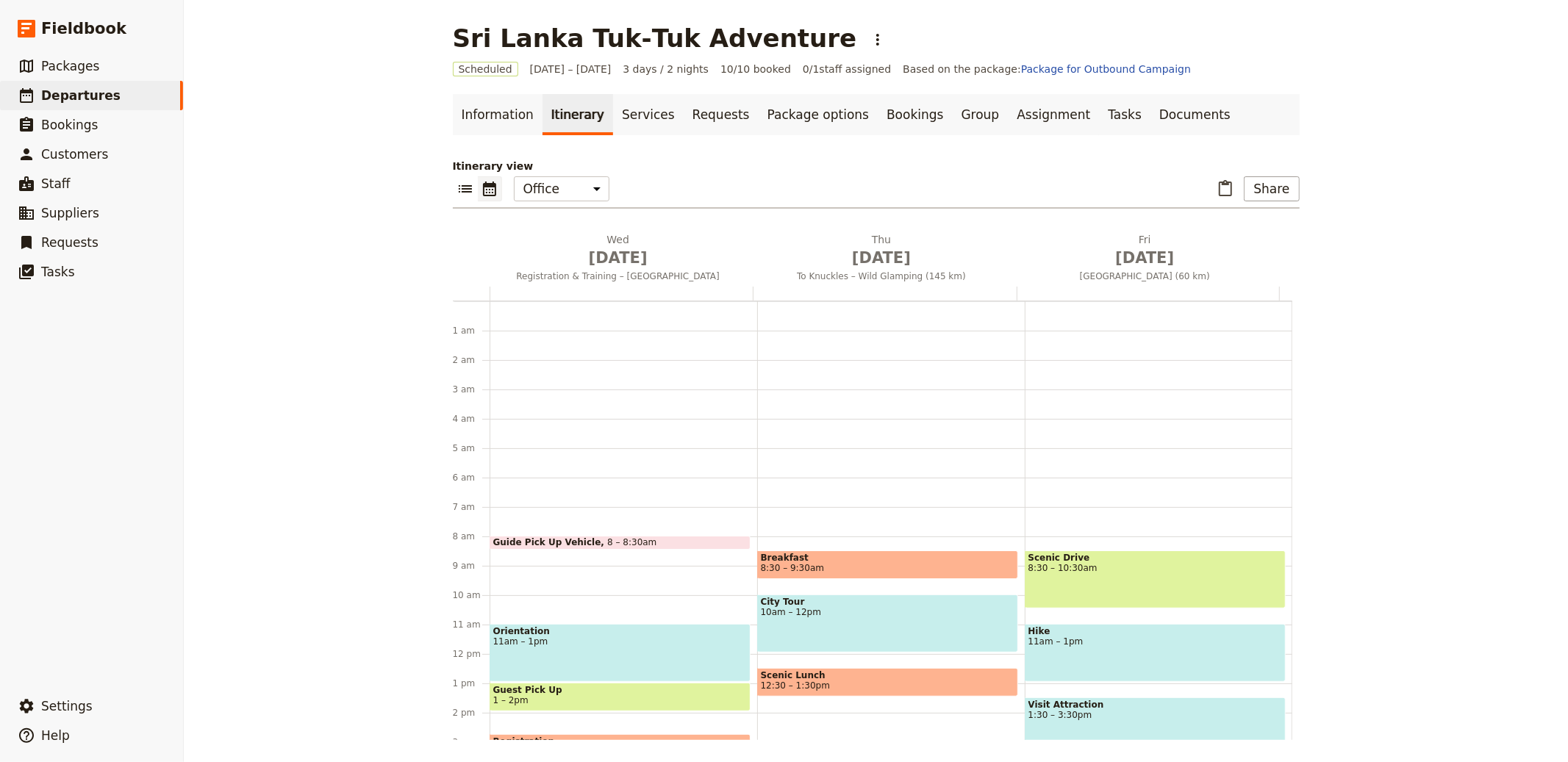
scroll to position [191, 0]
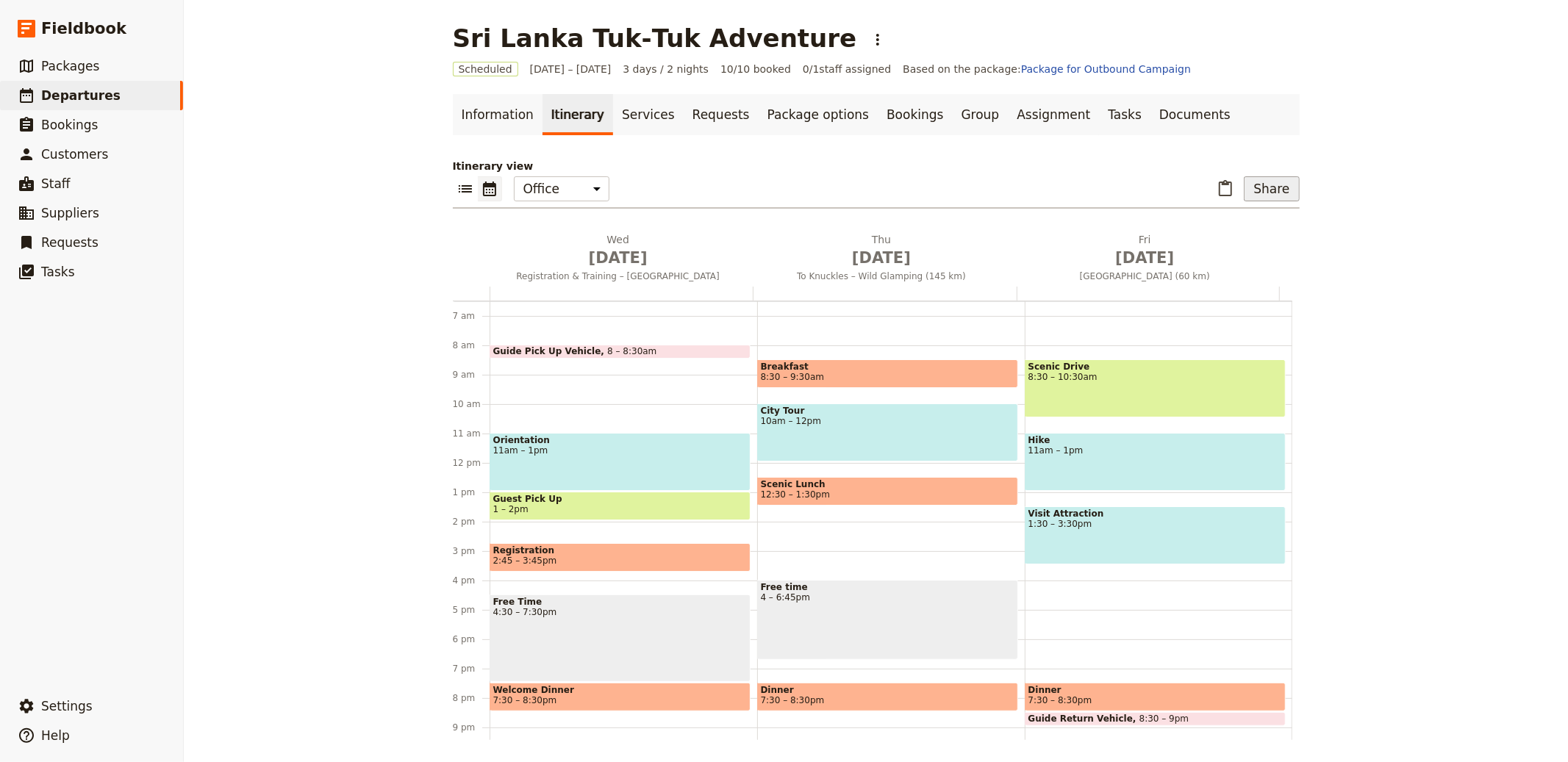
click at [1292, 195] on button "Share" at bounding box center [1271, 189] width 55 height 25
click at [1436, 197] on div "Sri Lanka Tuk‑Tuk Adventure ​ Scheduled 1 – 3 Oct 2025 3 days / 2 nights 10/10 …" at bounding box center [876, 381] width 1384 height 762
click at [1170, 112] on link "Documents" at bounding box center [1195, 114] width 89 height 41
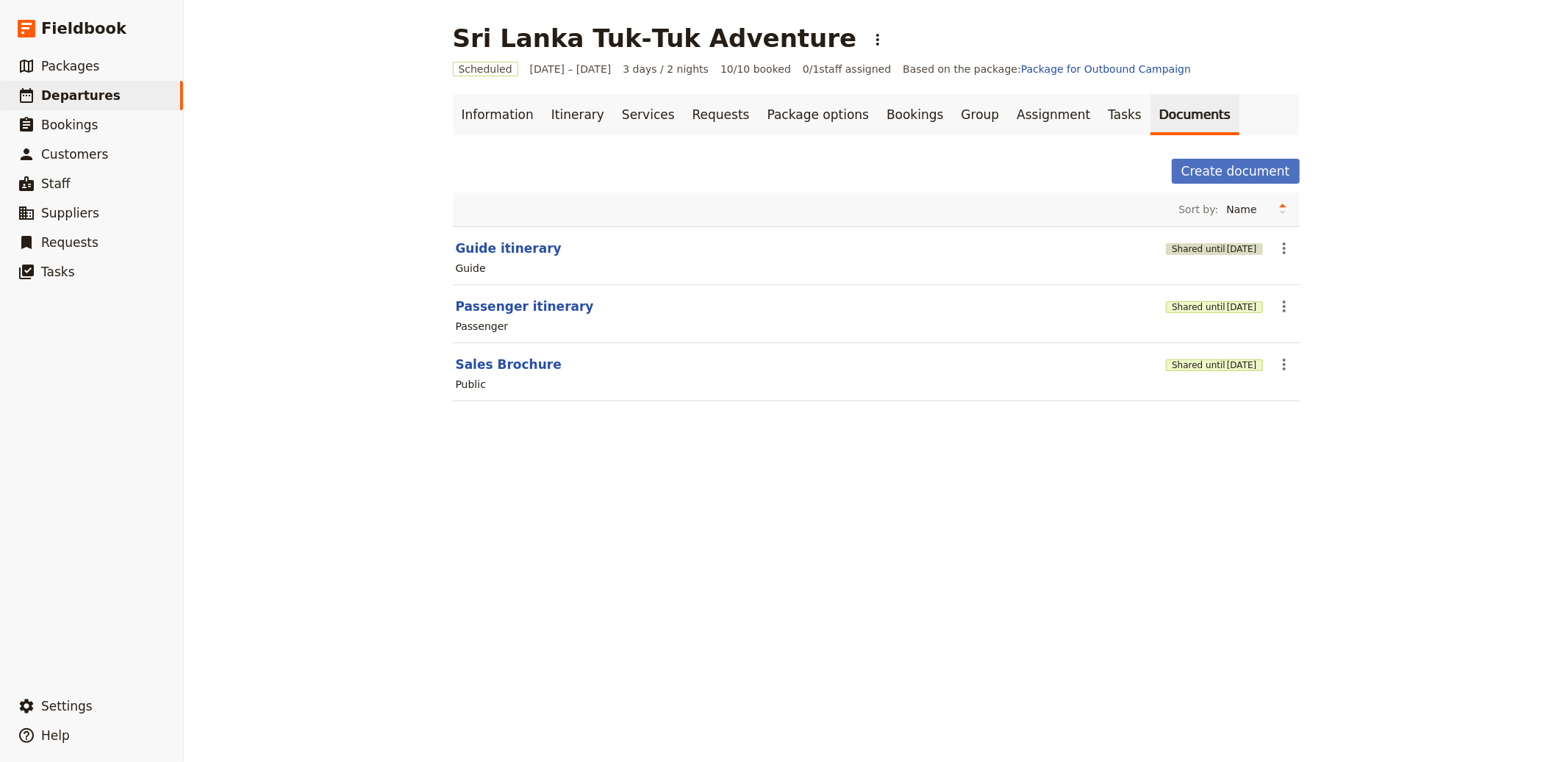
click at [1227, 246] on span "[DATE]" at bounding box center [1242, 249] width 31 height 12
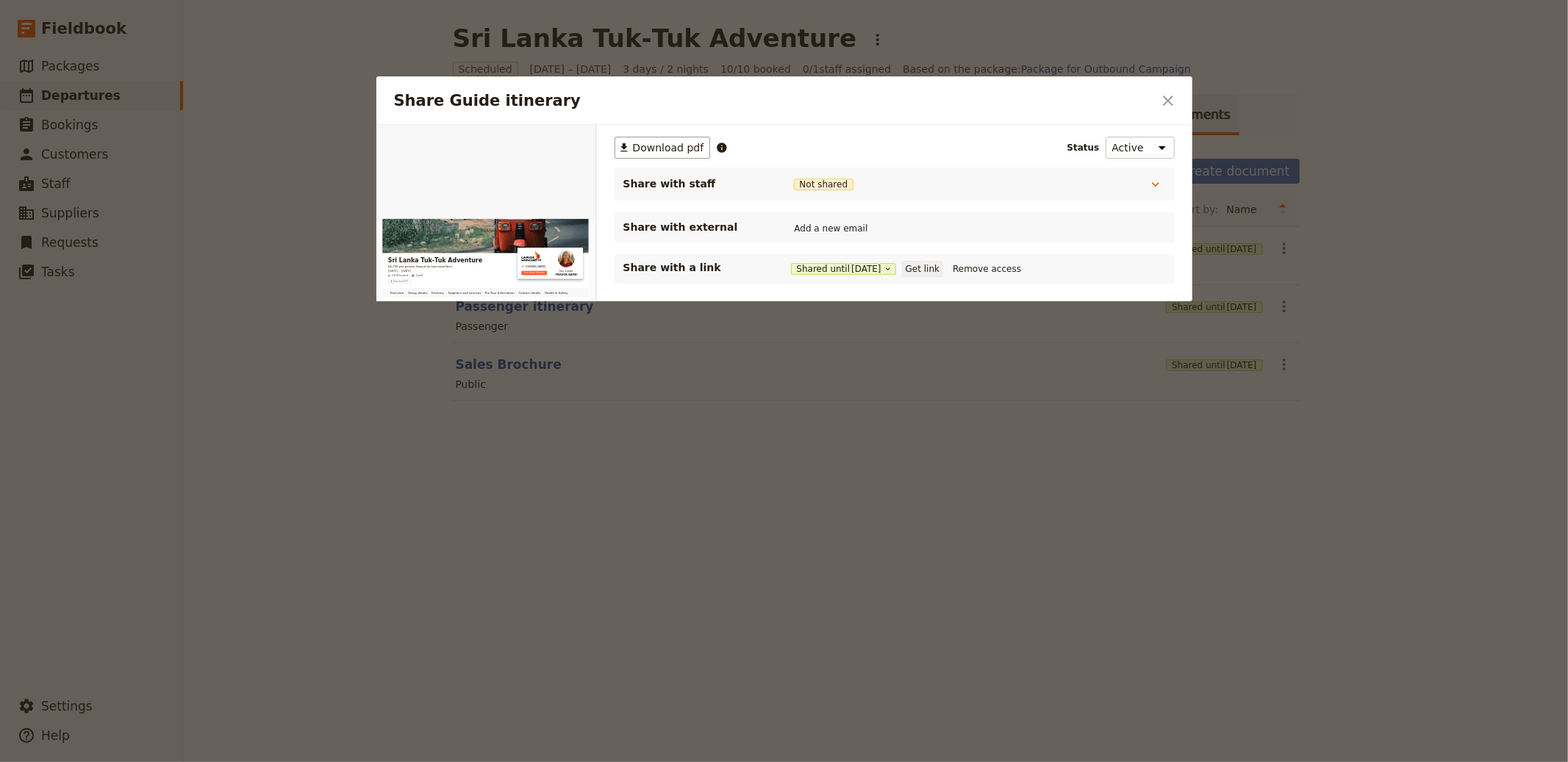
click at [930, 273] on button "Get link" at bounding box center [922, 268] width 41 height 16
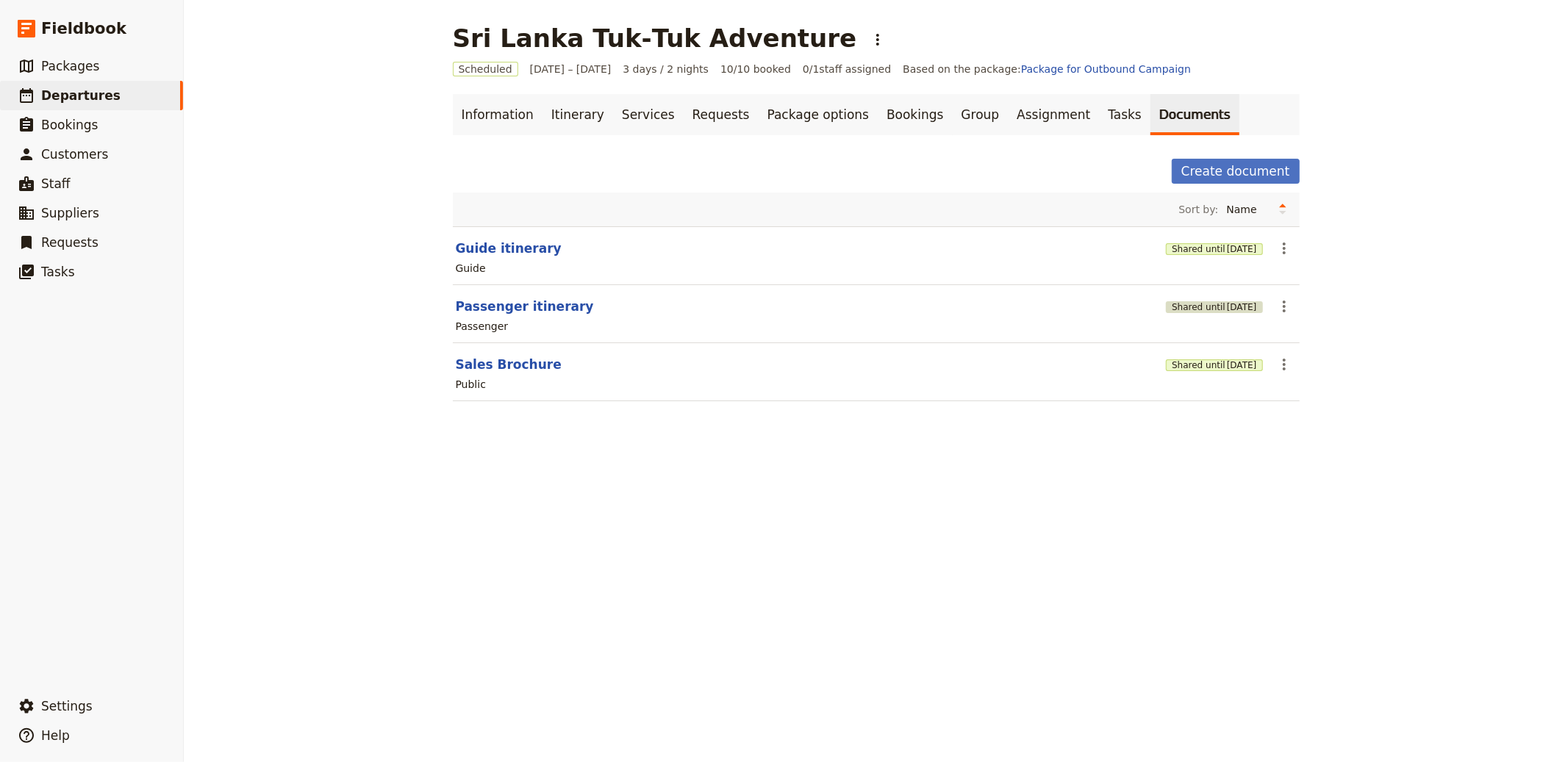
click at [1190, 303] on button "Shared until 3 Nov 2025" at bounding box center [1213, 307] width 96 height 12
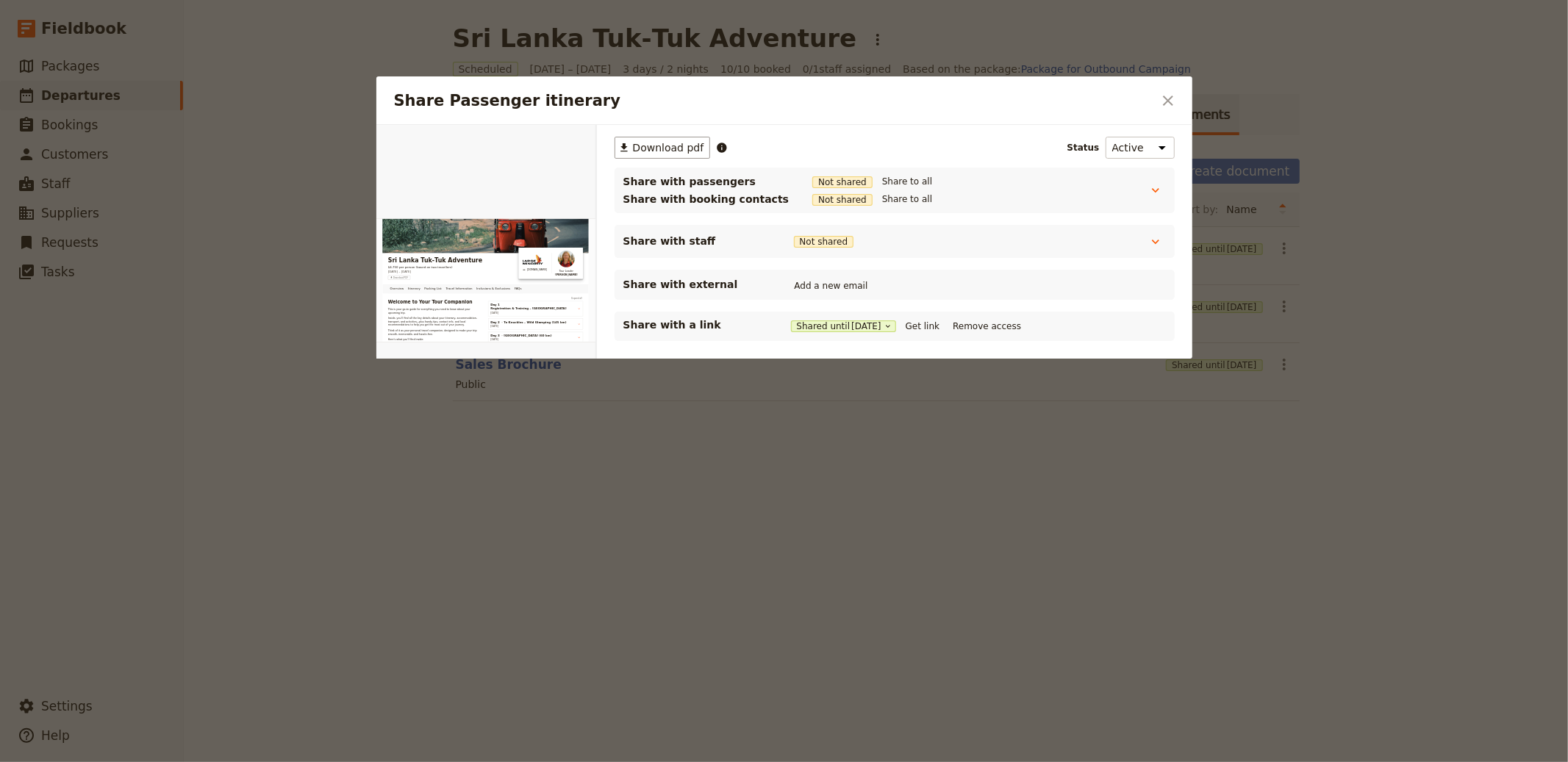
click at [931, 318] on div "Shared until 3 Nov 2025 Get link Remove access" at bounding box center [909, 326] width 235 height 16
click at [935, 320] on button "Get link" at bounding box center [922, 326] width 41 height 16
